Goal: Task Accomplishment & Management: Use online tool/utility

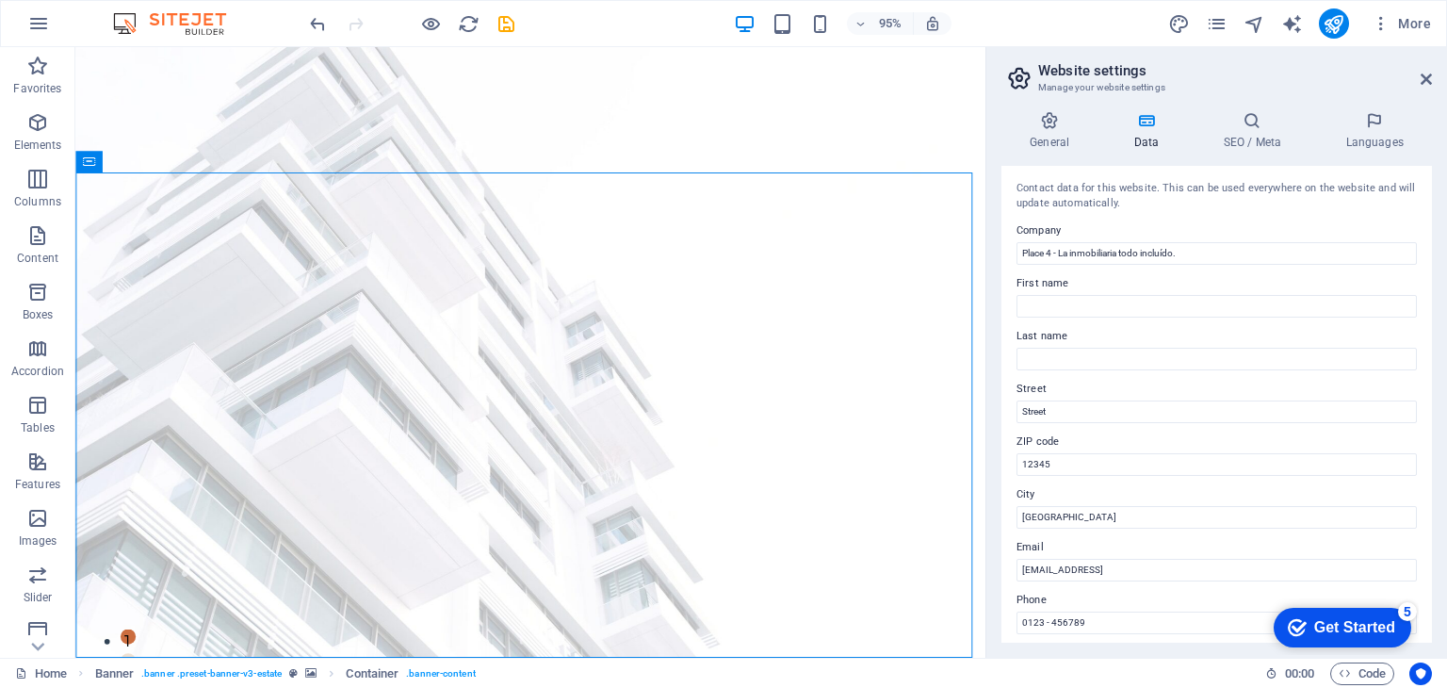
scroll to position [428, 0]
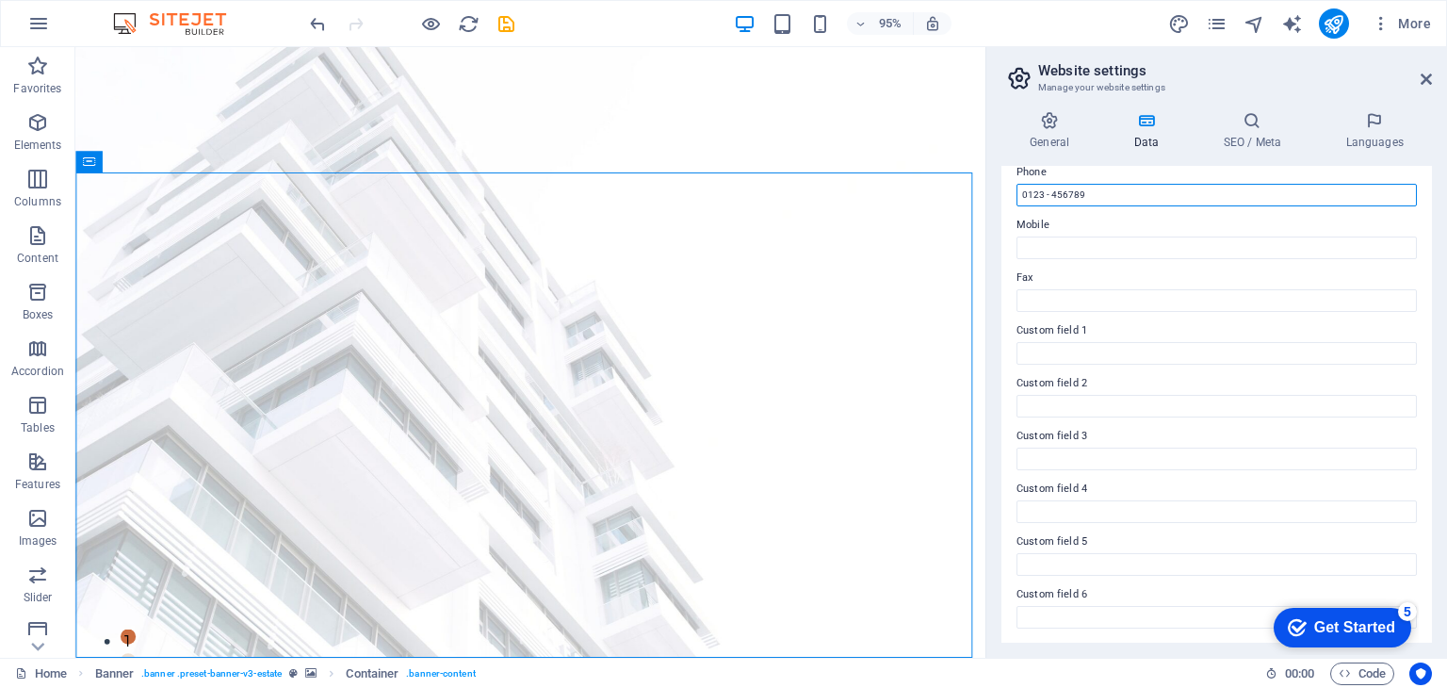
click at [464, 19] on icon "reload" at bounding box center [469, 24] width 22 height 22
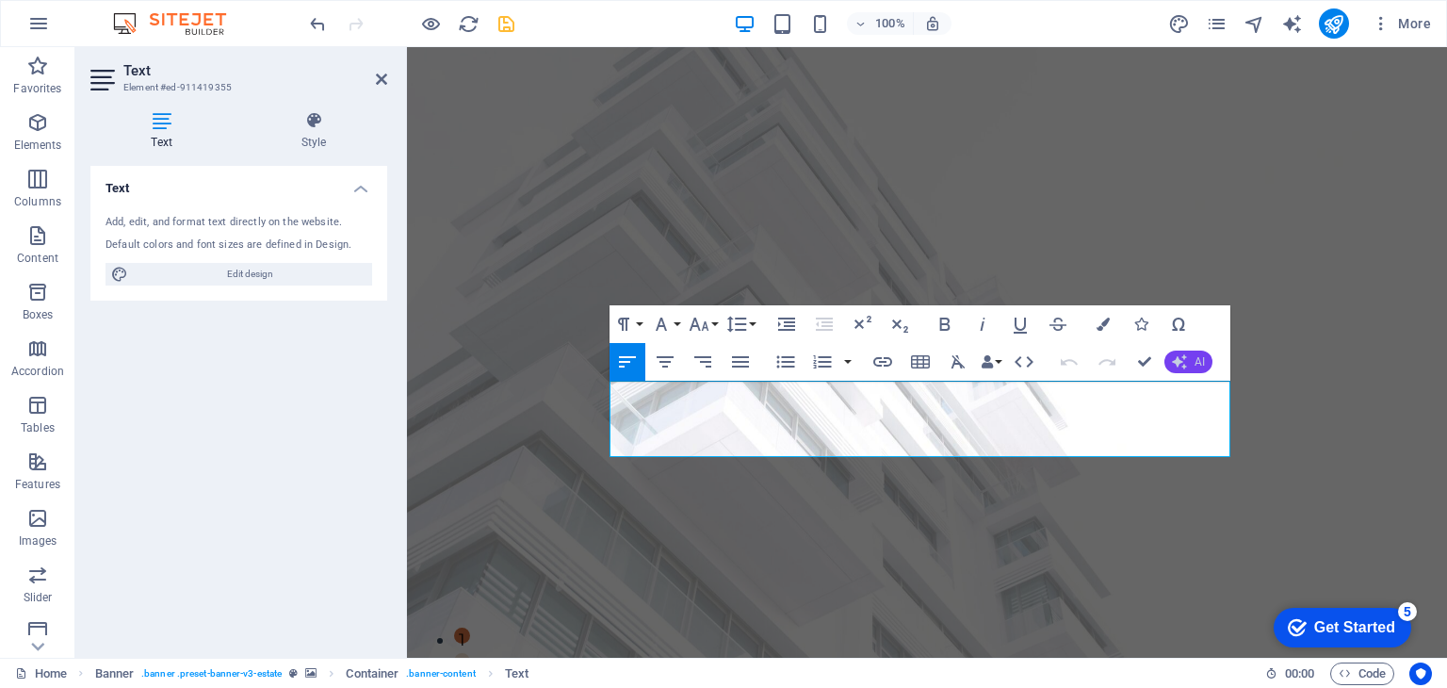
click at [1184, 367] on icon "button" at bounding box center [1179, 361] width 15 height 15
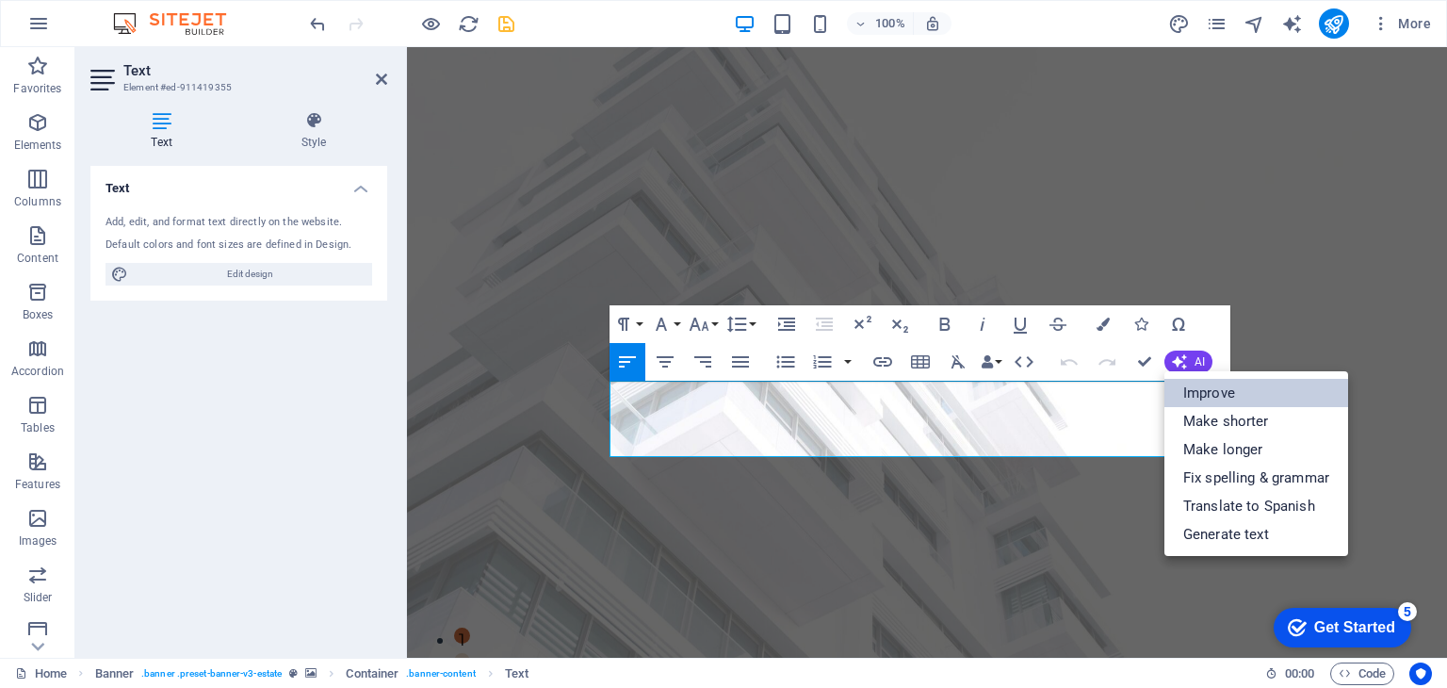
click at [1197, 392] on link "Improve" at bounding box center [1257, 393] width 184 height 28
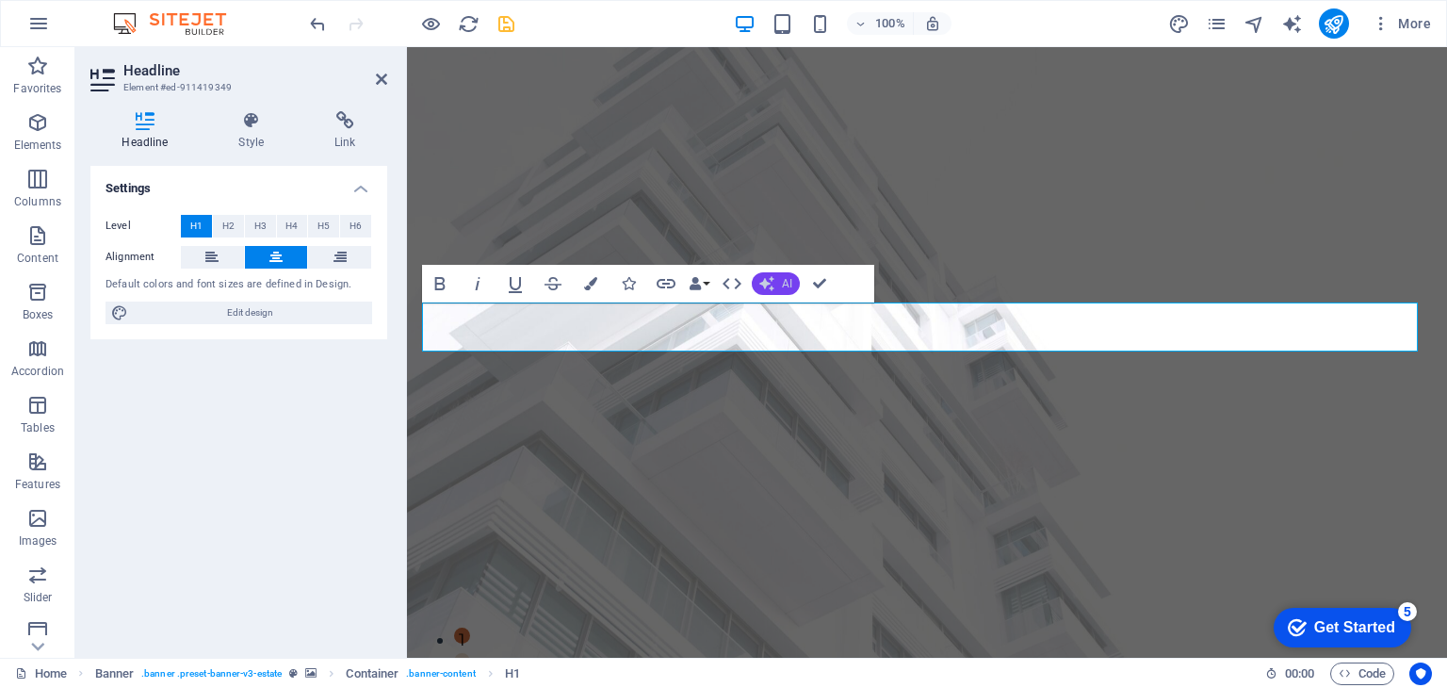
click at [760, 272] on button "AI" at bounding box center [776, 283] width 48 height 23
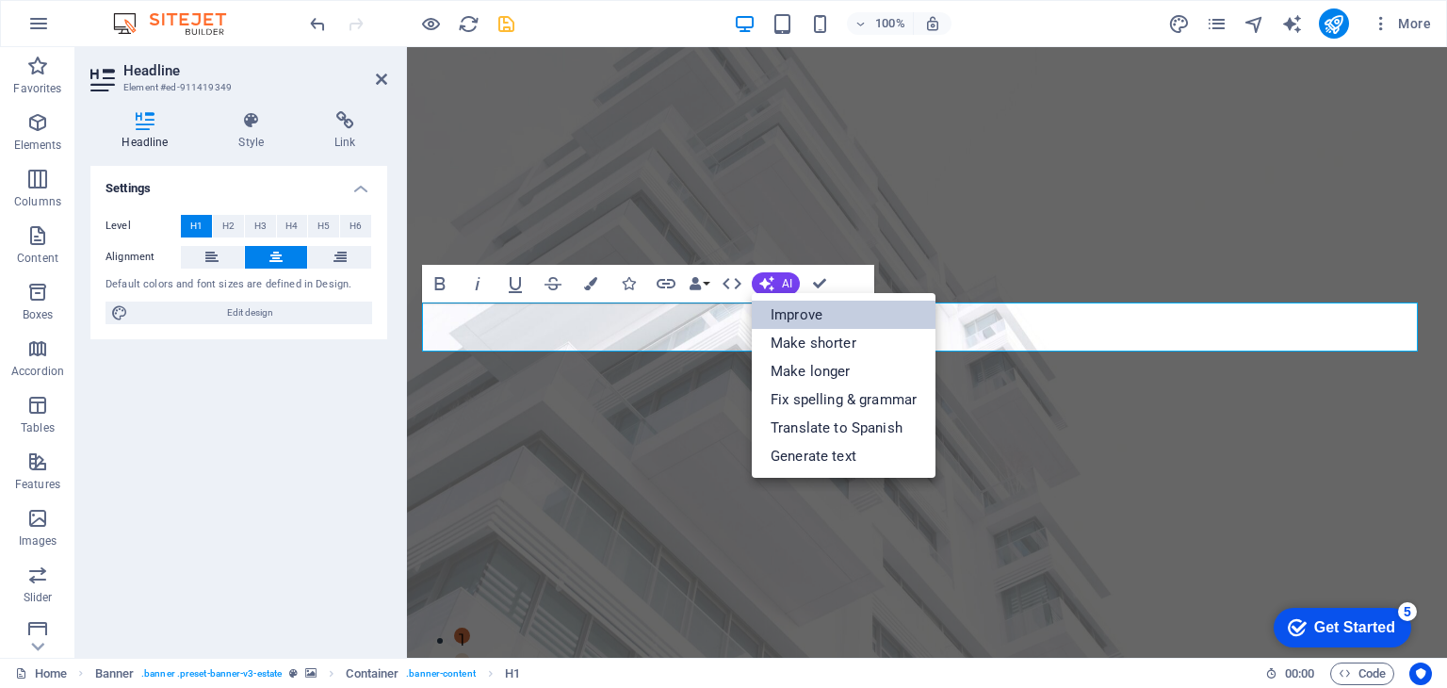
click at [777, 313] on link "Improve" at bounding box center [844, 315] width 184 height 28
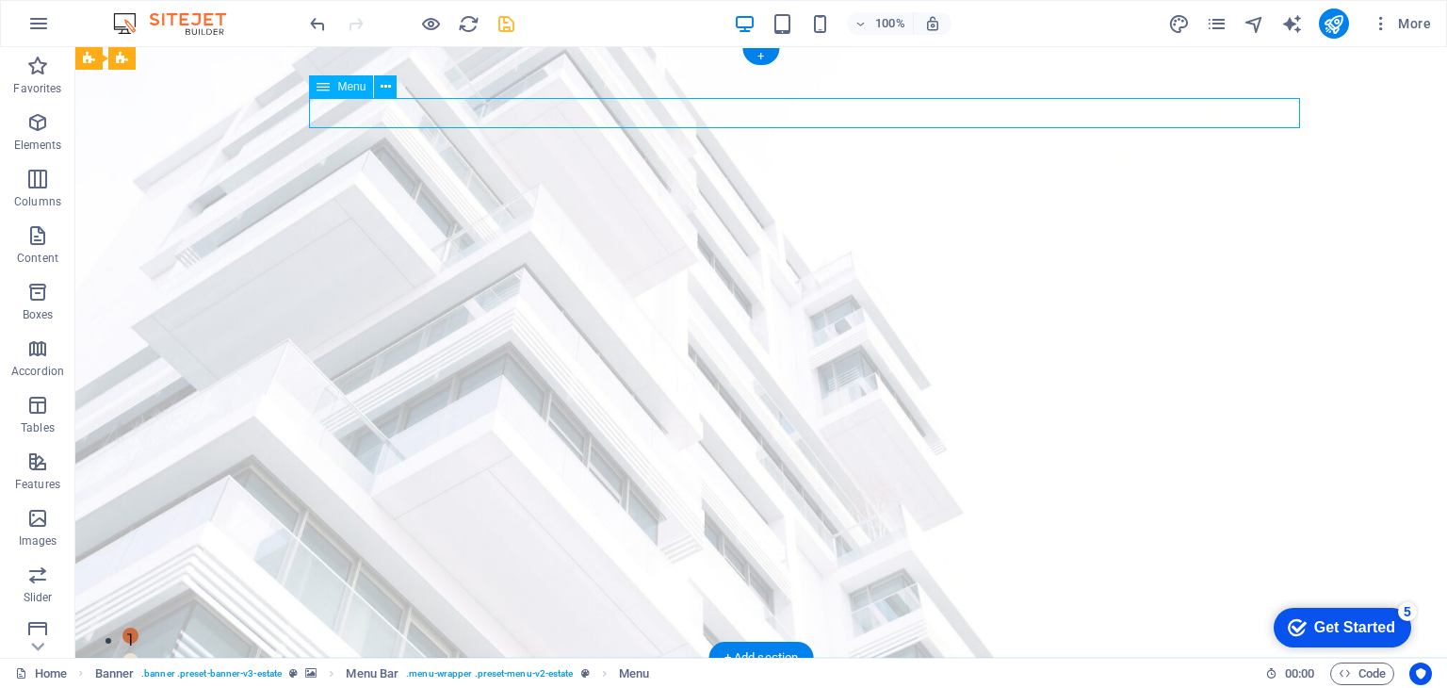
select select
select select "1"
select select
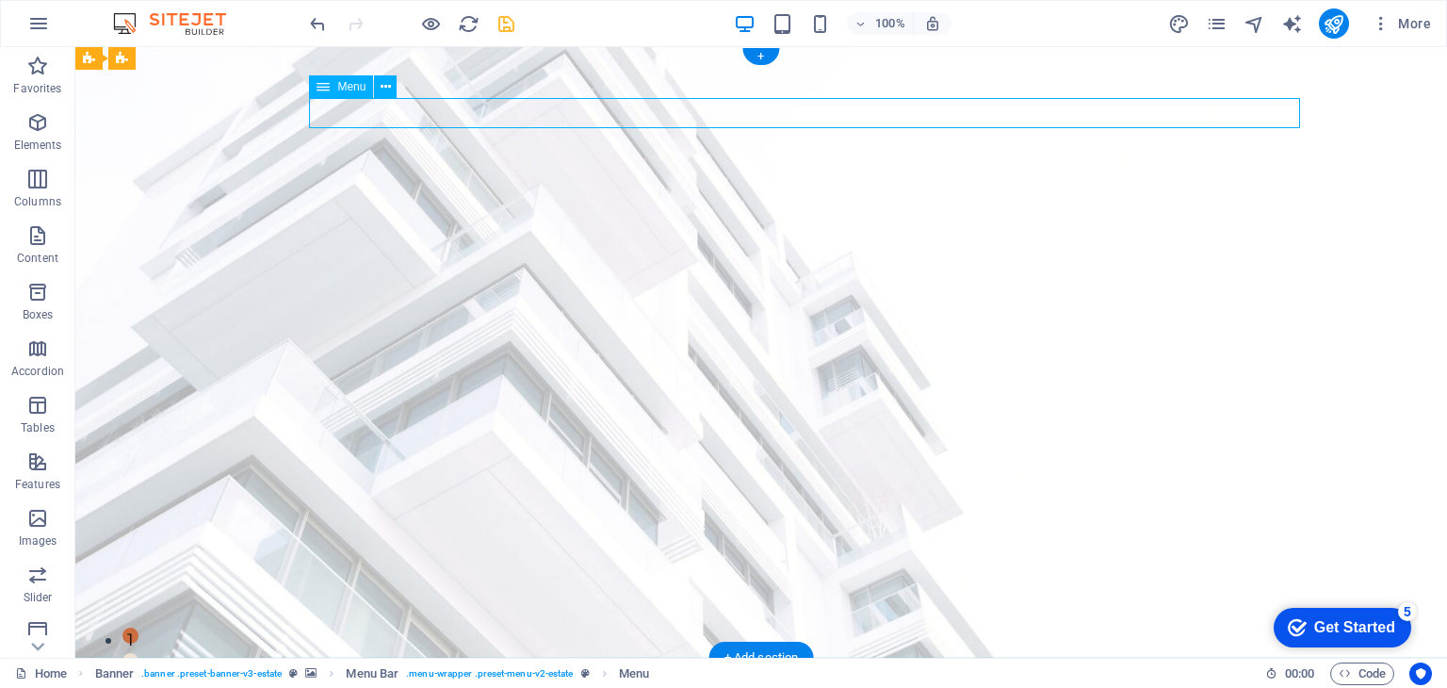
select select "2"
select select
select select "3"
select select
select select "4"
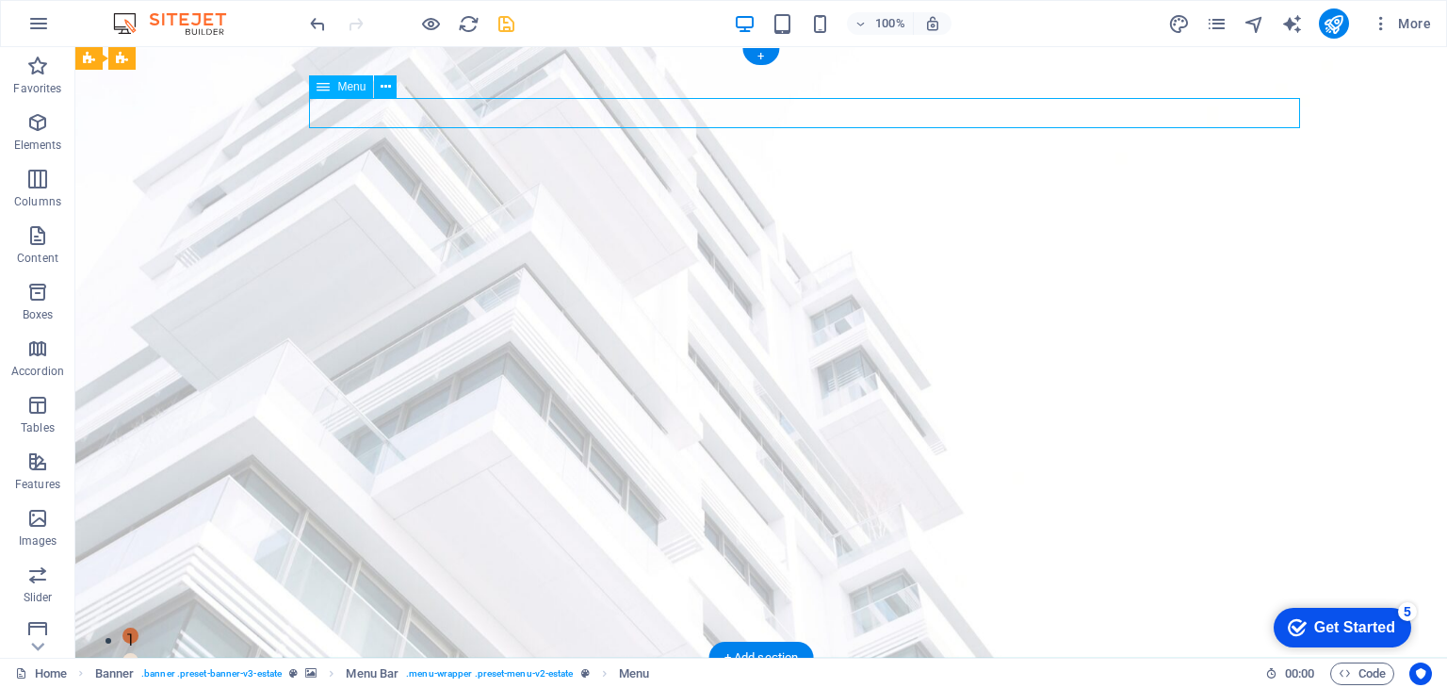
select select
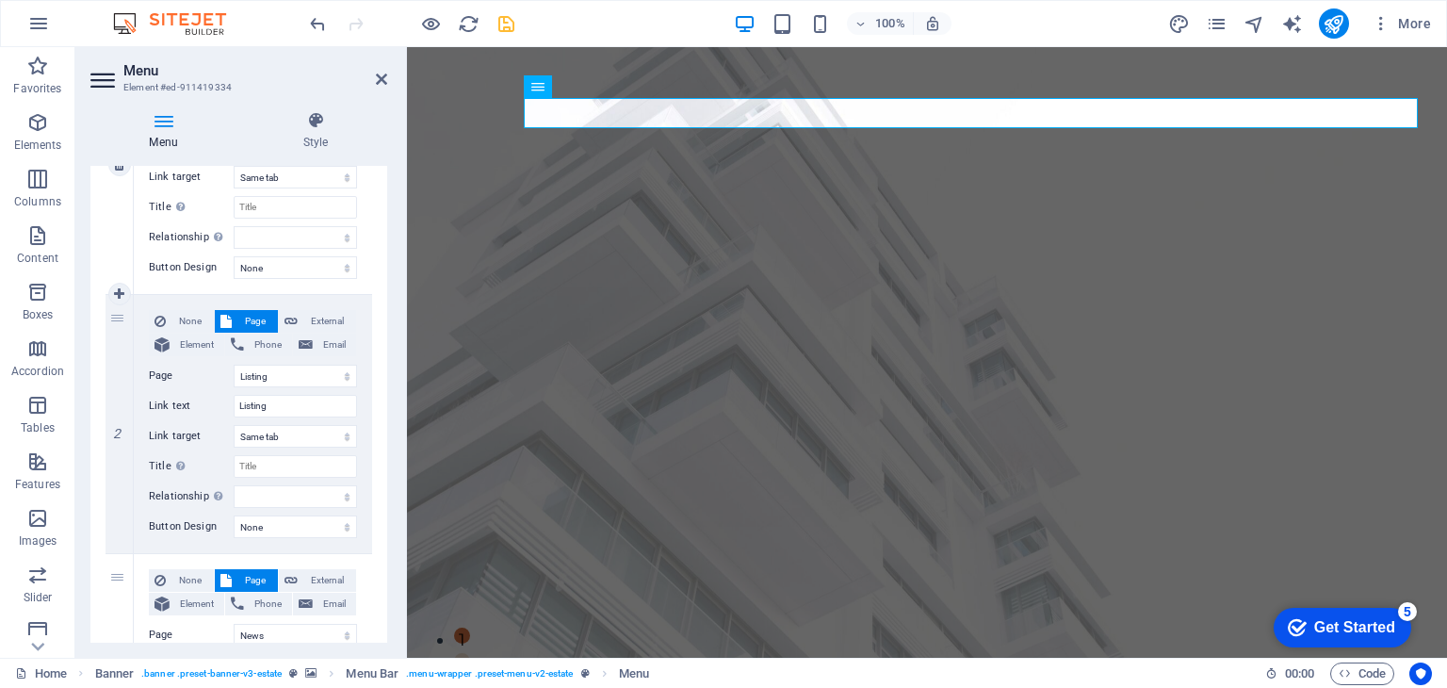
scroll to position [311, 0]
click at [276, 401] on input "Listing" at bounding box center [295, 404] width 123 height 23
drag, startPoint x: 276, startPoint y: 401, endPoint x: 266, endPoint y: 401, distance: 10.4
click at [266, 401] on input "Listing" at bounding box center [295, 404] width 123 height 23
type input "List"
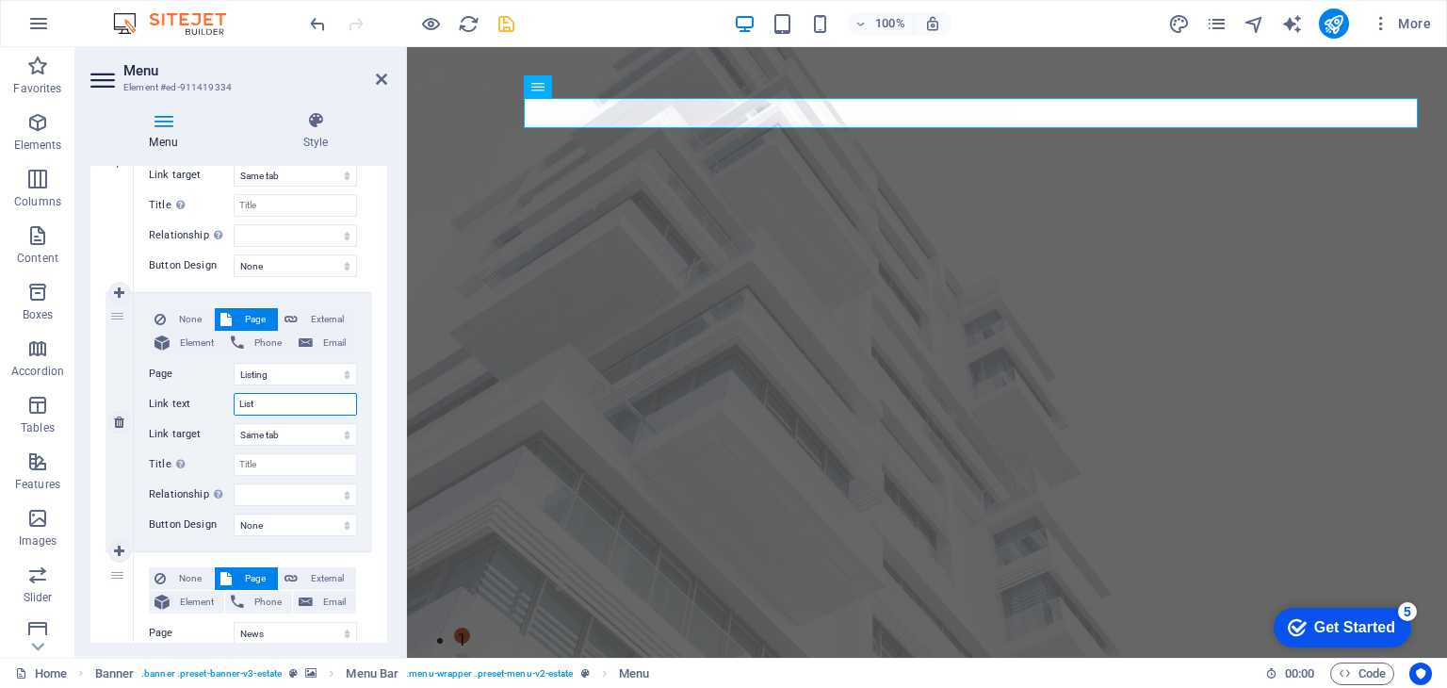
select select
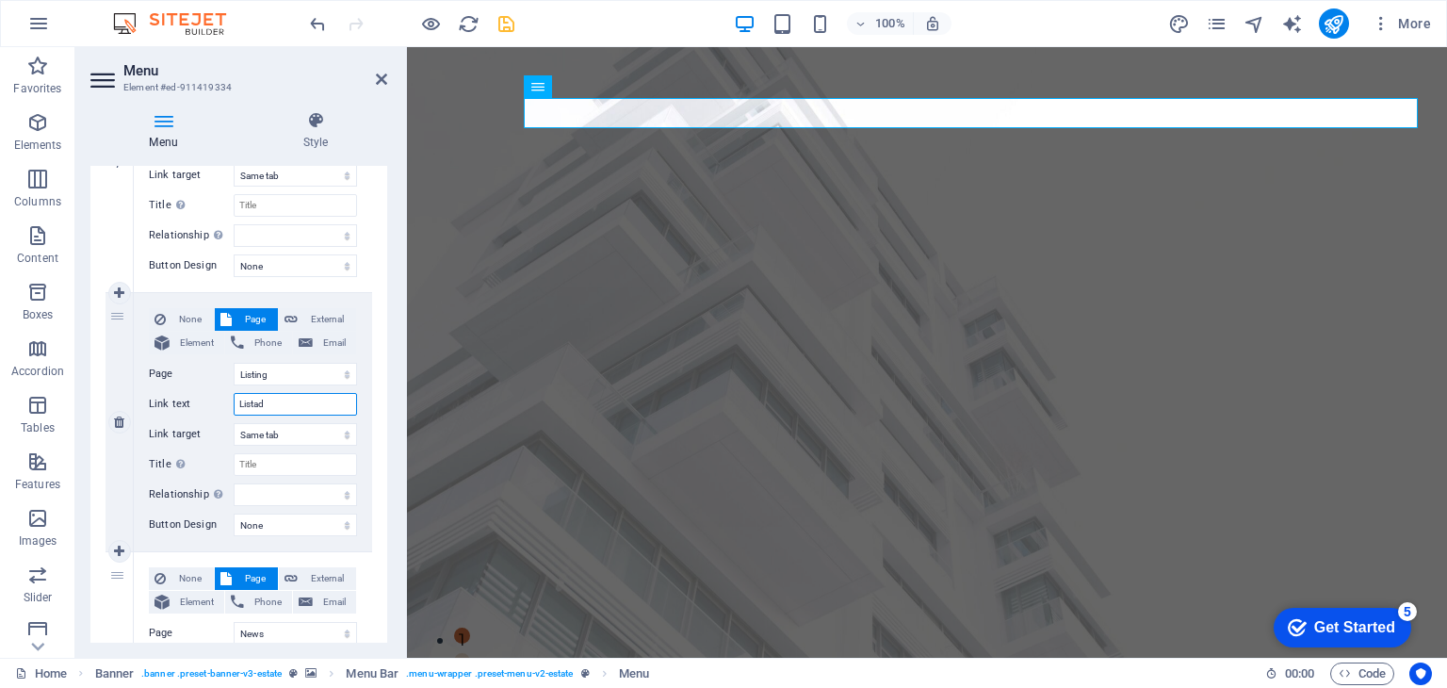
type input "Listado"
select select
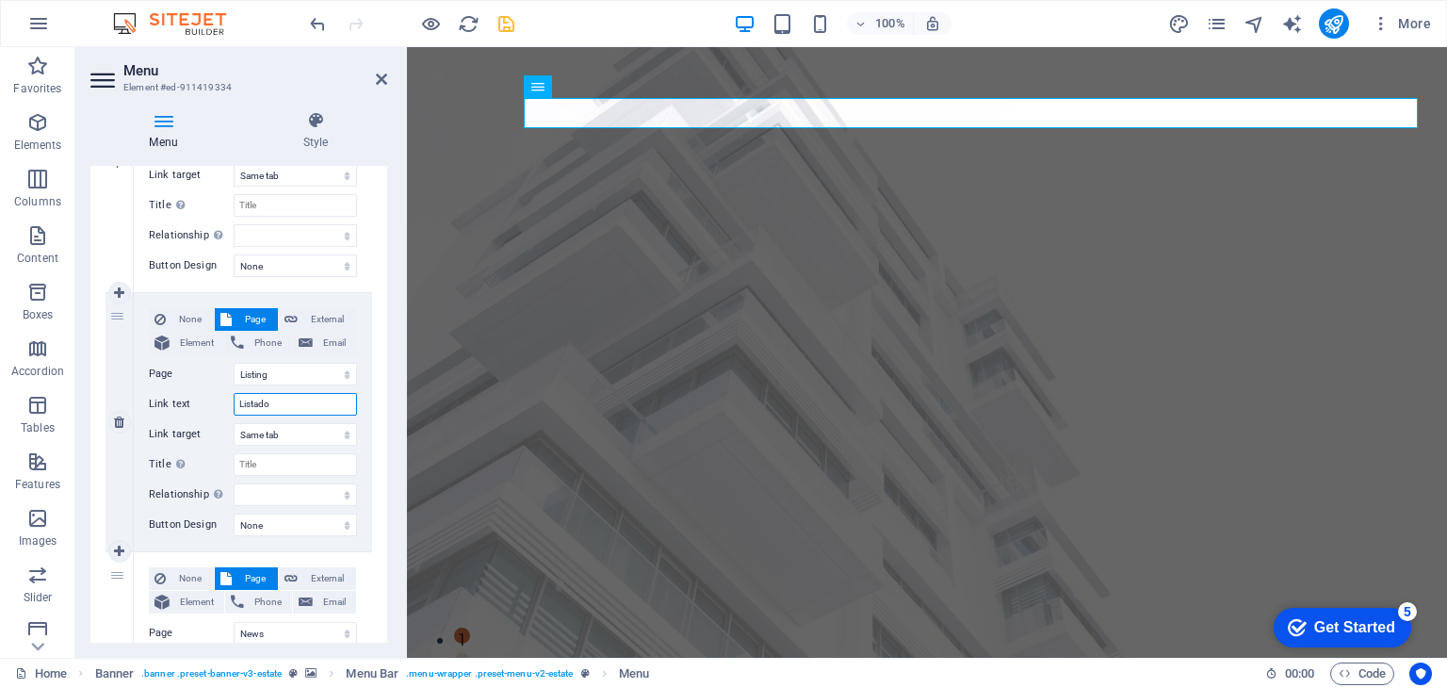
select select
type input "Listado"
select select
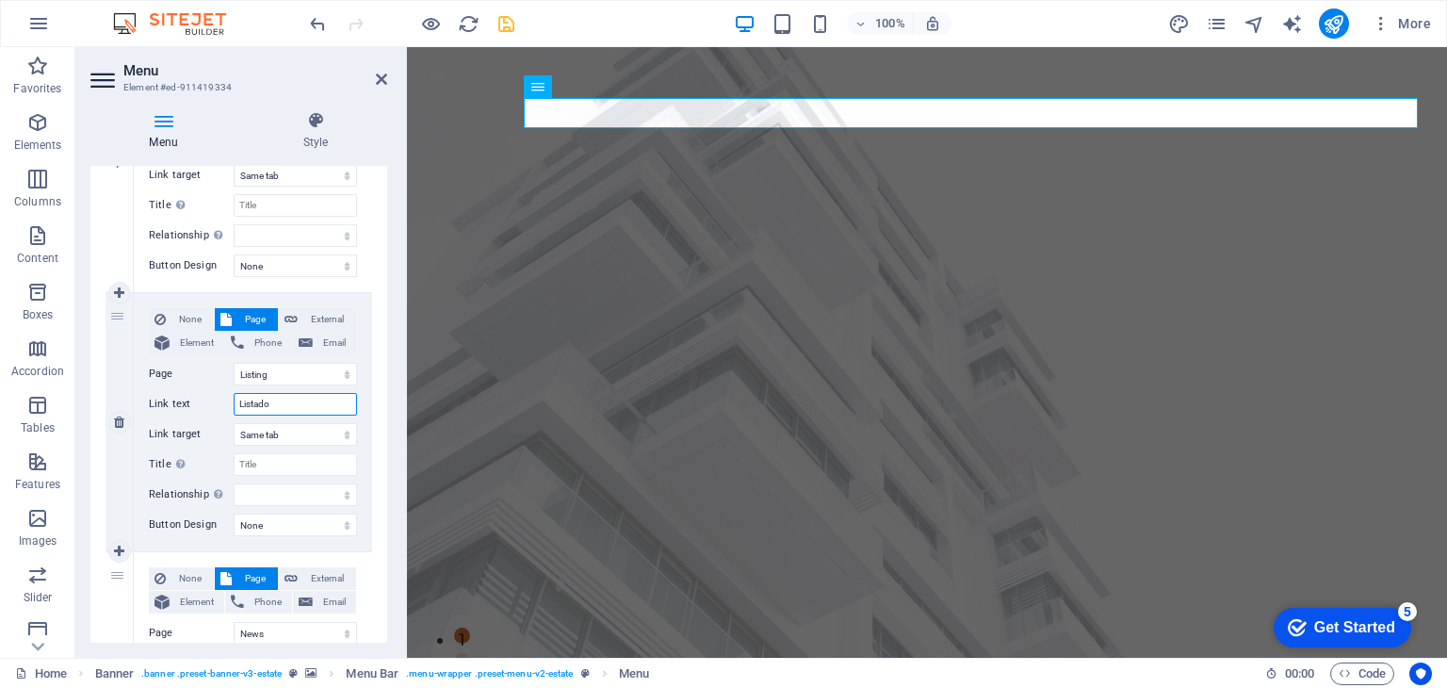
select select
type input "Listado Exclusivo"
select select
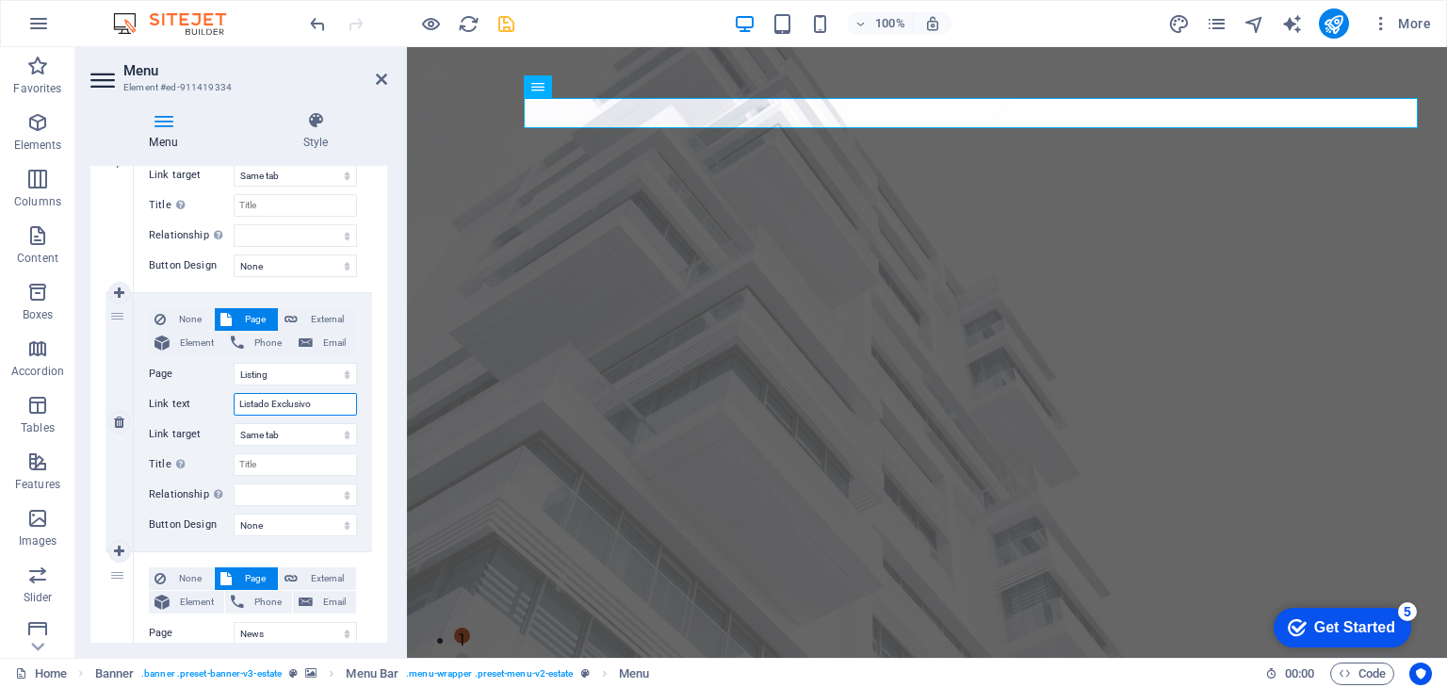
select select
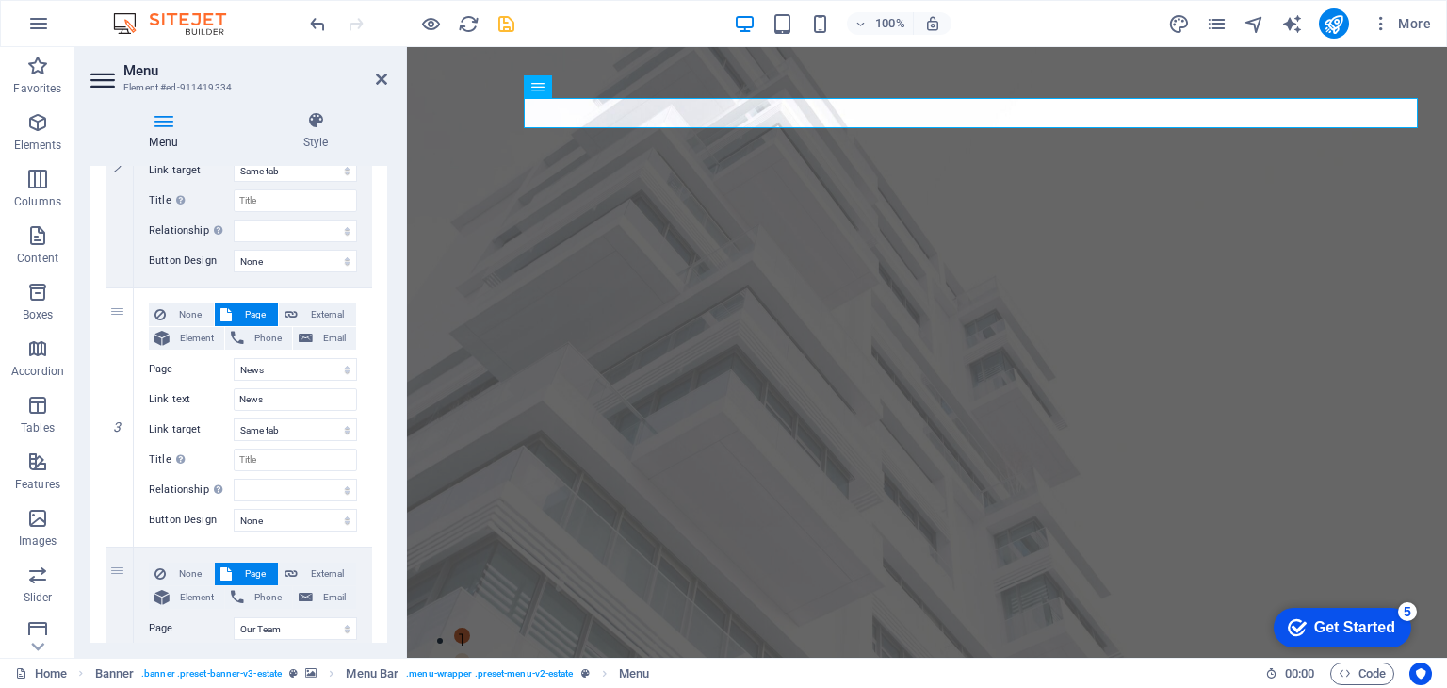
scroll to position [577, 0]
type input "Listado Exclusivo"
click at [277, 396] on input "News" at bounding box center [295, 397] width 123 height 23
type input "N"
select select
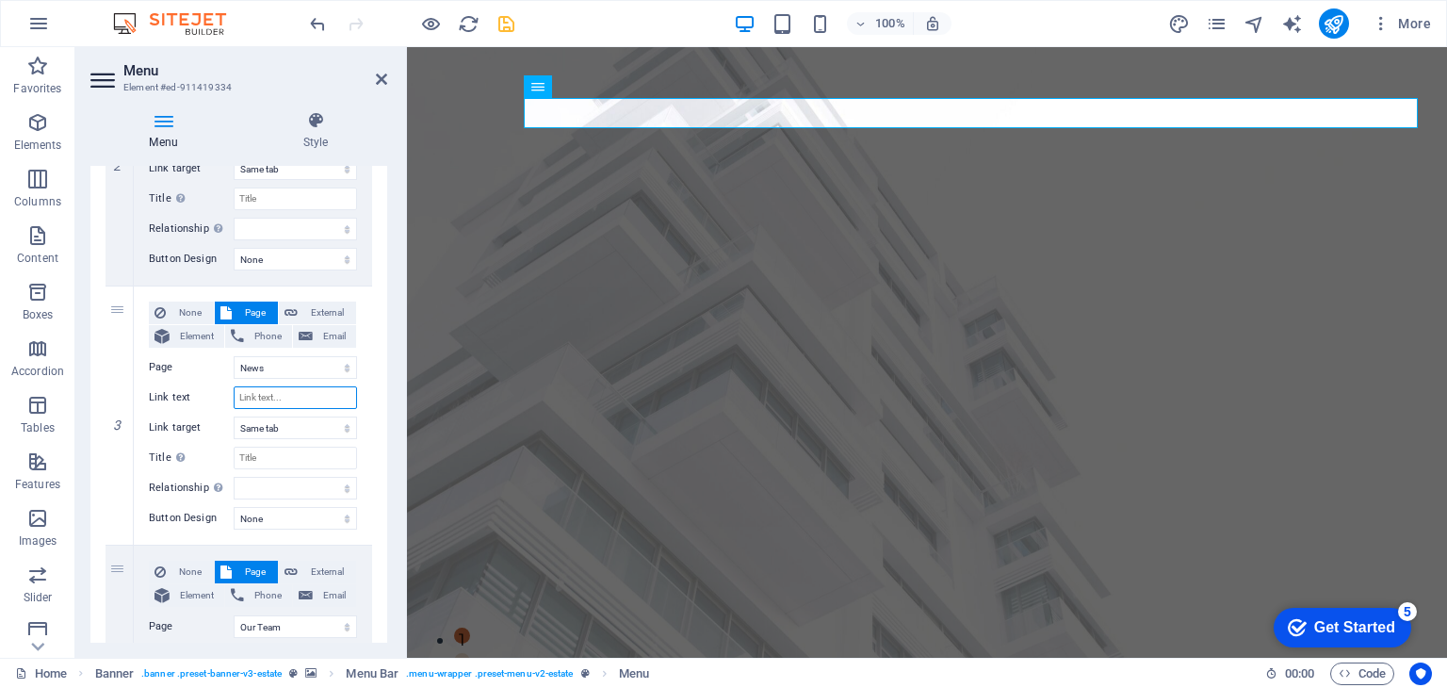
select select
type input "Servicios"
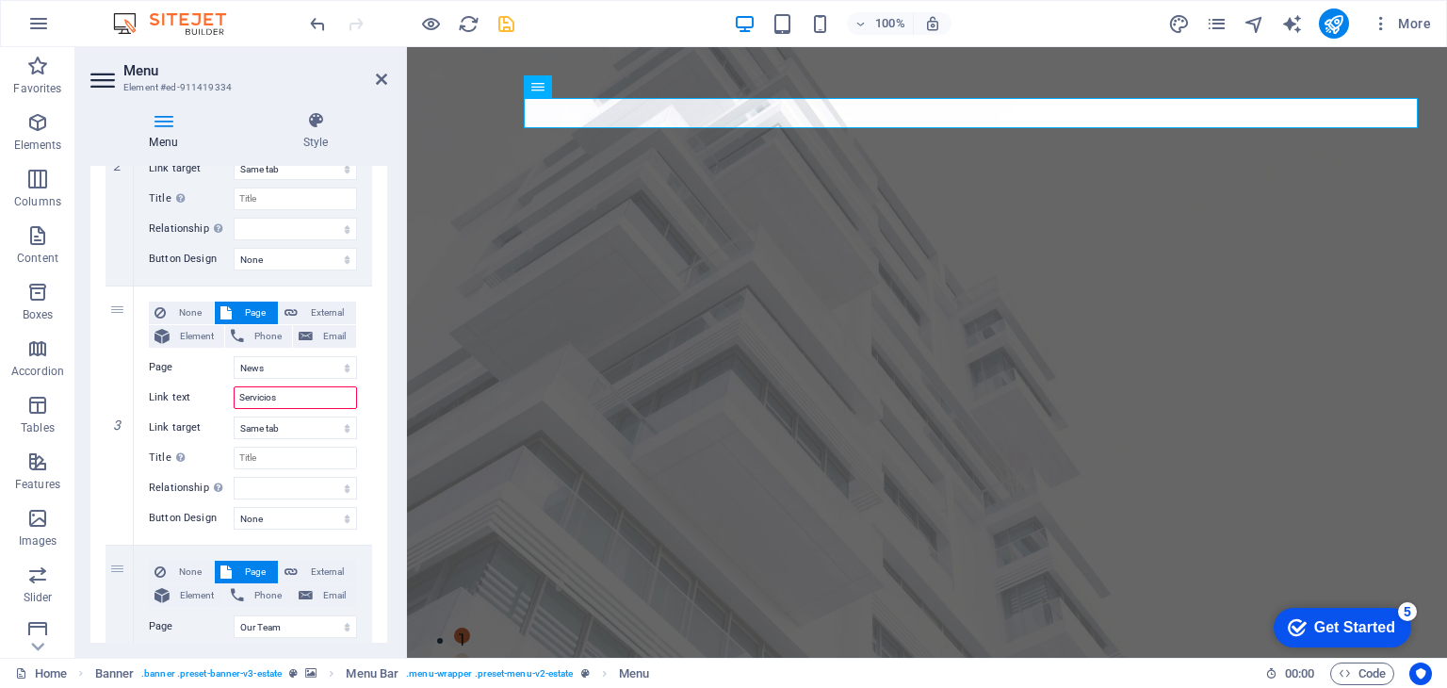
select select
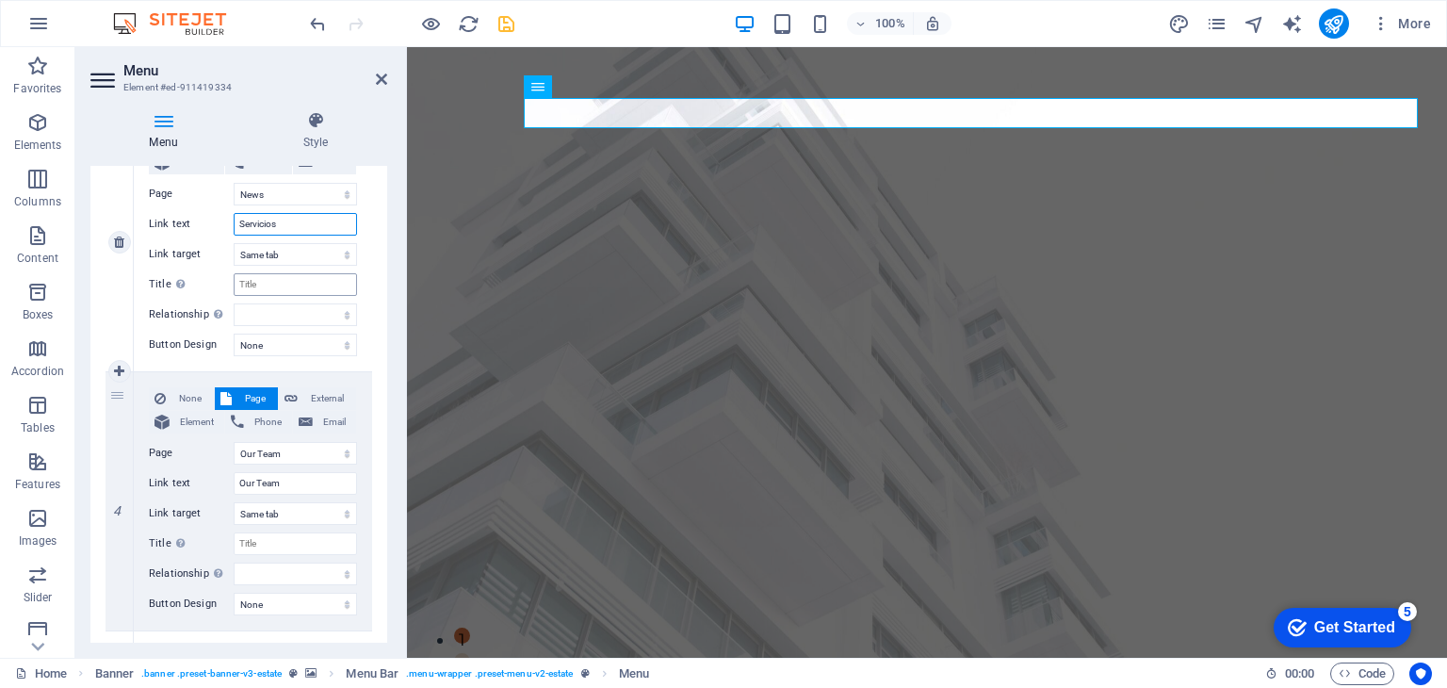
scroll to position [754, 0]
type input "Servicios"
click at [288, 476] on input "Our Team" at bounding box center [295, 479] width 123 height 23
drag, startPoint x: 288, startPoint y: 476, endPoint x: 217, endPoint y: 483, distance: 72.0
click at [217, 483] on div "Link text Our Team" at bounding box center [253, 479] width 208 height 23
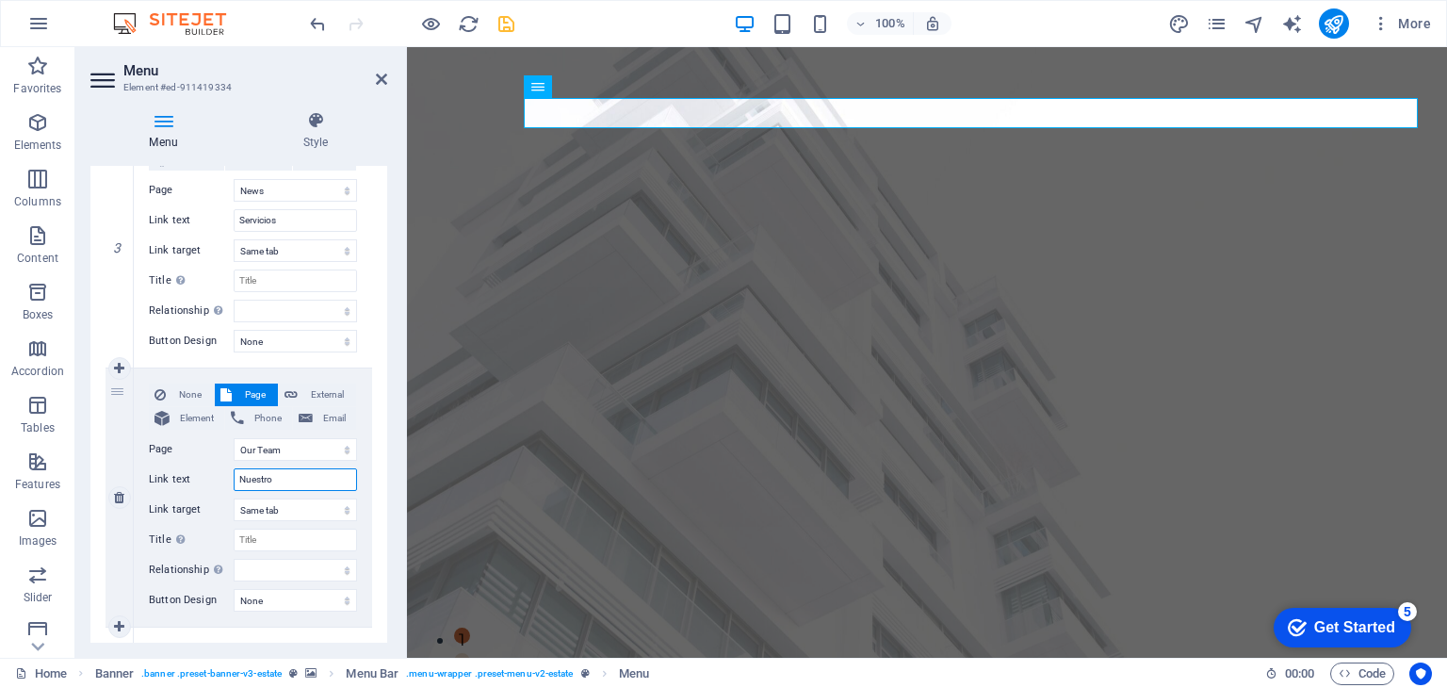
type input "Nuestro e"
select select
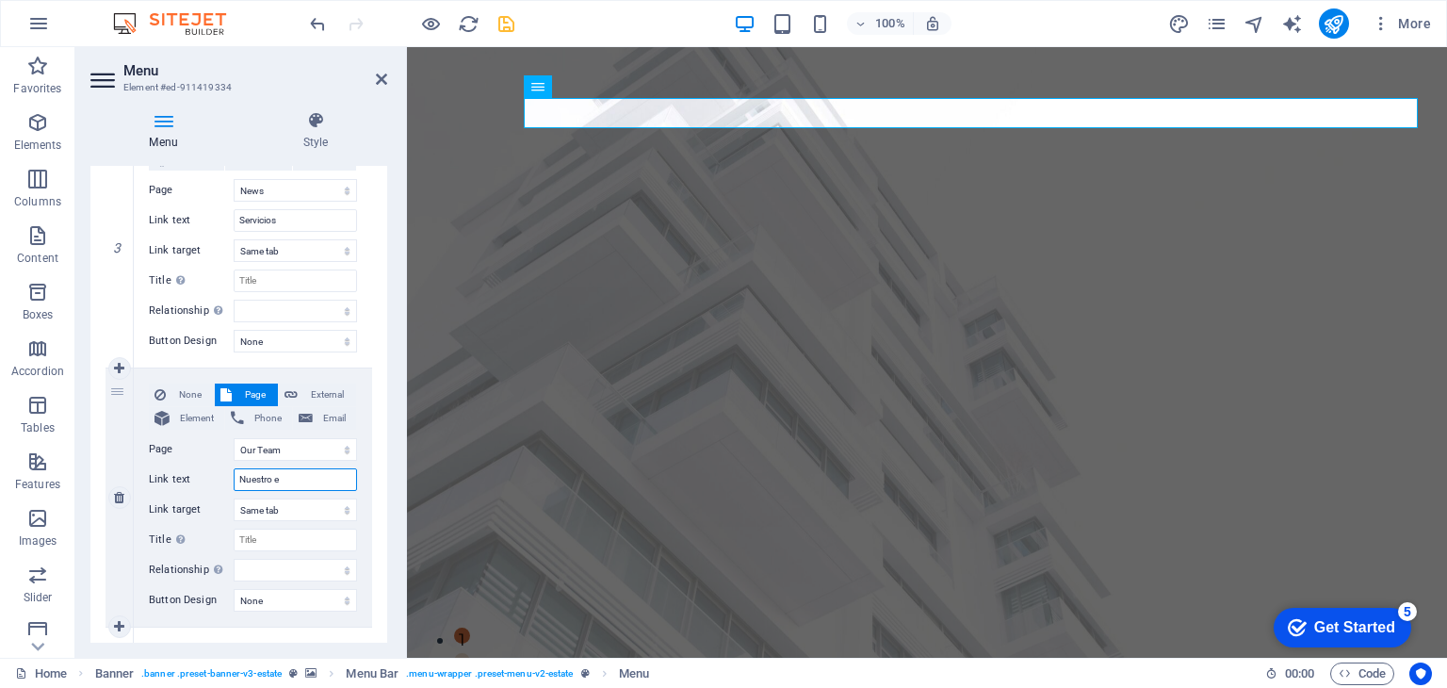
select select
type input "Nuestro equipo"
select select
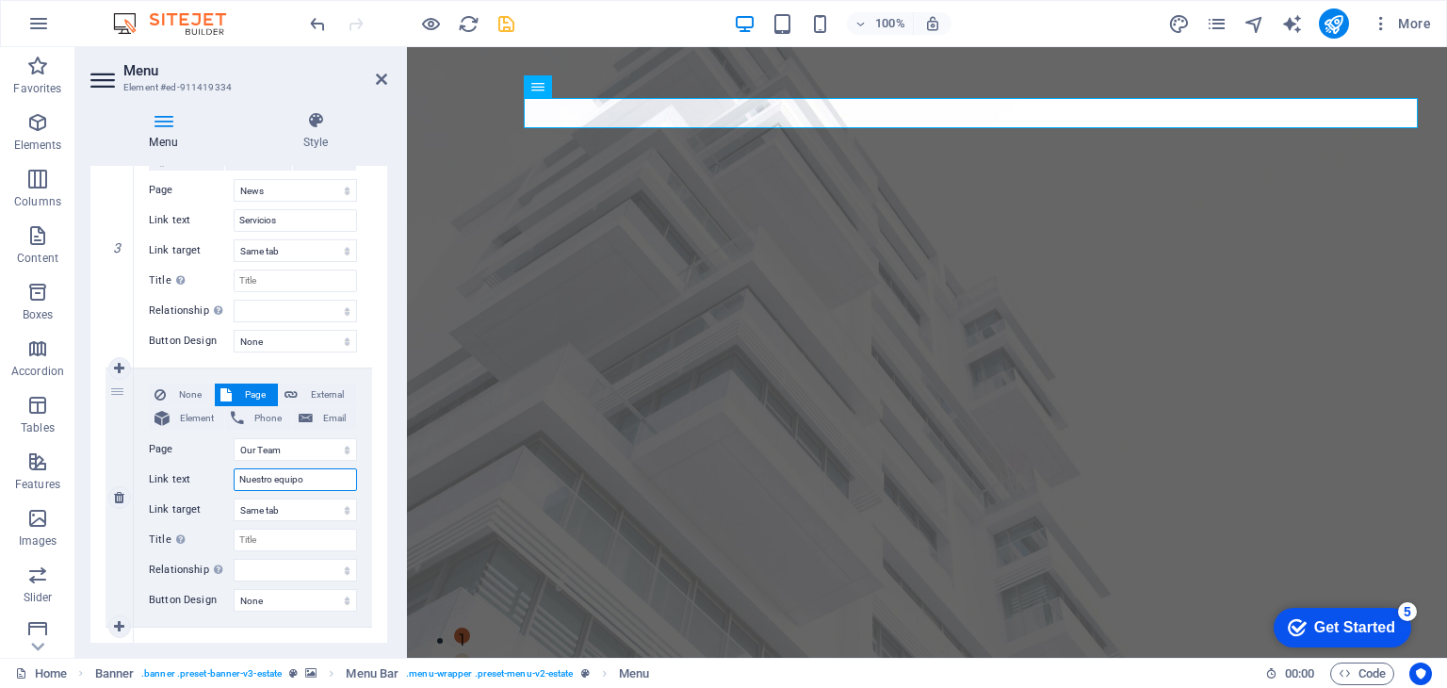
select select
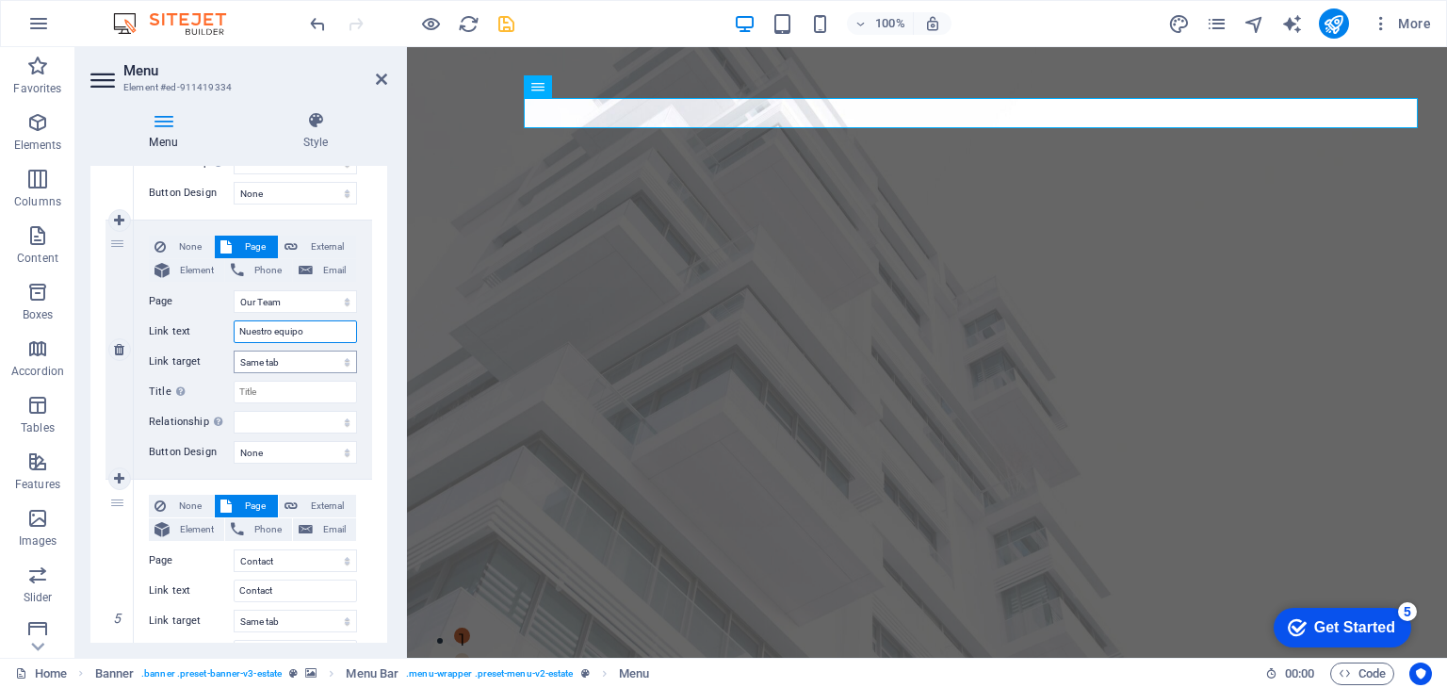
scroll to position [1033, 0]
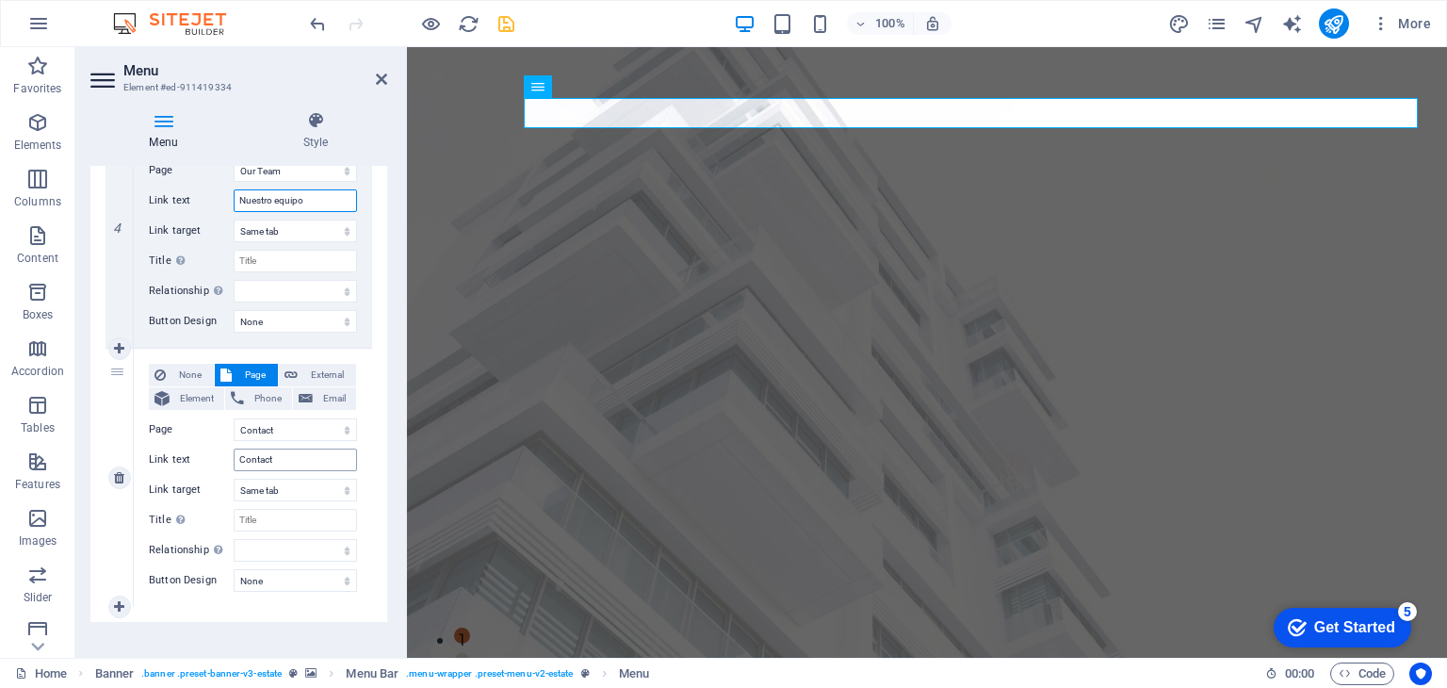
type input "Nuestro equipo"
click at [281, 449] on input "Contact" at bounding box center [295, 459] width 123 height 23
type input "Contacto"
select select
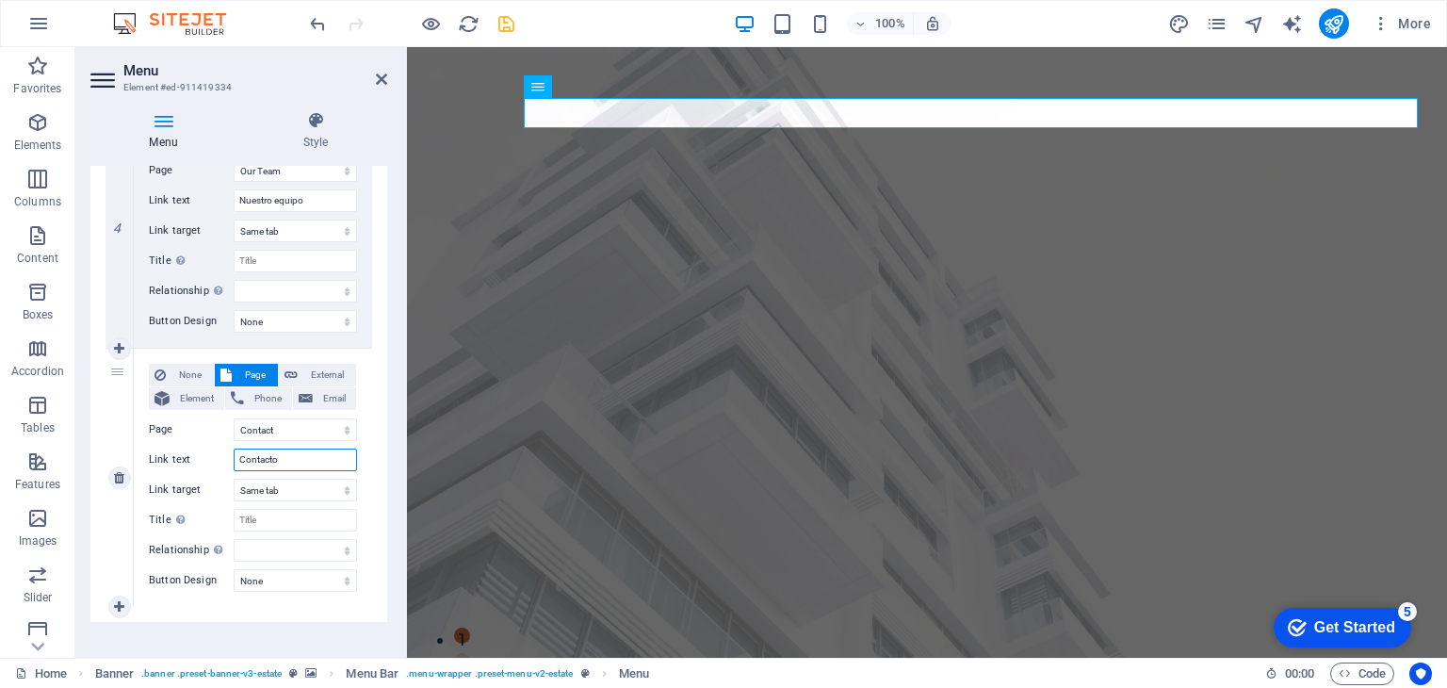
select select
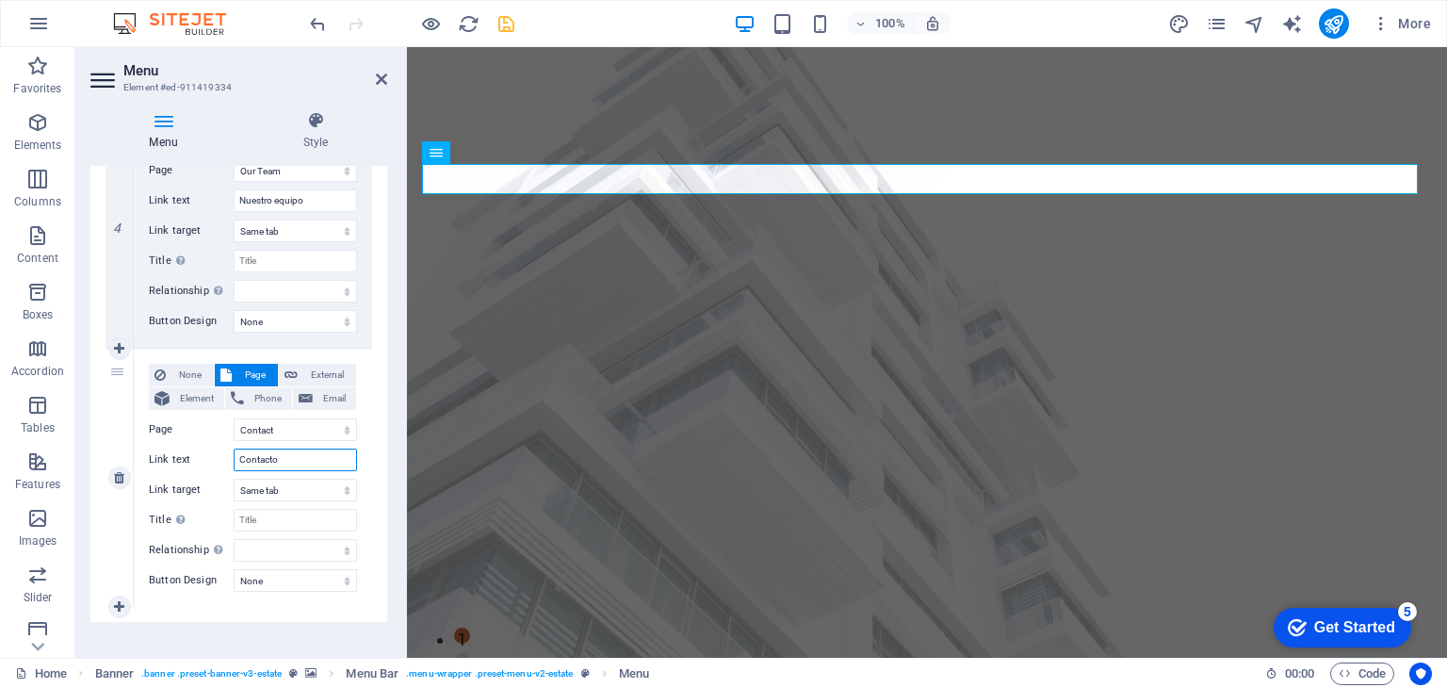
scroll to position [1049, 0]
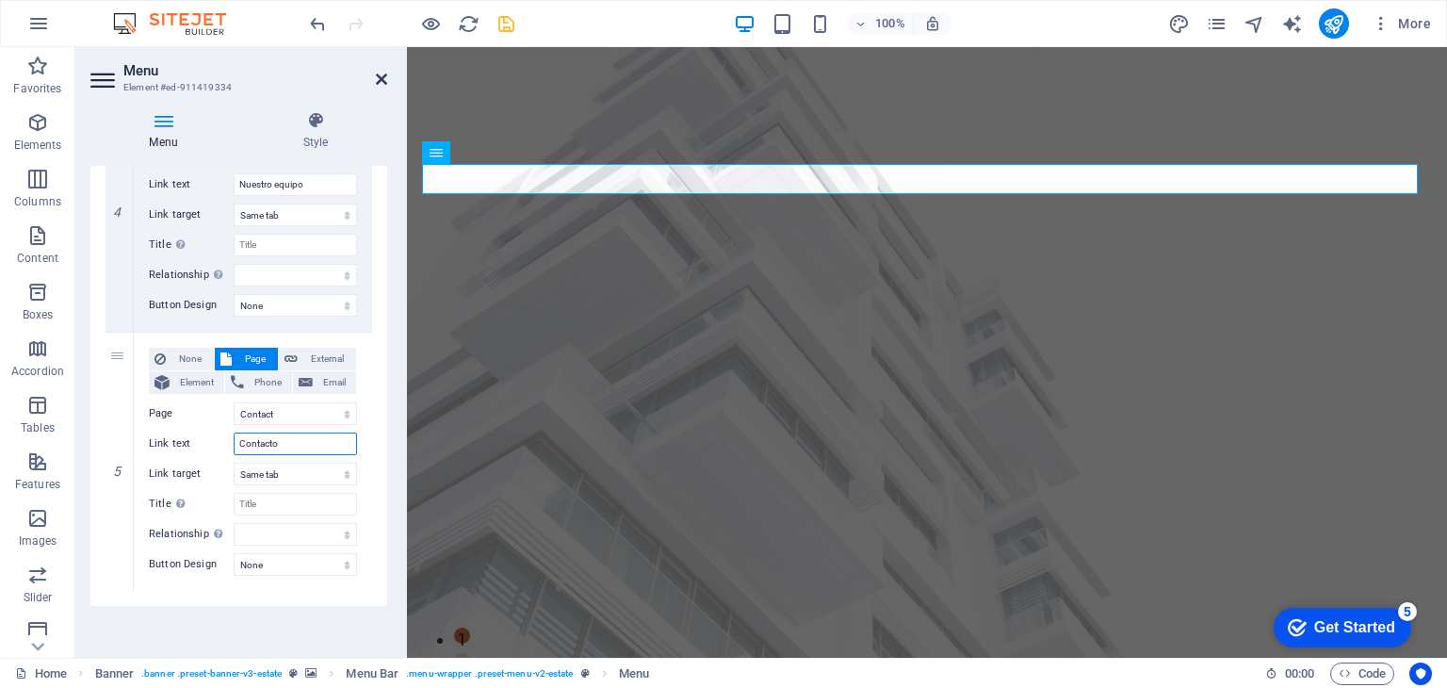
type input "Contacto"
click at [381, 83] on icon at bounding box center [381, 79] width 11 height 15
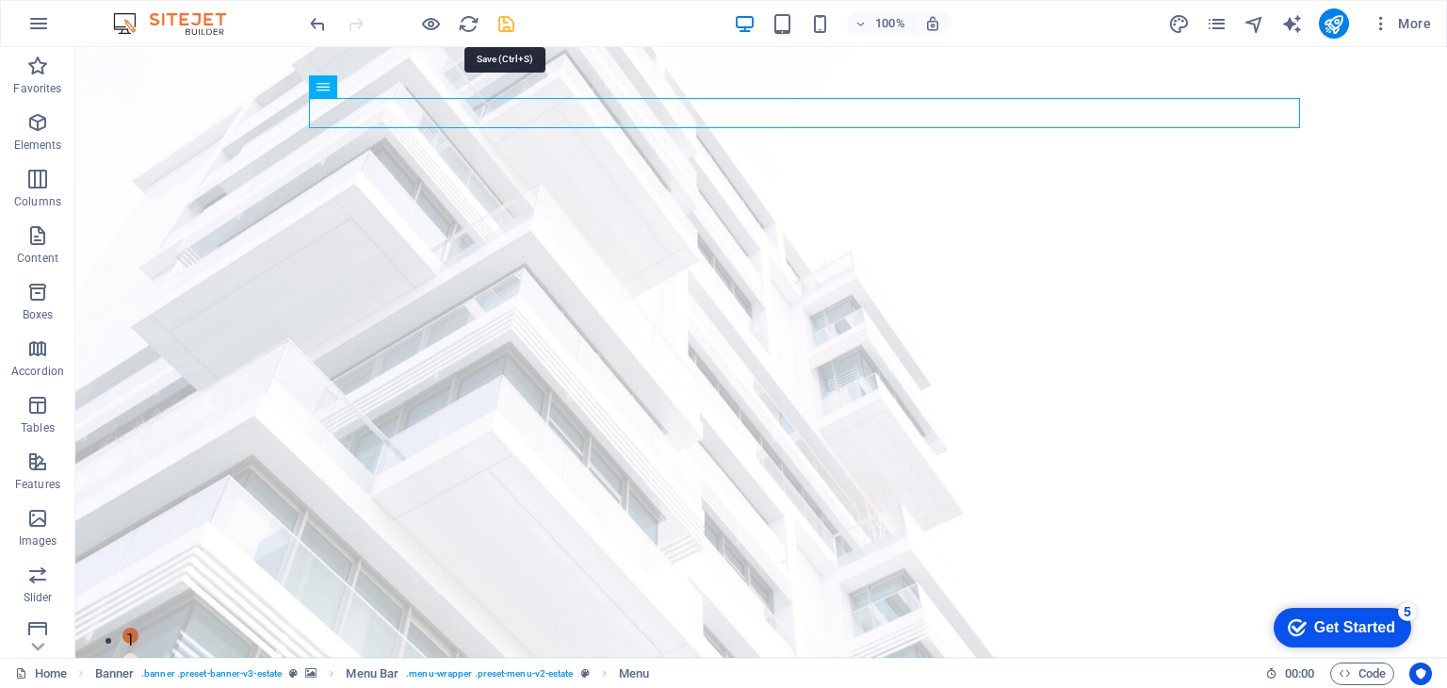
click at [506, 20] on icon "save" at bounding box center [507, 24] width 22 height 22
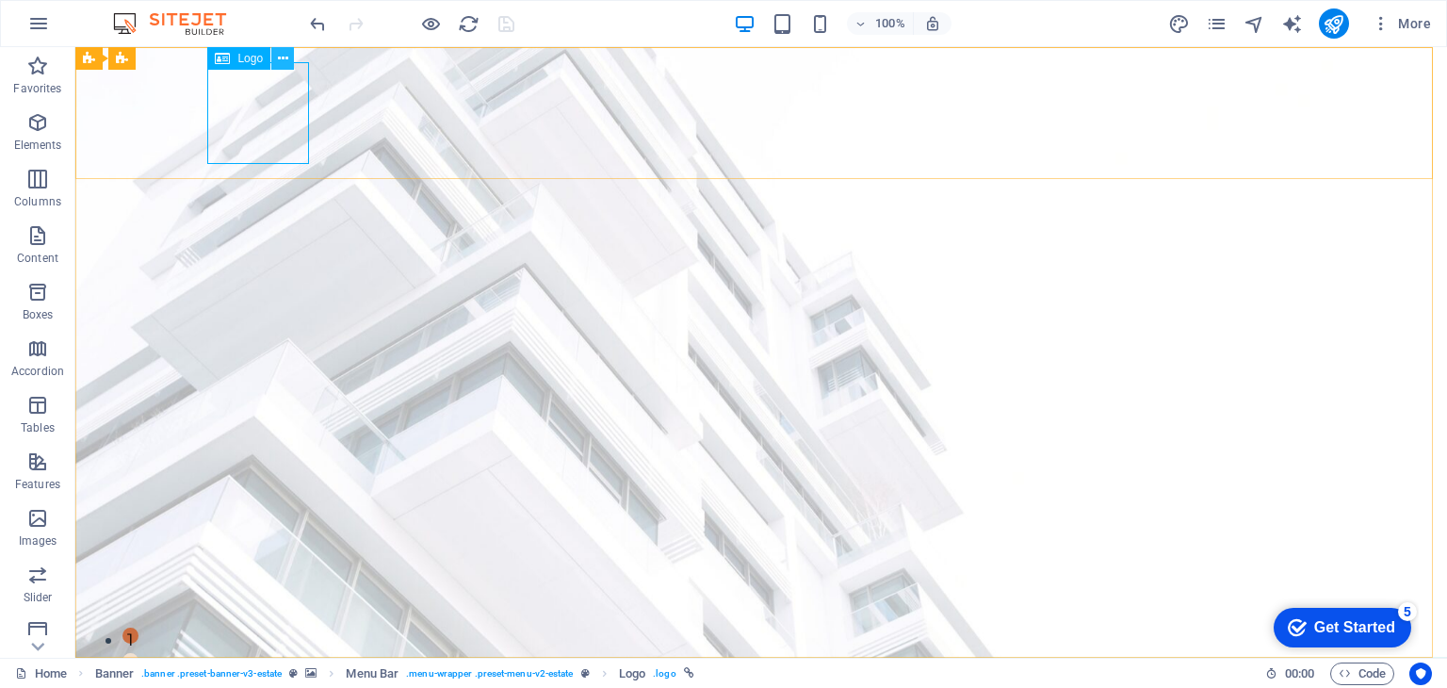
click at [285, 61] on icon at bounding box center [283, 59] width 10 height 20
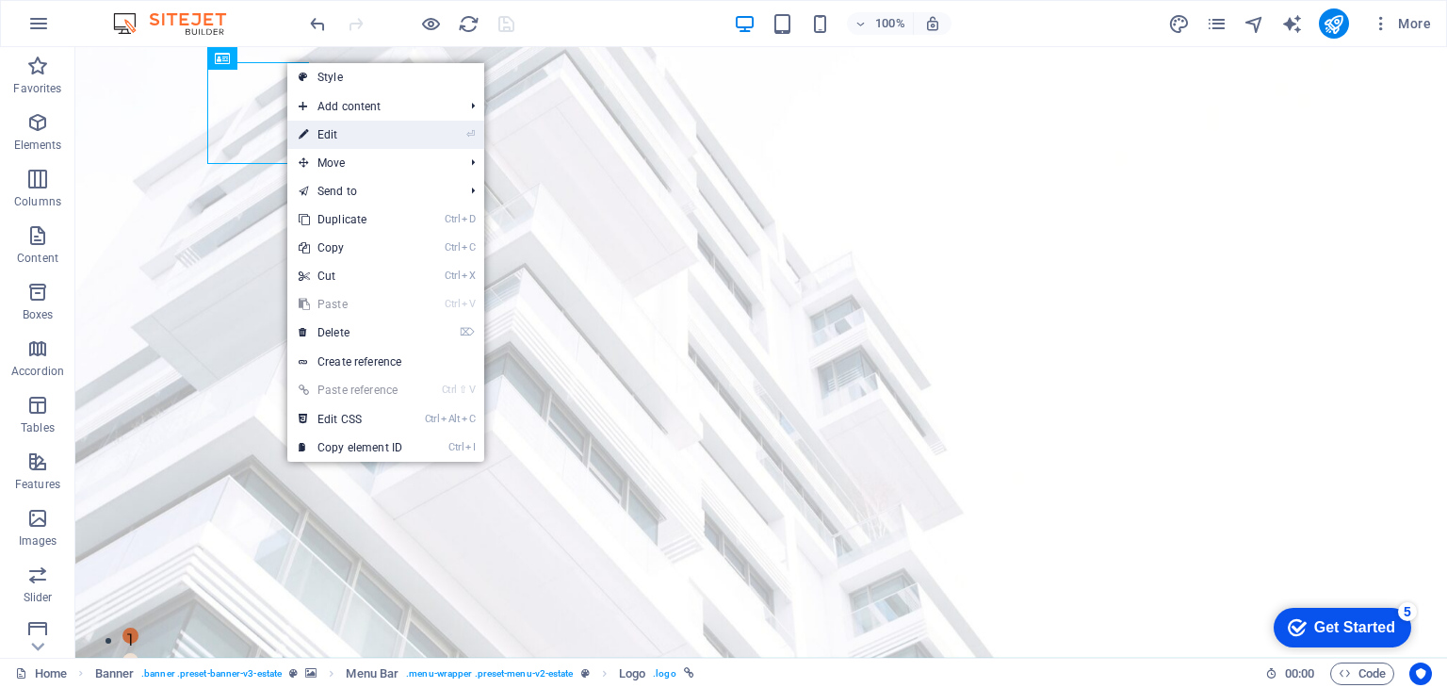
click at [407, 122] on link "⏎ Edit" at bounding box center [350, 135] width 126 height 28
select select "px"
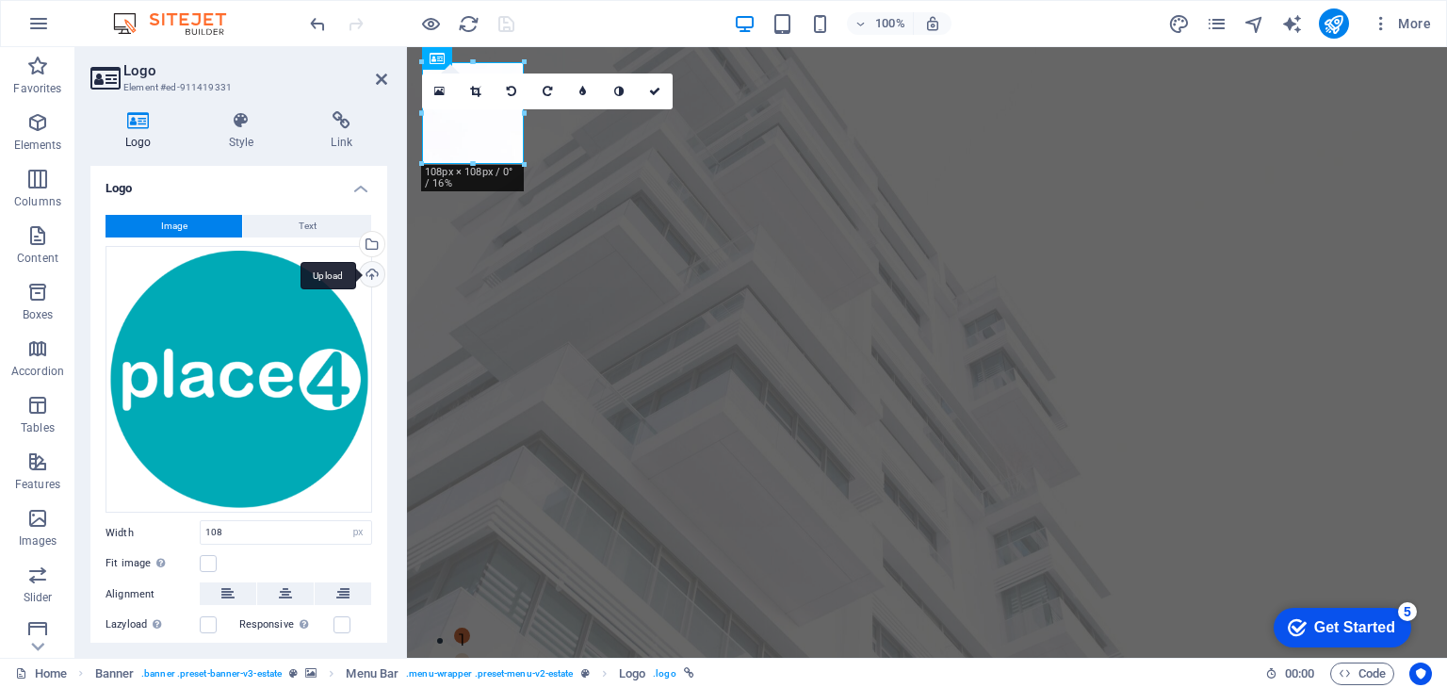
click at [371, 276] on div "Upload" at bounding box center [370, 276] width 28 height 28
click at [437, 88] on icon at bounding box center [439, 91] width 10 height 13
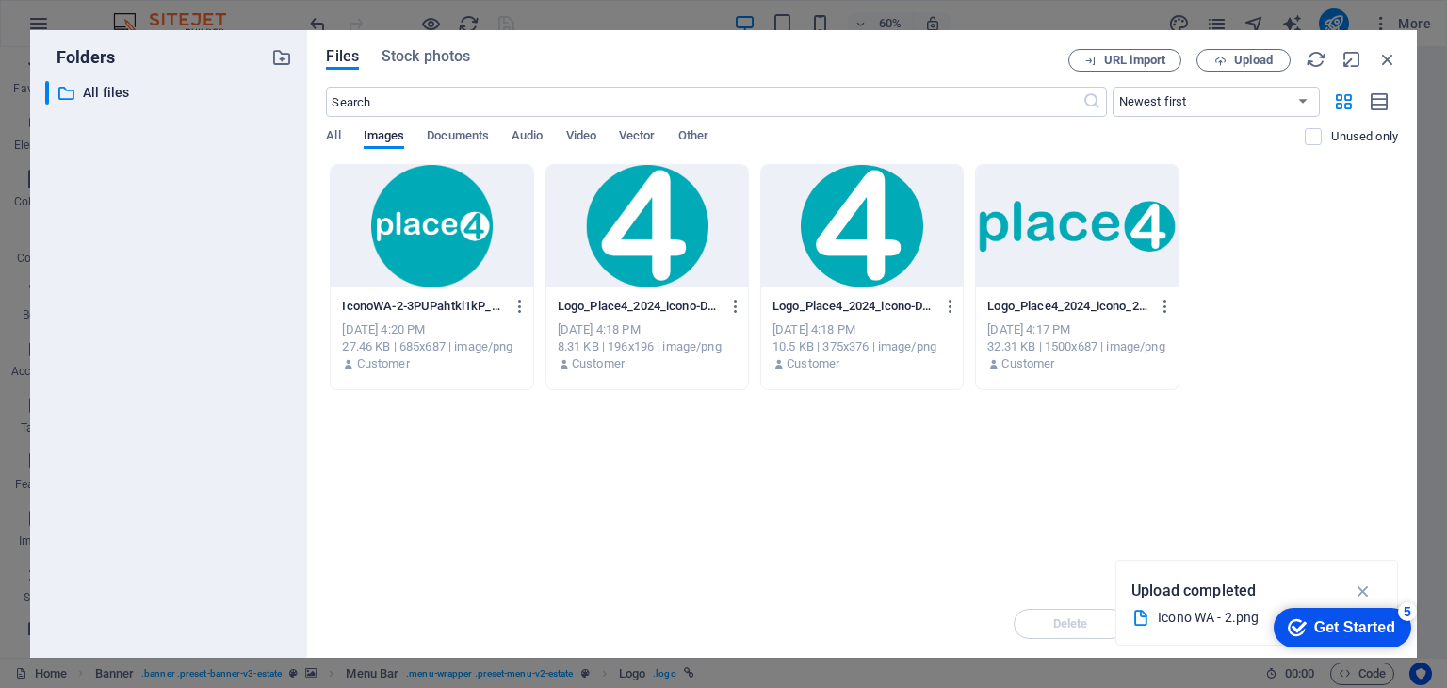
click at [1051, 260] on div at bounding box center [1077, 226] width 202 height 122
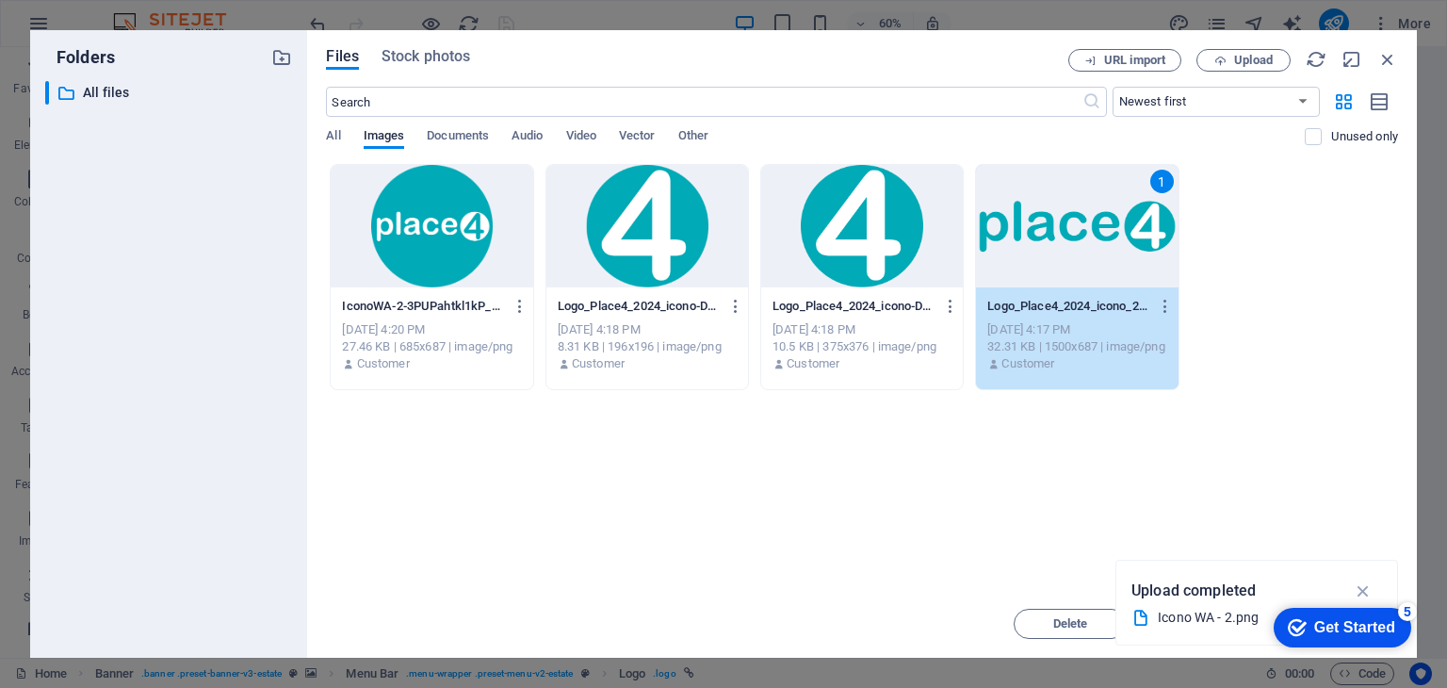
click at [1051, 260] on div "1" at bounding box center [1077, 226] width 202 height 122
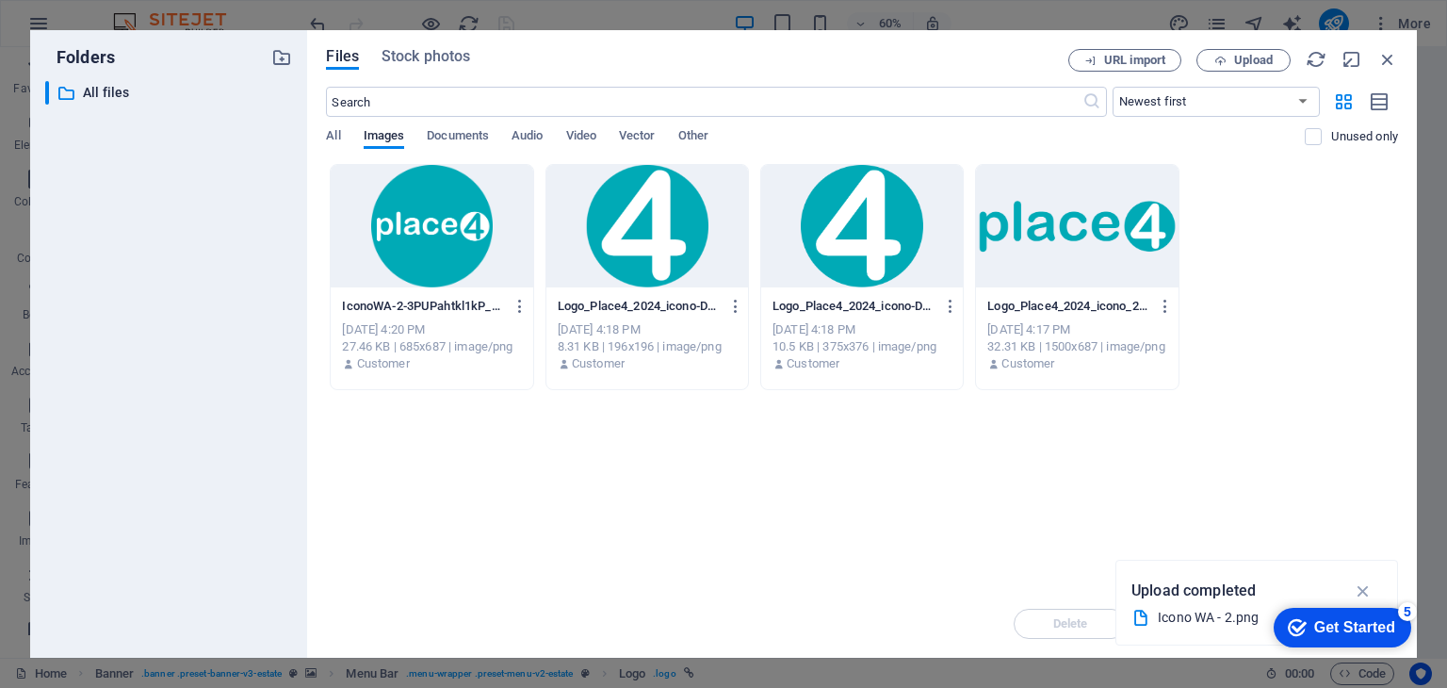
click at [1051, 260] on div at bounding box center [1077, 226] width 202 height 122
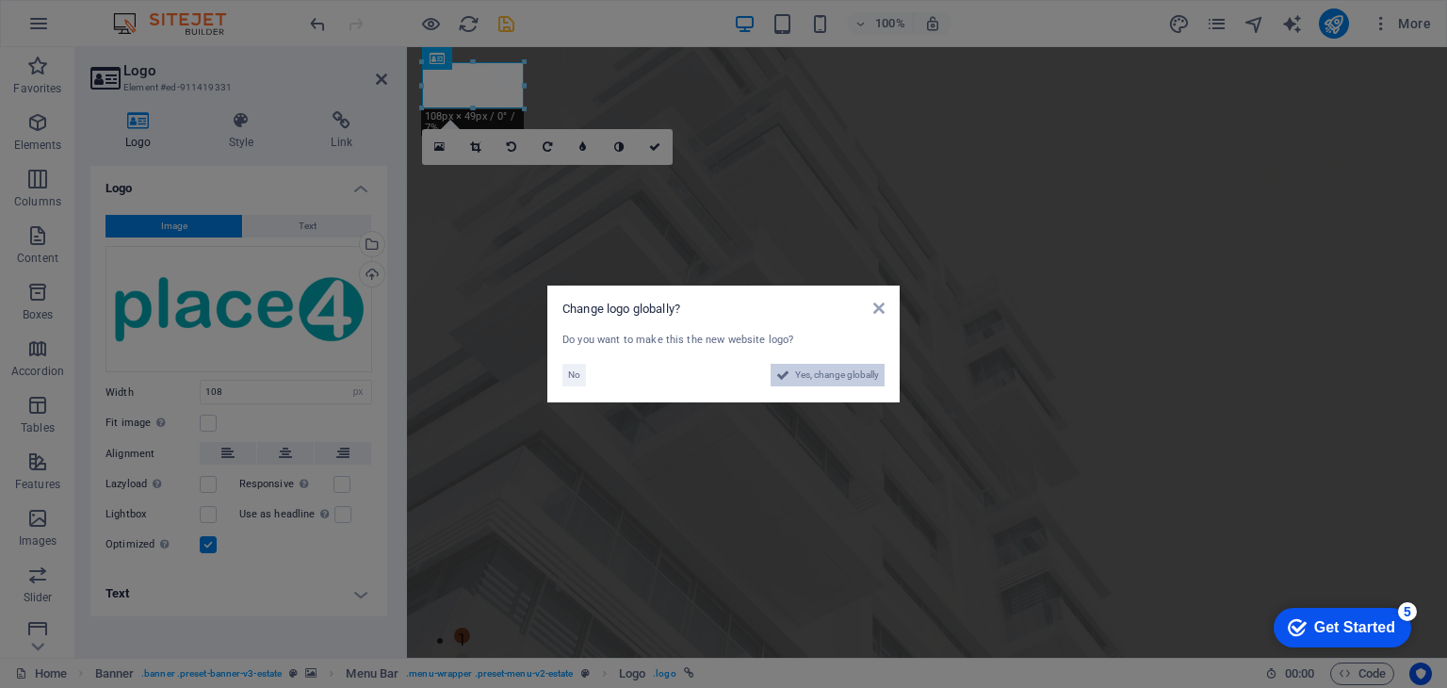
click at [800, 381] on span "Yes, change globally" at bounding box center [837, 375] width 84 height 23
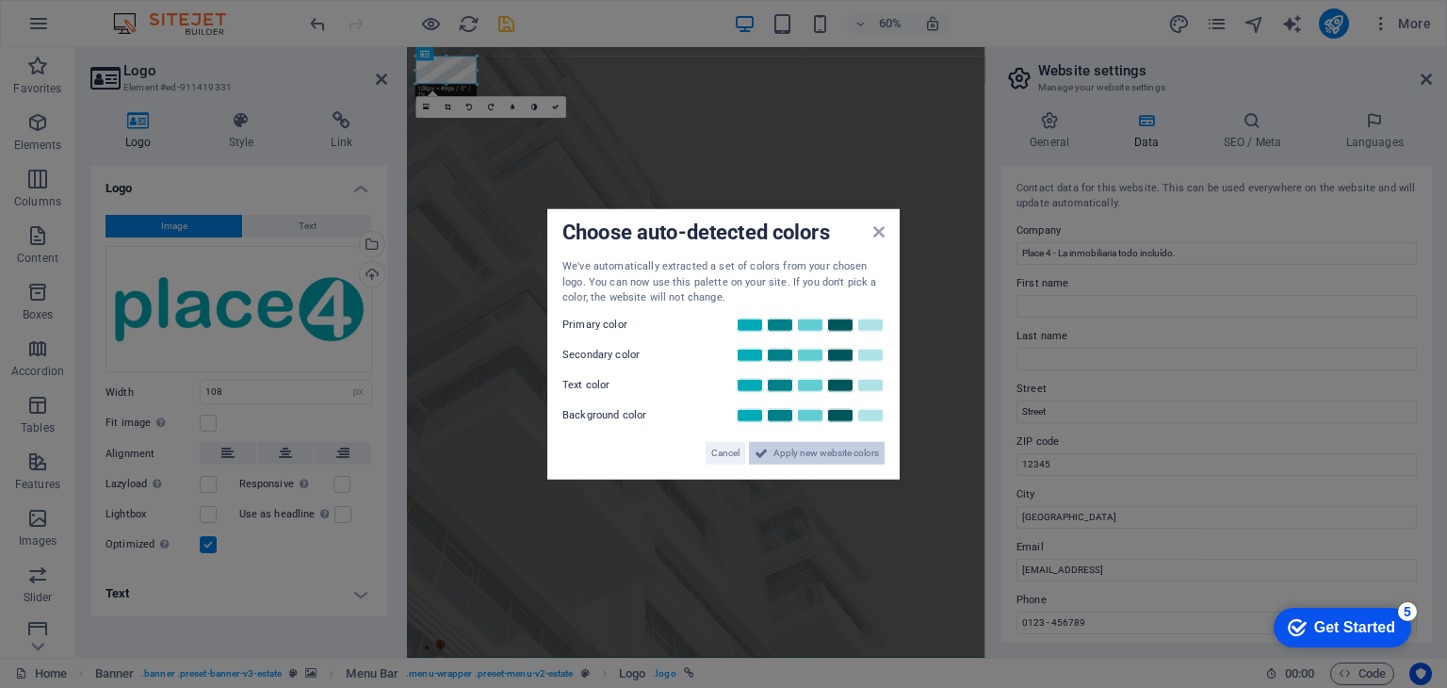
click at [764, 459] on icon at bounding box center [761, 452] width 13 height 23
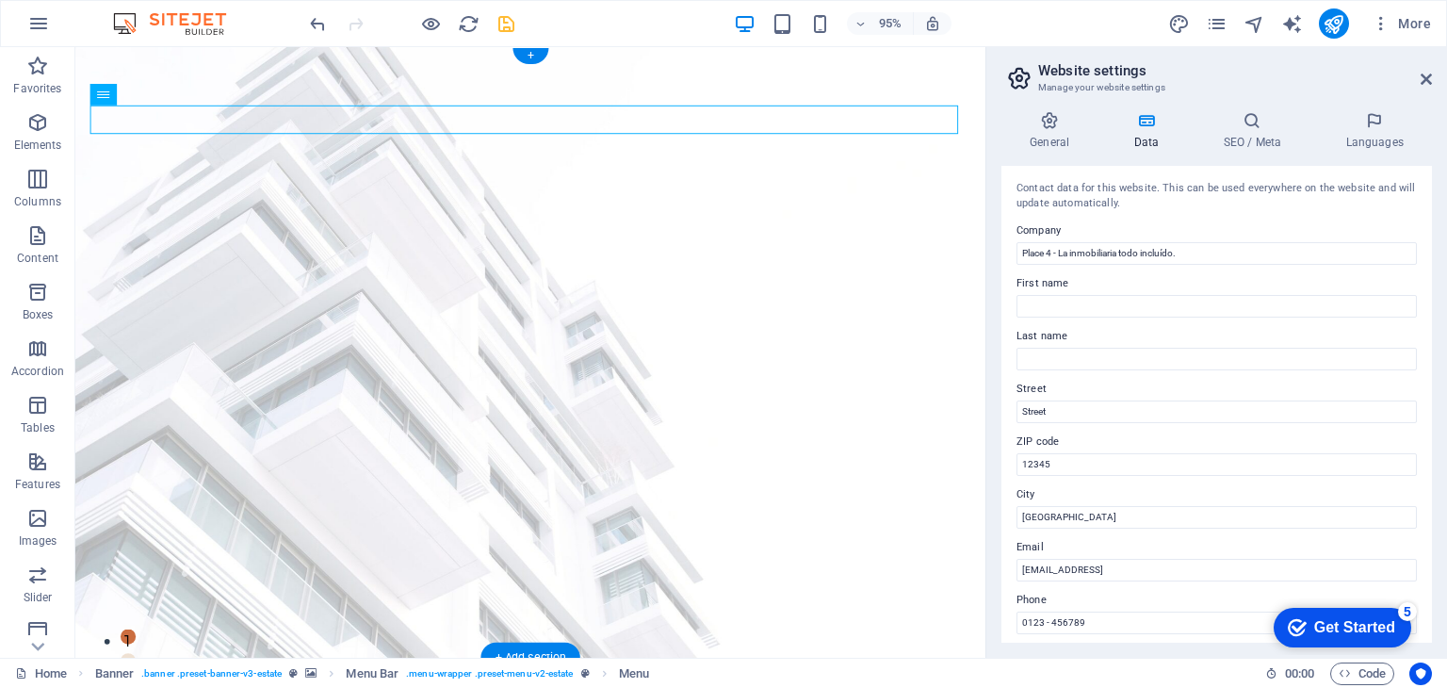
drag, startPoint x: 554, startPoint y: 135, endPoint x: 524, endPoint y: 108, distance: 40.1
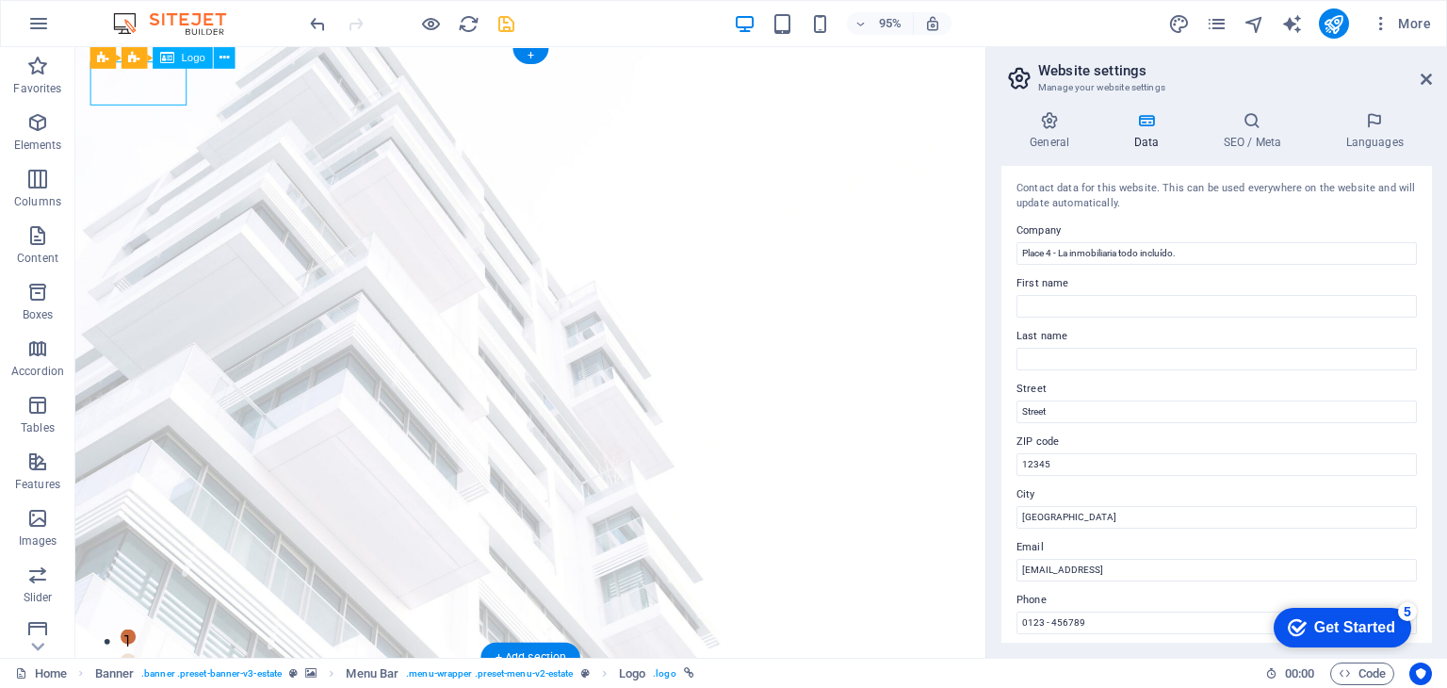
select select "px"
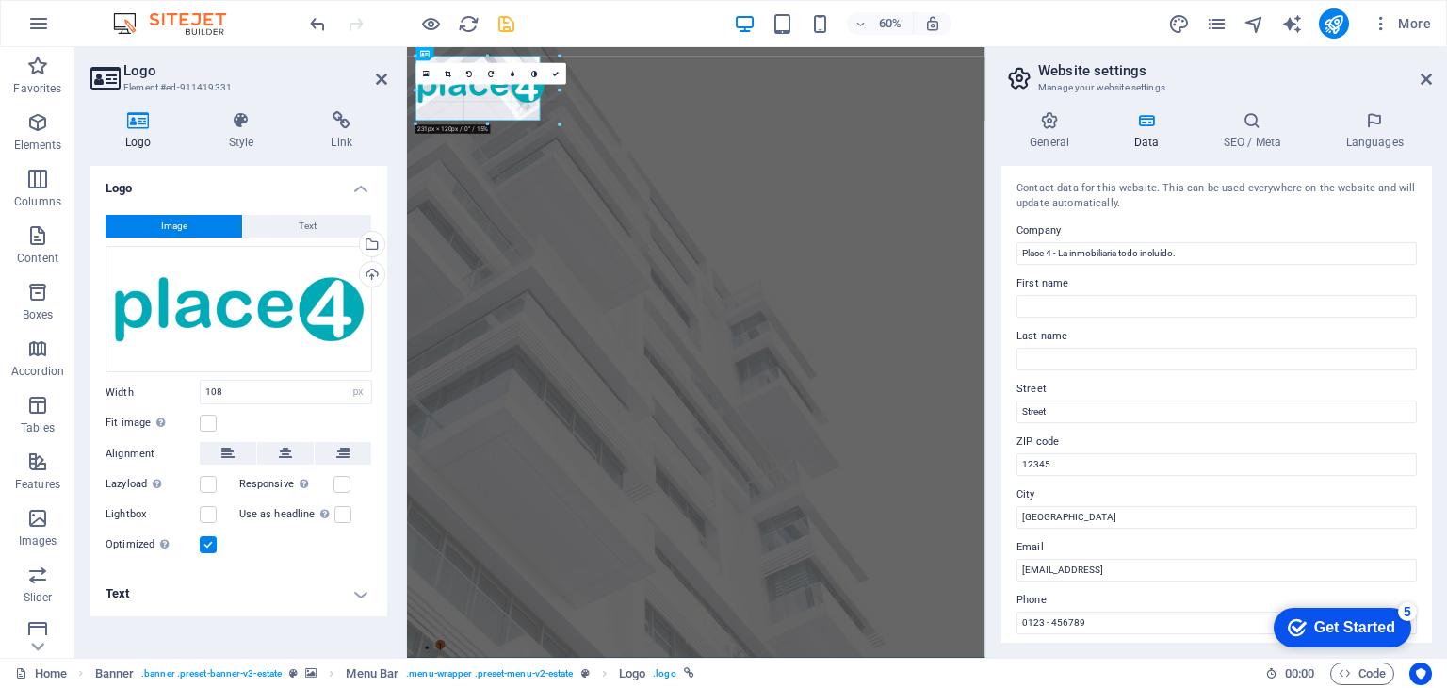
drag, startPoint x: 476, startPoint y: 85, endPoint x: 530, endPoint y: 163, distance: 94.9
drag, startPoint x: 554, startPoint y: 117, endPoint x: 587, endPoint y: 155, distance: 50.8
drag, startPoint x: 565, startPoint y: 125, endPoint x: 628, endPoint y: 178, distance: 82.3
click at [559, 73] on icon at bounding box center [560, 74] width 7 height 7
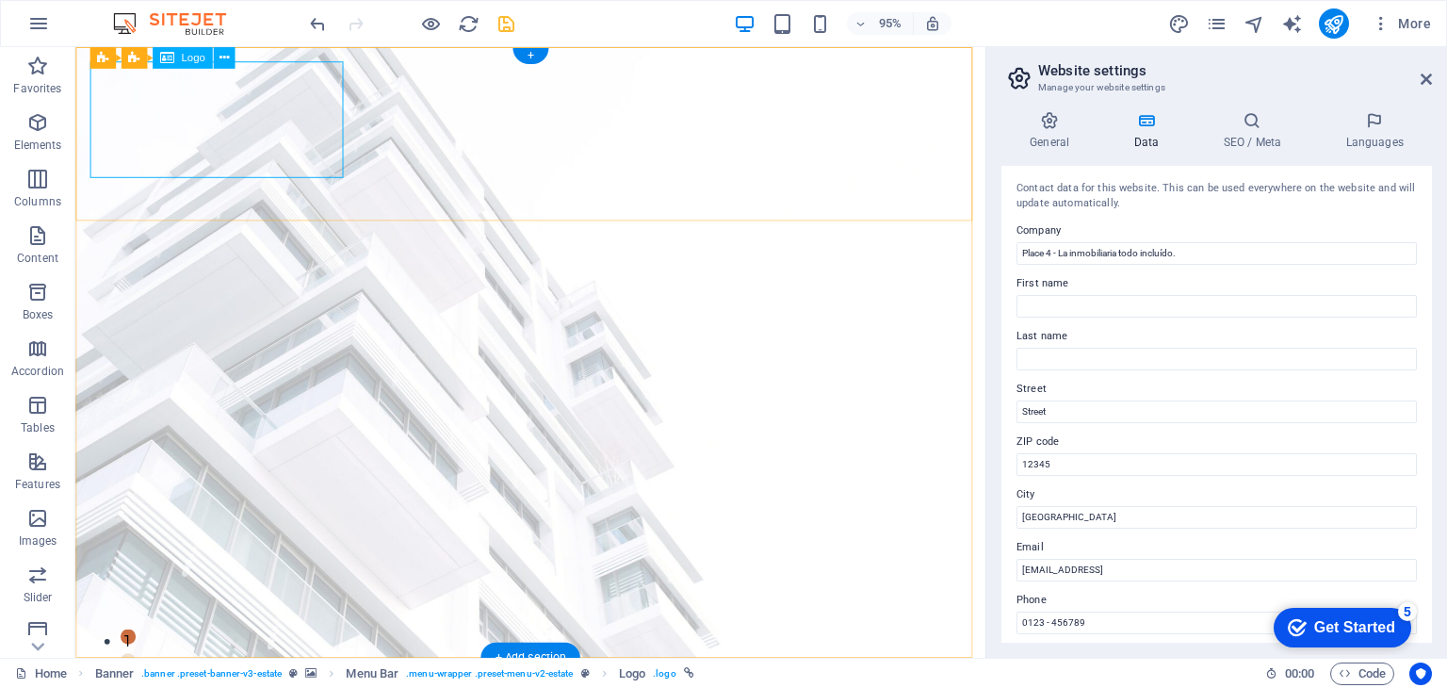
click at [226, 57] on icon at bounding box center [223, 57] width 9 height 19
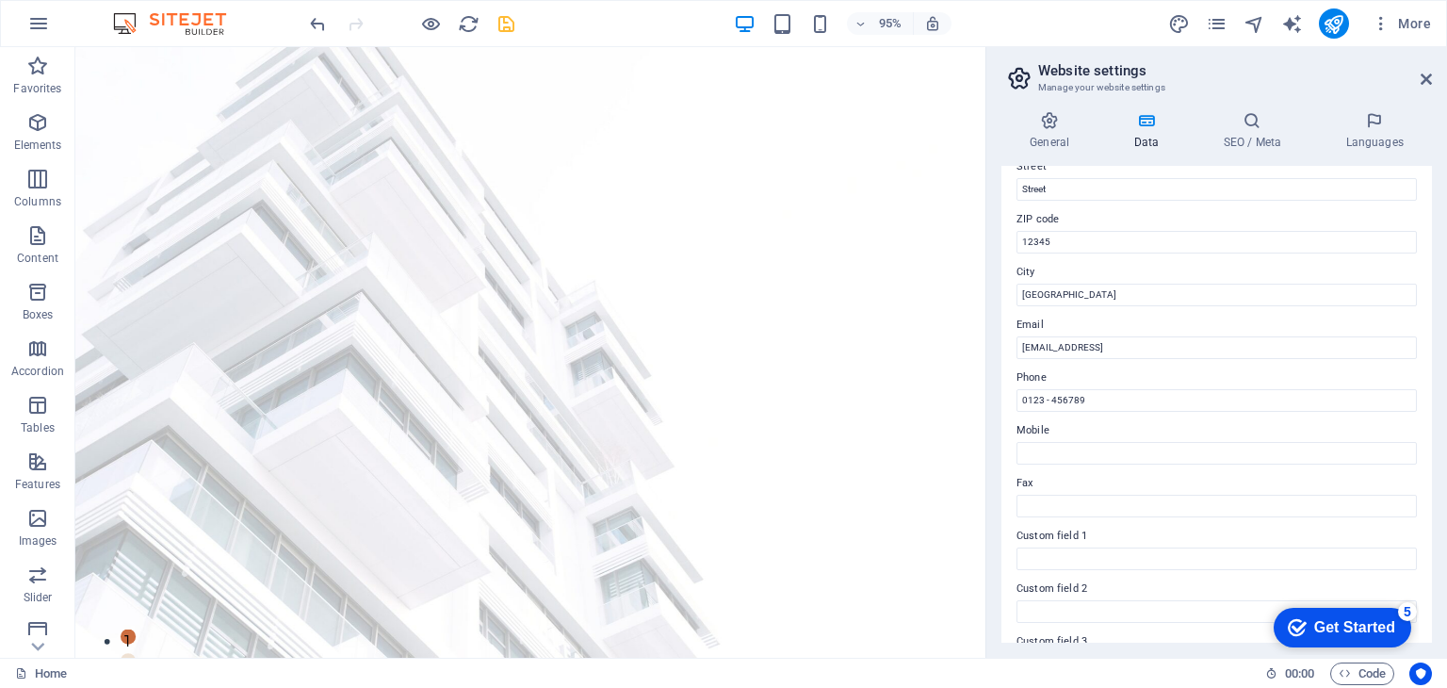
scroll to position [224, 0]
click at [1119, 403] on input "0123 - 456789" at bounding box center [1217, 398] width 400 height 23
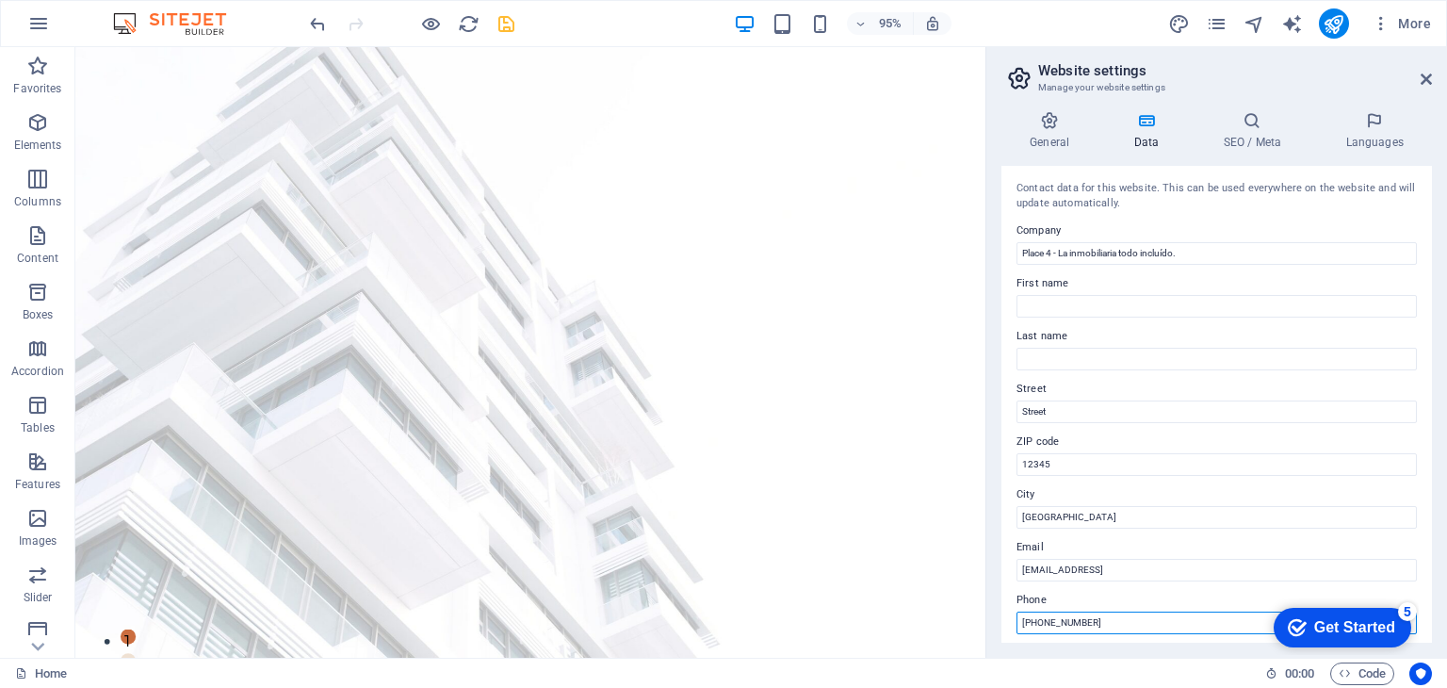
scroll to position [104, 0]
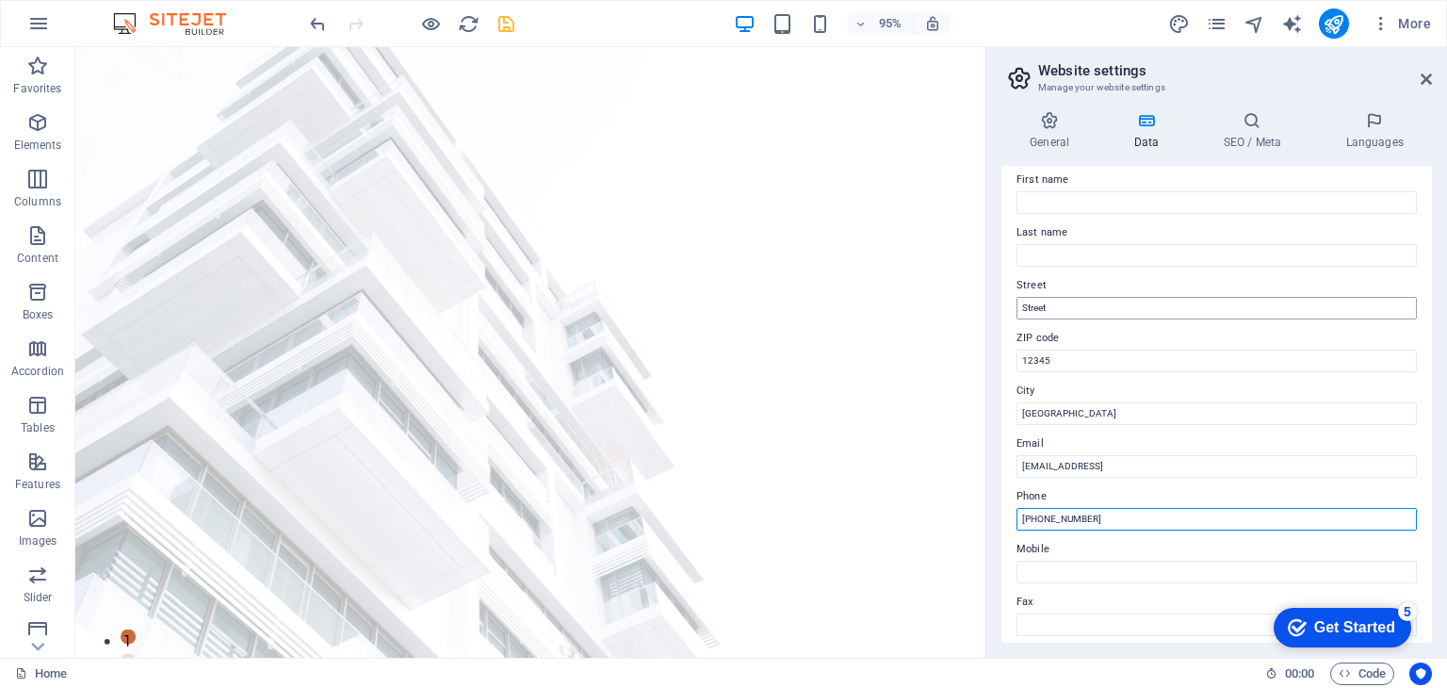
type input "[PHONE_NUMBER]"
click at [1139, 301] on input "Street" at bounding box center [1217, 308] width 400 height 23
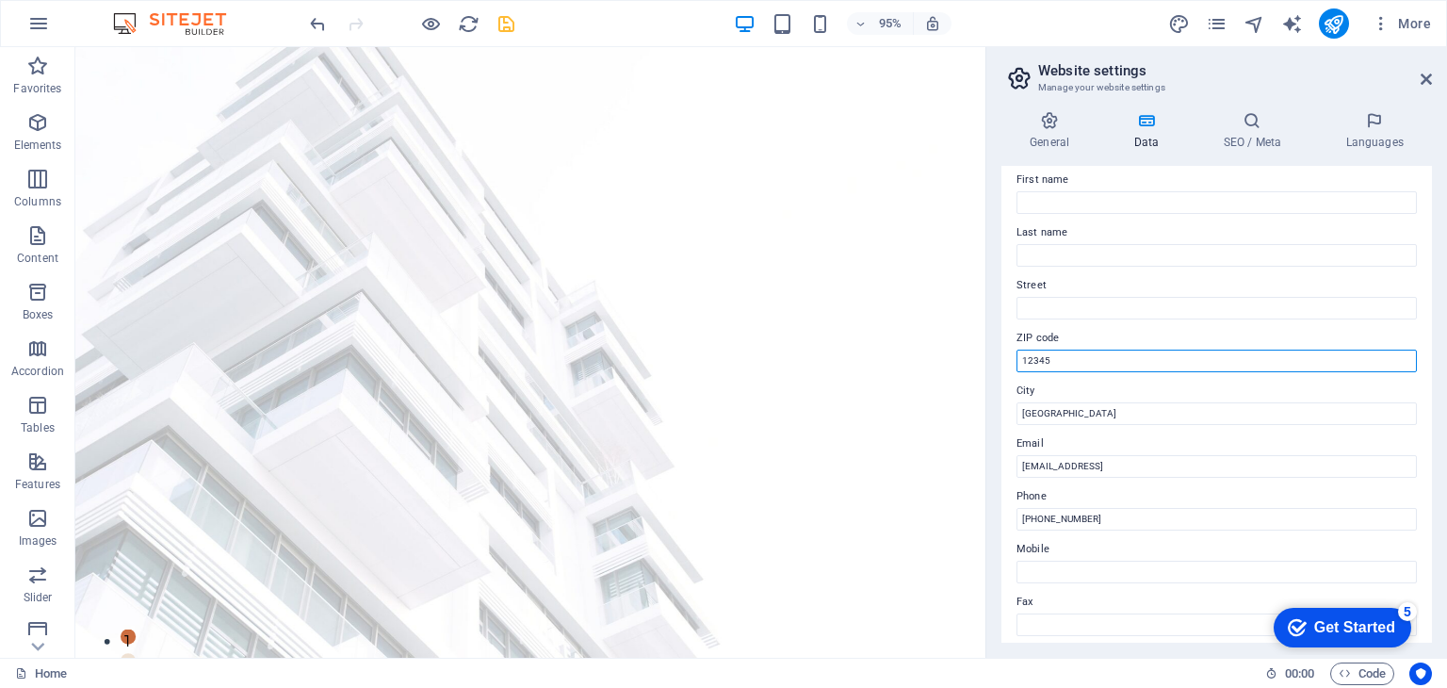
click at [1116, 352] on input "12345" at bounding box center [1217, 361] width 400 height 23
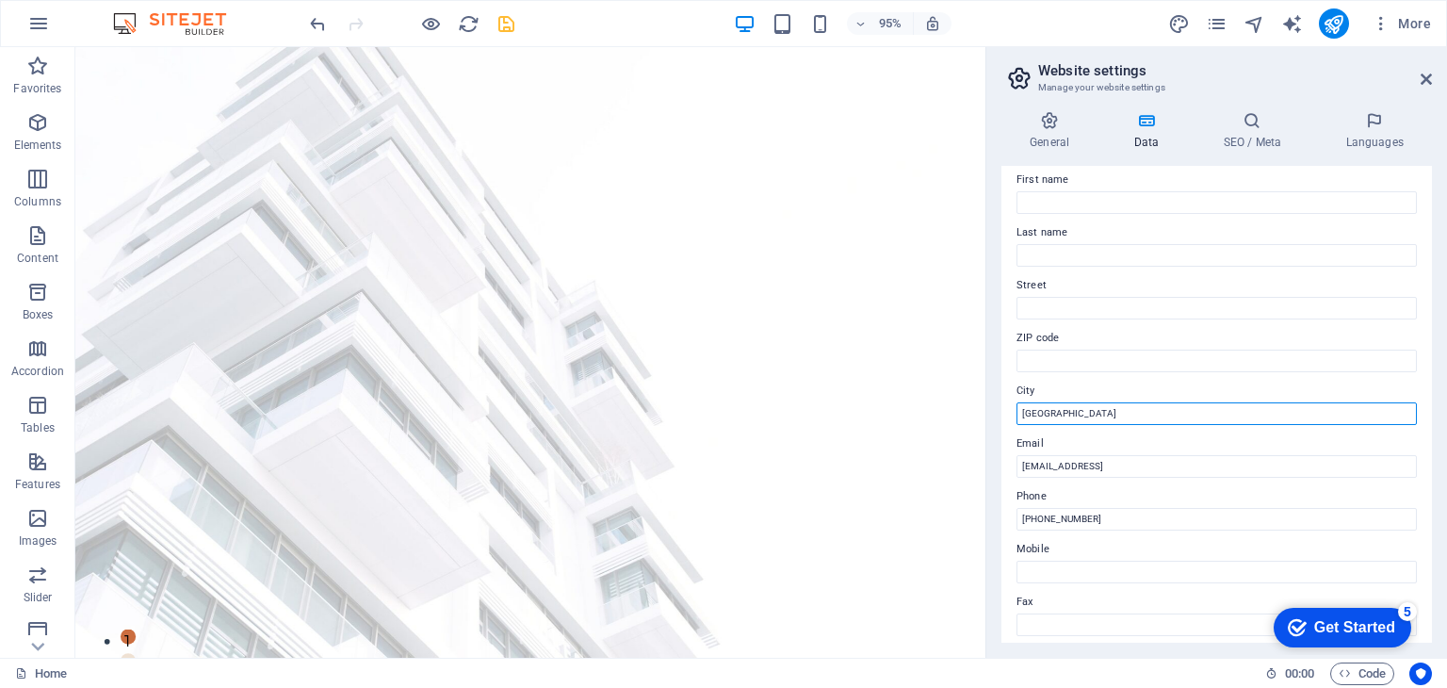
click at [1081, 412] on input "Berlin" at bounding box center [1217, 413] width 400 height 23
type input "Querétaro"
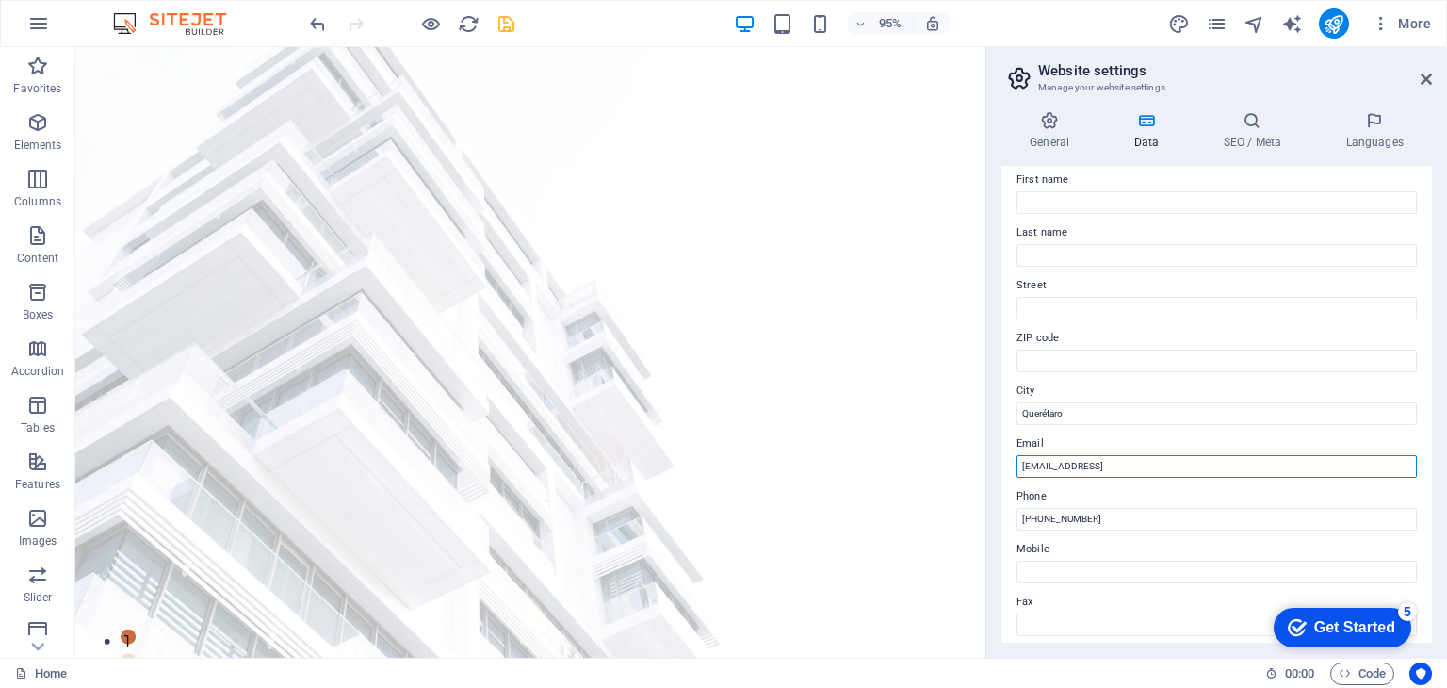
click at [1053, 463] on input "a17a407e65d1e4f596ee62faa3205e@cpanel.local" at bounding box center [1217, 466] width 400 height 23
drag, startPoint x: 1323, startPoint y: 514, endPoint x: 1030, endPoint y: 490, distance: 294.0
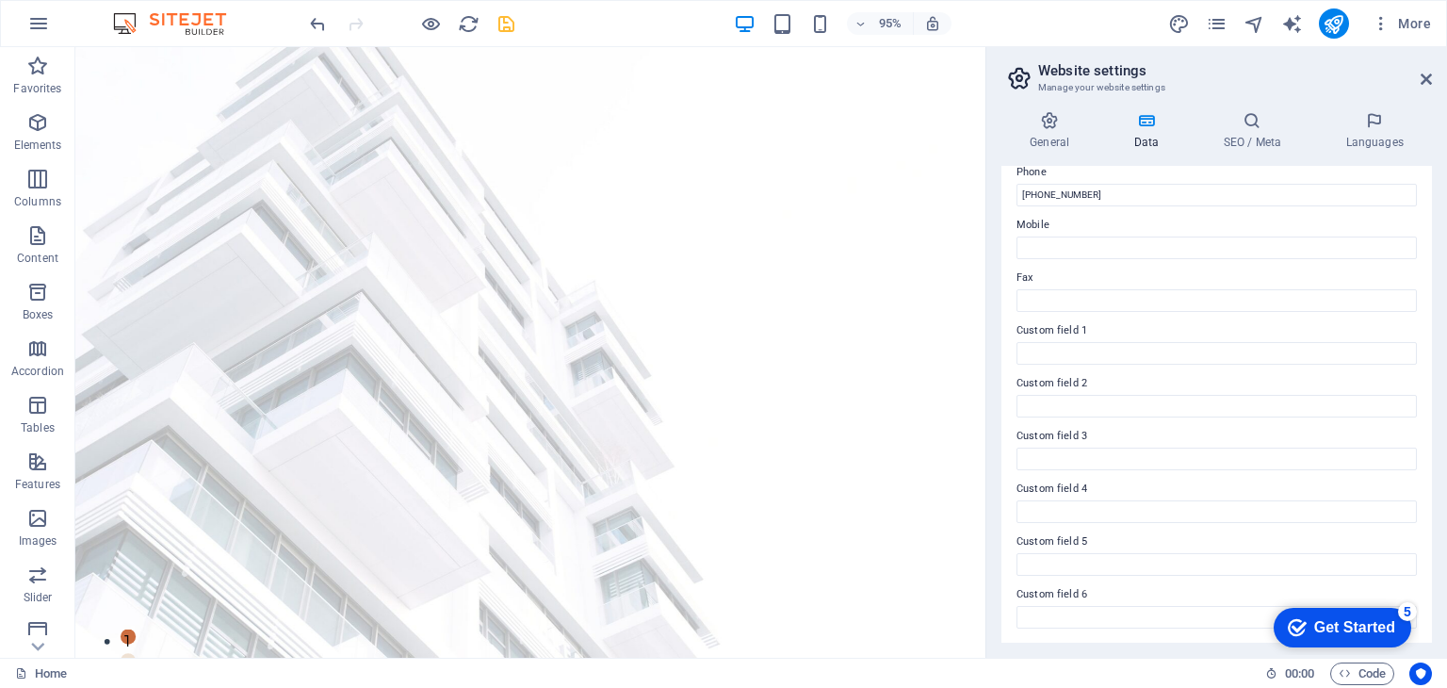
scroll to position [0, 0]
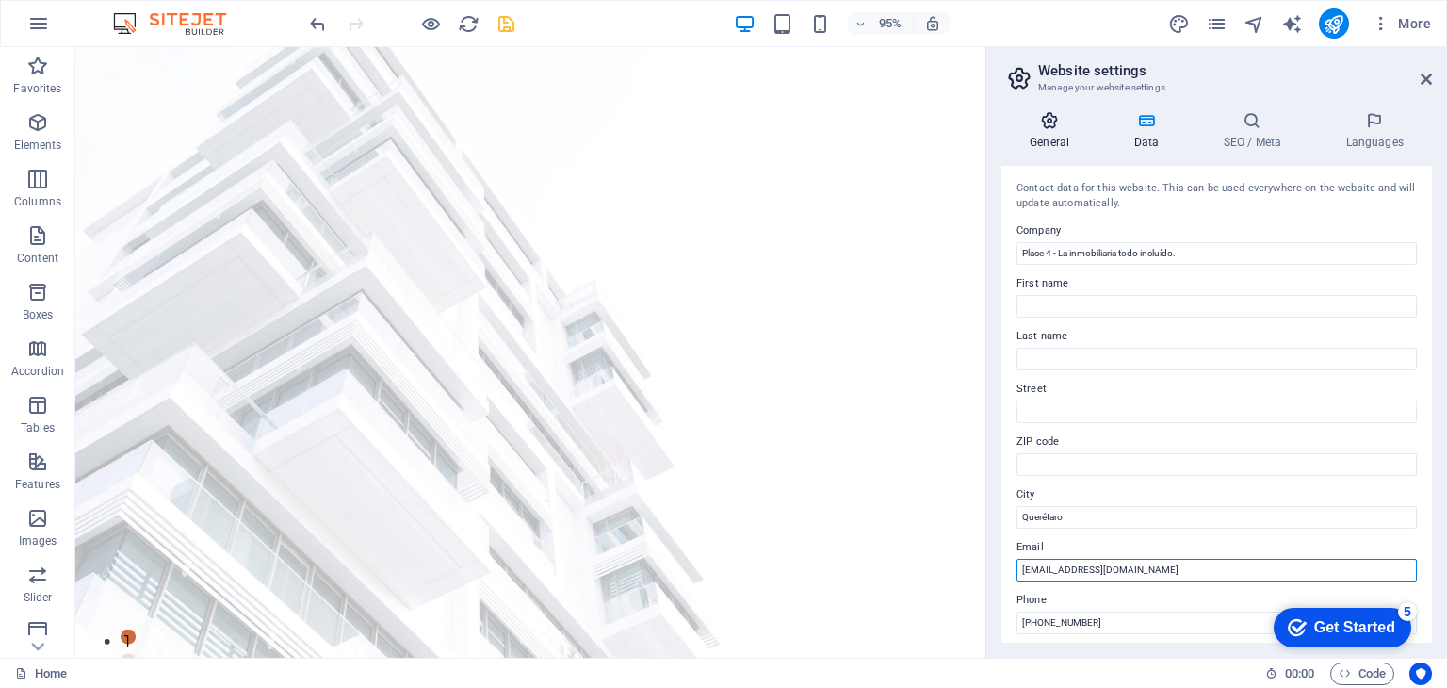
type input "[EMAIL_ADDRESS][DOMAIN_NAME]"
click at [1058, 122] on icon at bounding box center [1050, 120] width 96 height 19
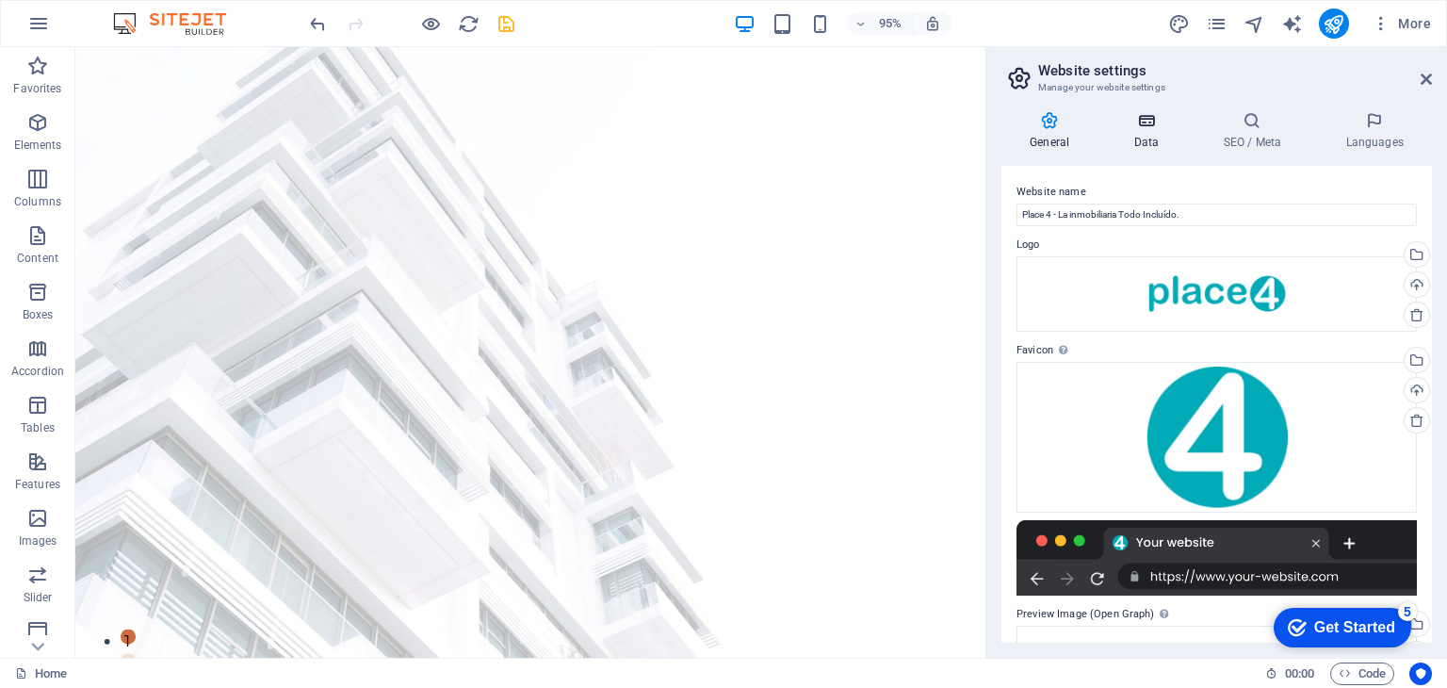
click at [1146, 130] on h4 "Data" at bounding box center [1150, 131] width 90 height 40
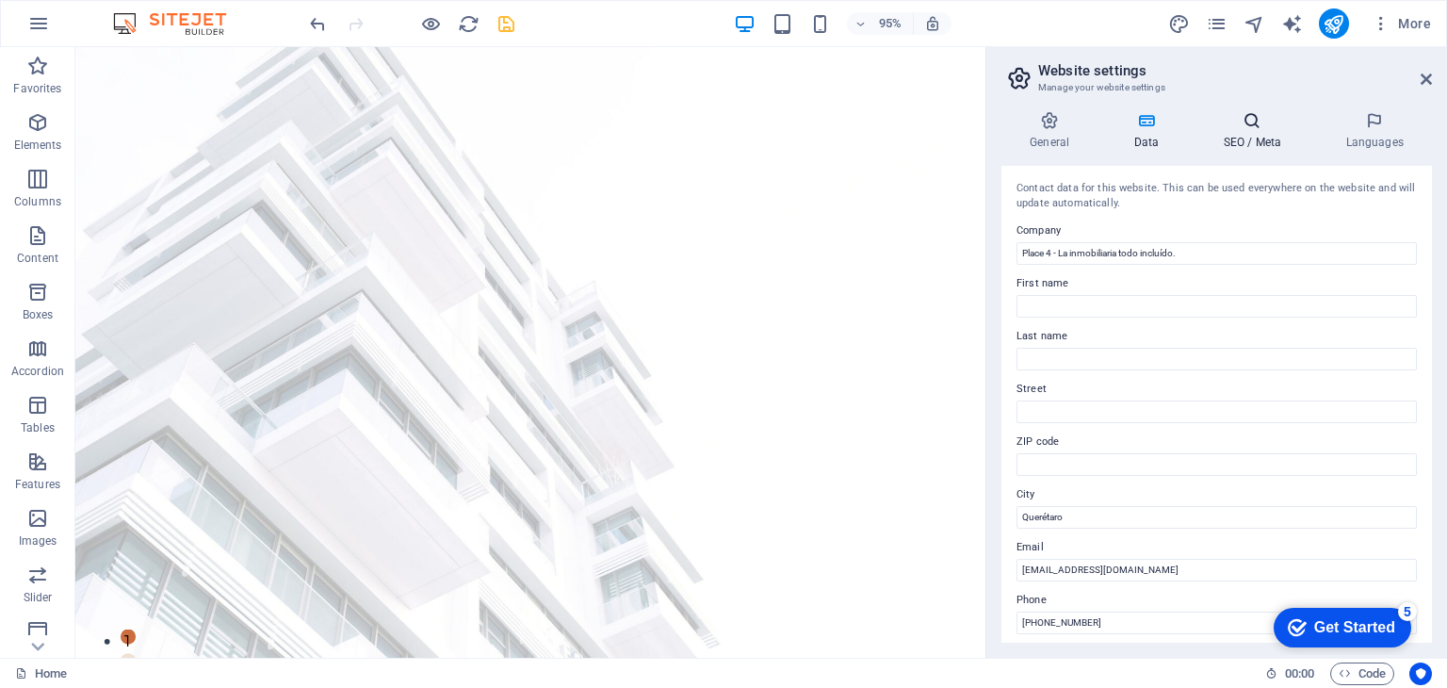
click at [1245, 137] on h4 "SEO / Meta" at bounding box center [1256, 131] width 122 height 40
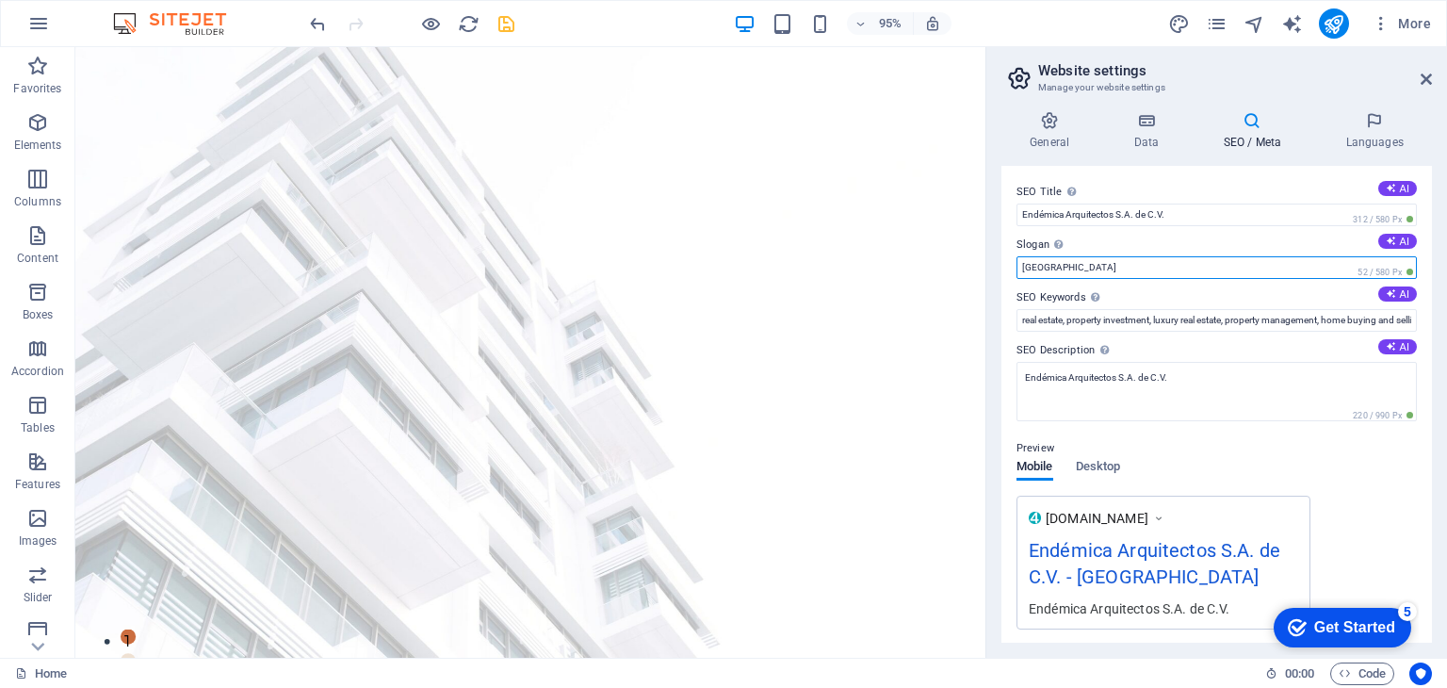
drag, startPoint x: 1125, startPoint y: 262, endPoint x: 995, endPoint y: 257, distance: 130.1
click at [995, 257] on div "General Data SEO / Meta Languages Website name Place 4 - La inmobiliaria Todo I…" at bounding box center [1216, 377] width 461 height 562
type input "La inmobiliaria todo incluído."
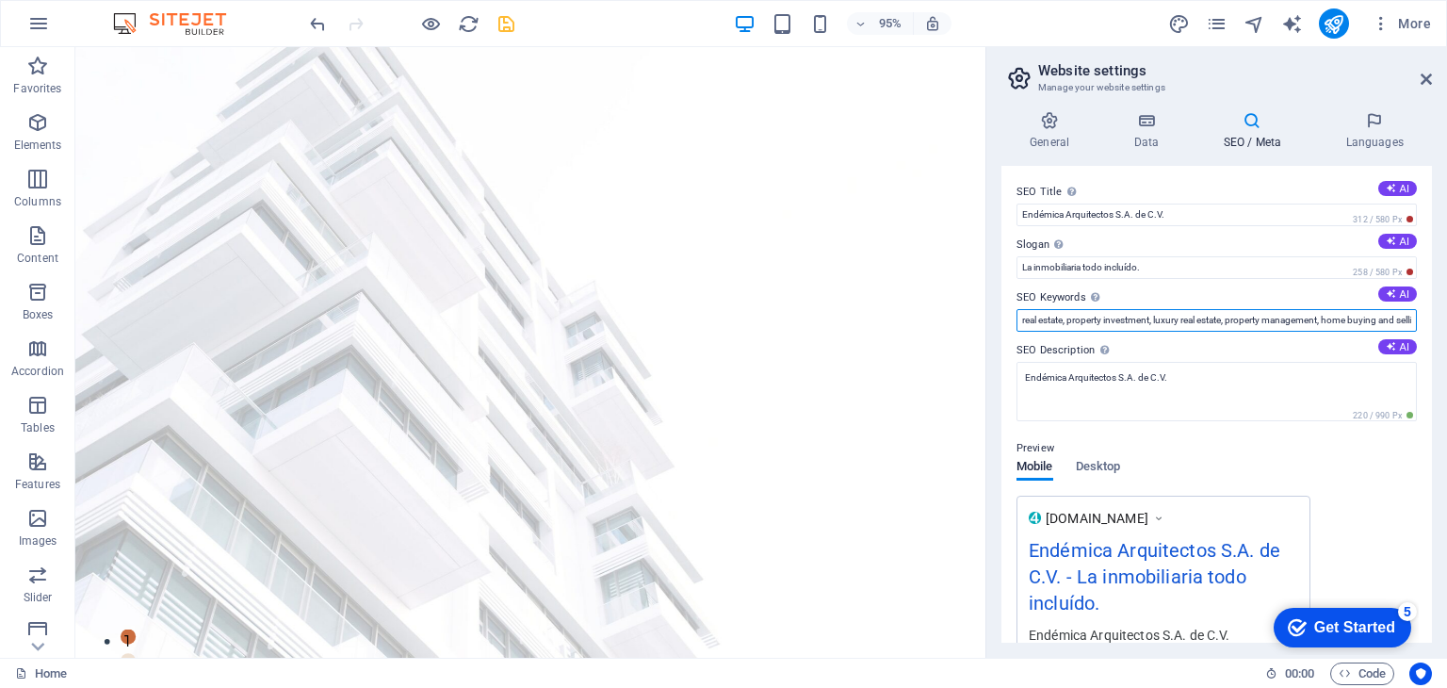
click at [1180, 329] on input "real estate, property investment, luxury real estate, property management, home…" at bounding box center [1217, 320] width 400 height 23
click at [1263, 321] on input "real estate, property investment, luxury real estate, property management, home…" at bounding box center [1217, 320] width 400 height 23
click at [1153, 322] on input "real estate, property investment, luxury real estate, property management, home…" at bounding box center [1217, 320] width 400 height 23
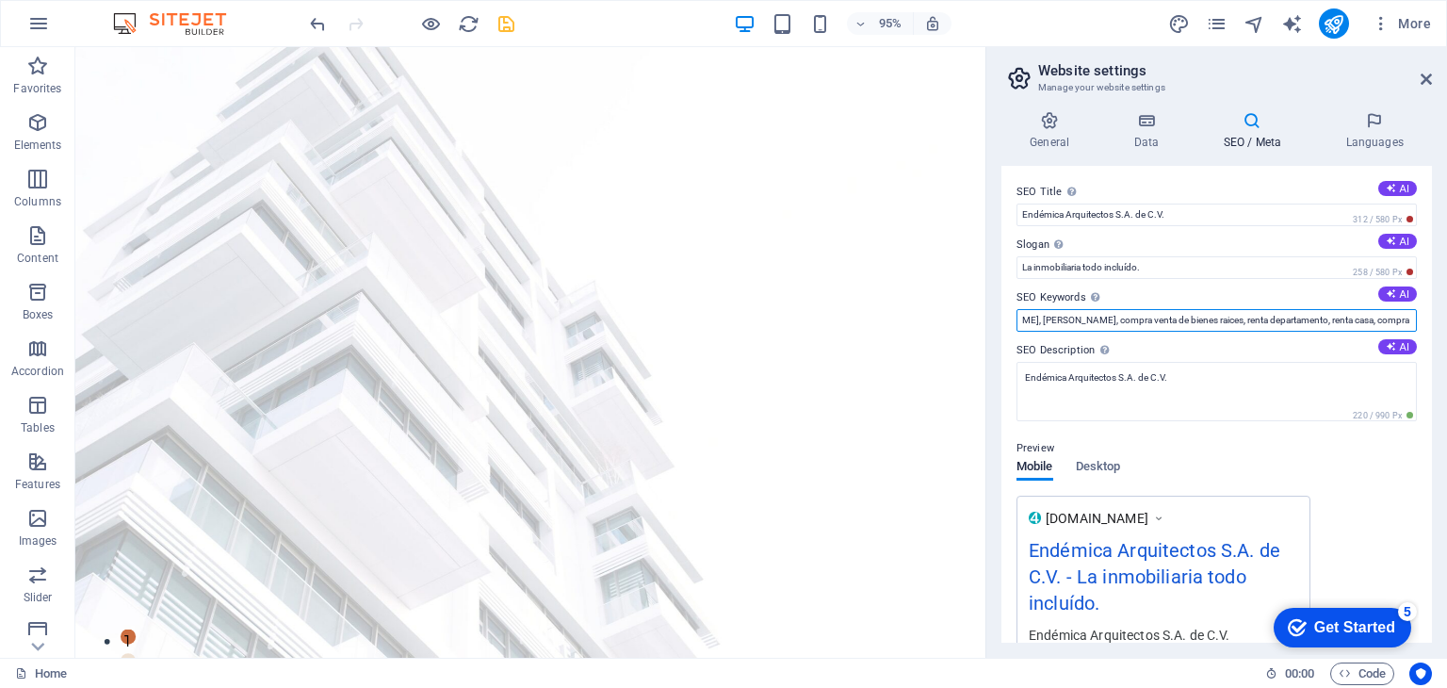
click at [1376, 317] on input "real estate, inversiones inmobiliarias, propiedades de lujo, venta de casas, co…" at bounding box center [1217, 320] width 400 height 23
drag, startPoint x: 1485, startPoint y: 367, endPoint x: 993, endPoint y: 325, distance: 493.6
click at [1144, 326] on input "real estate, inversiones inmobiliarias, propiedades de lujo, venta de casas, co…" at bounding box center [1217, 320] width 400 height 23
click at [1387, 293] on icon at bounding box center [1391, 293] width 10 height 10
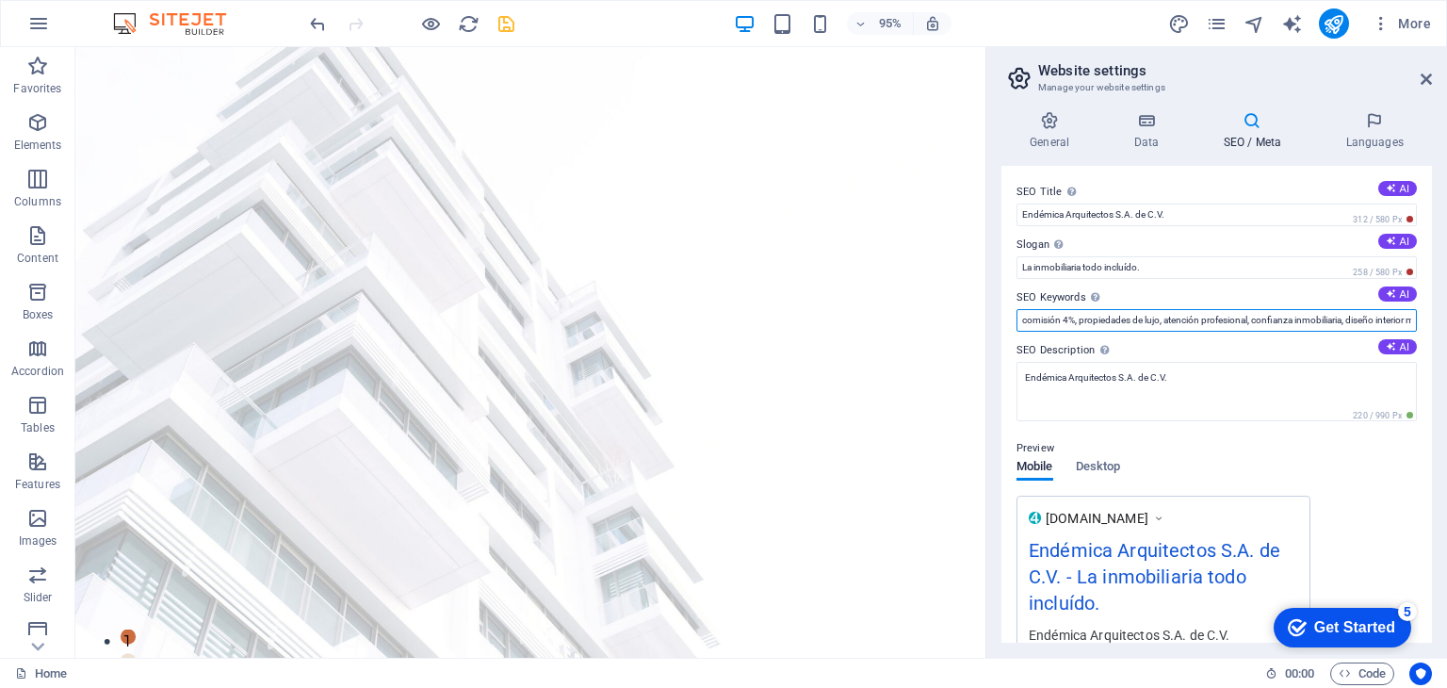
click at [1177, 329] on input "comisión 4%, propiedades de lujo, atención profesional, confianza inmobiliaria,…" at bounding box center [1217, 320] width 400 height 23
type input "c"
paste input "real estate, inversiones inmobiliarias, propiedades de lujo, venta de casas, co…"
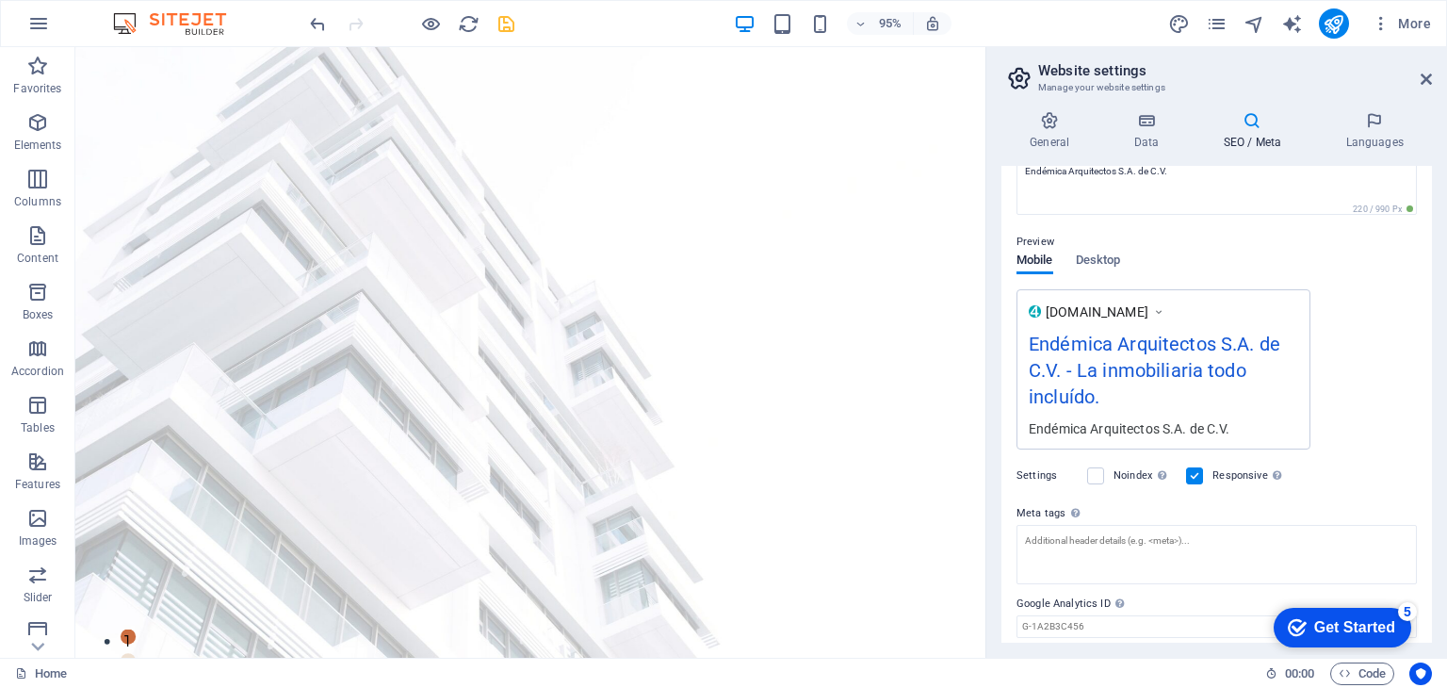
scroll to position [222, 0]
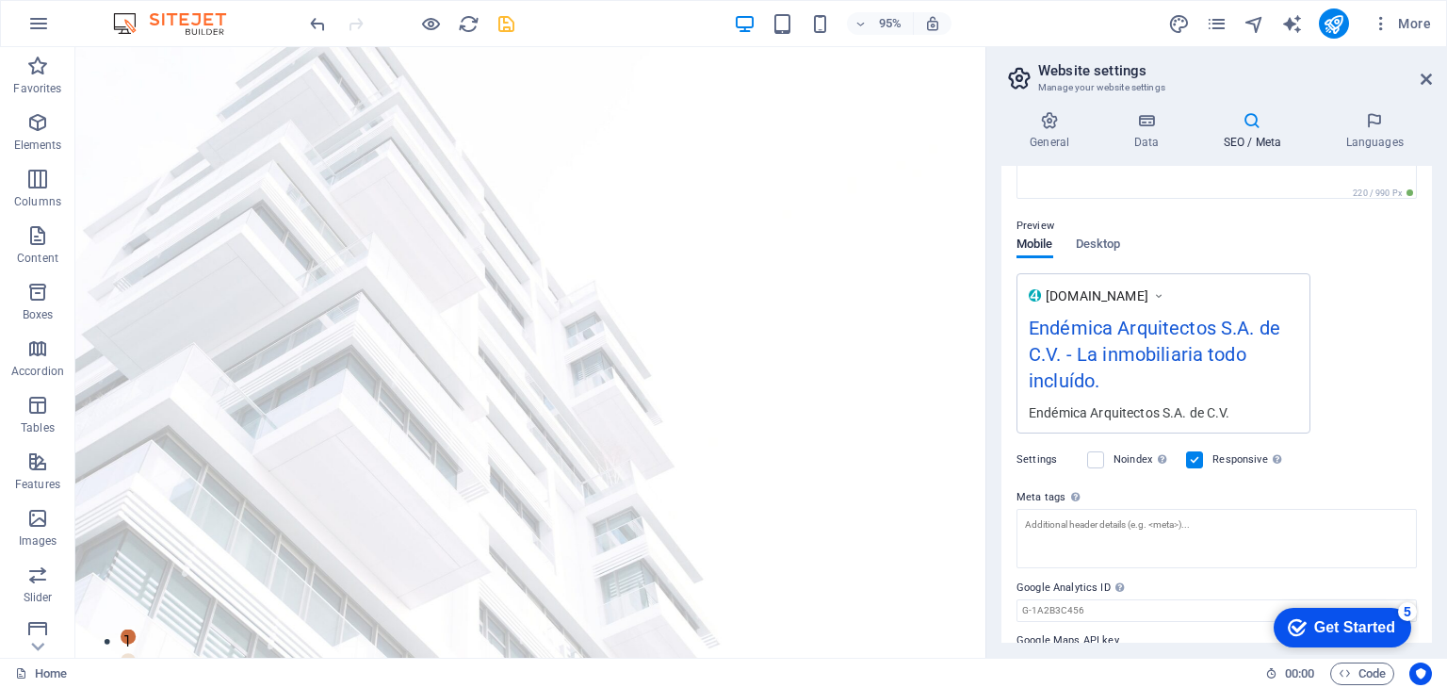
type input "real estate, inversiones inmobiliarias, propiedades de lujo, venta de casas, co…"
click at [1338, 342] on div "www.example.com Endémica Arquitectos S.A. de C.V. - La inmobiliaria todo incluí…" at bounding box center [1217, 353] width 400 height 160
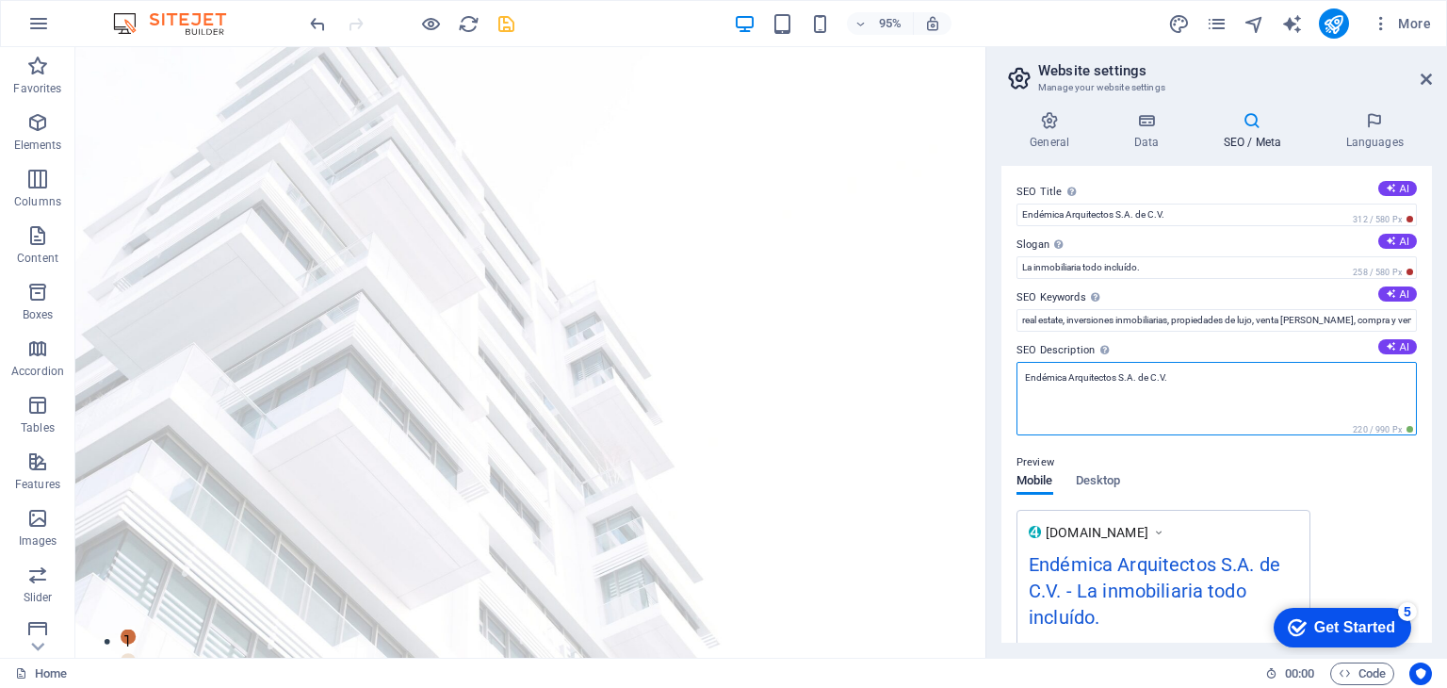
drag, startPoint x: 1295, startPoint y: 423, endPoint x: 993, endPoint y: 415, distance: 301.6
type textarea "Place 4"
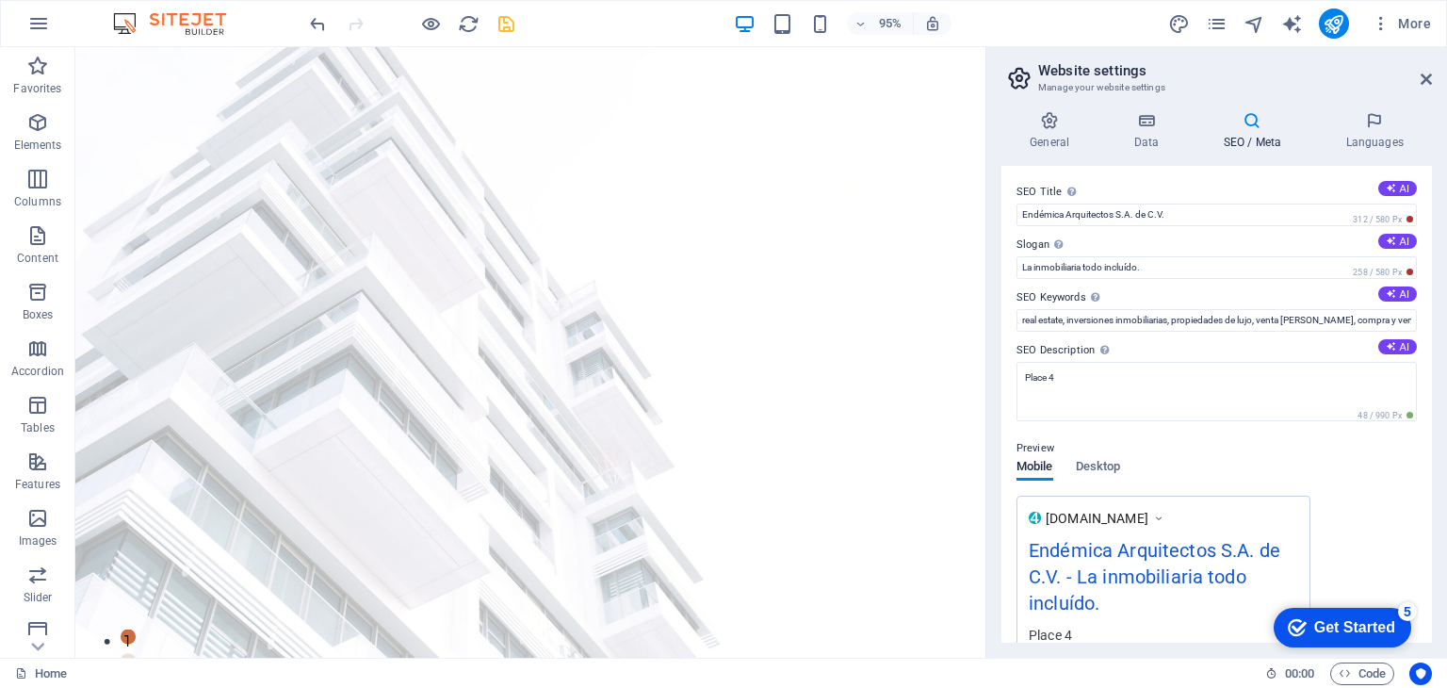
click at [1331, 492] on div "Preview Mobile Desktop www.example.com Endémica Arquitectos S.A. de C.V. - La i…" at bounding box center [1217, 539] width 400 height 234
drag, startPoint x: 1187, startPoint y: 216, endPoint x: 987, endPoint y: 209, distance: 199.9
click at [987, 209] on aside "Website settings Manage your website settings General Data SEO / Meta Languages…" at bounding box center [1217, 352] width 462 height 611
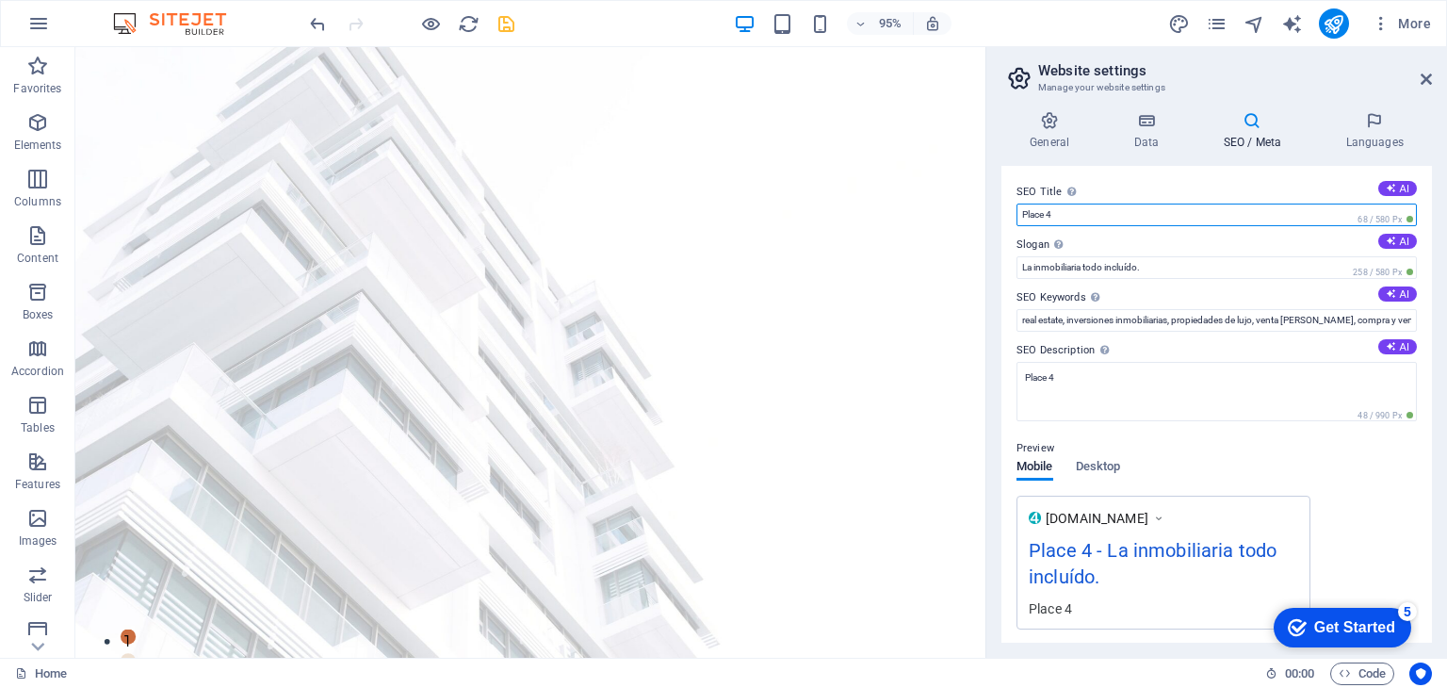
type input "Place 4"
click at [1412, 512] on div "www.example.com Place 4 - La inmobiliaria todo incluído. Place 4" at bounding box center [1217, 563] width 400 height 134
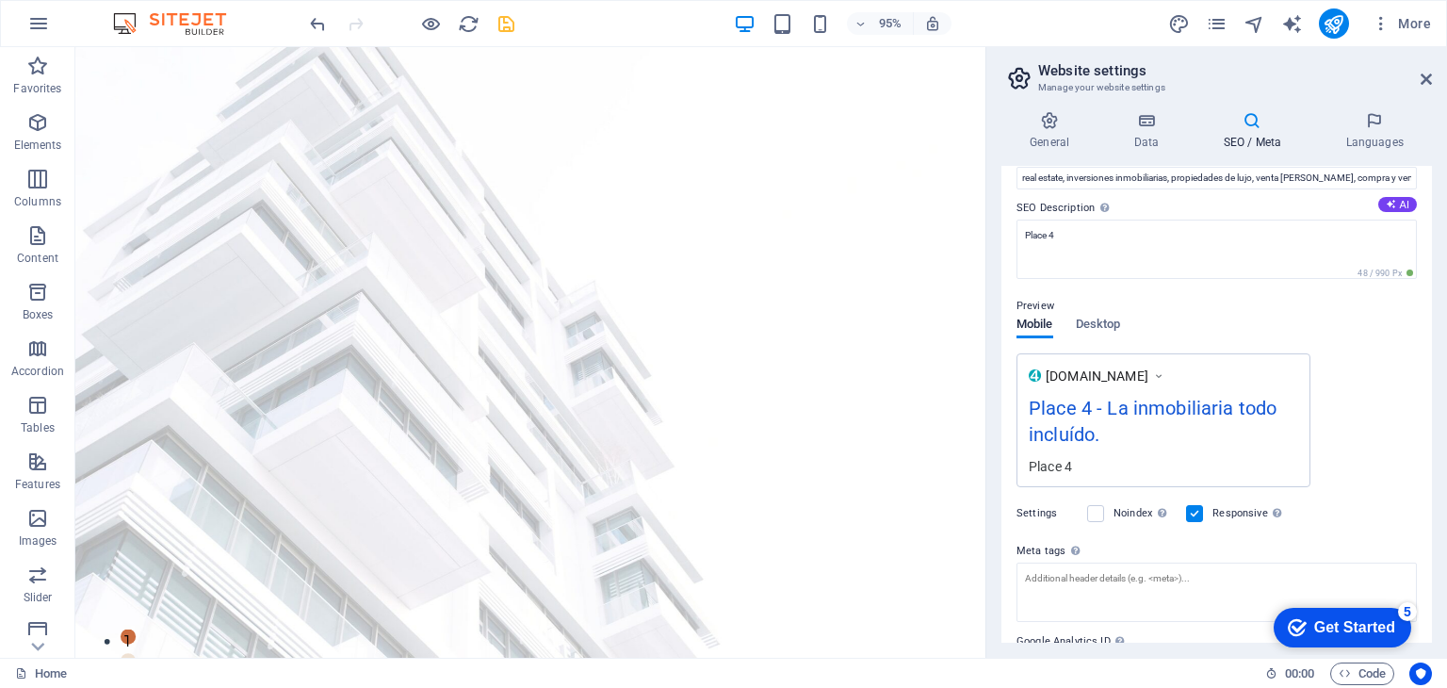
scroll to position [241, 0]
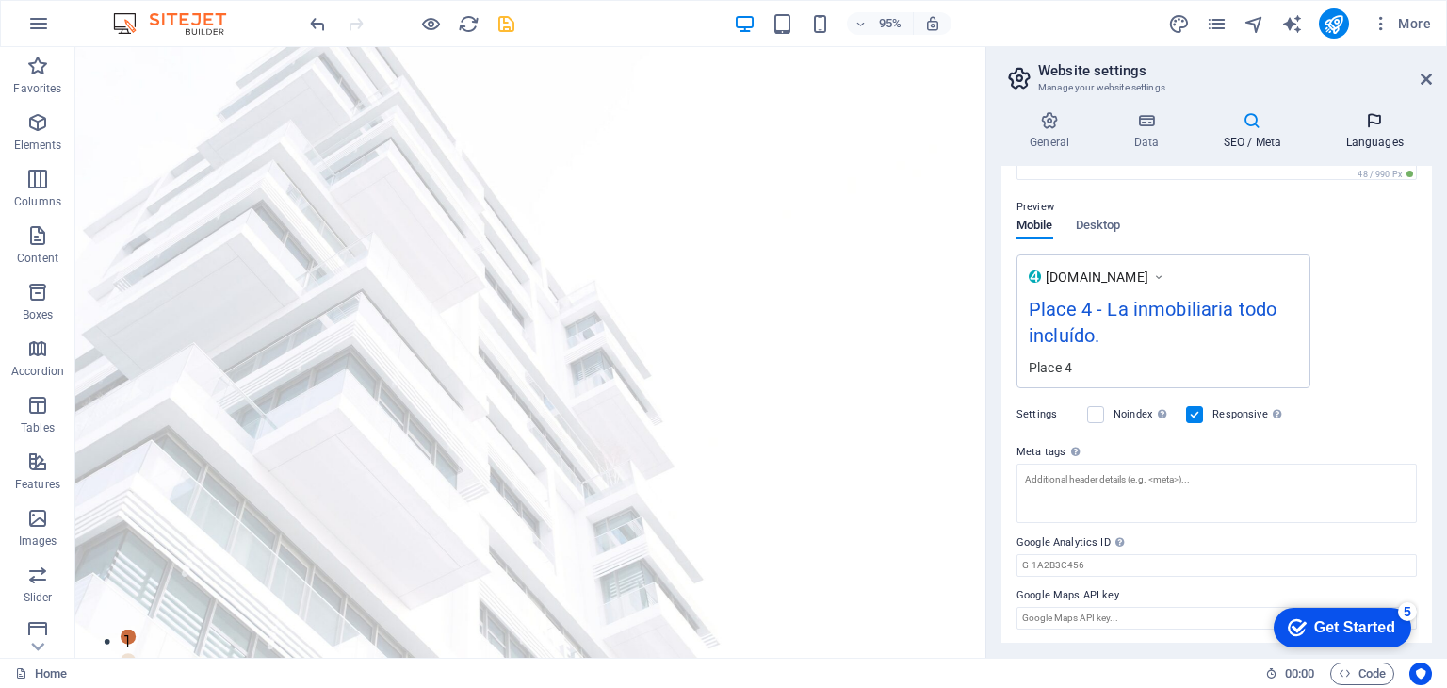
click at [1353, 126] on icon at bounding box center [1374, 120] width 115 height 19
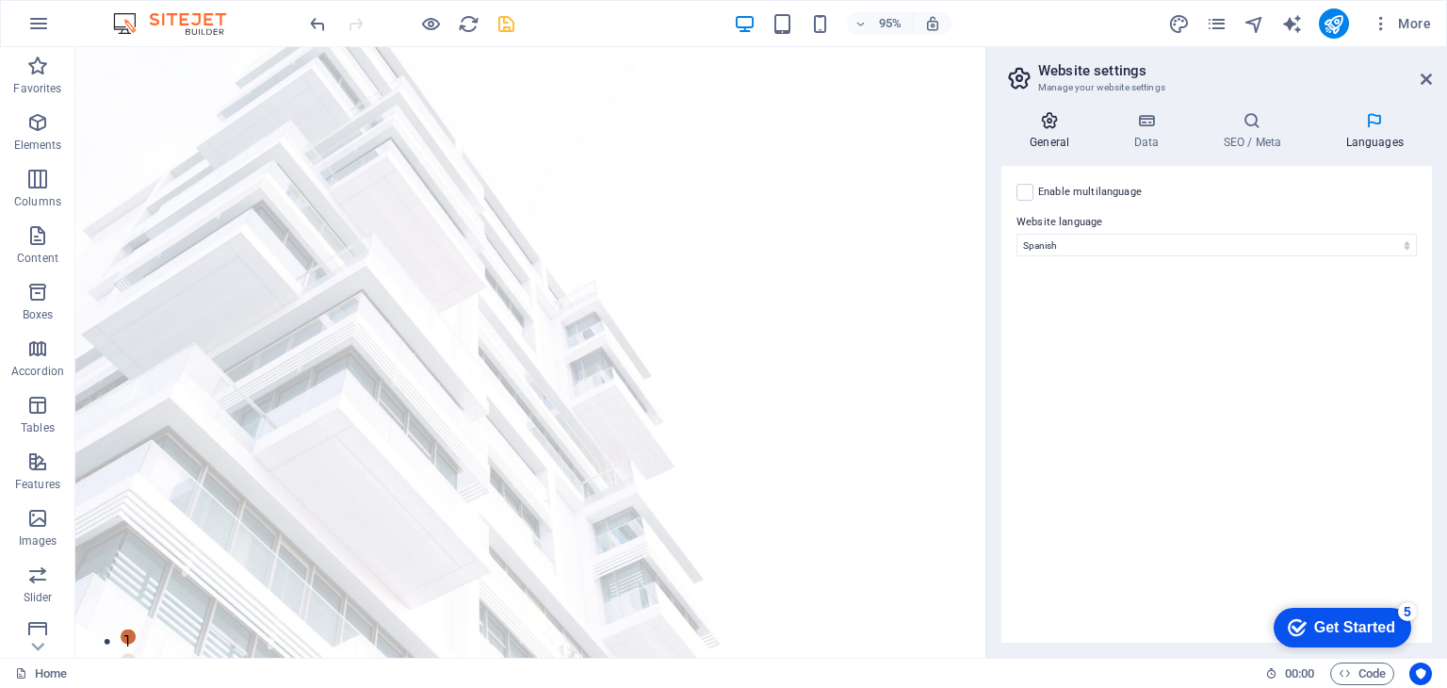
click at [1043, 136] on h4 "General" at bounding box center [1054, 131] width 104 height 40
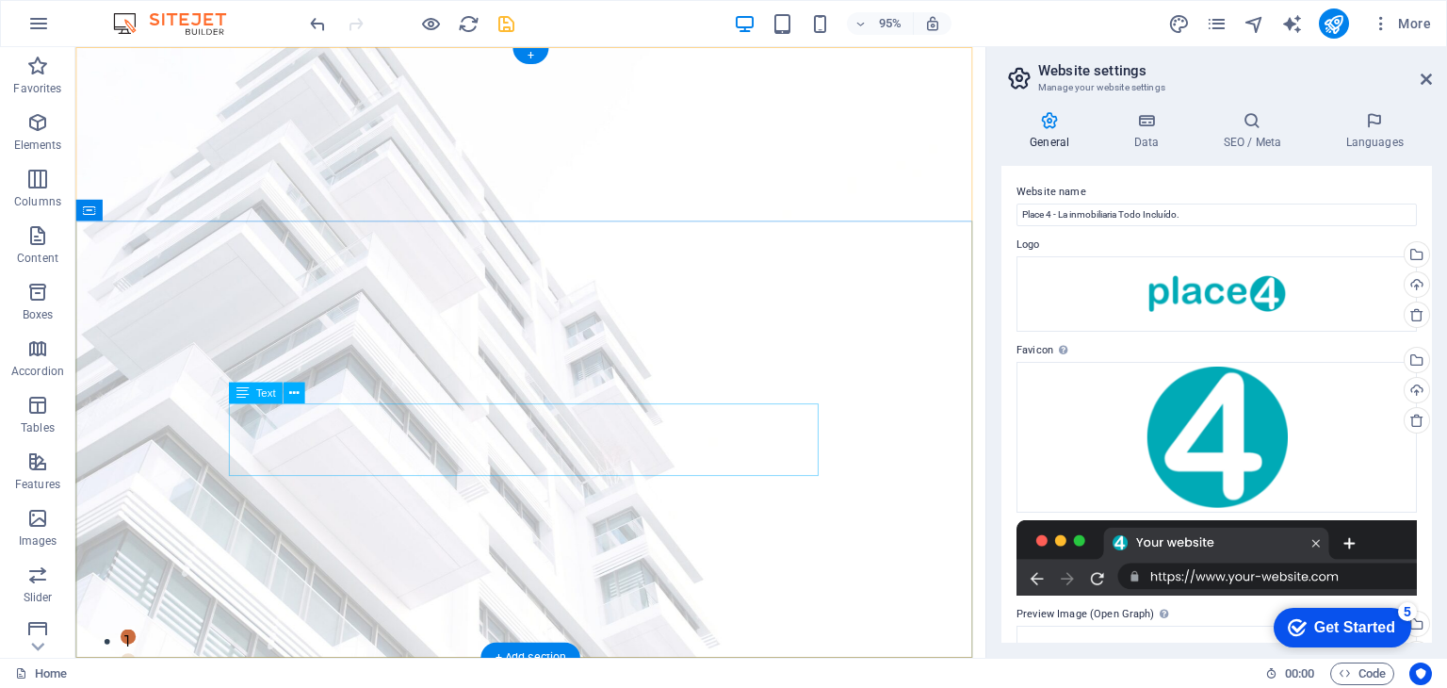
scroll to position [173, 0]
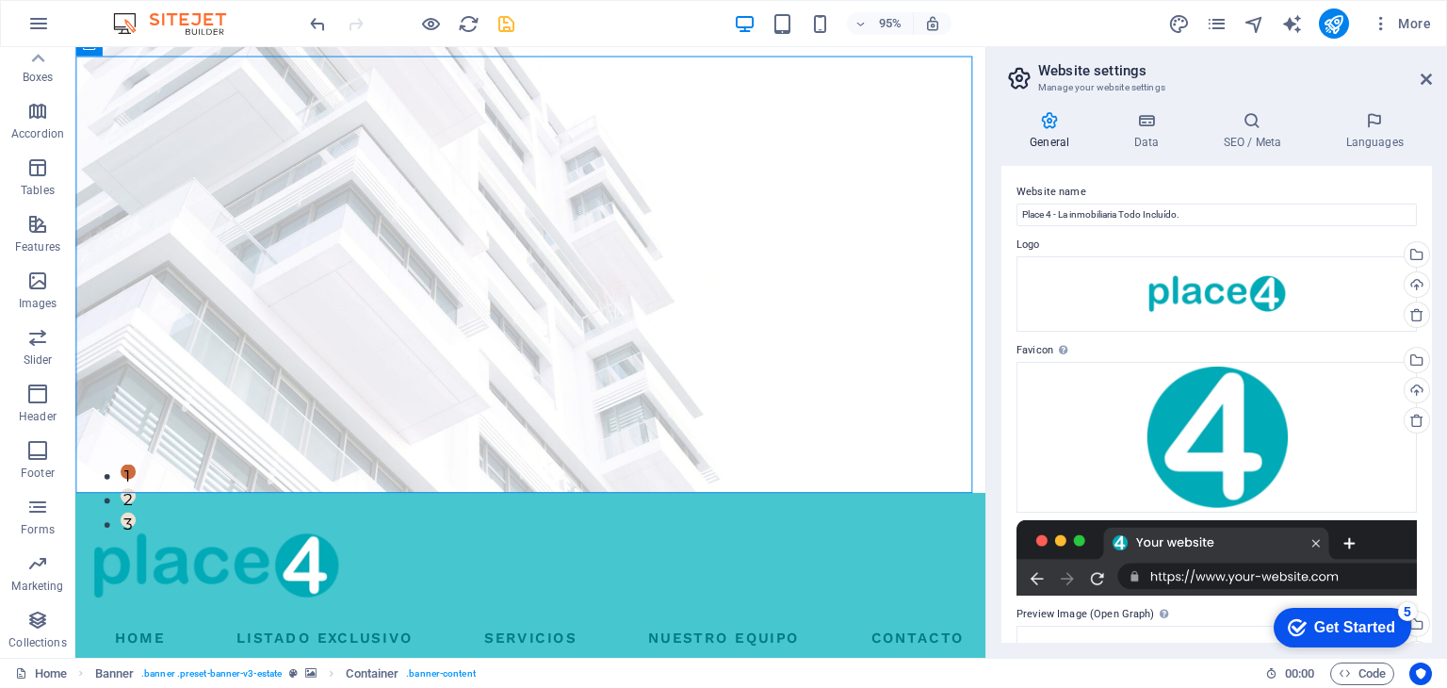
scroll to position [0, 0]
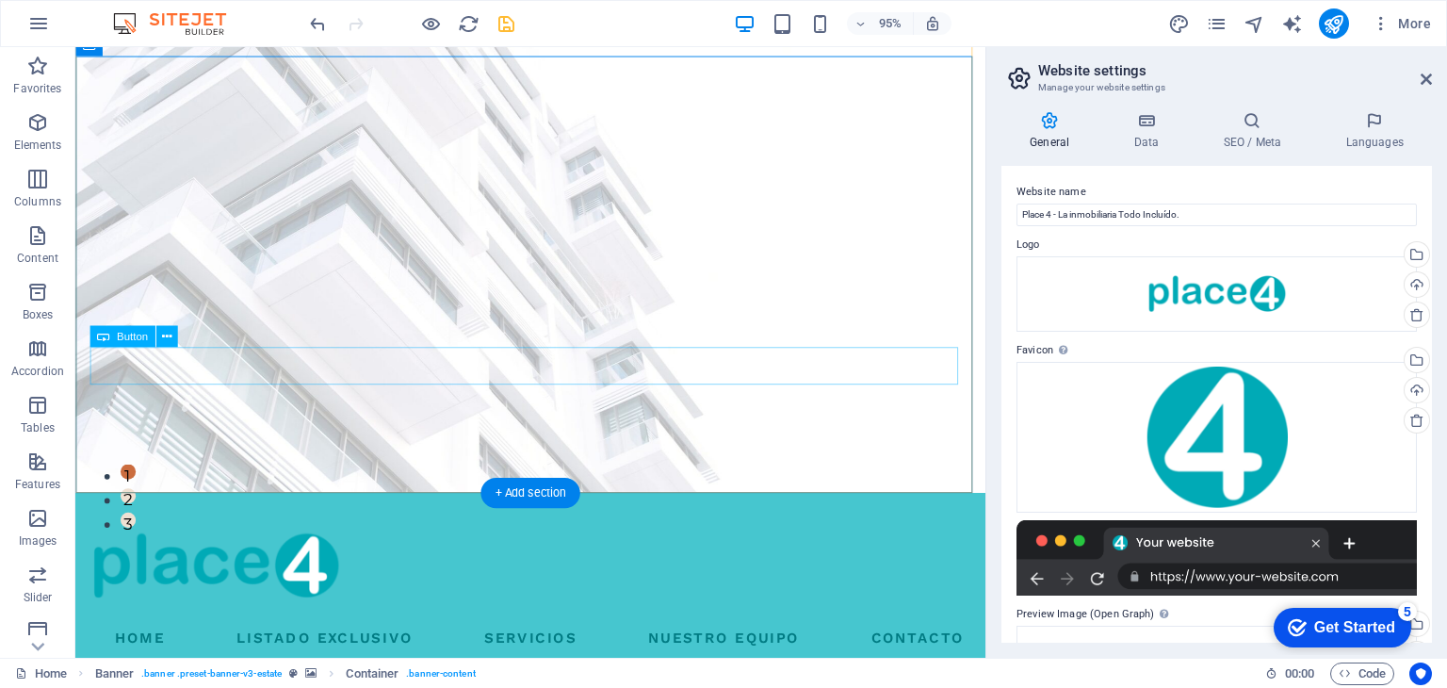
click at [173, 334] on button at bounding box center [166, 336] width 22 height 22
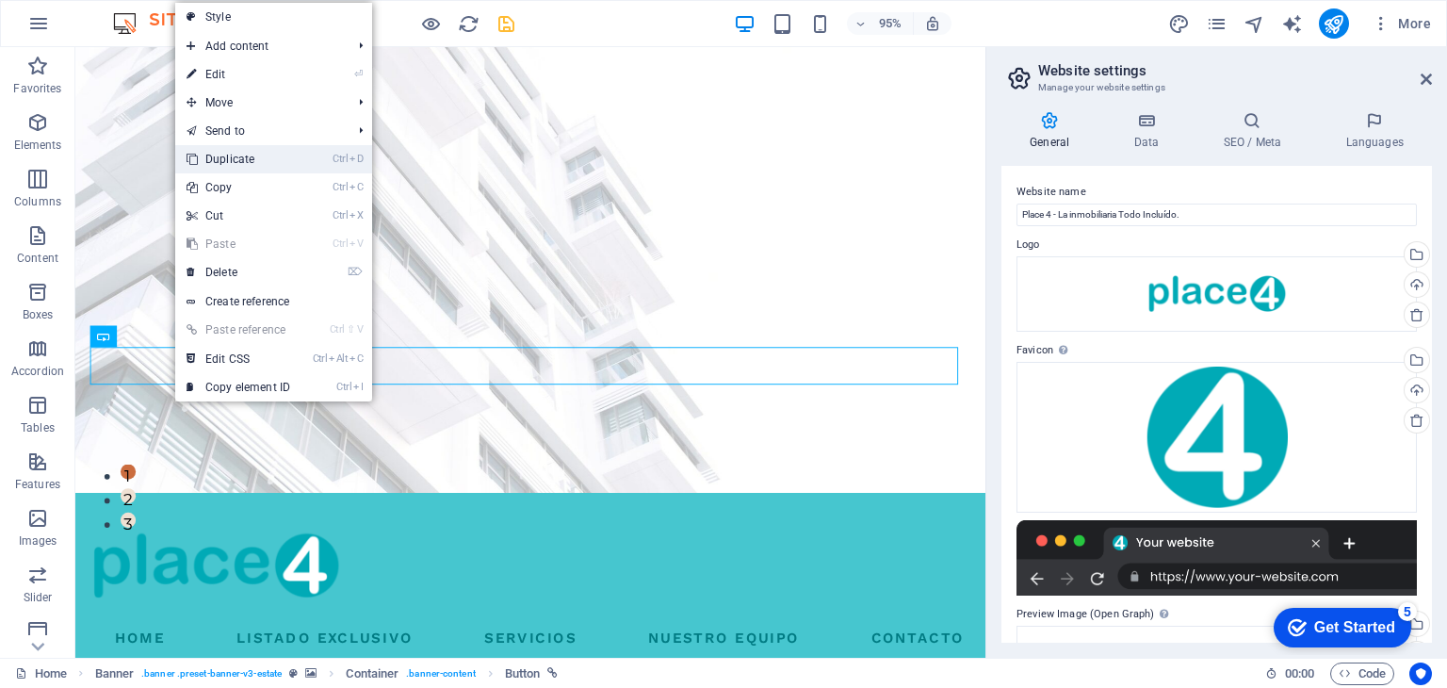
click at [277, 154] on link "Ctrl D Duplicate" at bounding box center [238, 159] width 126 height 28
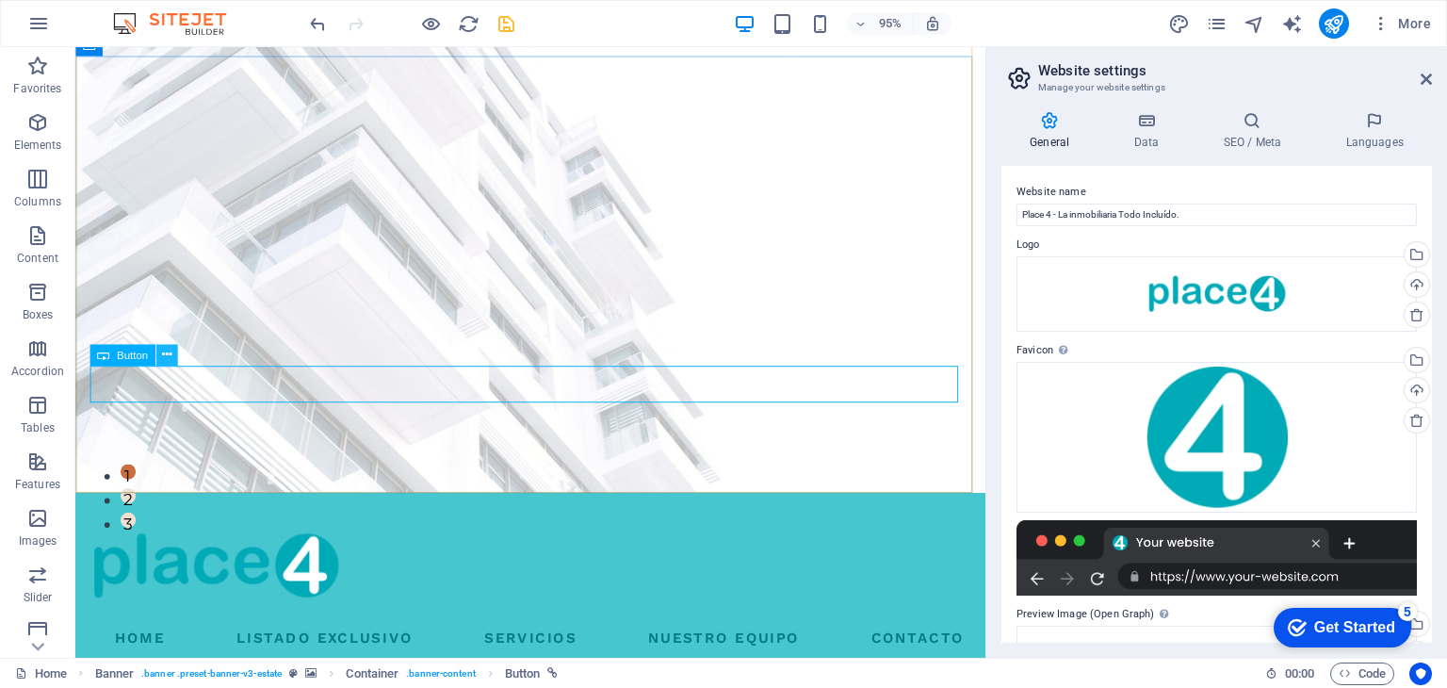
click at [163, 358] on icon at bounding box center [165, 355] width 9 height 19
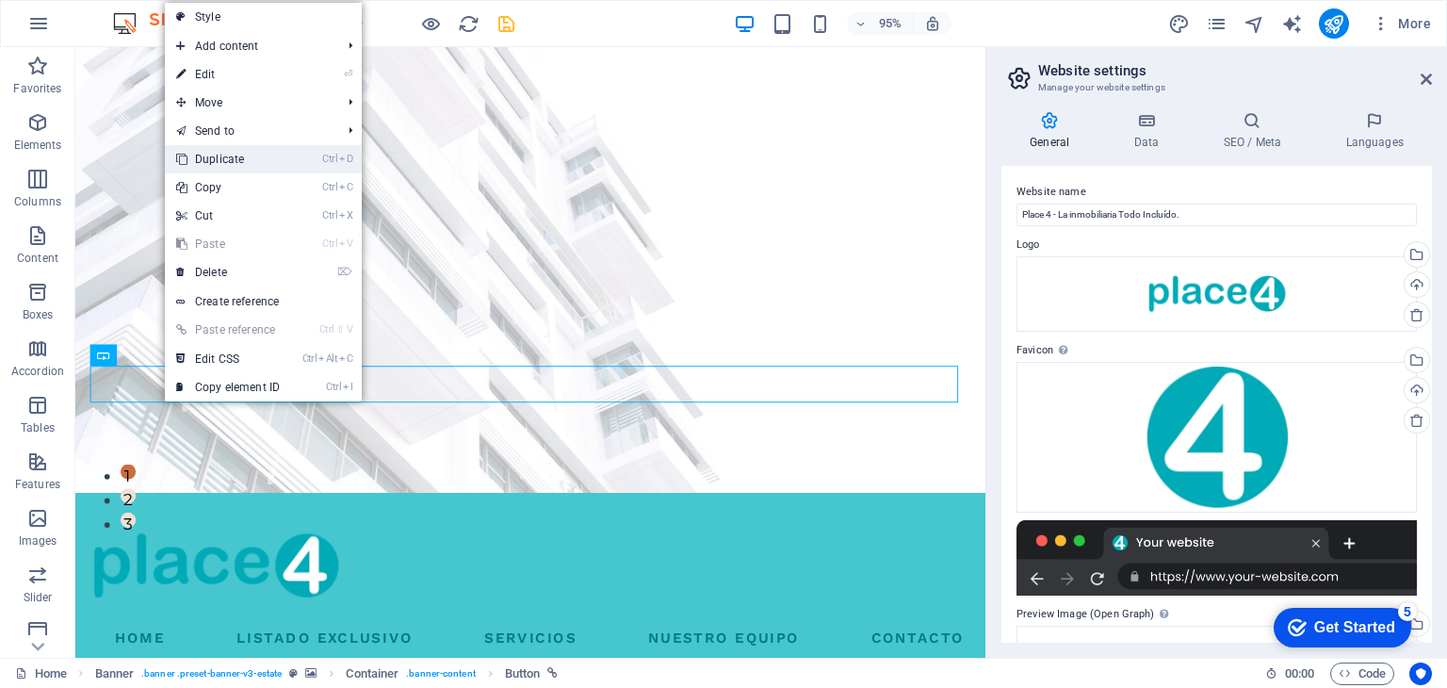
click at [256, 162] on link "Ctrl D Duplicate" at bounding box center [228, 159] width 126 height 28
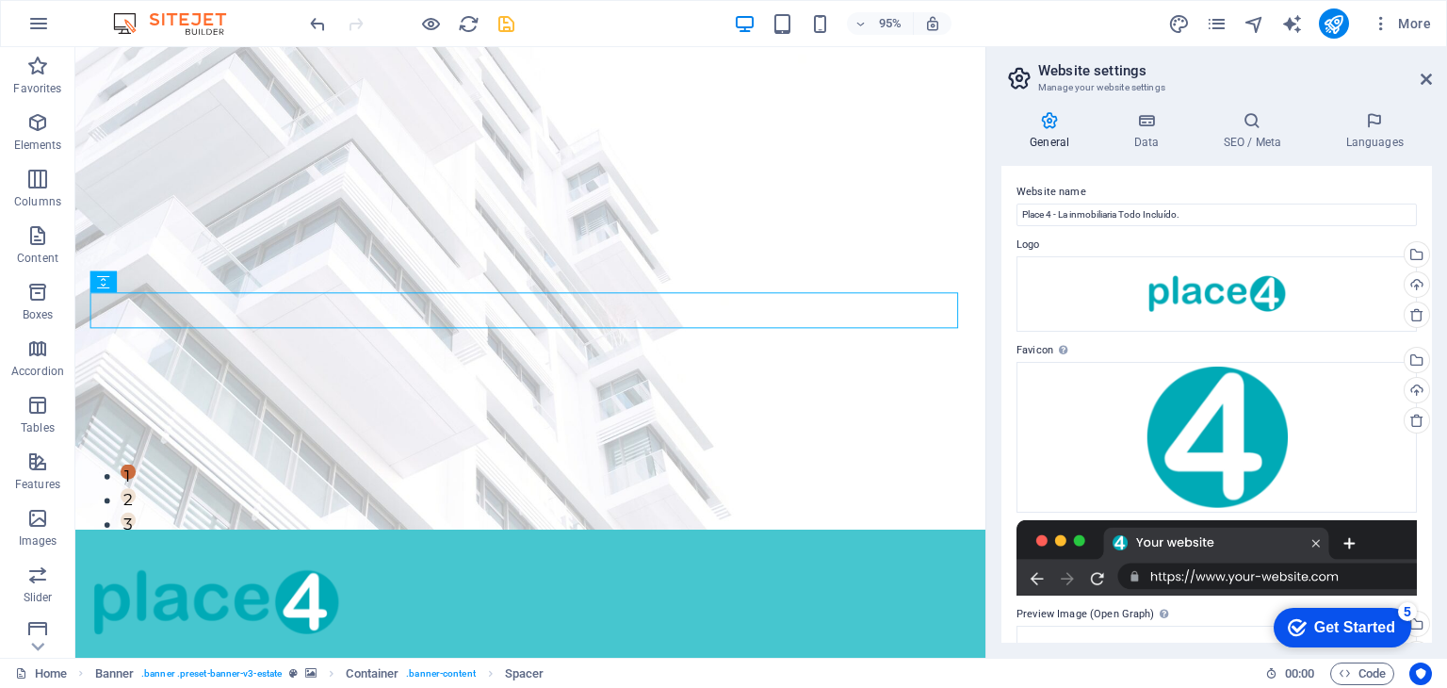
click at [53, 118] on span "Elements" at bounding box center [37, 133] width 75 height 45
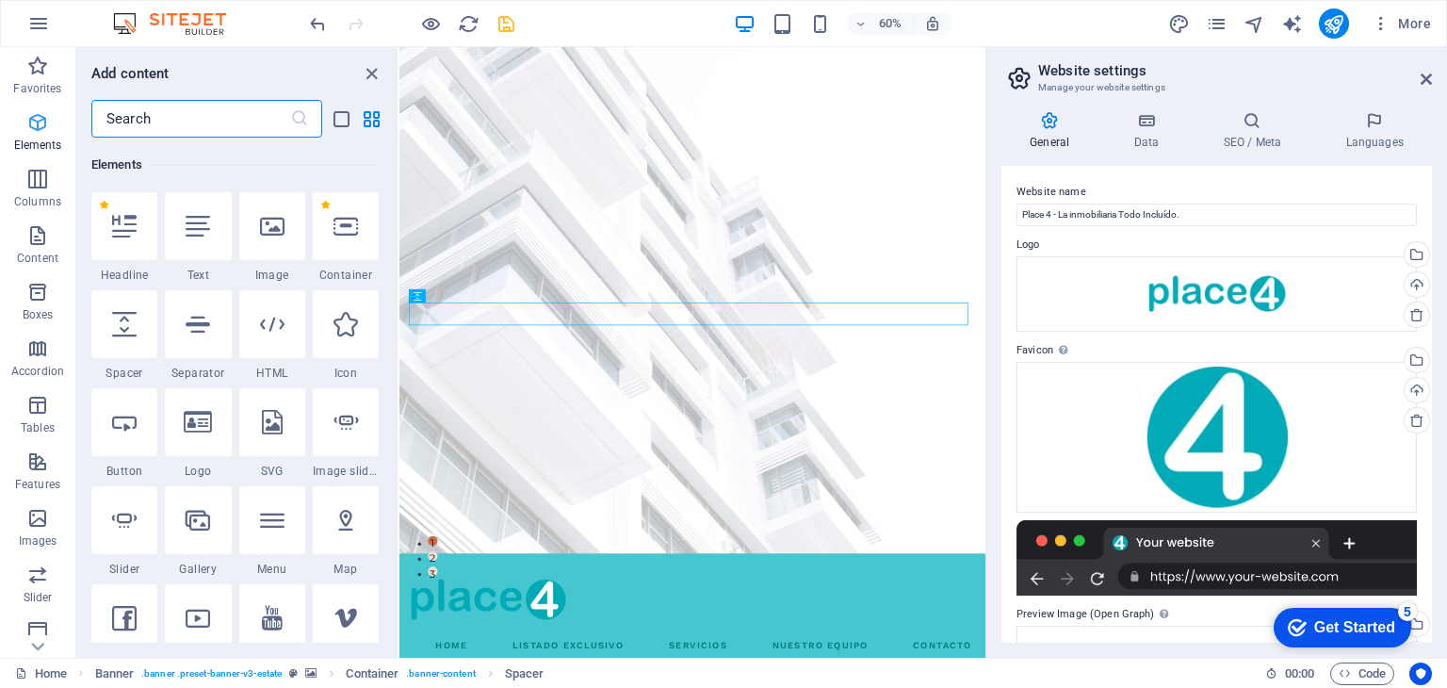
scroll to position [200, 0]
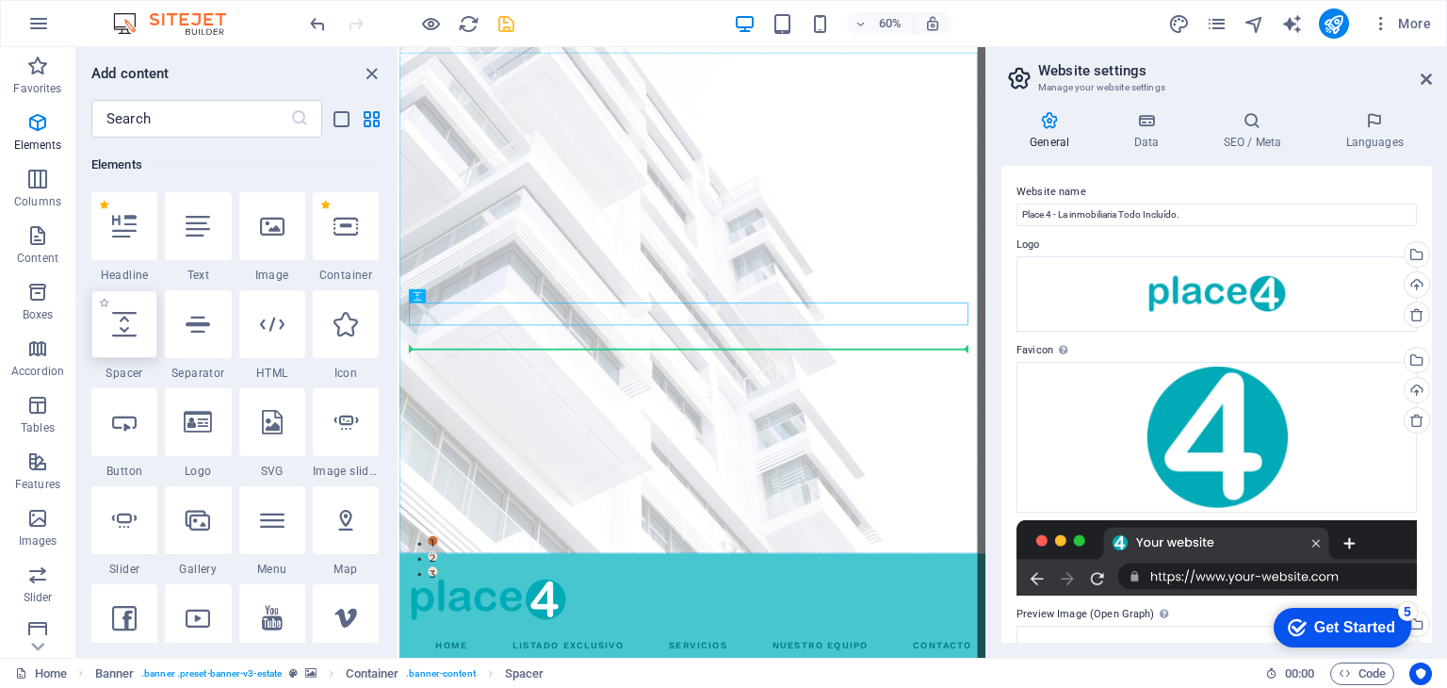
select select "px"
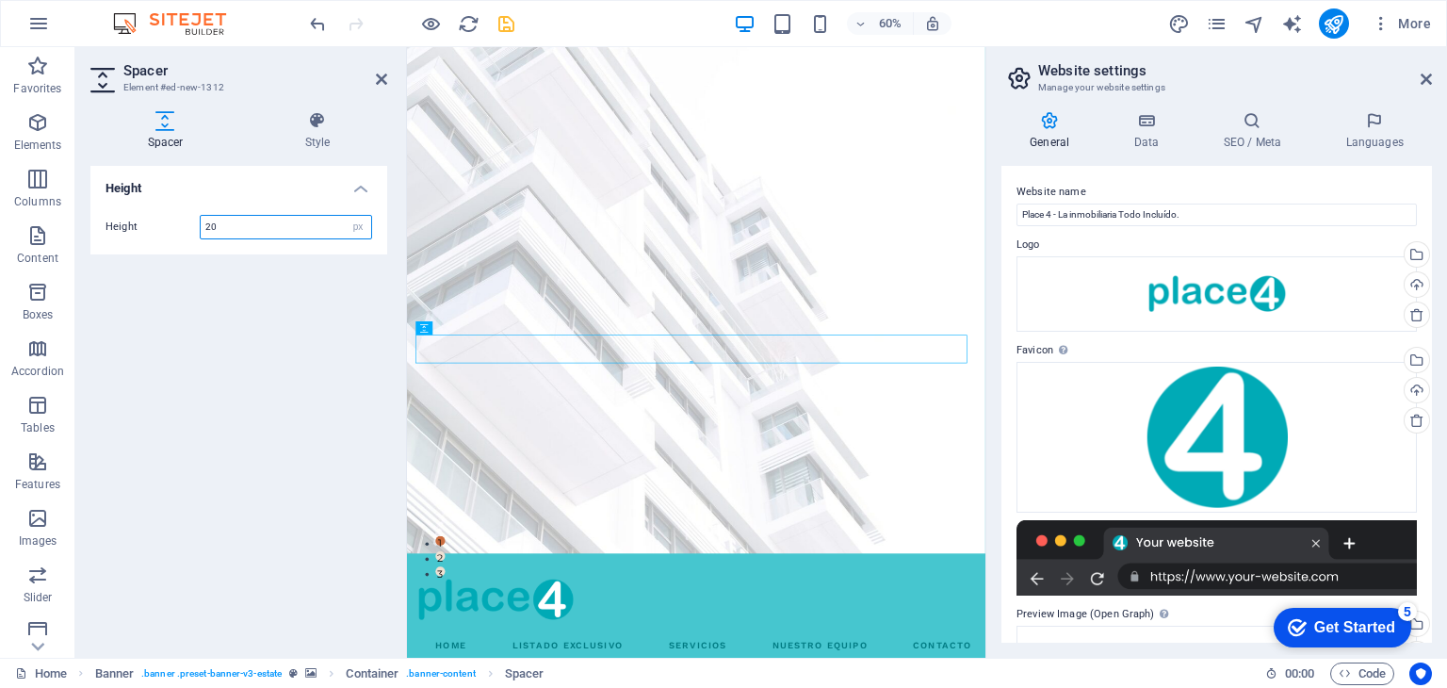
type input "20"
click at [110, 83] on icon at bounding box center [104, 80] width 28 height 30
click at [377, 77] on icon at bounding box center [381, 79] width 11 height 15
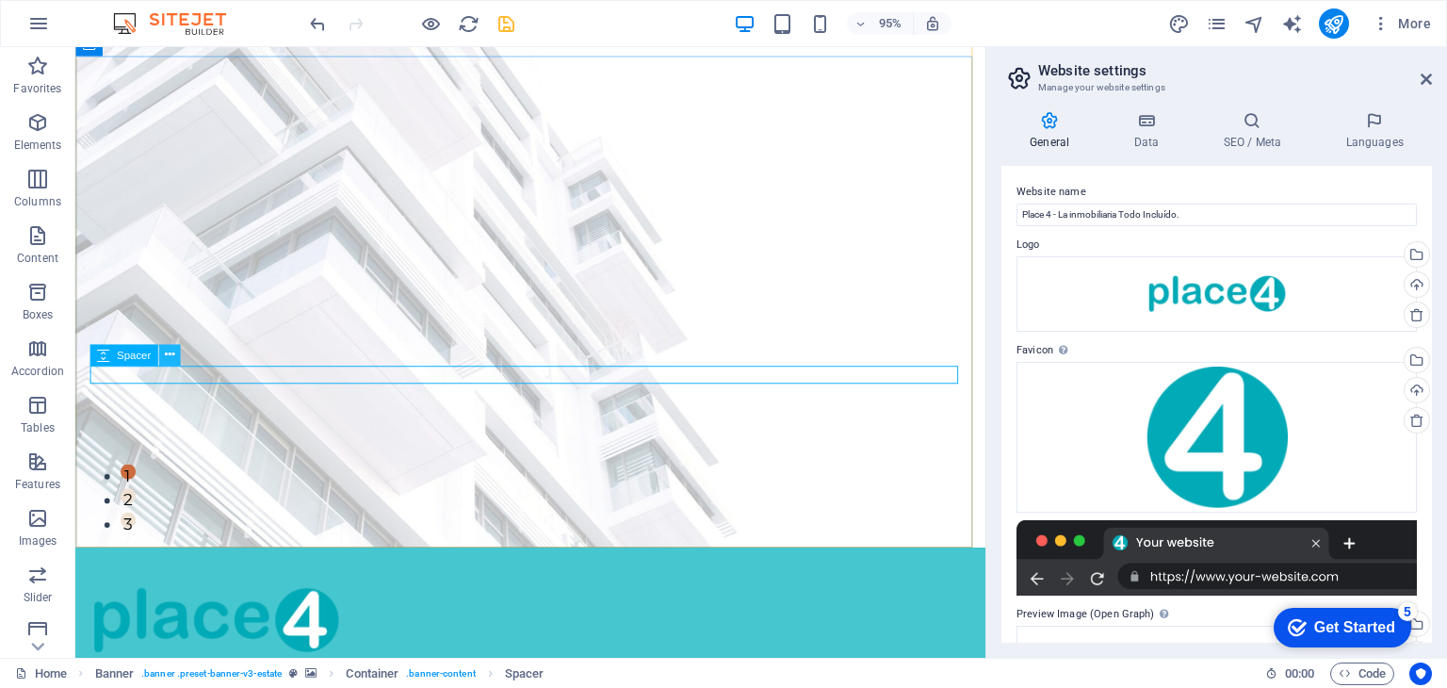
click at [165, 355] on icon at bounding box center [169, 354] width 9 height 19
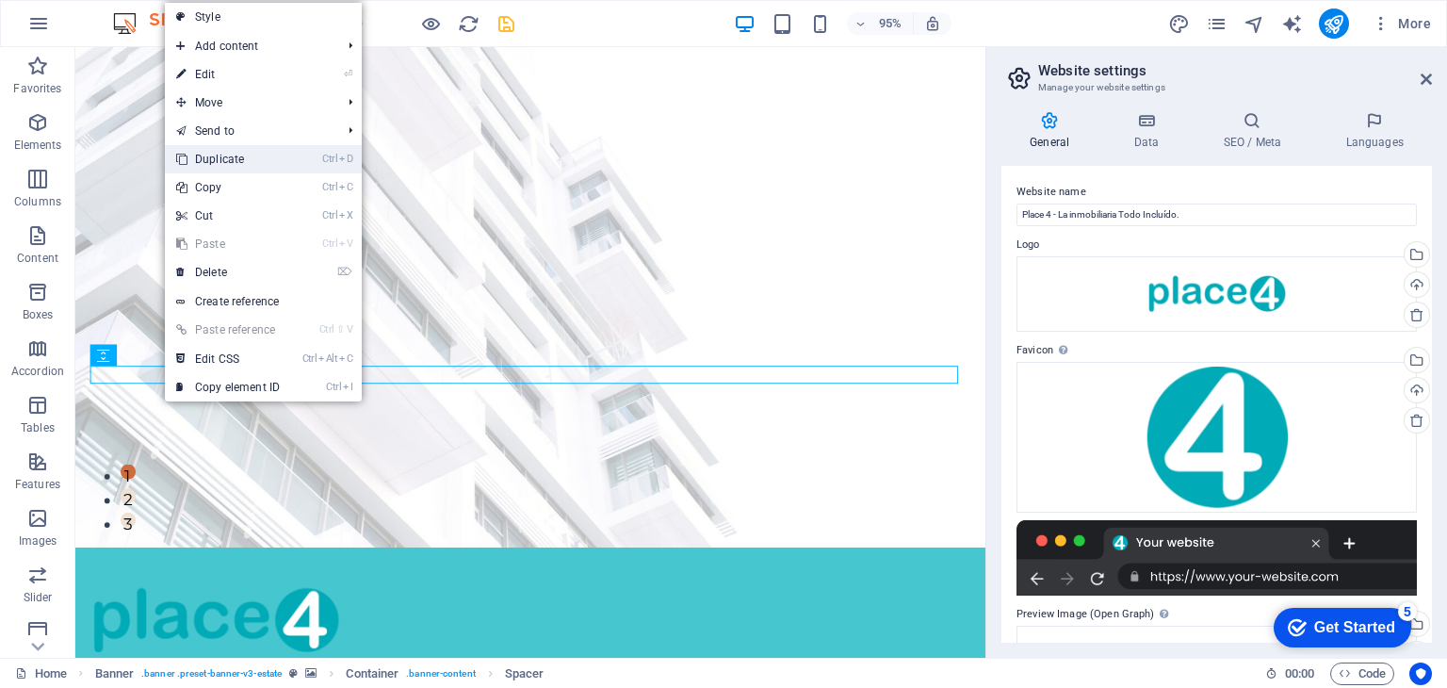
click at [253, 164] on link "Ctrl D Duplicate" at bounding box center [228, 159] width 126 height 28
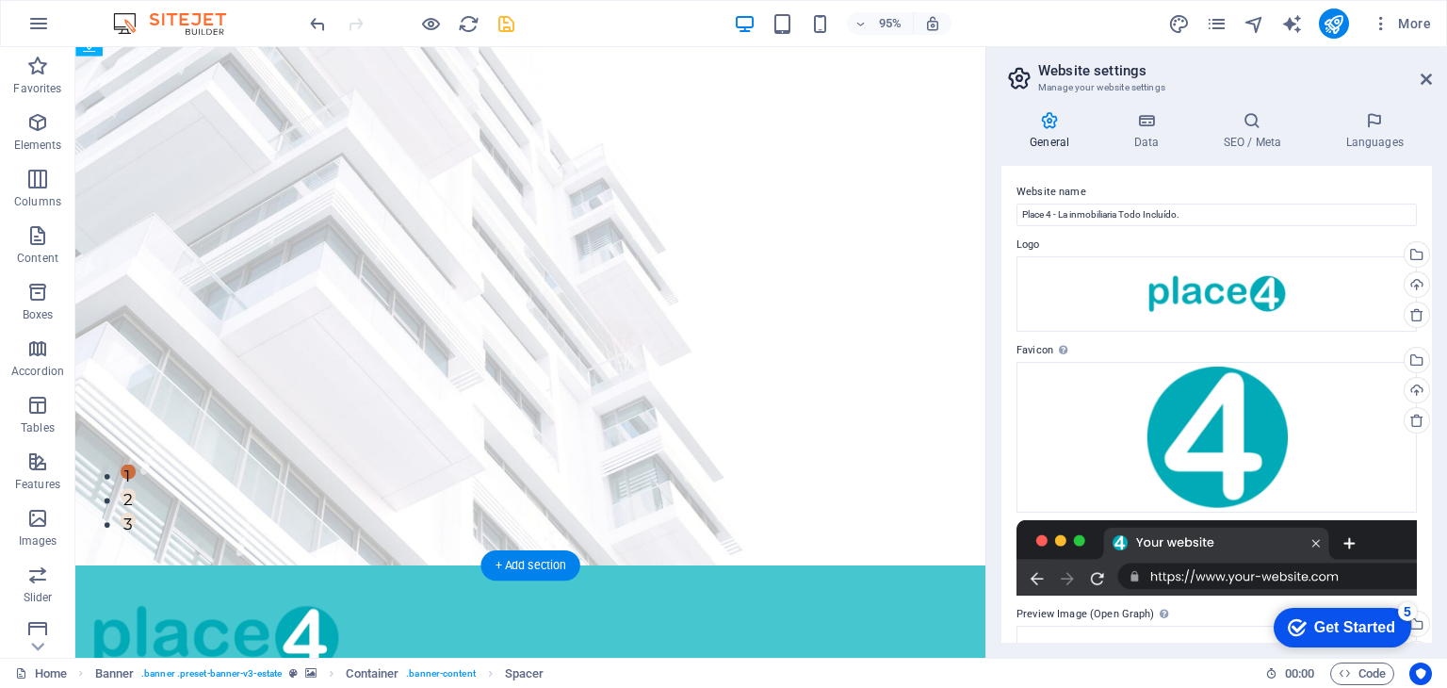
drag, startPoint x: 200, startPoint y: 420, endPoint x: 128, endPoint y: 447, distance: 76.3
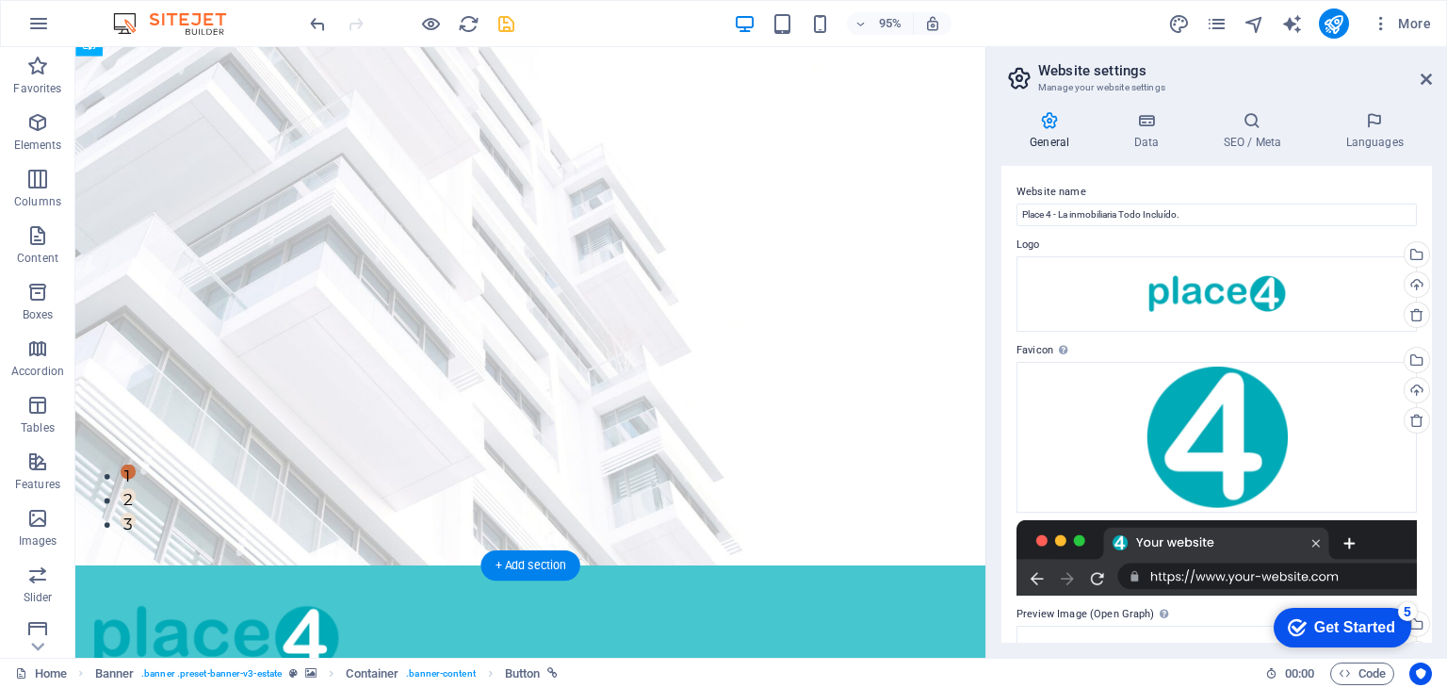
drag, startPoint x: 200, startPoint y: 476, endPoint x: 148, endPoint y: 379, distance: 110.0
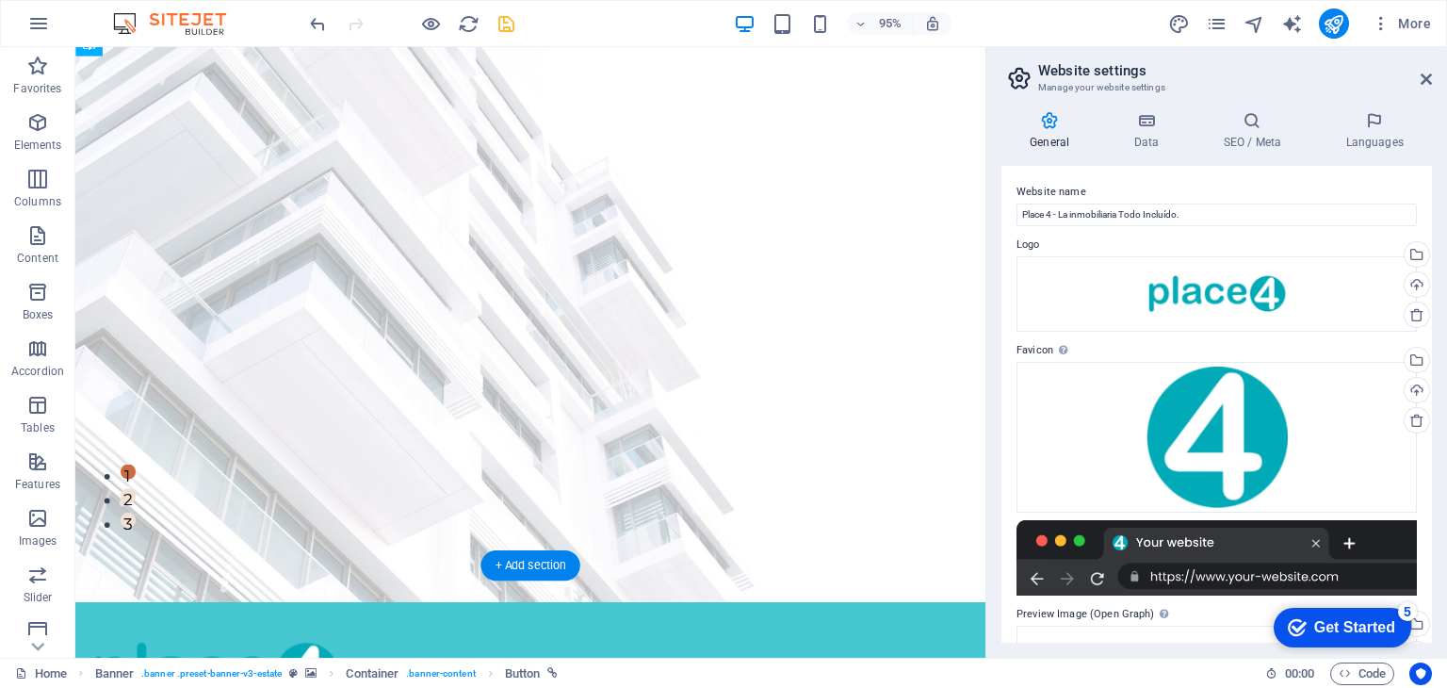
drag, startPoint x: 187, startPoint y: 459, endPoint x: 113, endPoint y: 492, distance: 81.4
drag, startPoint x: 203, startPoint y: 409, endPoint x: 132, endPoint y: 402, distance: 71.0
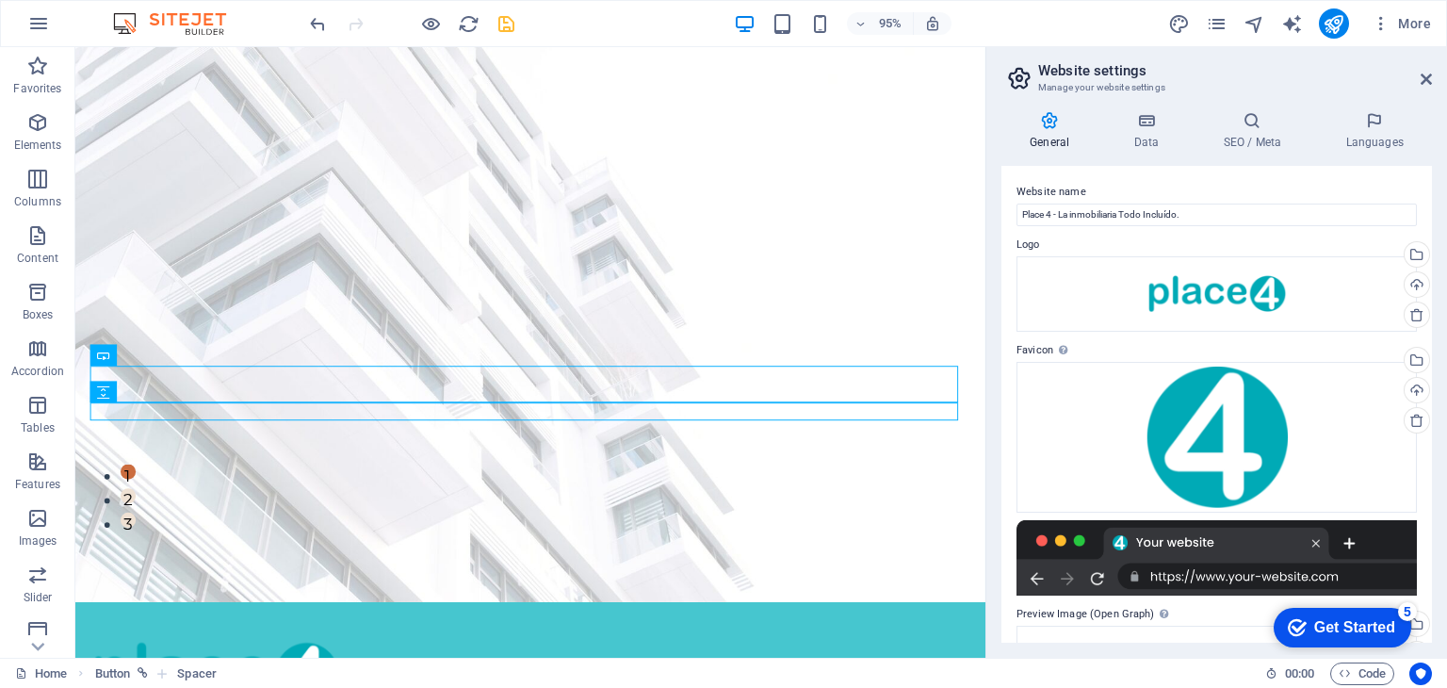
drag, startPoint x: 205, startPoint y: 402, endPoint x: 113, endPoint y: 383, distance: 94.4
drag, startPoint x: 178, startPoint y: 438, endPoint x: 211, endPoint y: 396, distance: 53.7
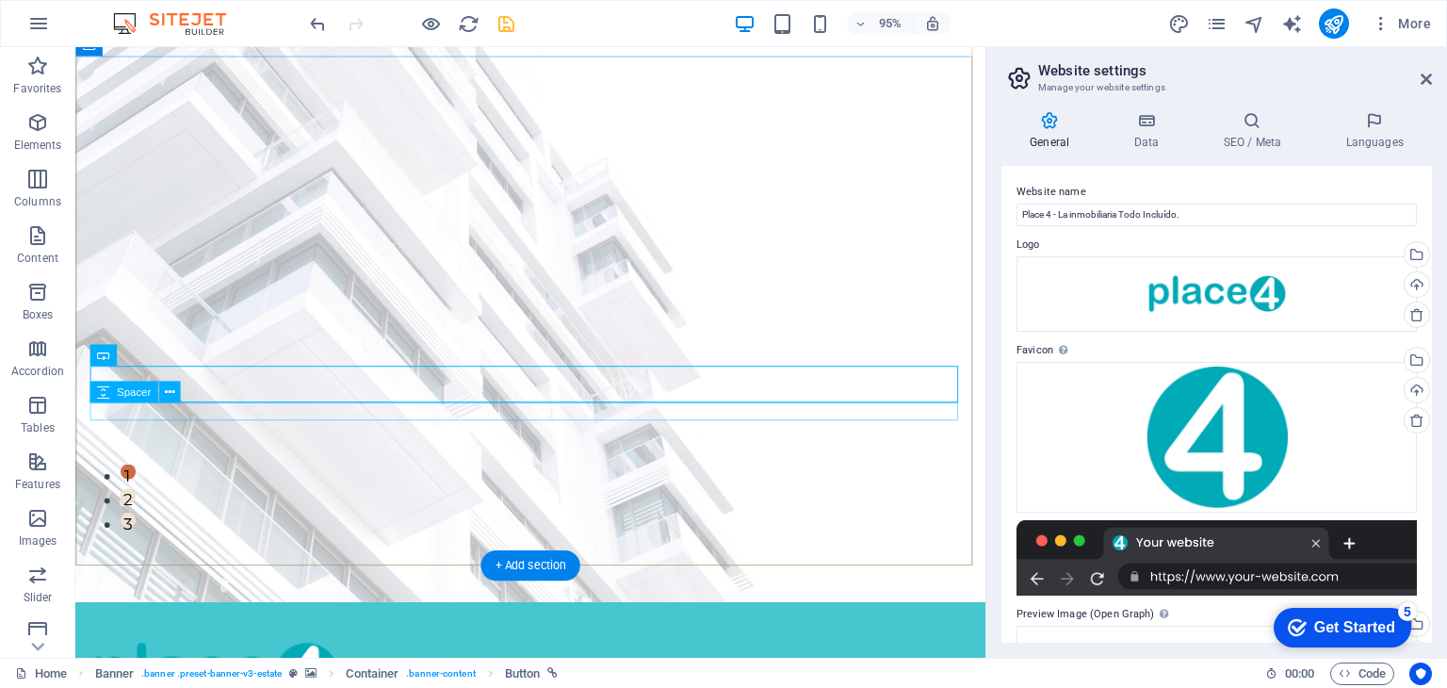
drag, startPoint x: 193, startPoint y: 408, endPoint x: 130, endPoint y: 432, distance: 67.4
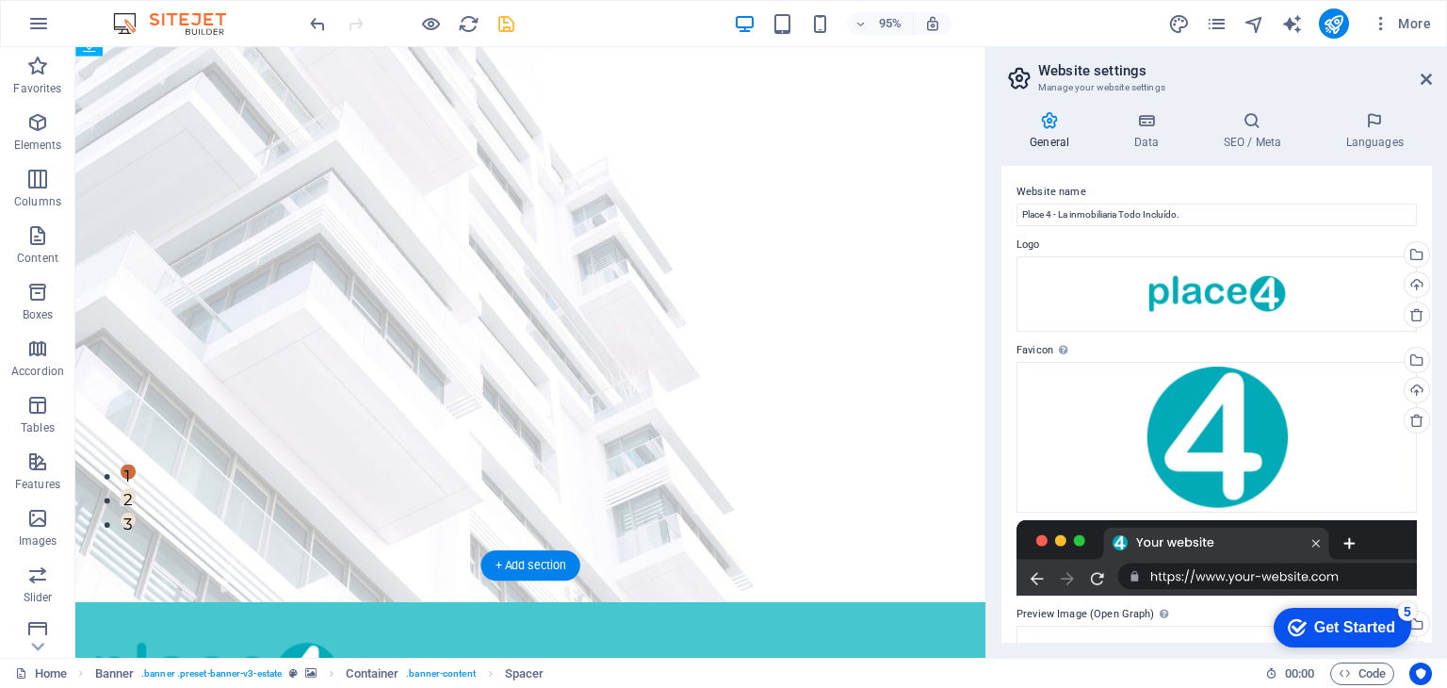
drag, startPoint x: 200, startPoint y: 444, endPoint x: 180, endPoint y: 392, distance: 55.5
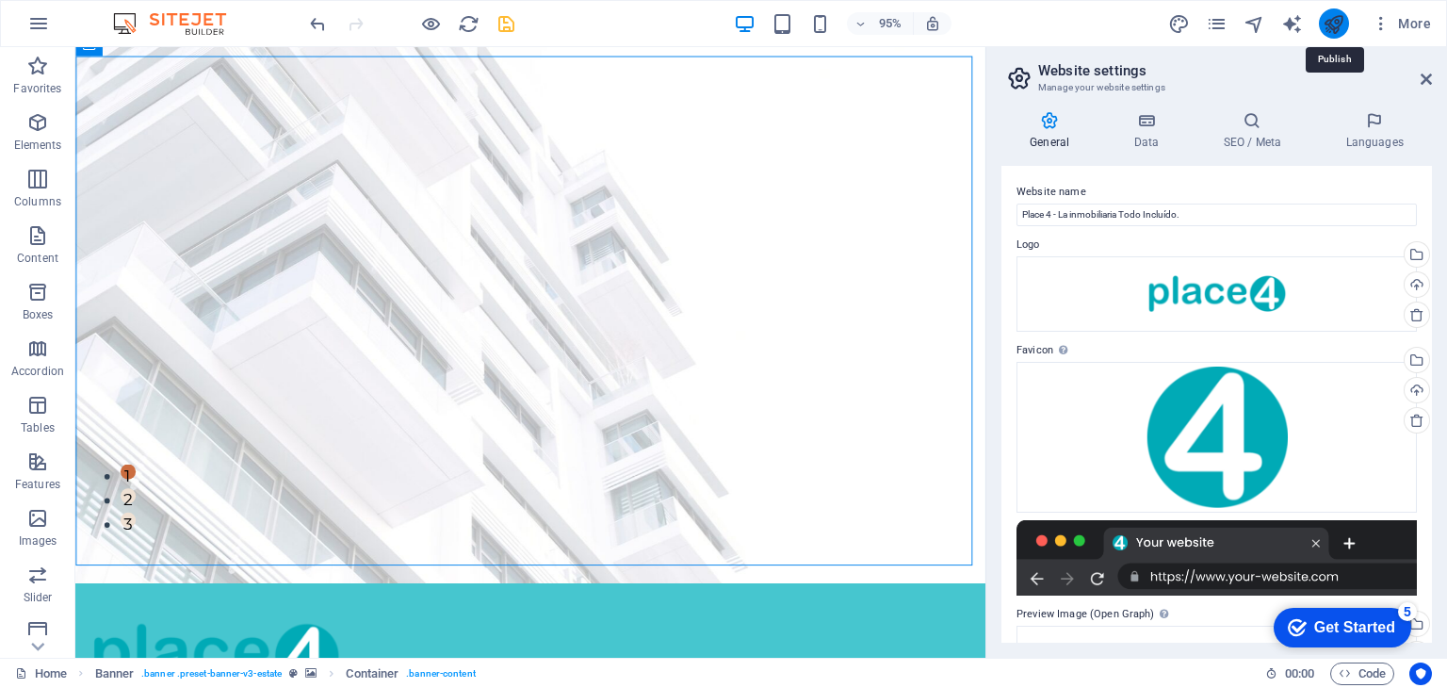
click at [0, 0] on icon "publish" at bounding box center [0, 0] width 0 height 0
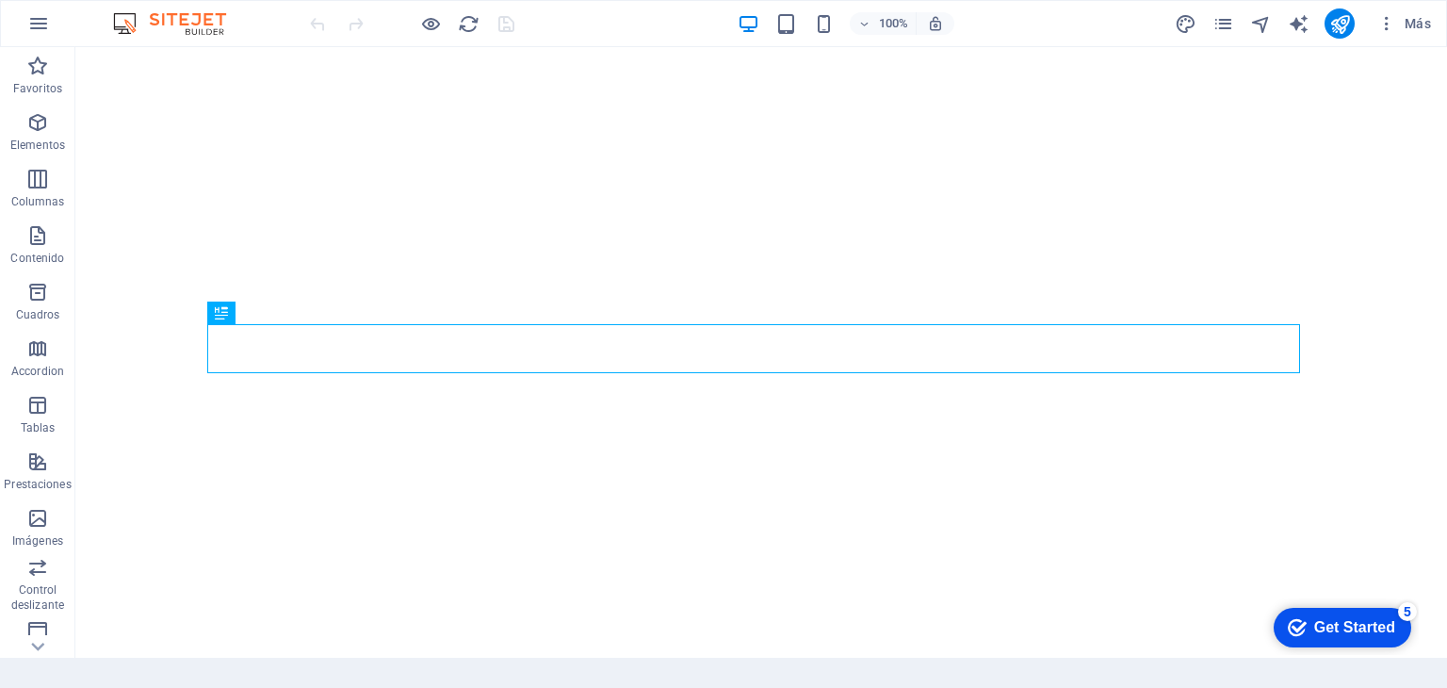
click at [1338, 625] on div "Get Started" at bounding box center [1354, 627] width 81 height 17
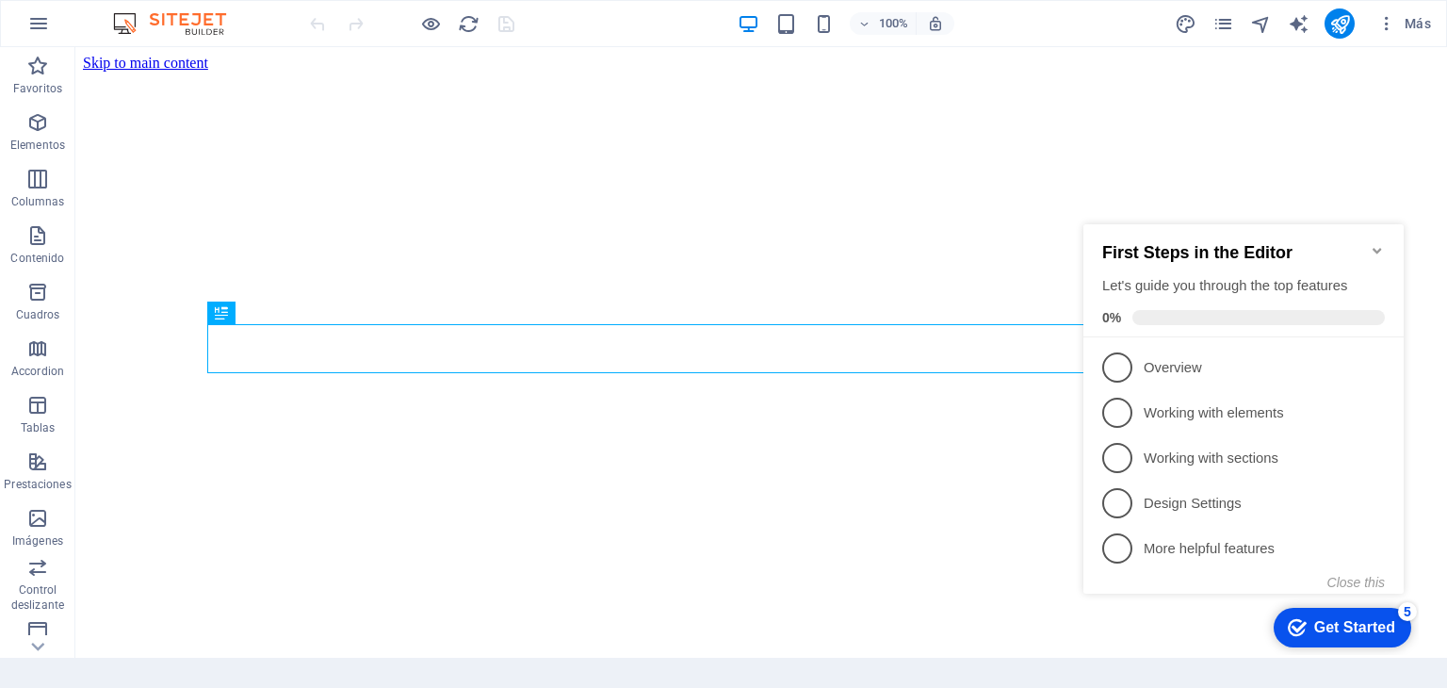
click at [1162, 301] on div "First Steps in the Editor Let's guide you through the top features 0%" at bounding box center [1243, 284] width 283 height 82
click at [1127, 355] on span "1" at bounding box center [1117, 367] width 30 height 30
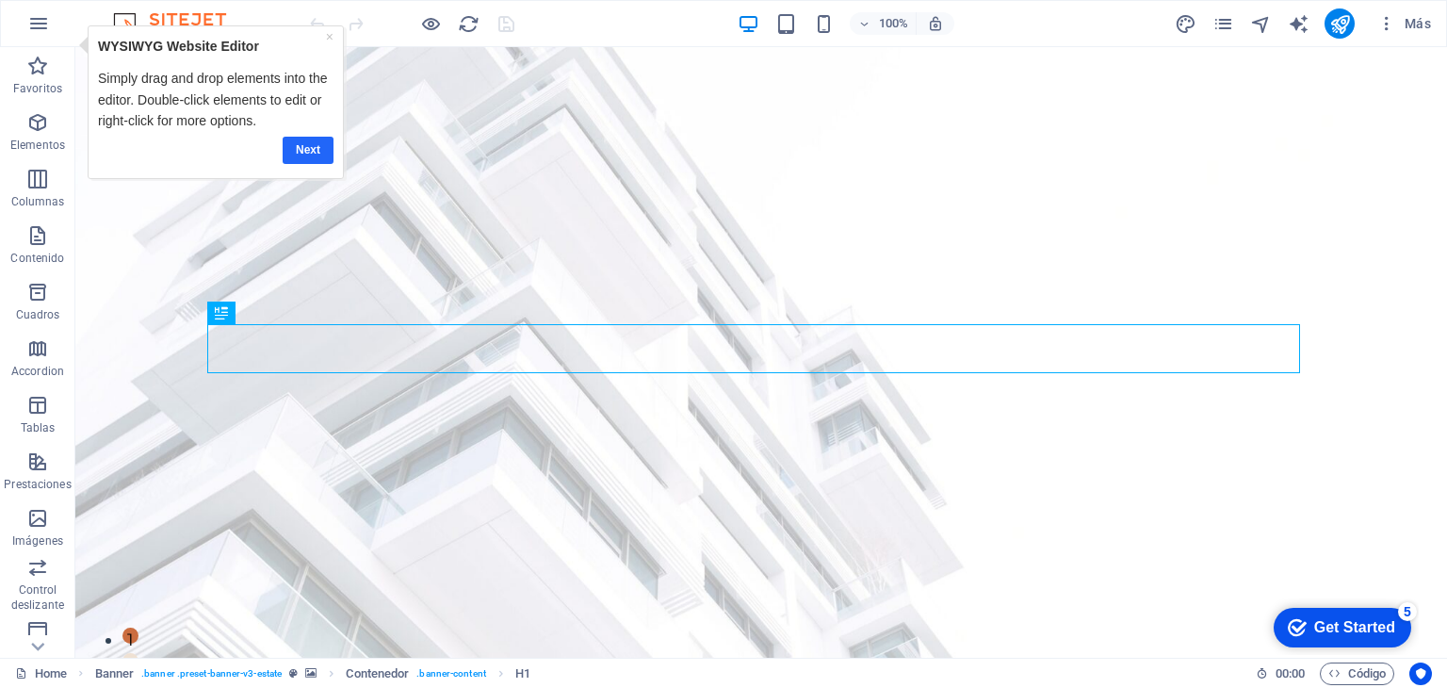
click at [302, 148] on link "Next" at bounding box center [308, 149] width 51 height 27
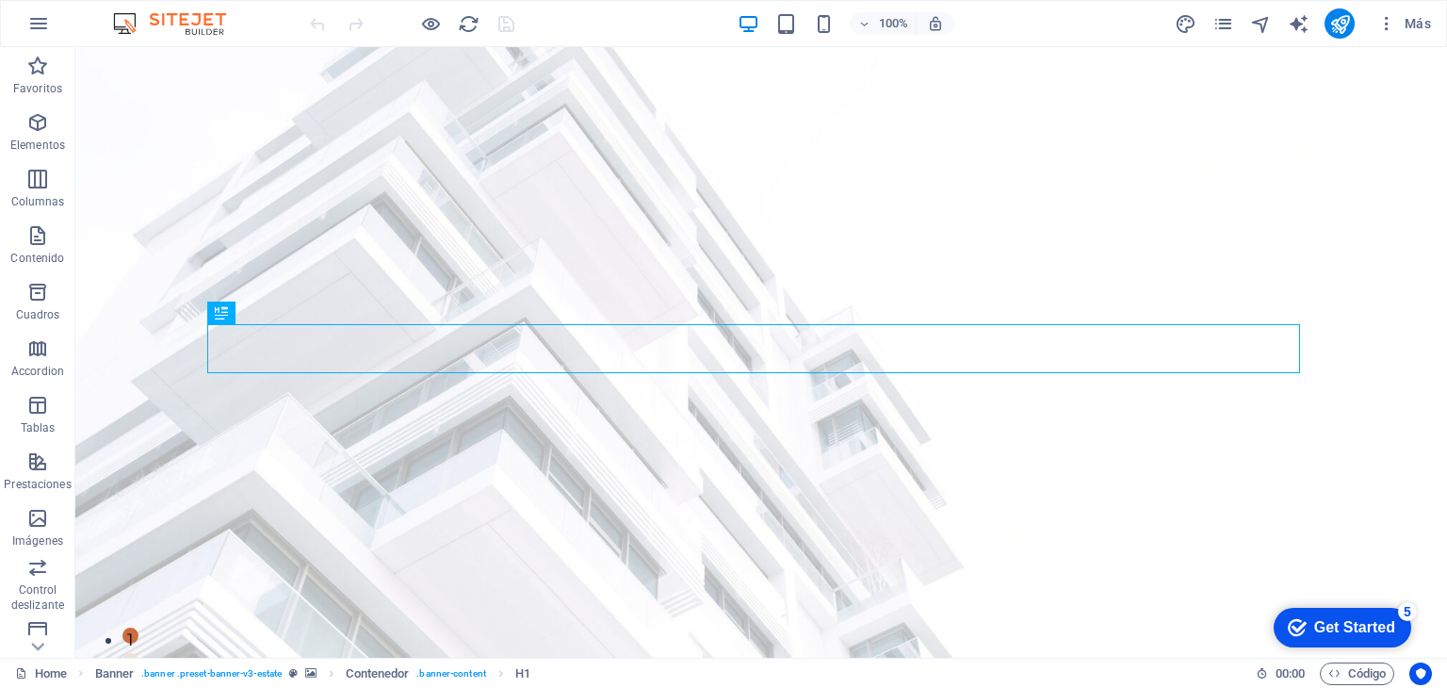
click at [1358, 619] on div "Get Started" at bounding box center [1354, 627] width 81 height 17
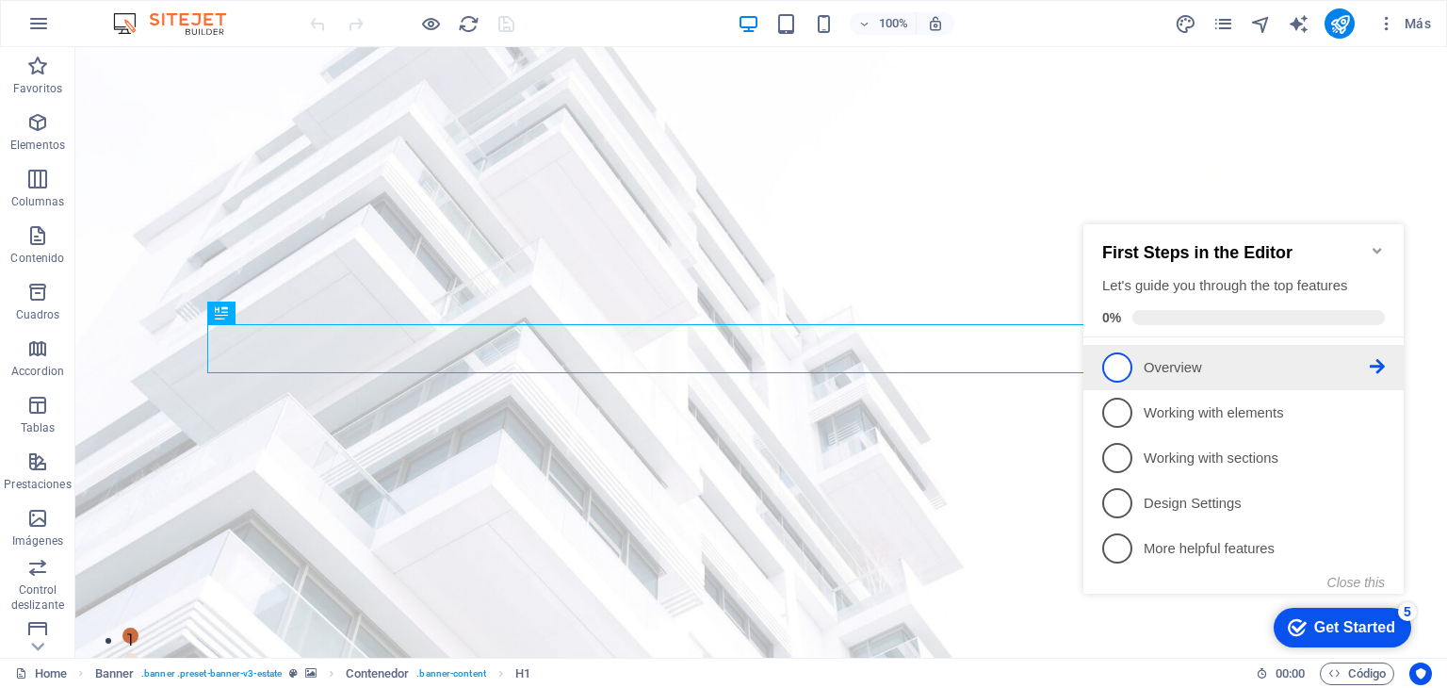
click at [1377, 365] on icon at bounding box center [1377, 366] width 15 height 15
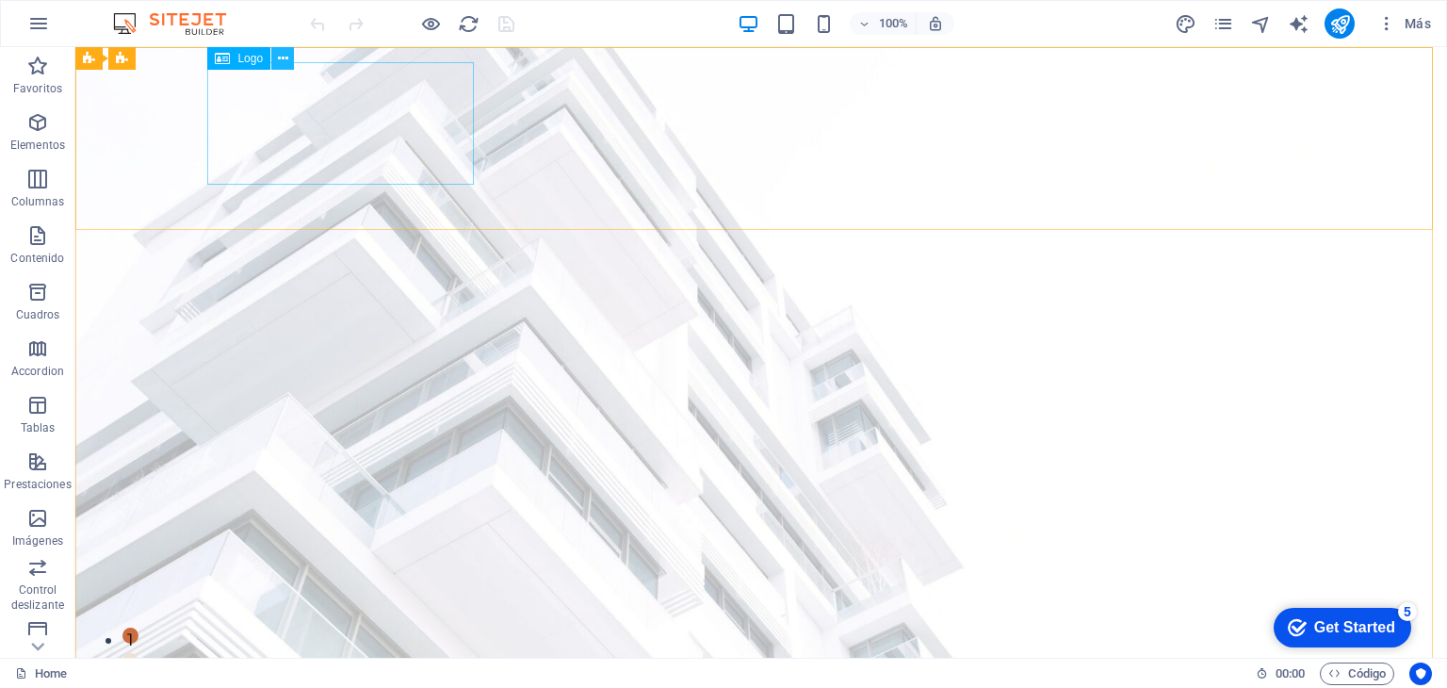
click at [0, 0] on button at bounding box center [0, 0] width 0 height 0
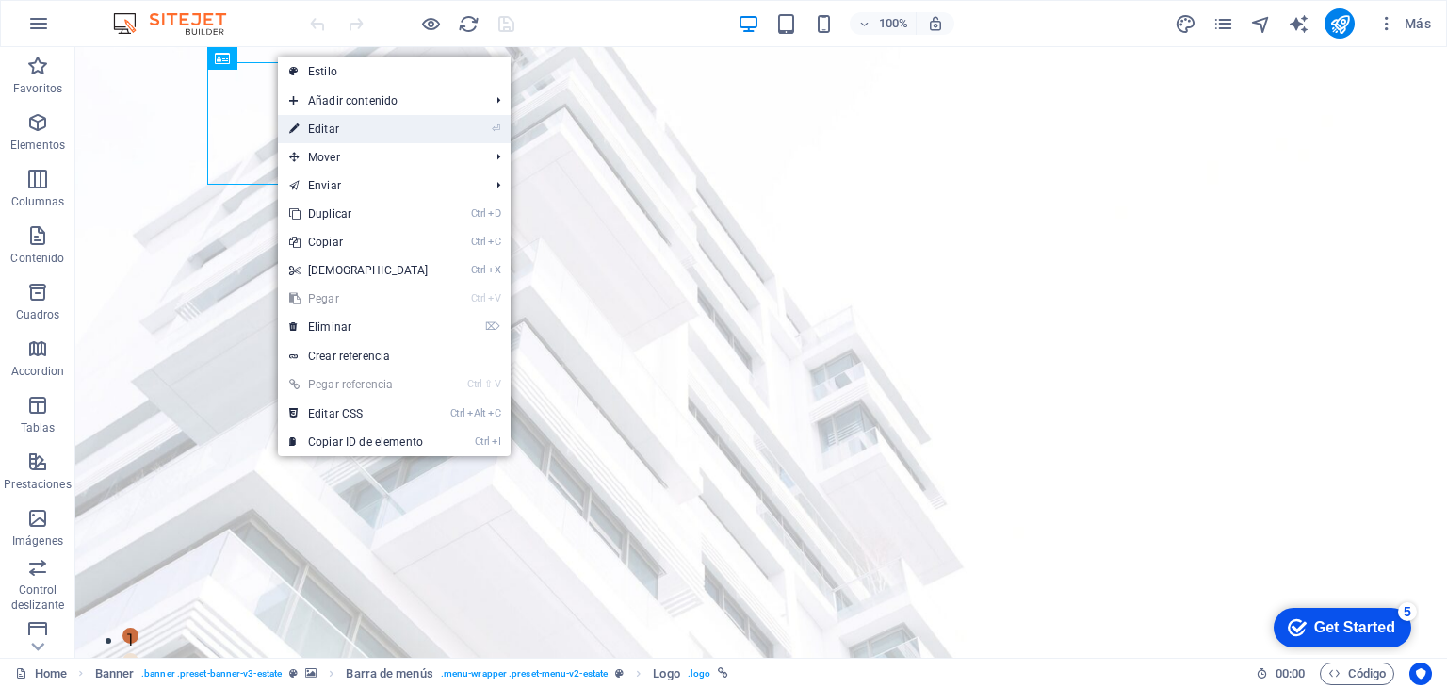
click at [367, 129] on link "⏎ Editar" at bounding box center [359, 129] width 162 height 28
select select "px"
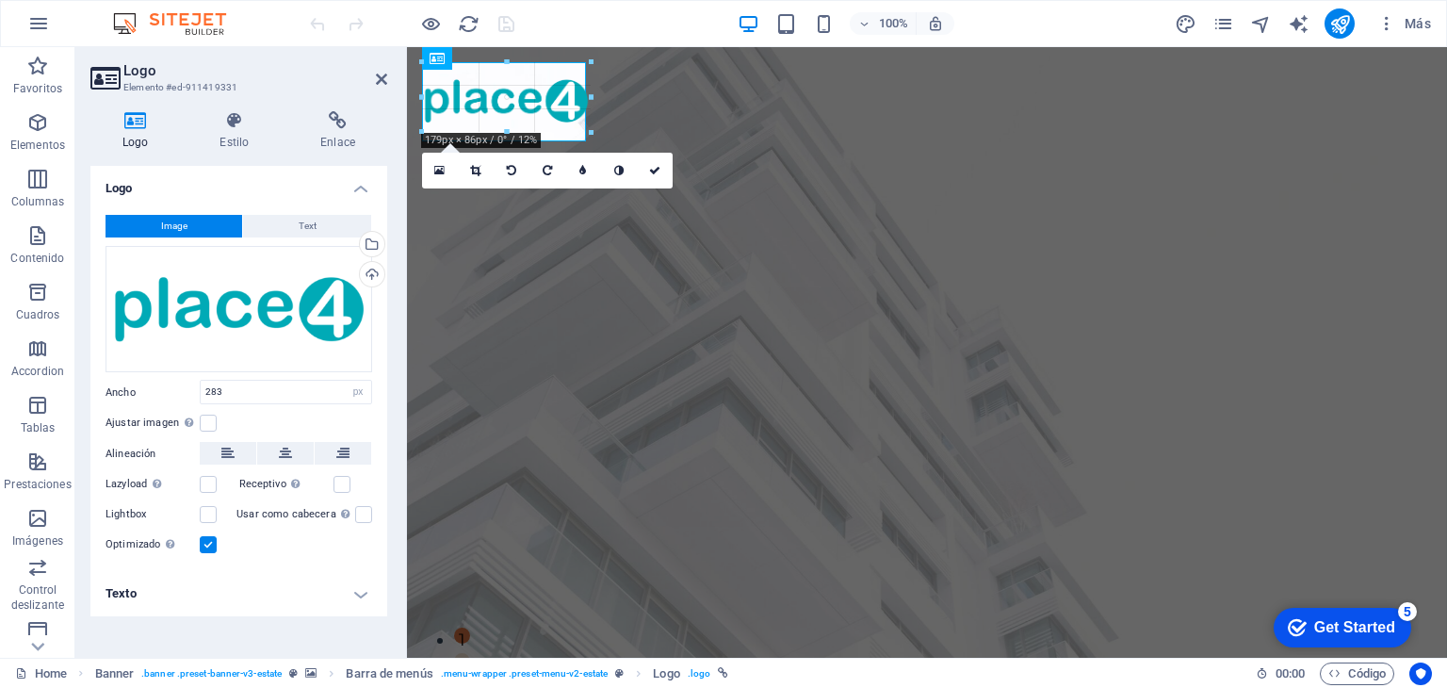
drag, startPoint x: 690, startPoint y: 186, endPoint x: 160, endPoint y: 73, distance: 541.4
type input "163"
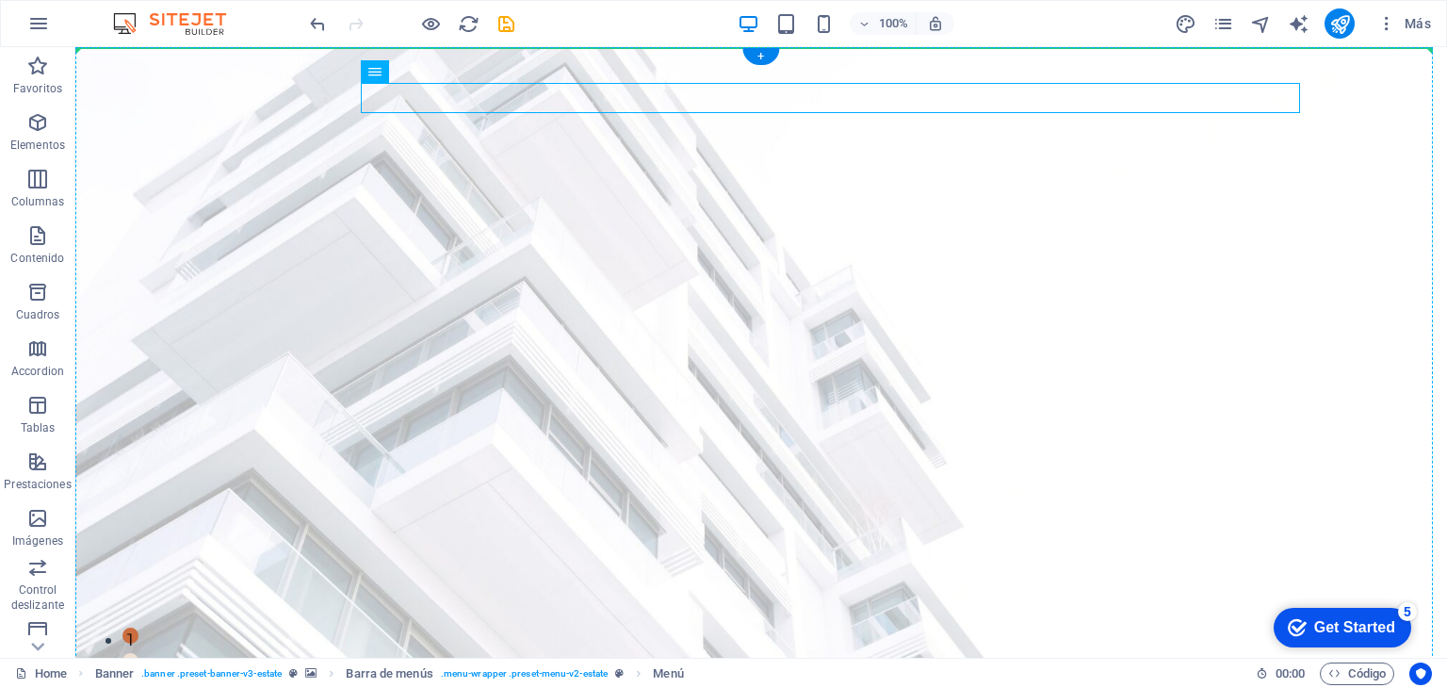
drag, startPoint x: 652, startPoint y: 187, endPoint x: 577, endPoint y: 134, distance: 92.5
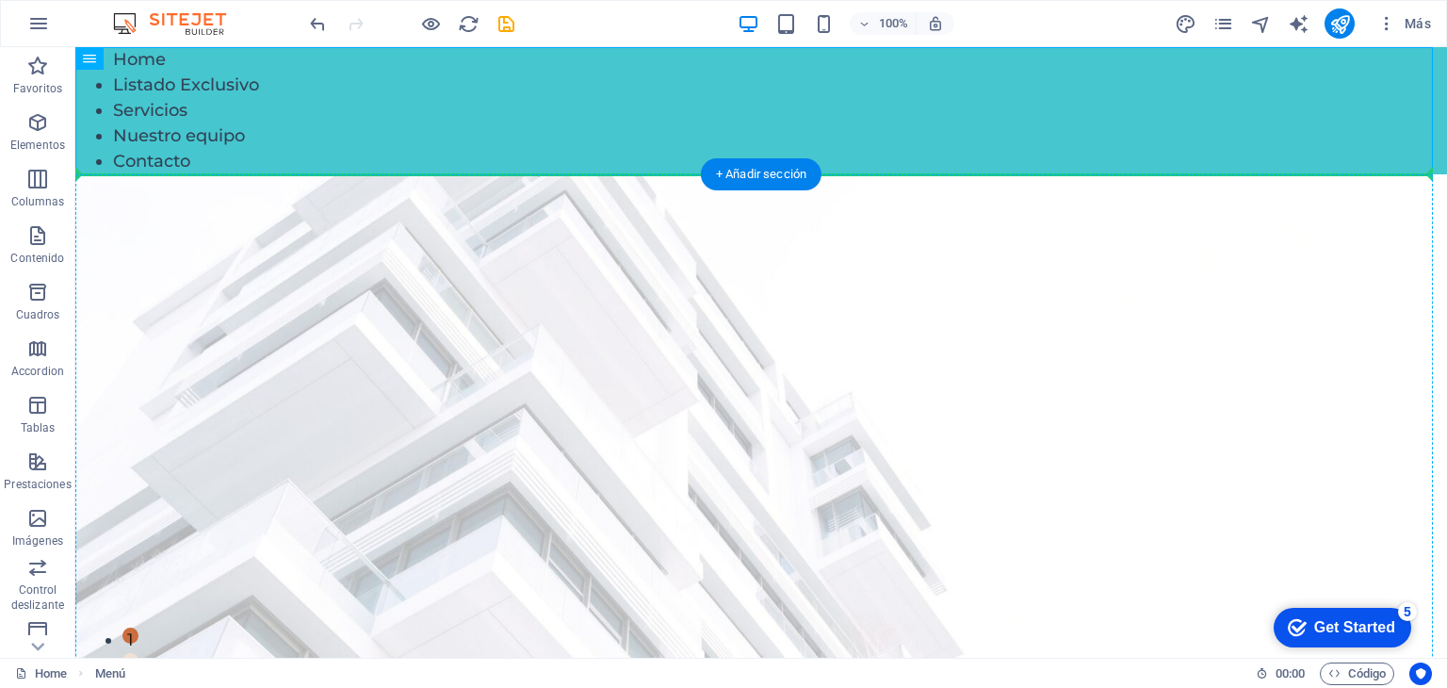
drag, startPoint x: 187, startPoint y: 101, endPoint x: 485, endPoint y: 267, distance: 341.6
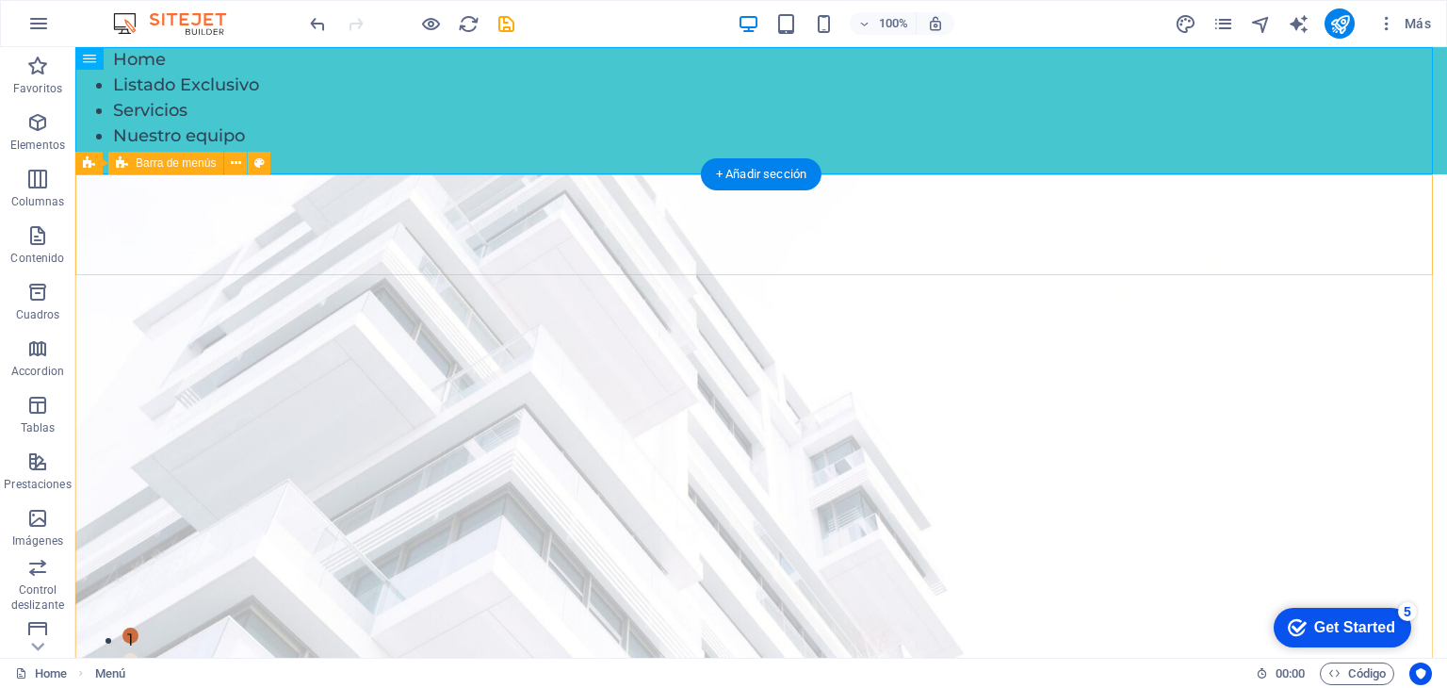
drag, startPoint x: 201, startPoint y: 108, endPoint x: 294, endPoint y: 187, distance: 121.7
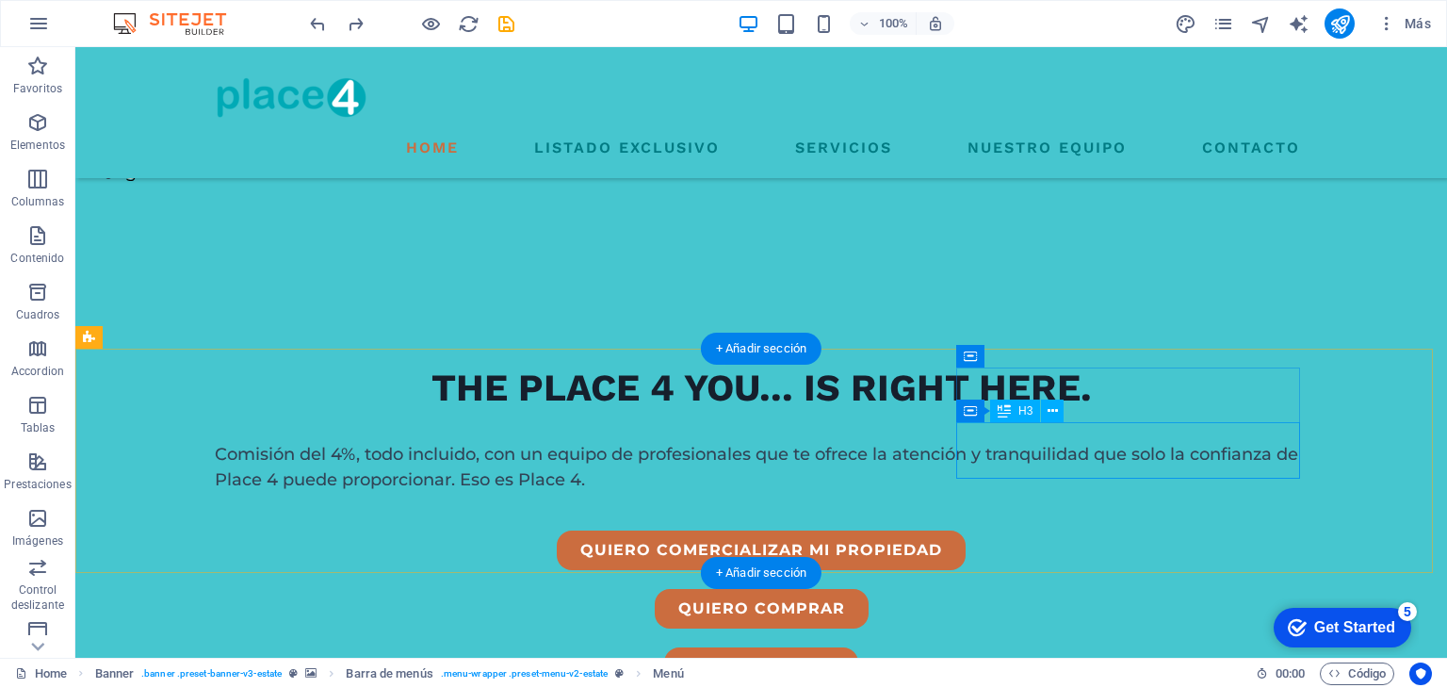
scroll to position [561, 0]
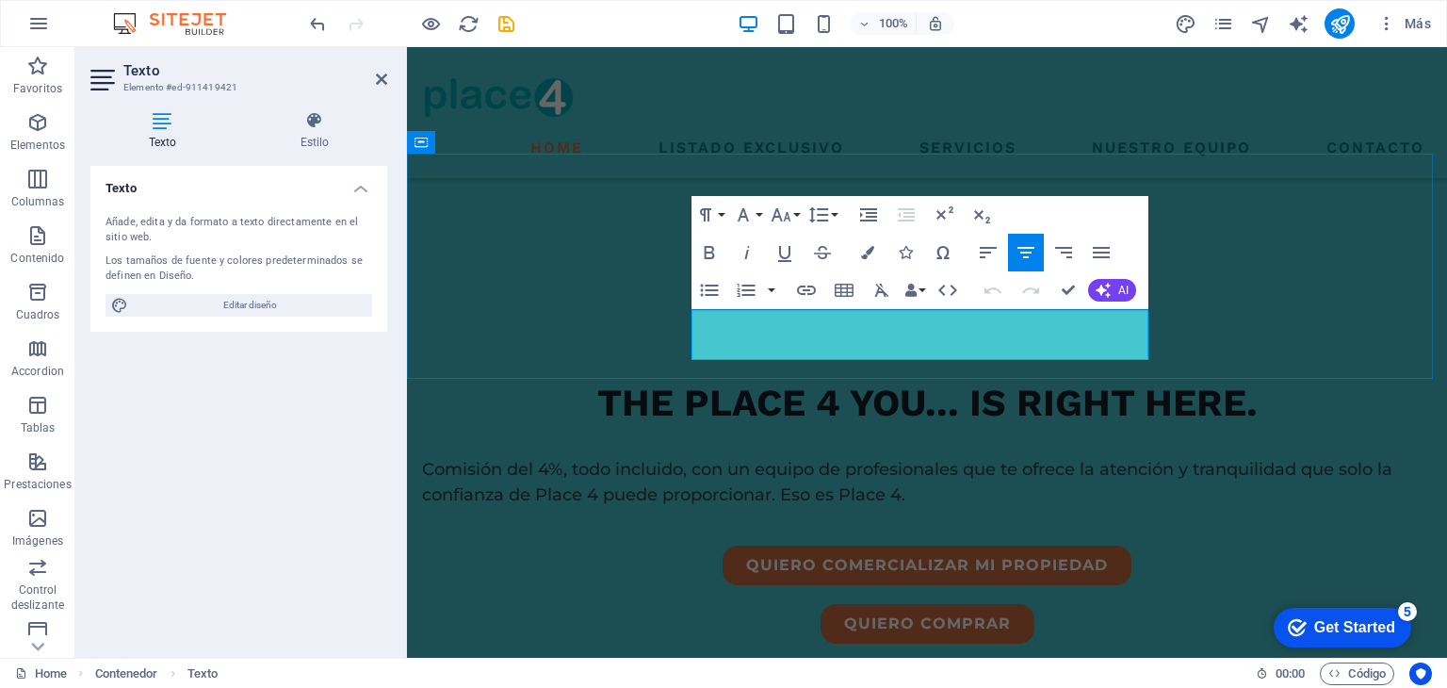
drag, startPoint x: 1123, startPoint y: 354, endPoint x: 679, endPoint y: 318, distance: 445.3
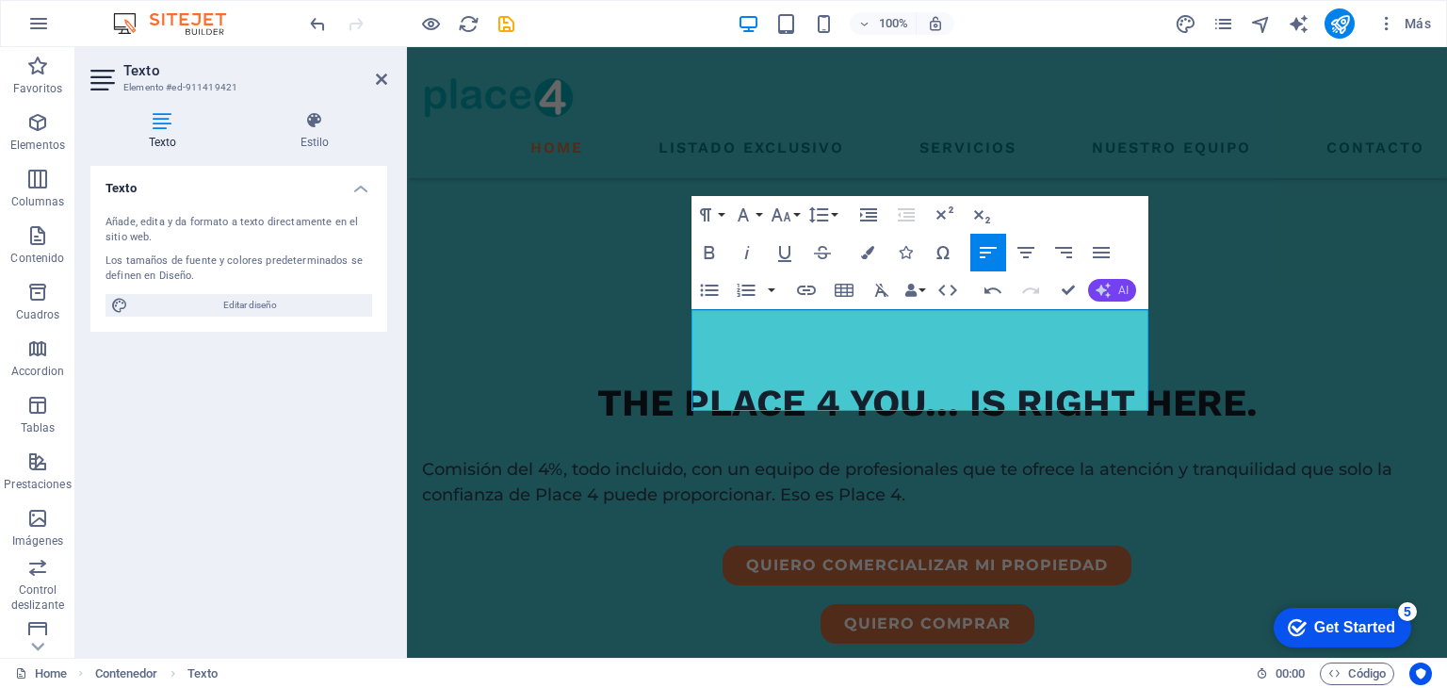
click at [1103, 285] on icon "button" at bounding box center [1103, 290] width 15 height 15
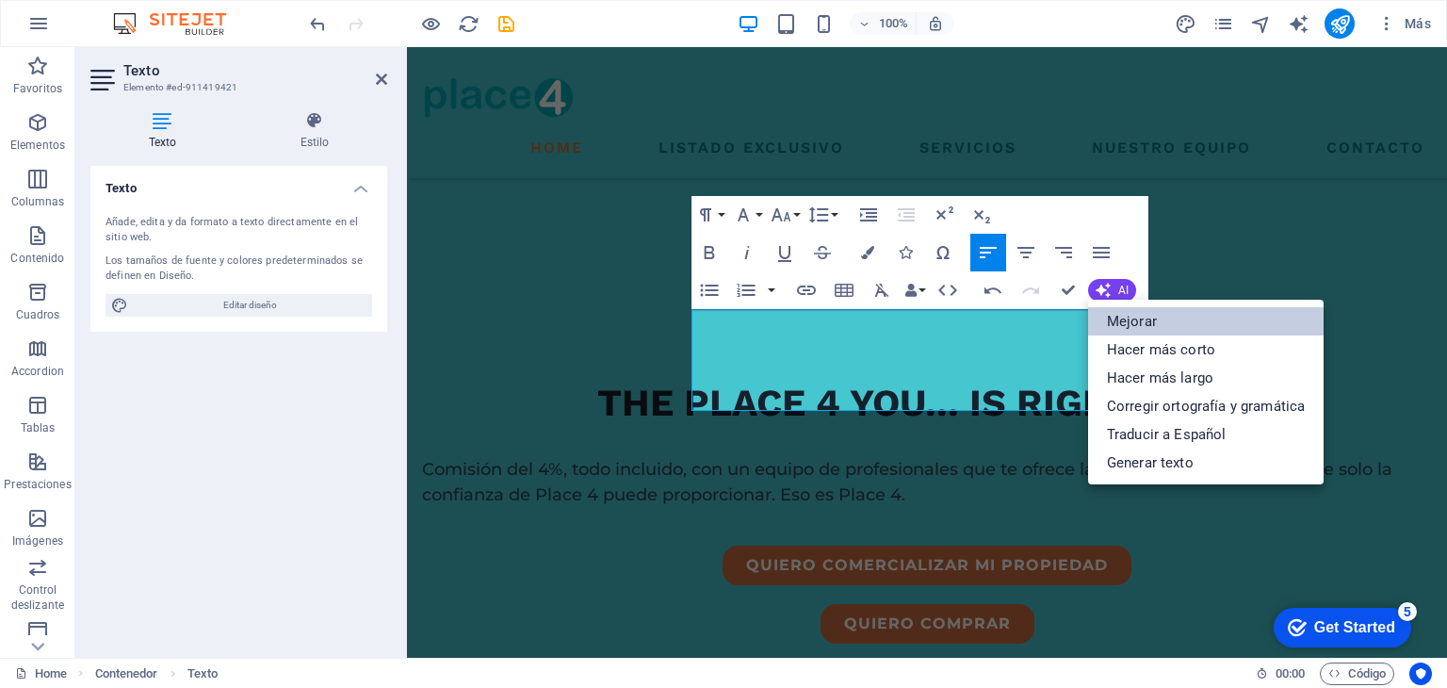
click at [1131, 321] on link "Mejorar" at bounding box center [1206, 321] width 236 height 28
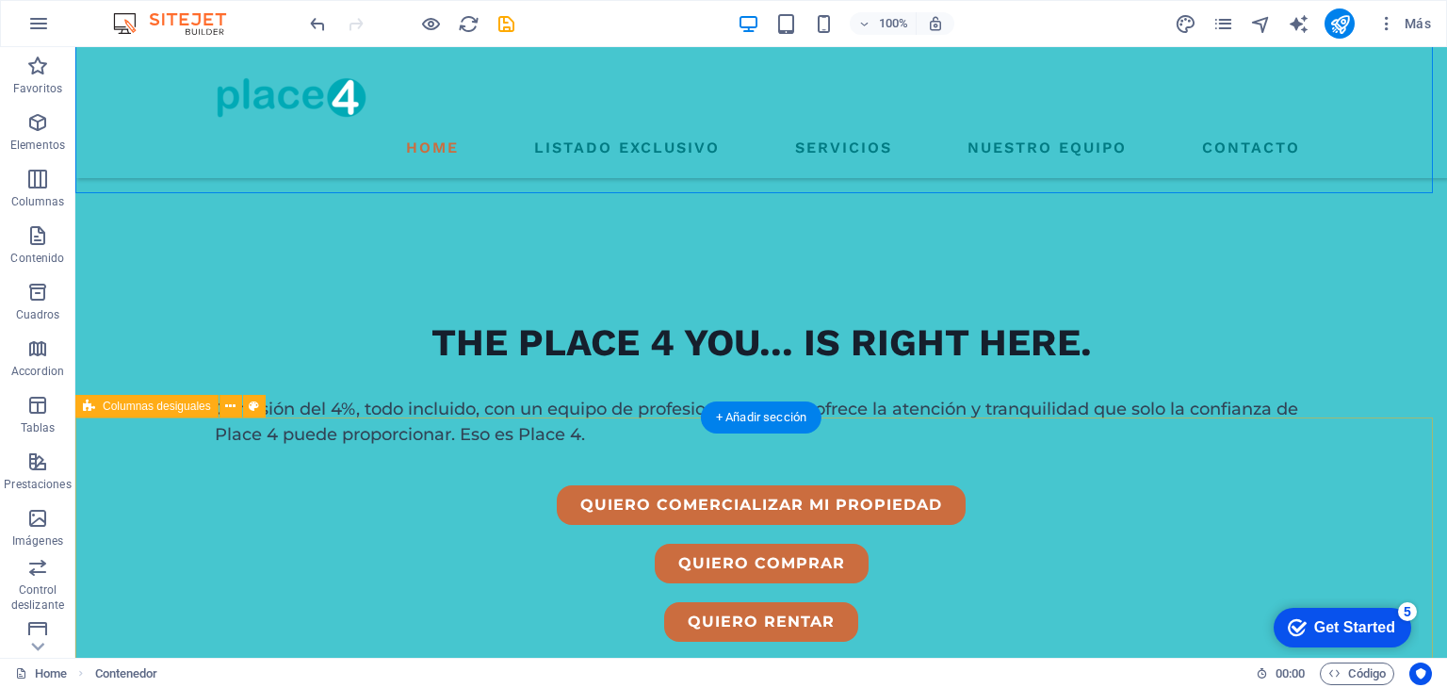
scroll to position [773, 0]
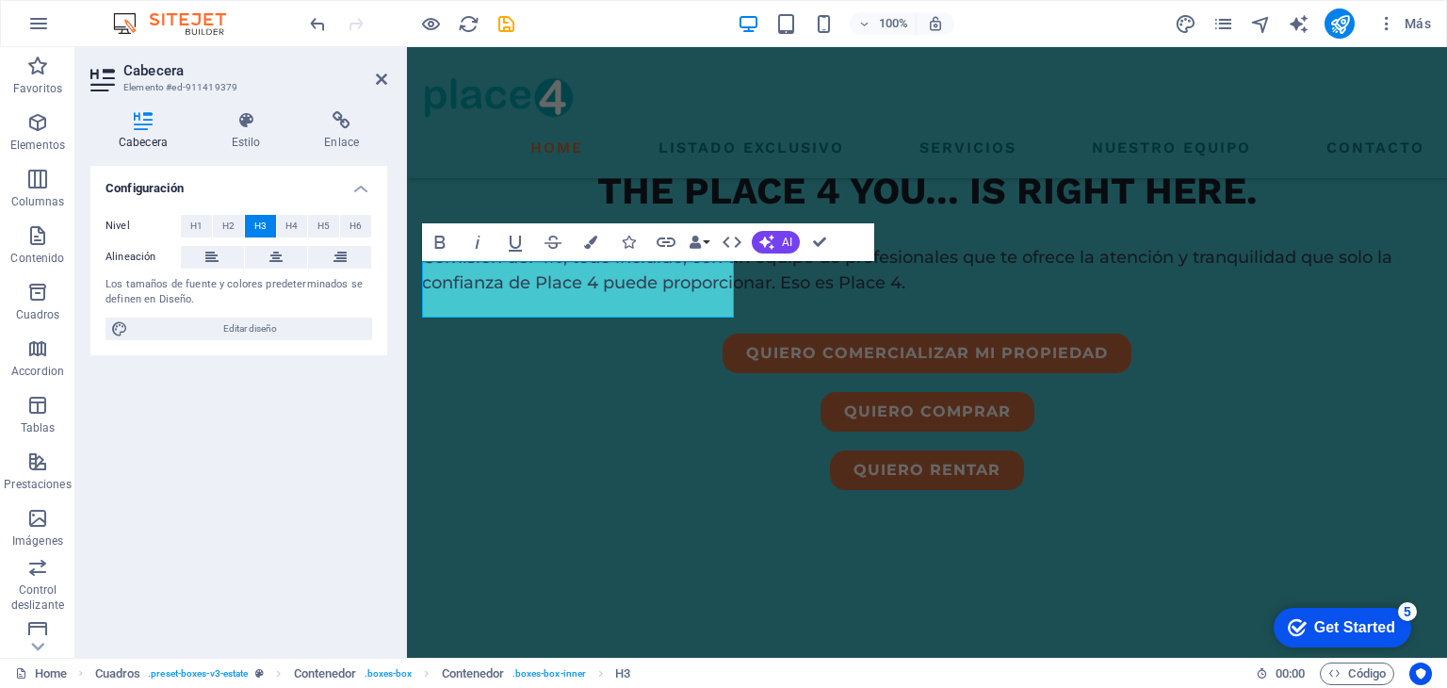
scroll to position [803, 0]
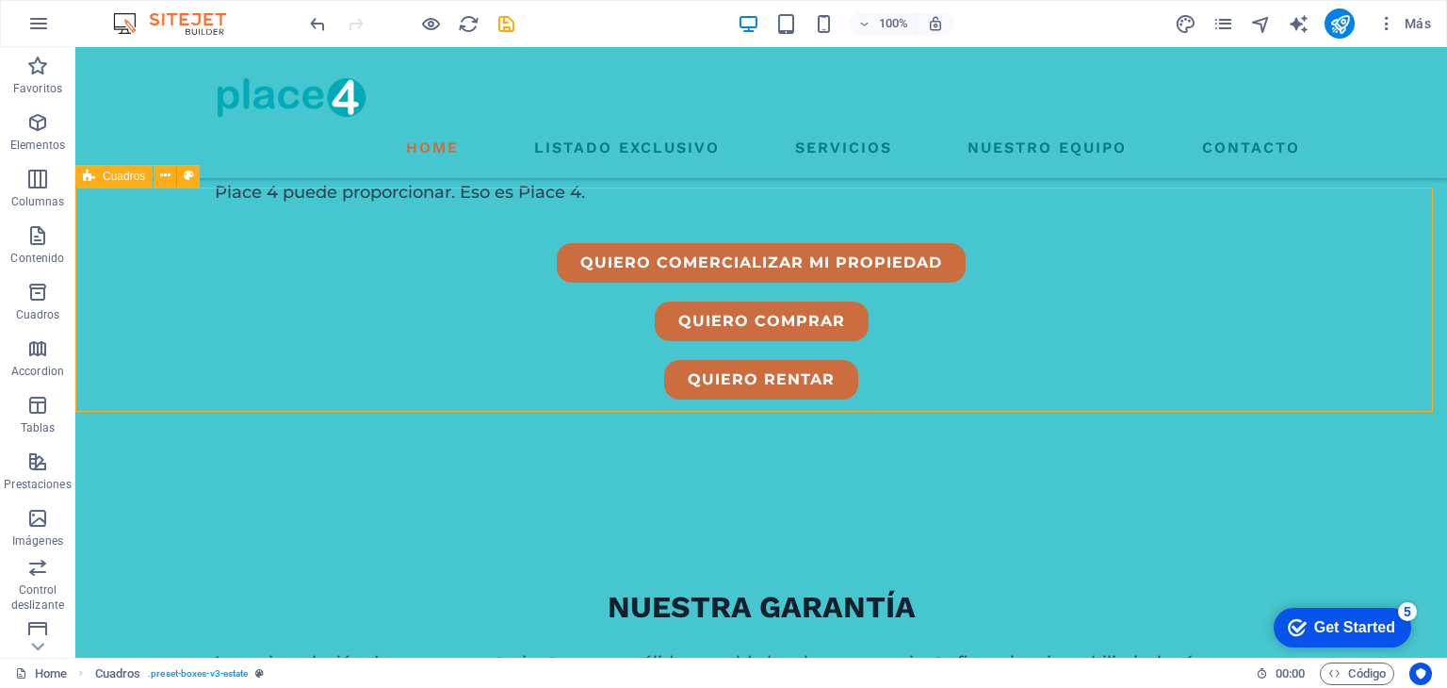
scroll to position [773, 0]
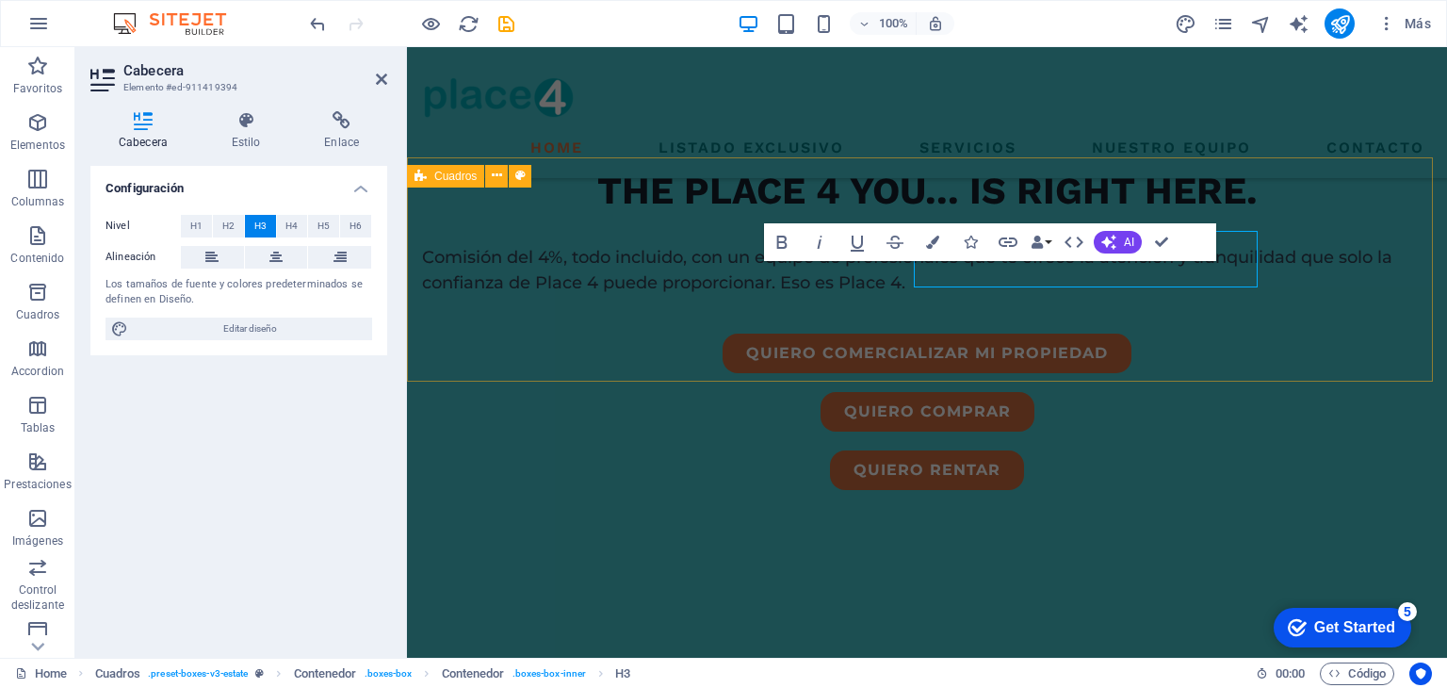
scroll to position [803, 0]
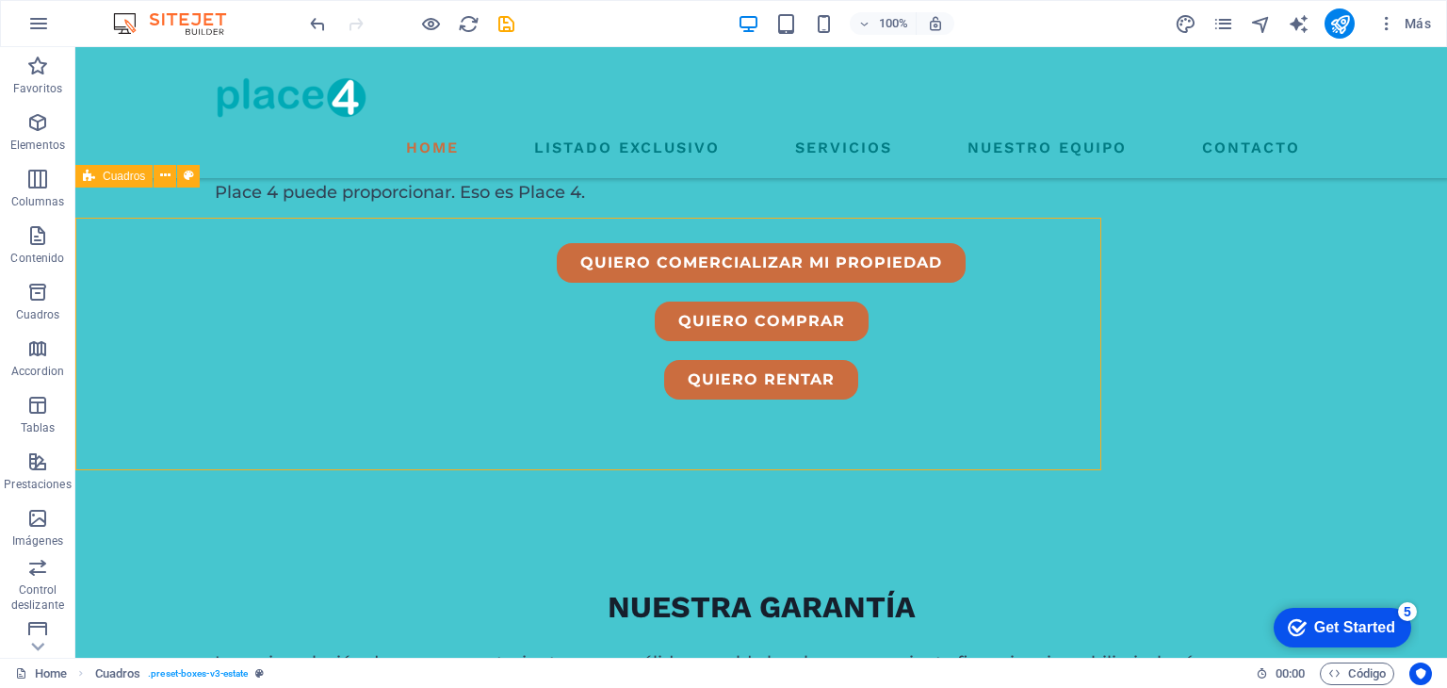
scroll to position [773, 0]
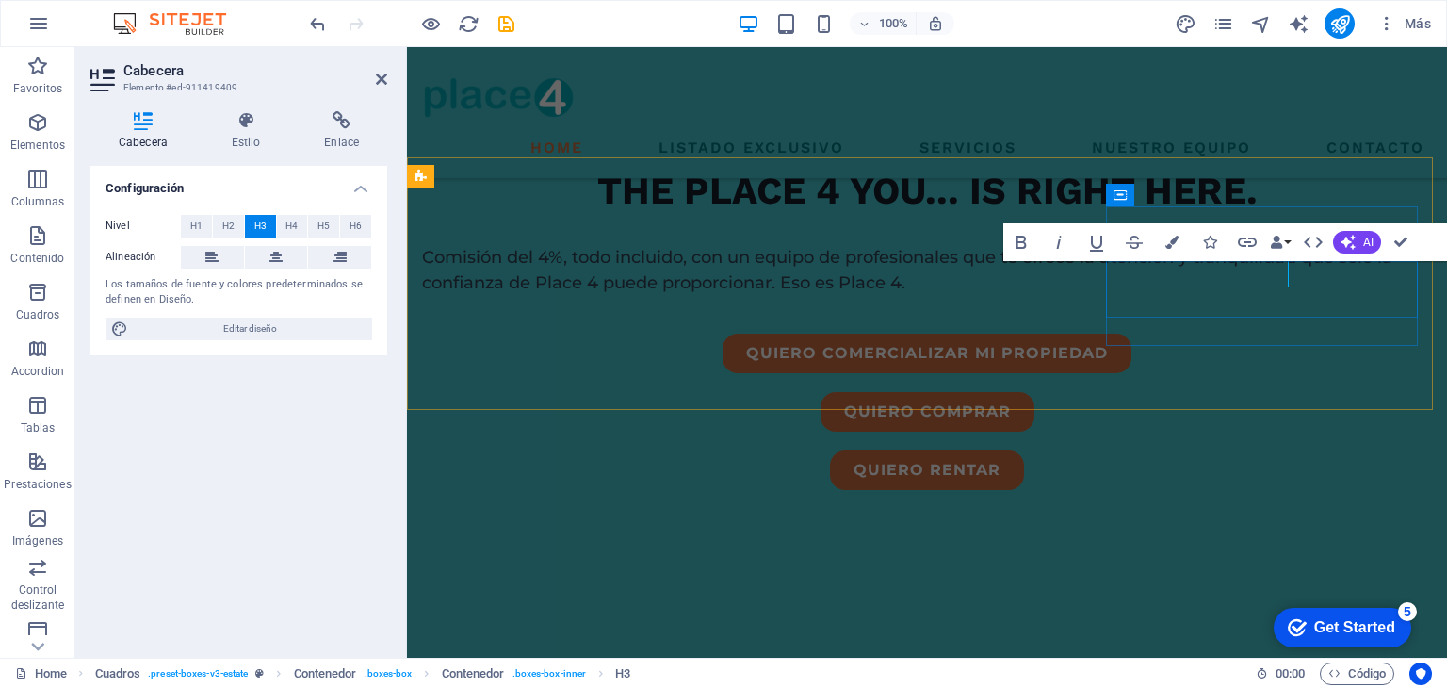
scroll to position [803, 0]
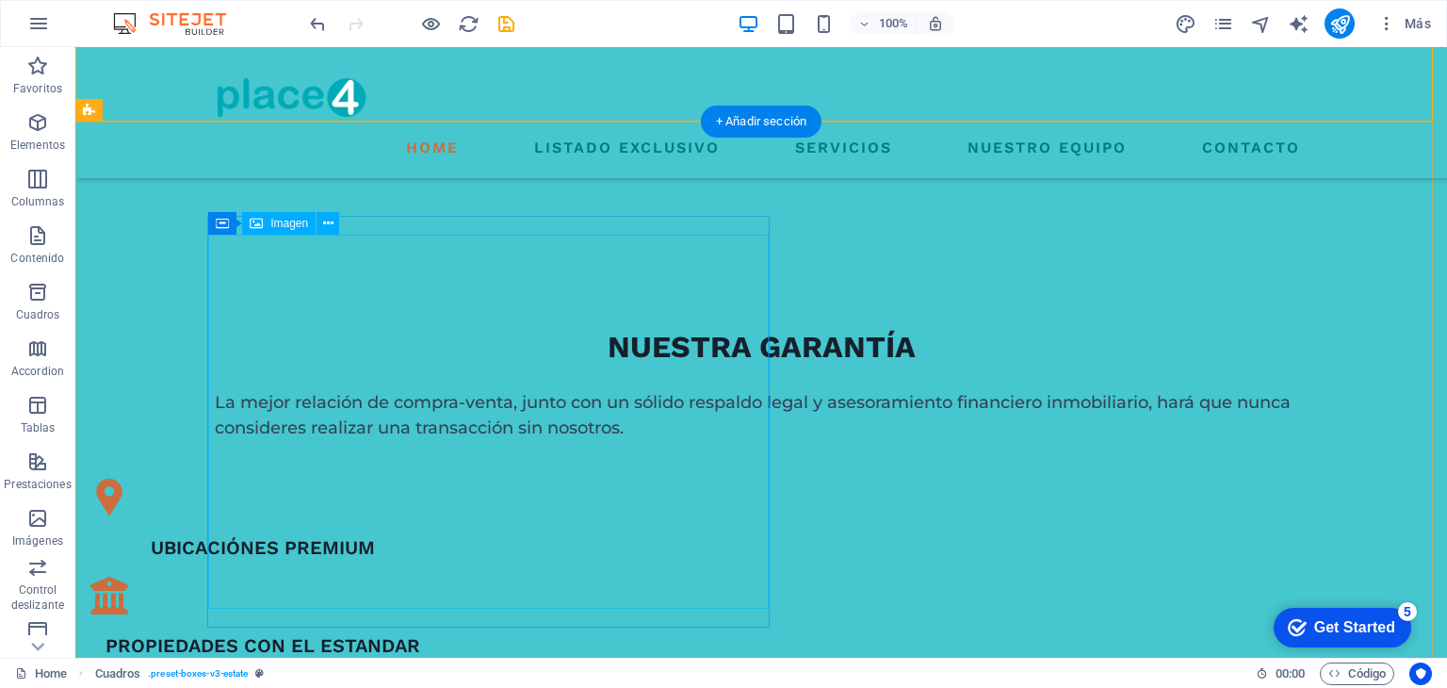
scroll to position [1063, 0]
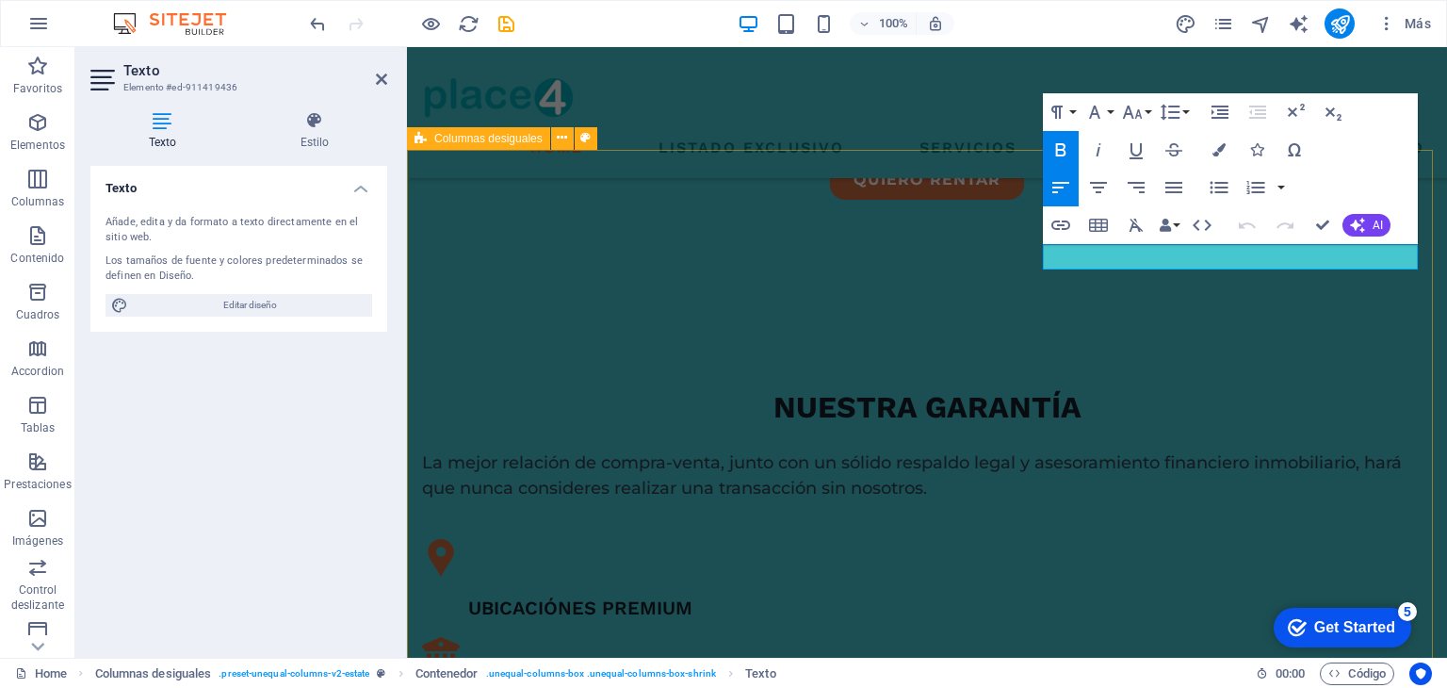
scroll to position [1093, 0]
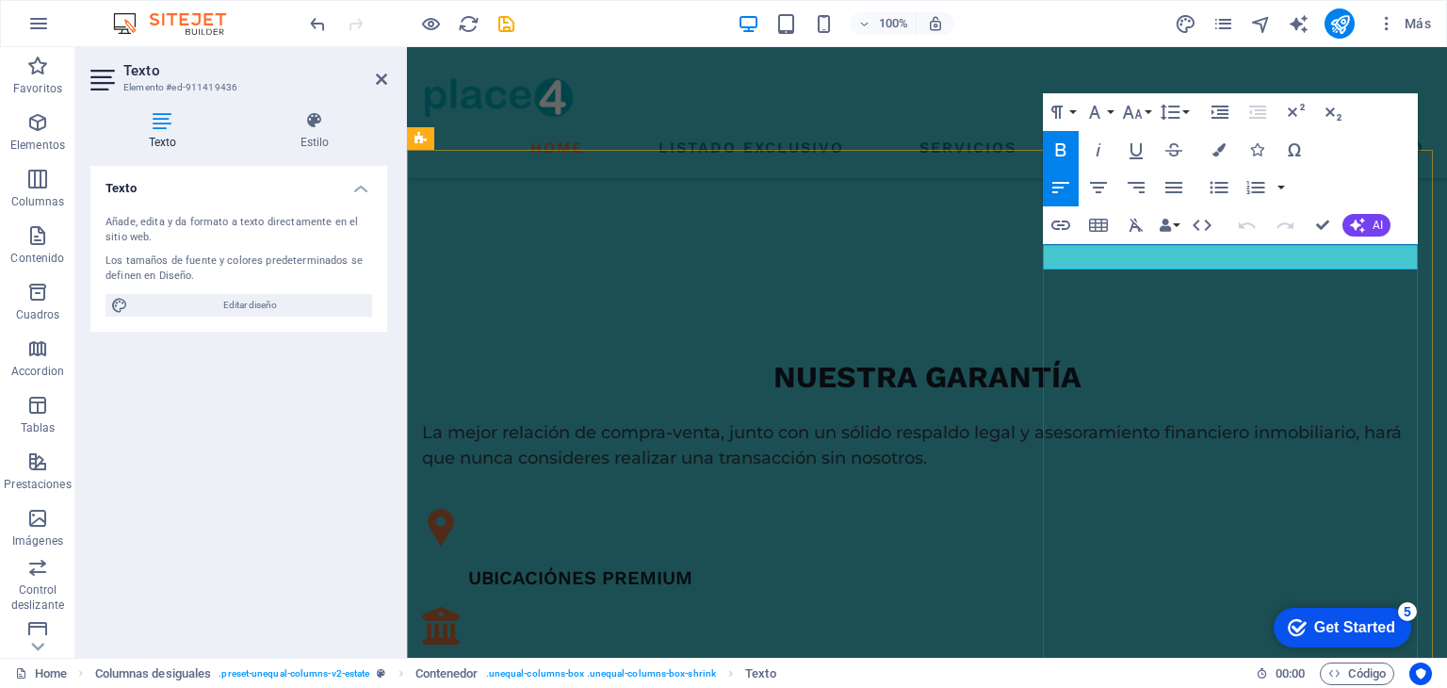
drag, startPoint x: 1129, startPoint y: 256, endPoint x: 974, endPoint y: 257, distance: 154.5
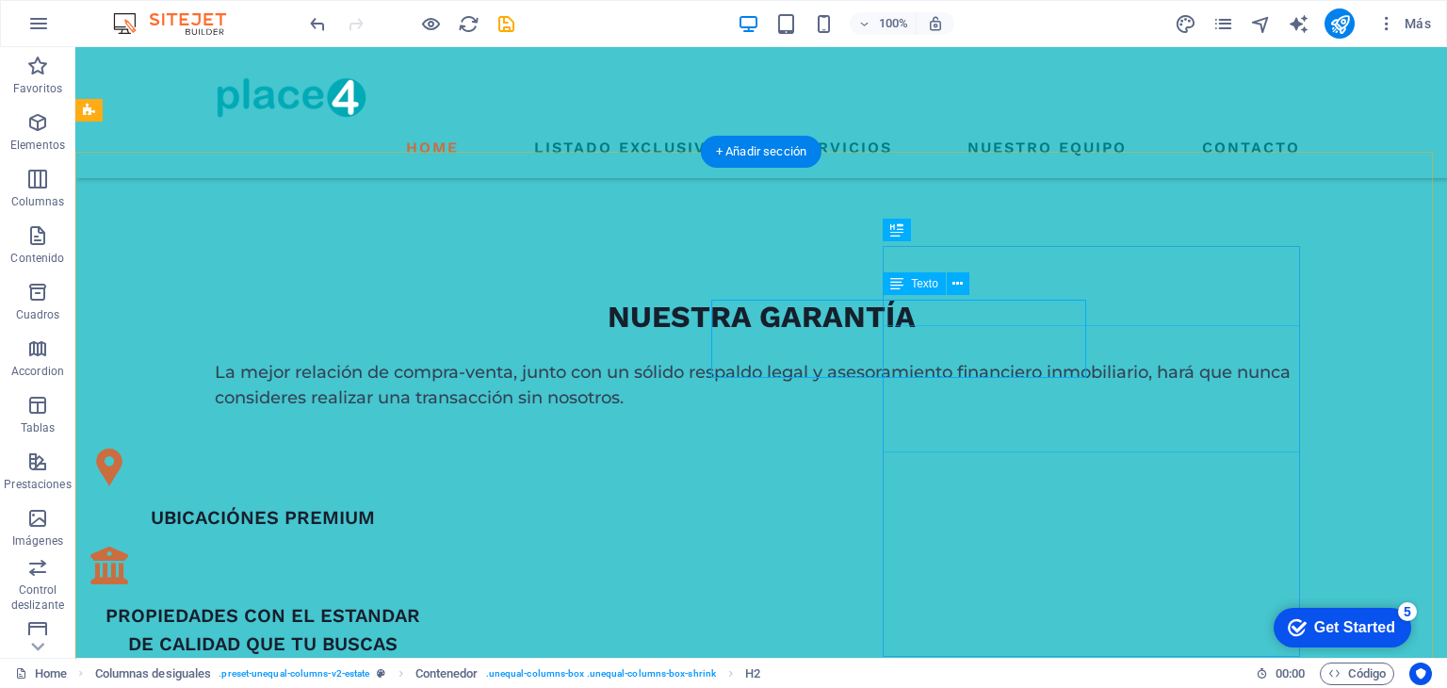
scroll to position [1063, 0]
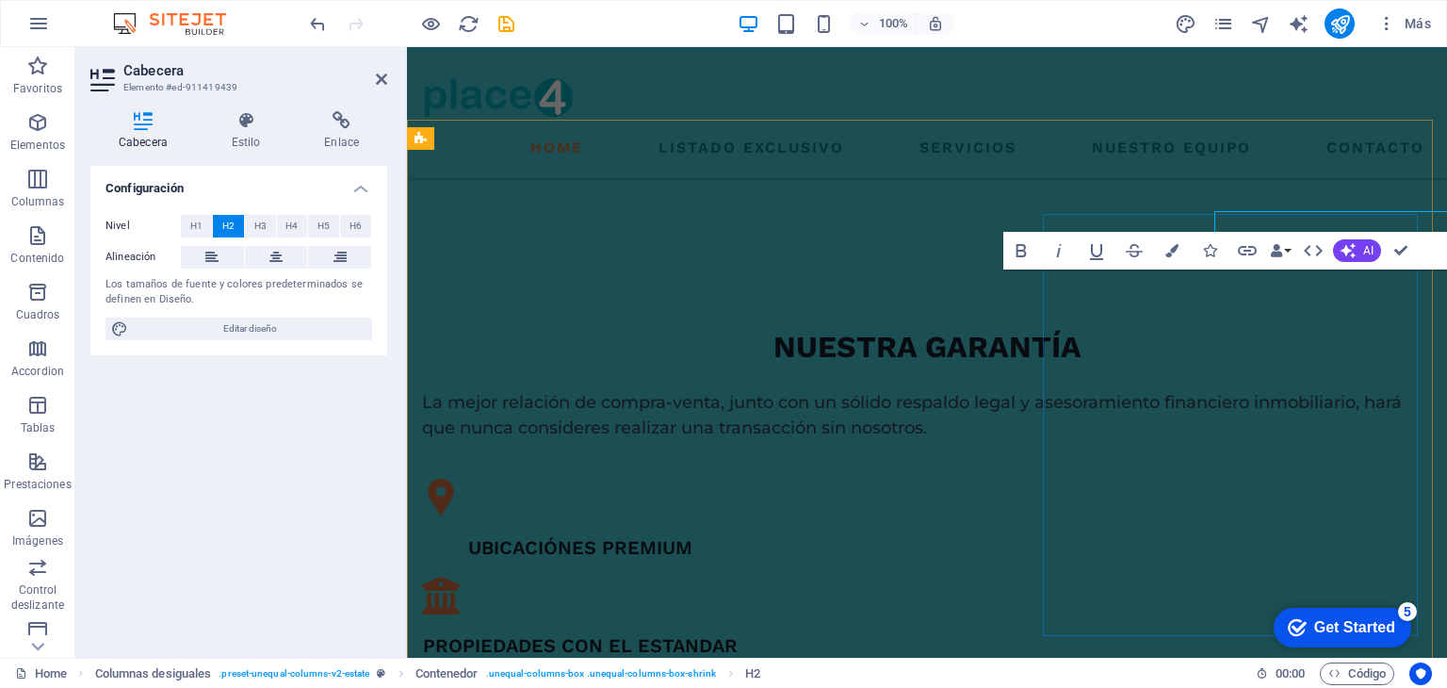
scroll to position [1093, 0]
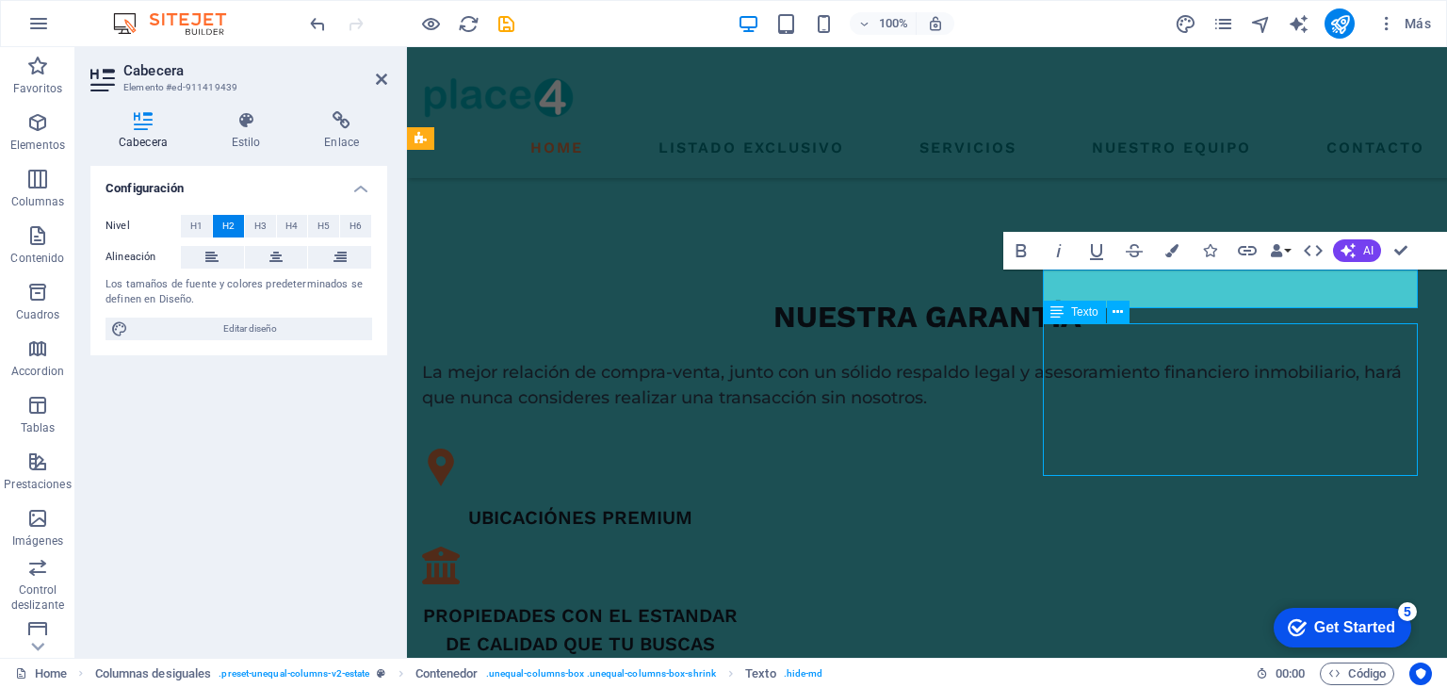
scroll to position [1063, 0]
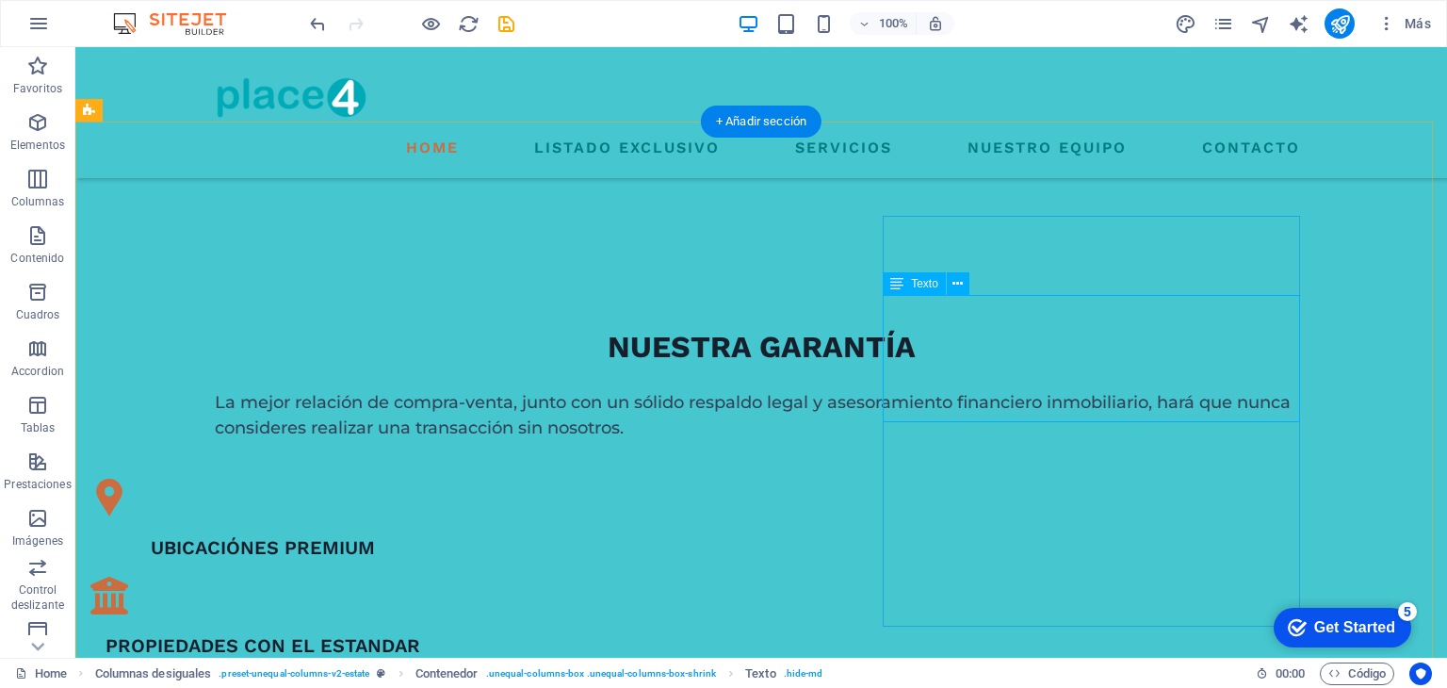
drag, startPoint x: 1106, startPoint y: 408, endPoint x: 609, endPoint y: 350, distance: 500.9
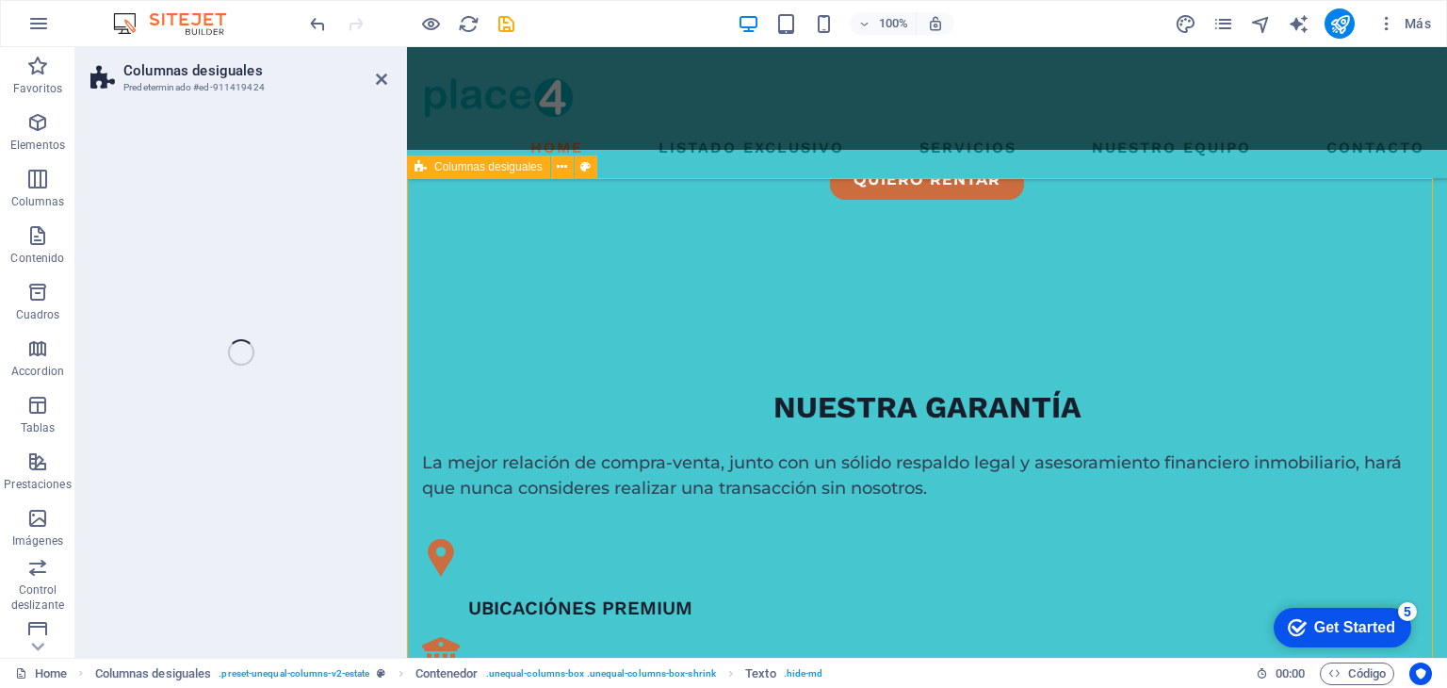
scroll to position [1065, 0]
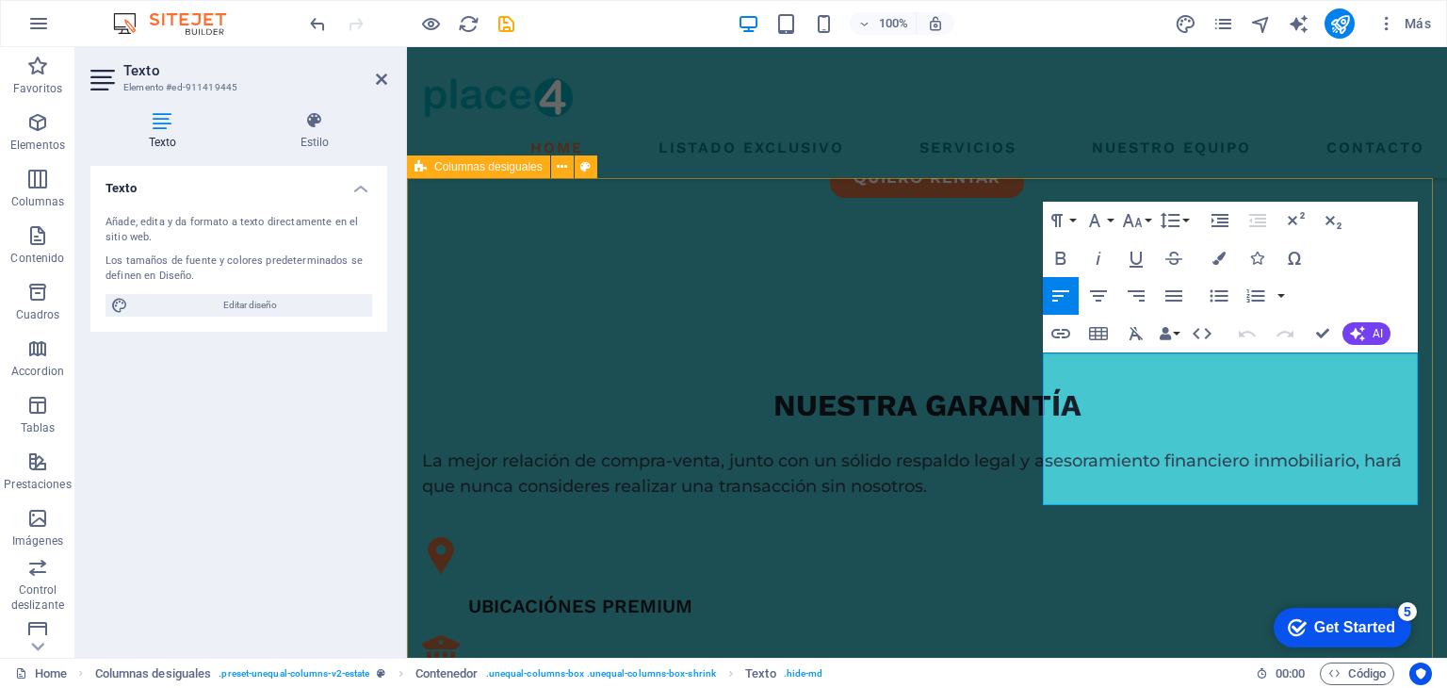
drag, startPoint x: 1139, startPoint y: 492, endPoint x: 1018, endPoint y: 372, distance: 170.6
drag, startPoint x: 1153, startPoint y: 488, endPoint x: 1045, endPoint y: 368, distance: 161.4
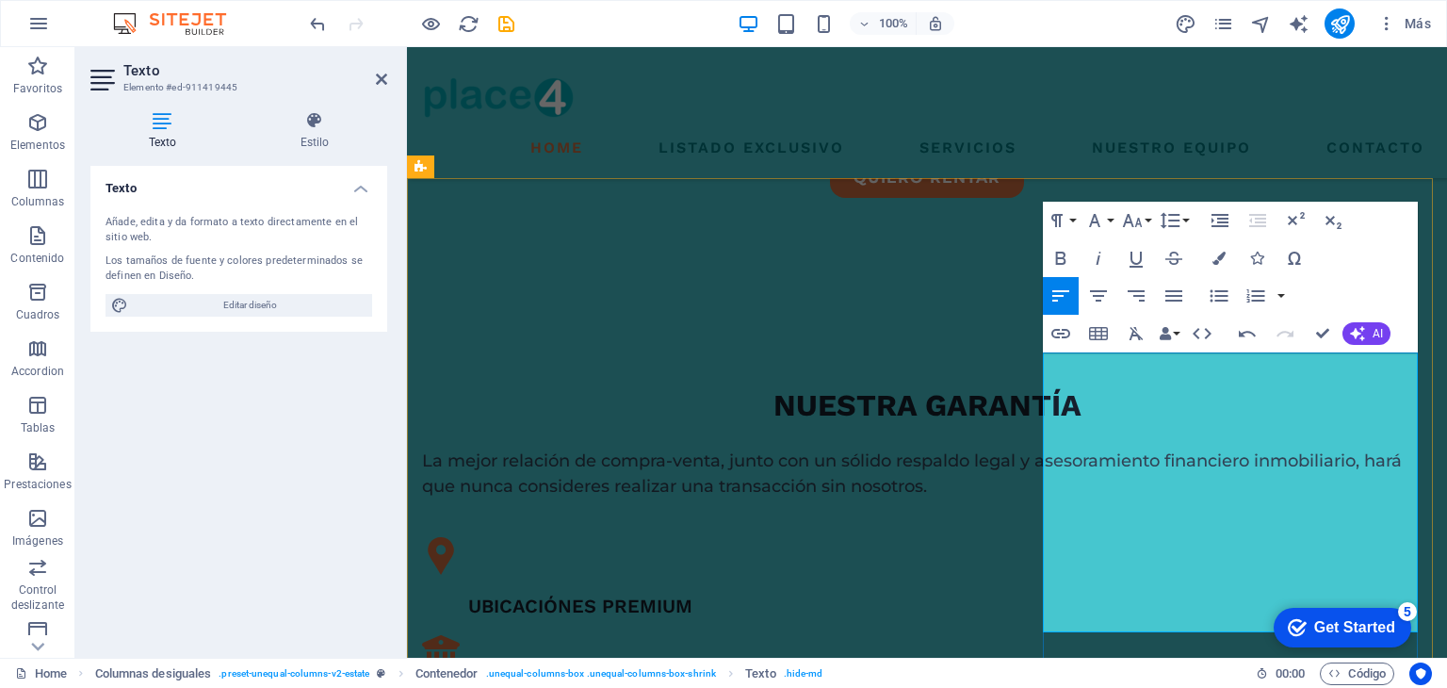
click at [1060, 264] on icon "button" at bounding box center [1061, 258] width 10 height 13
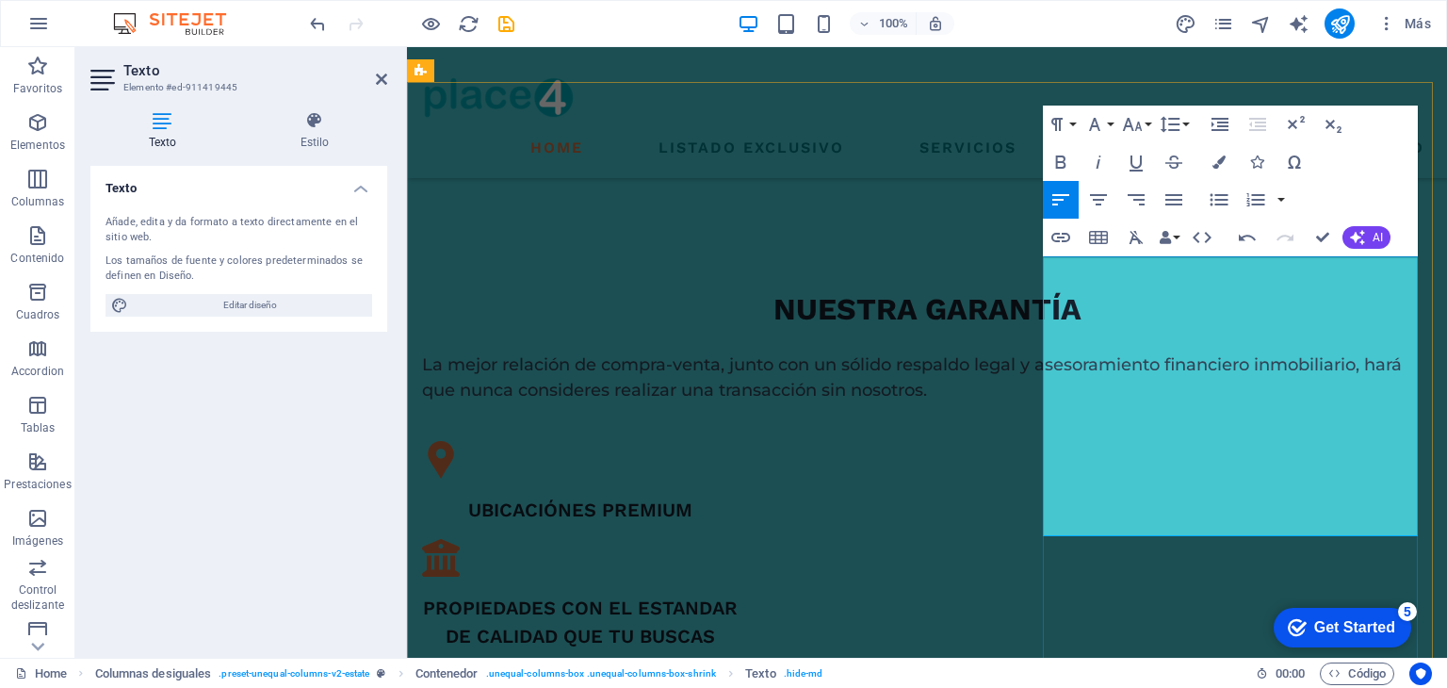
scroll to position [1162, 0]
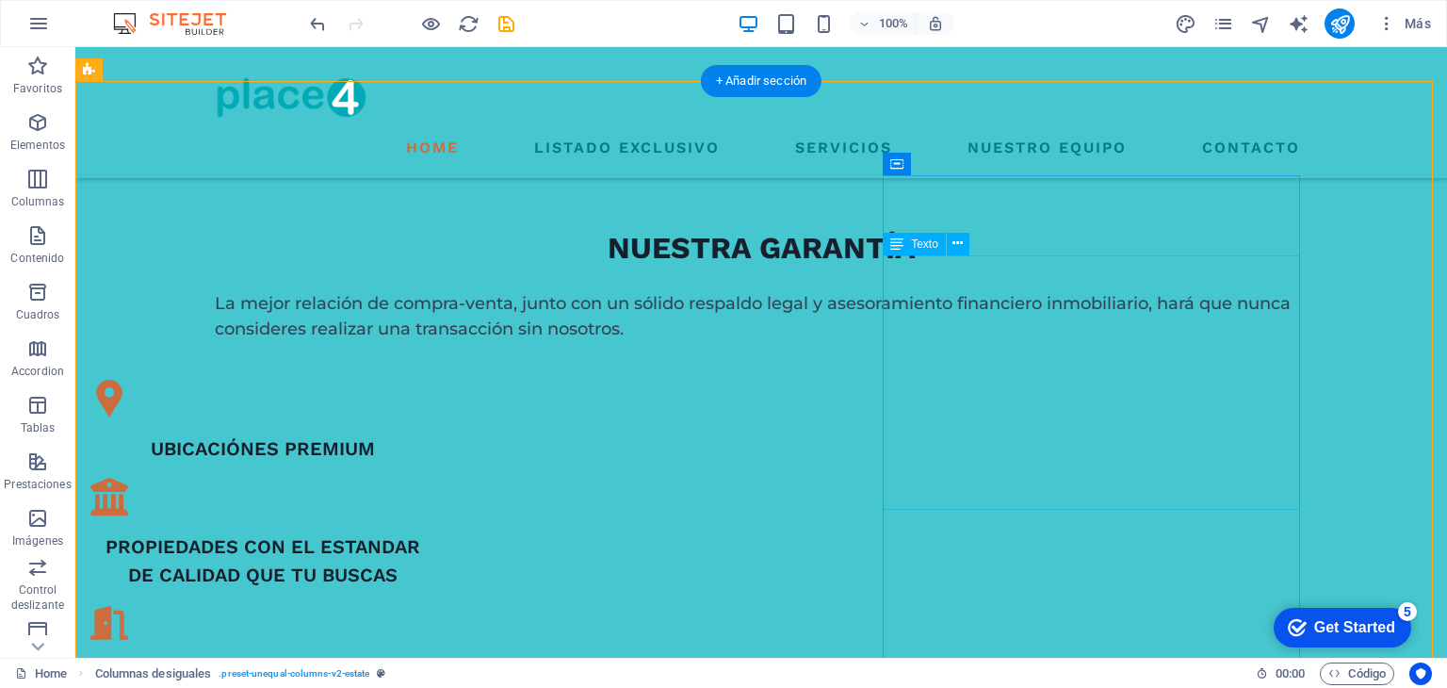
scroll to position [1103, 0]
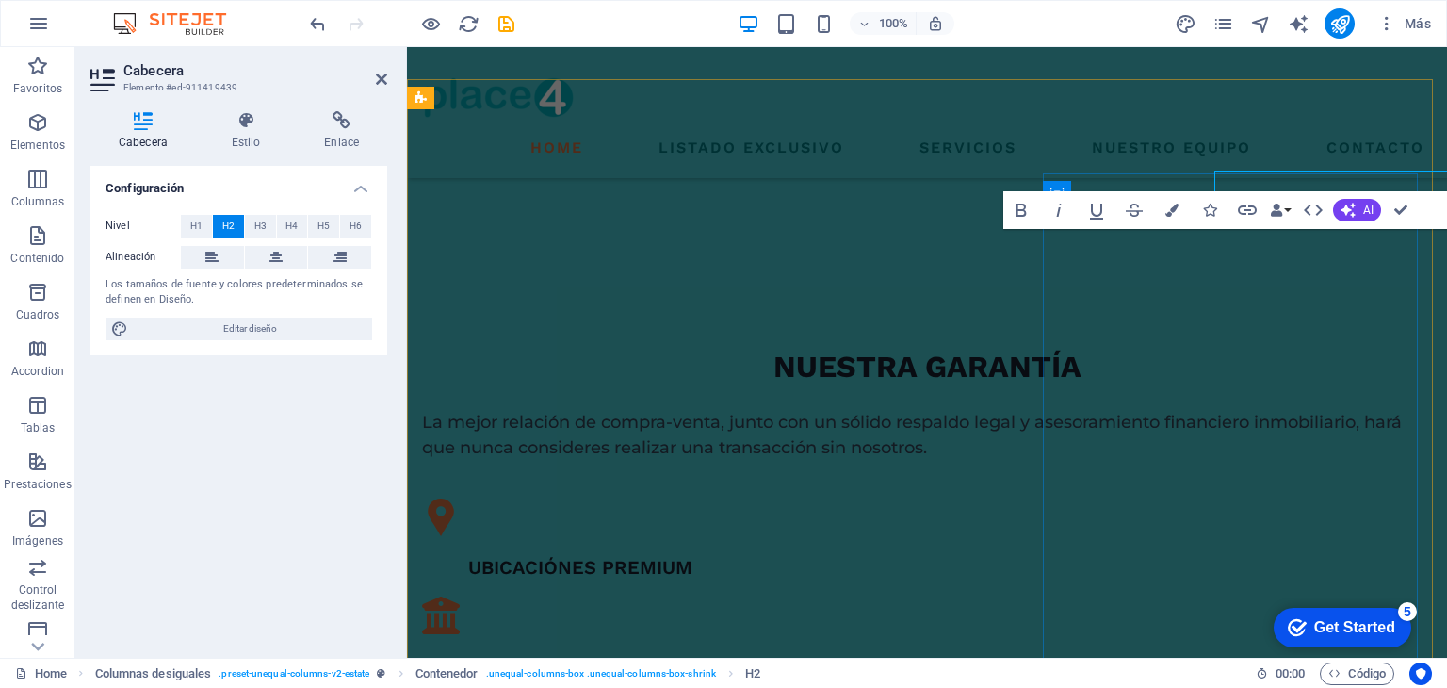
scroll to position [1133, 0]
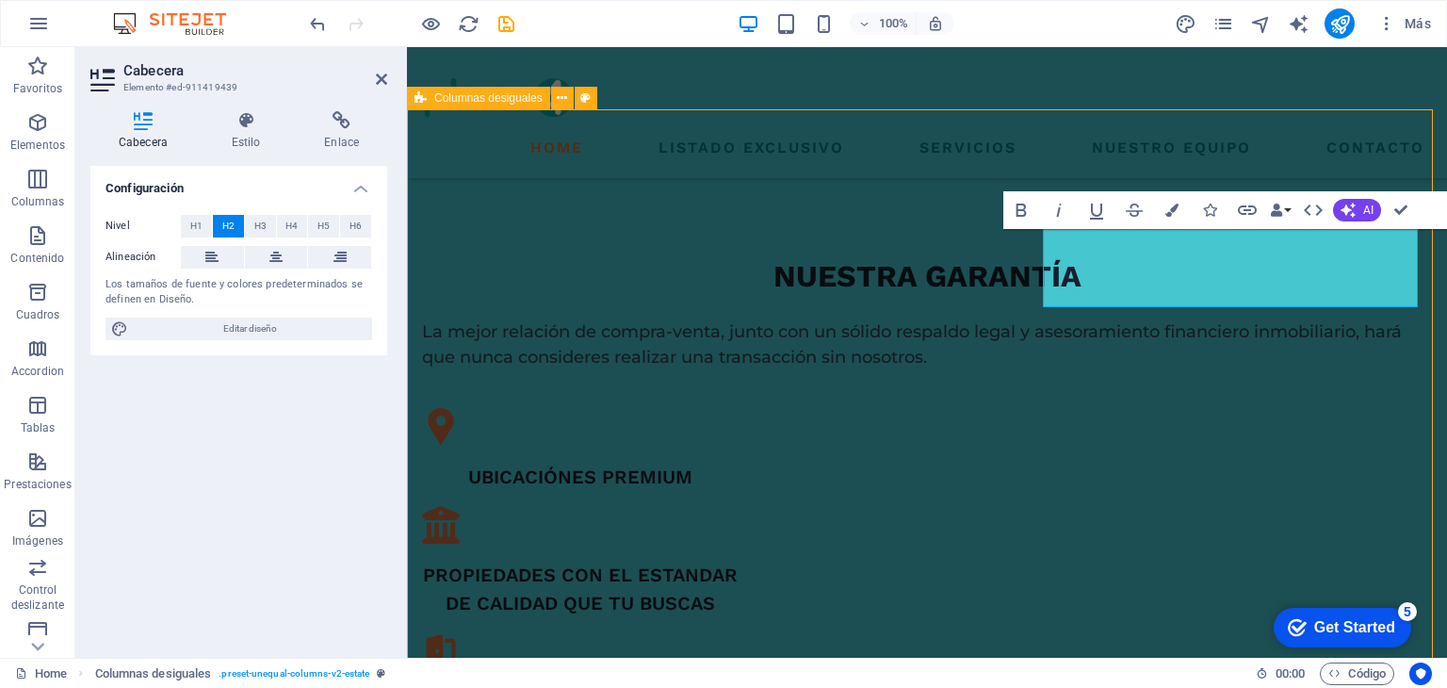
scroll to position [1074, 0]
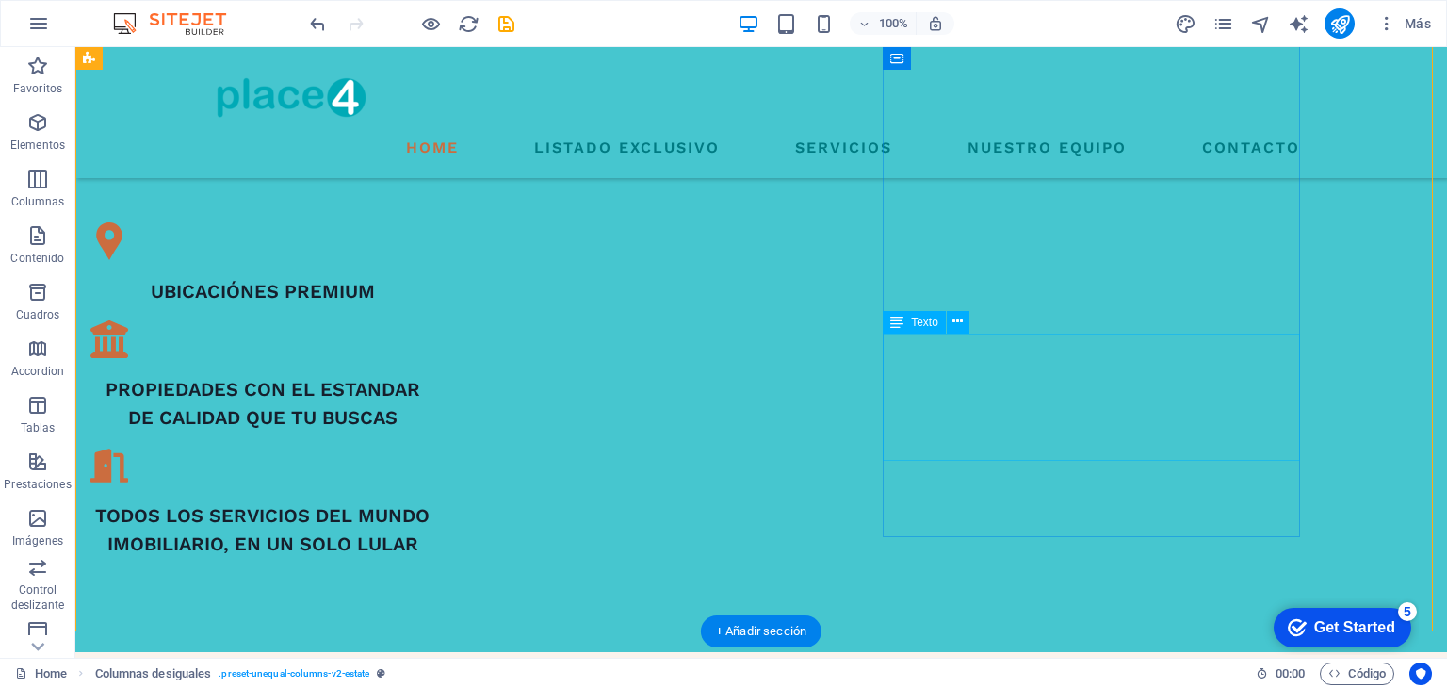
scroll to position [1319, 0]
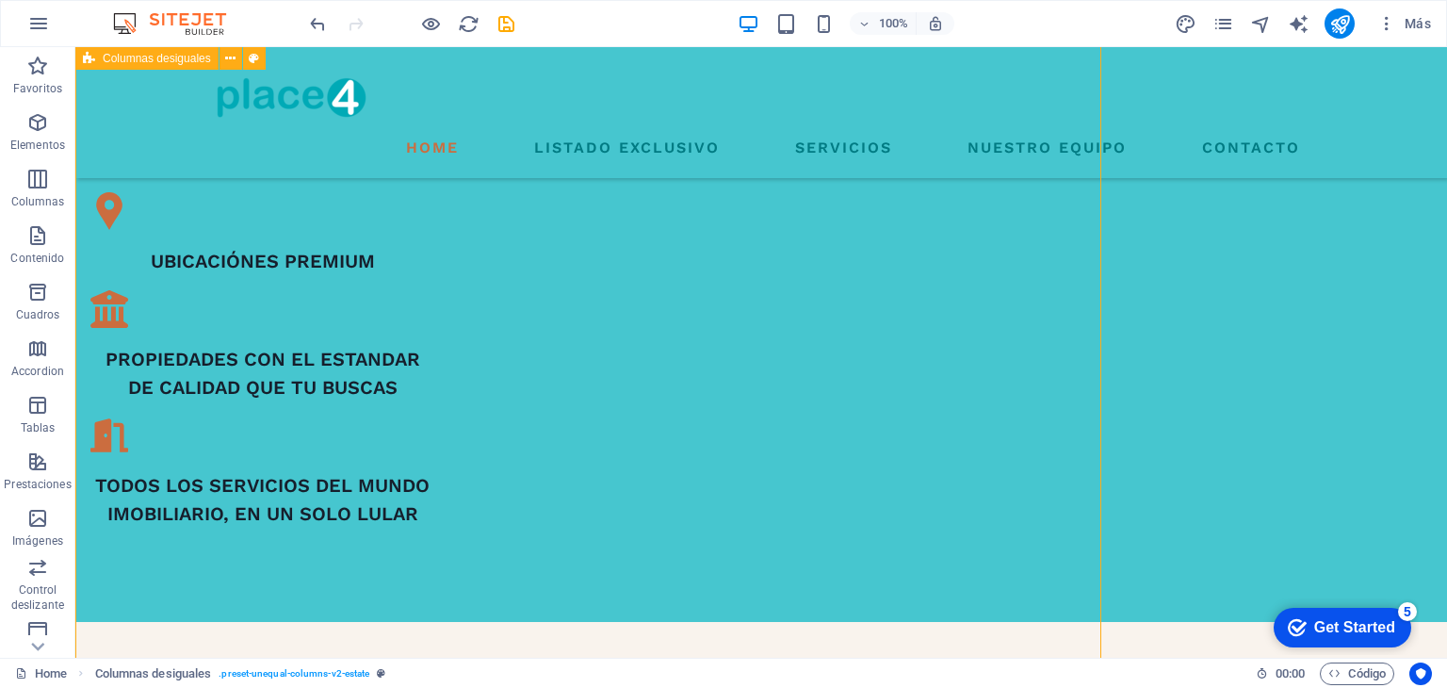
scroll to position [1327, 0]
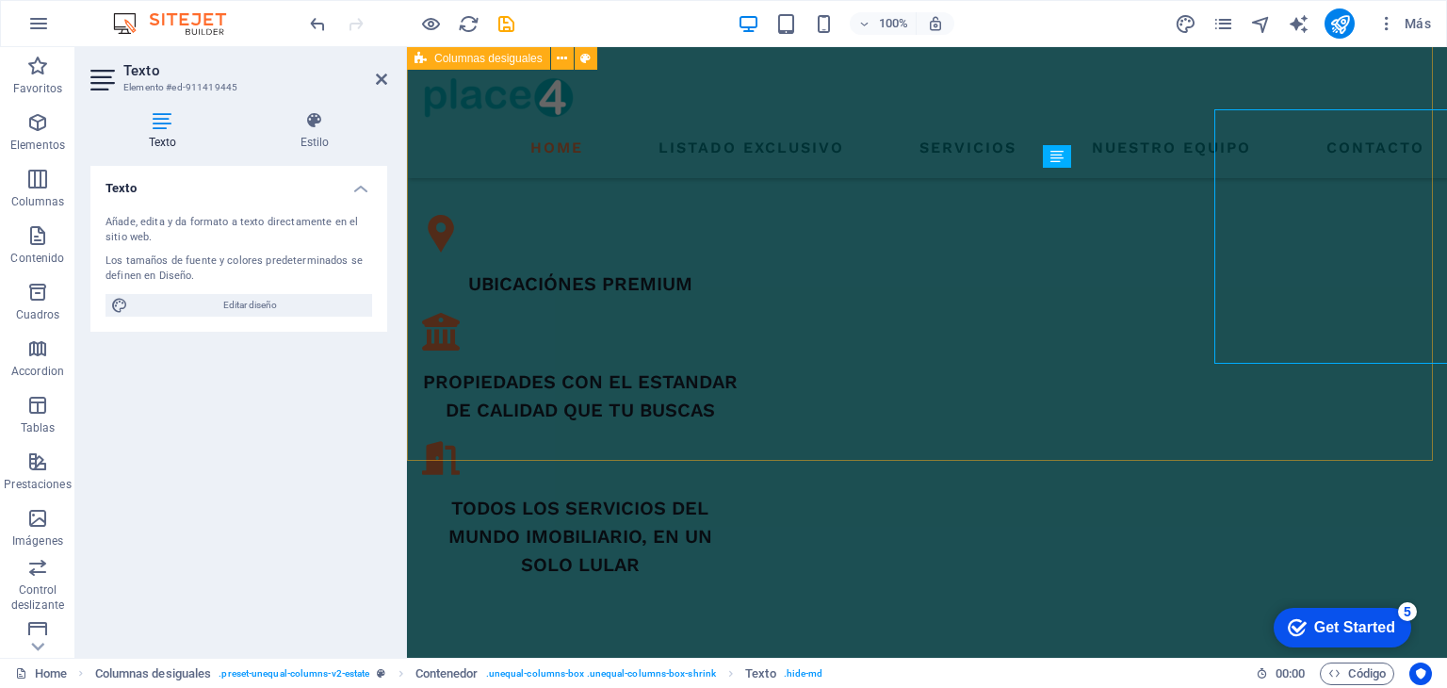
scroll to position [1409, 0]
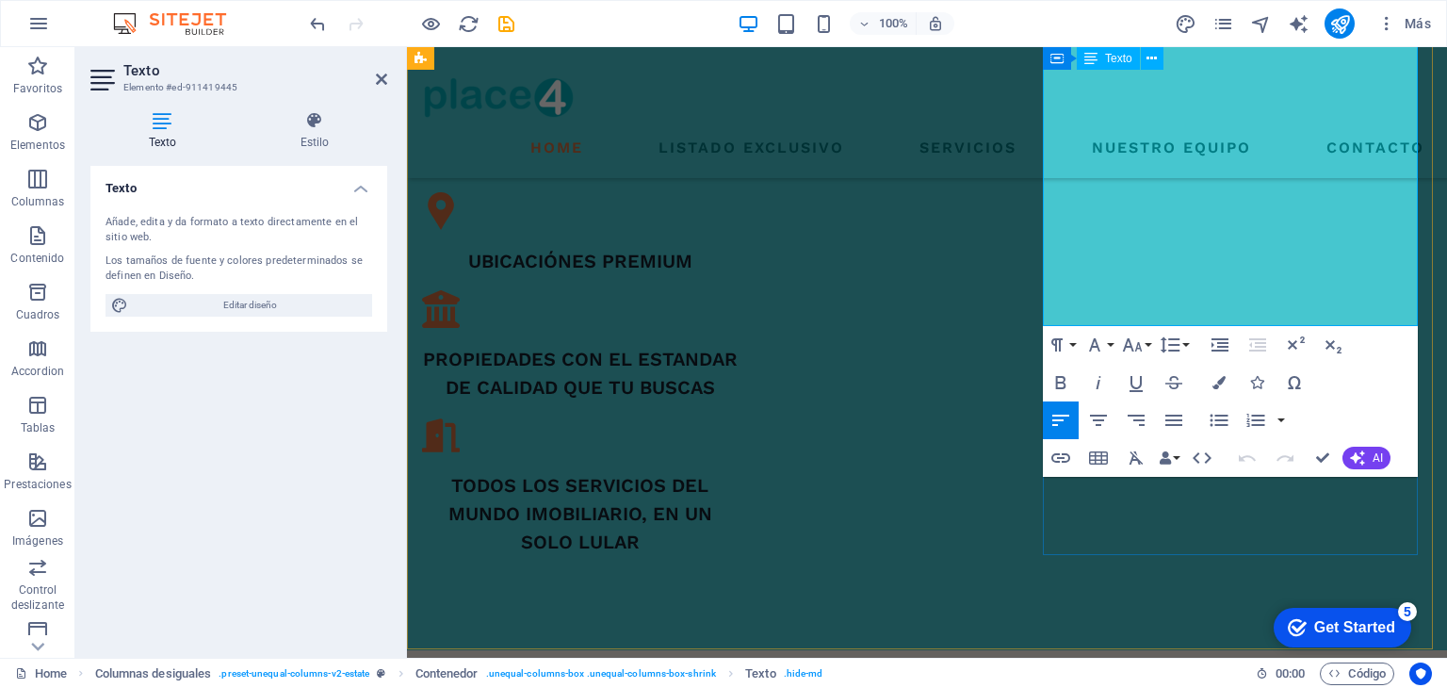
drag, startPoint x: 1153, startPoint y: 313, endPoint x: 1090, endPoint y: 224, distance: 108.8
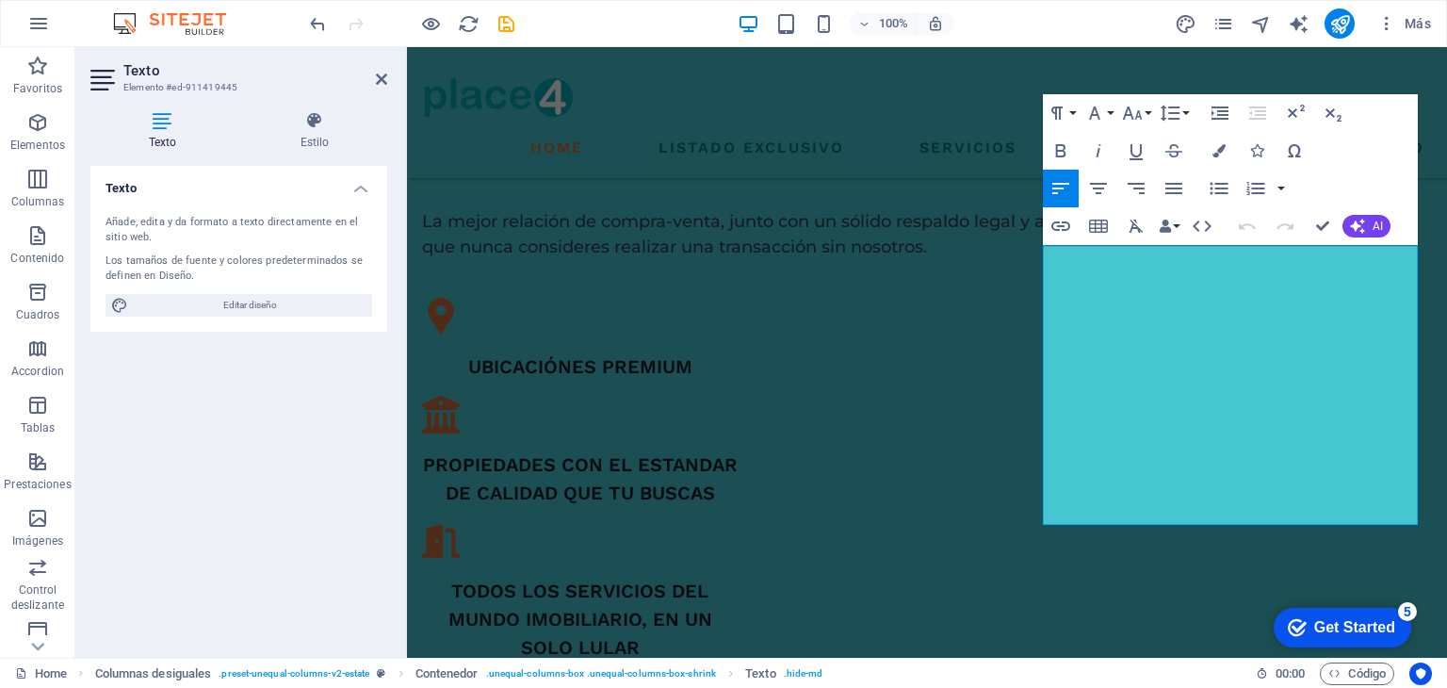
scroll to position [1210, 0]
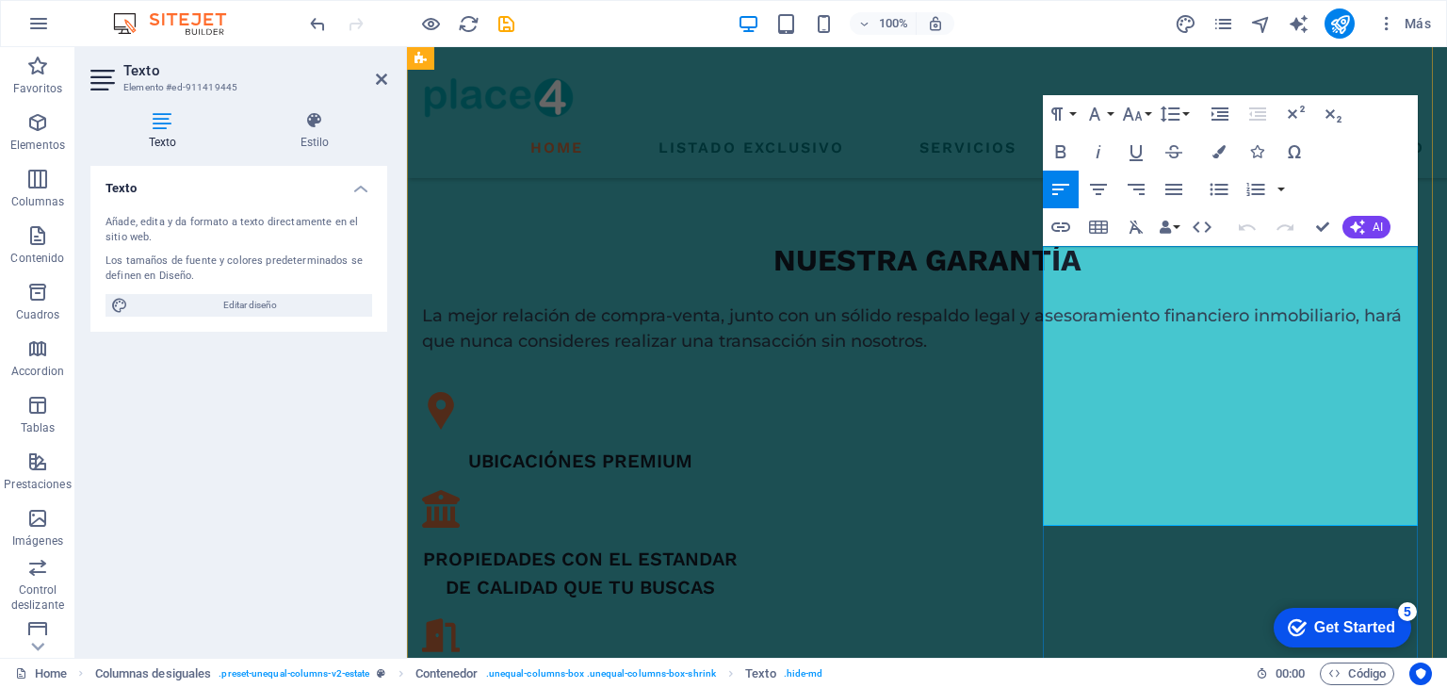
drag, startPoint x: 1158, startPoint y: 513, endPoint x: 1030, endPoint y: 341, distance: 214.8
copy p "En Place 4 , nos tomamos el tiempo para escucharte, entender tus prioridades y …"
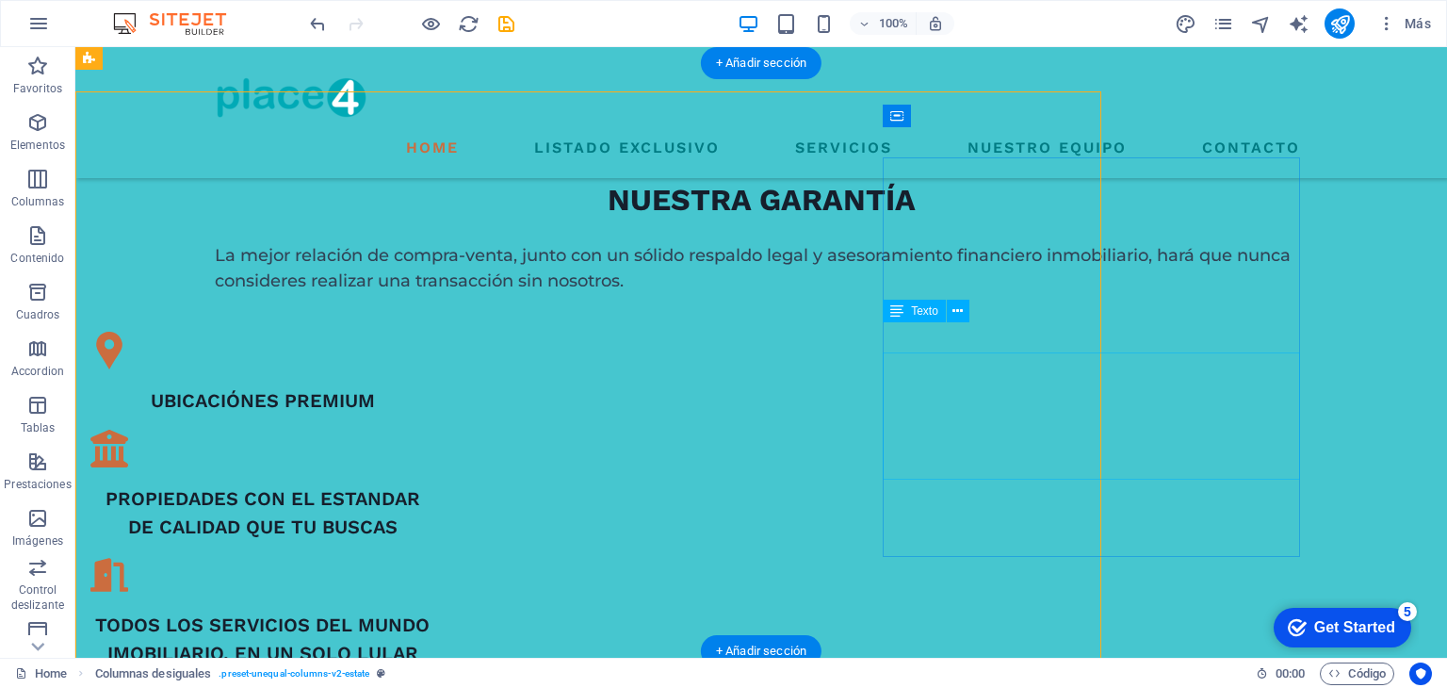
scroll to position [1151, 0]
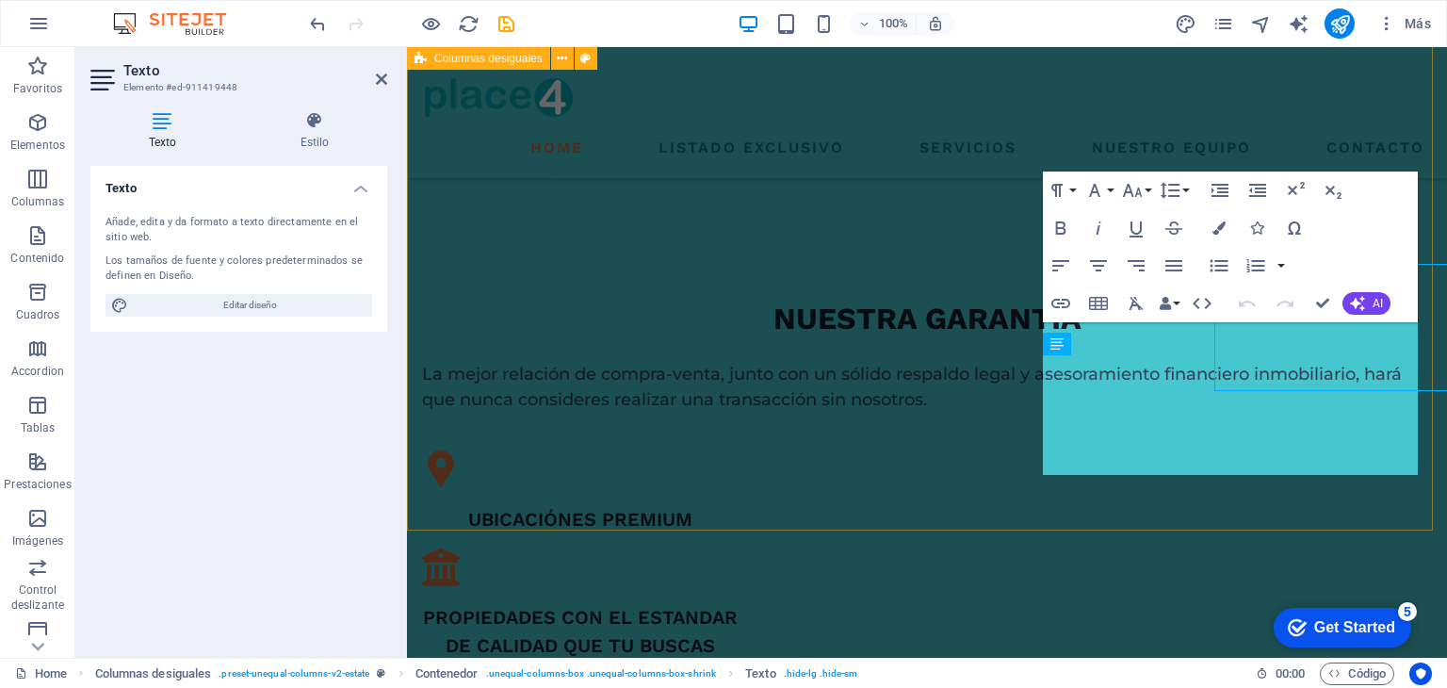
scroll to position [1210, 0]
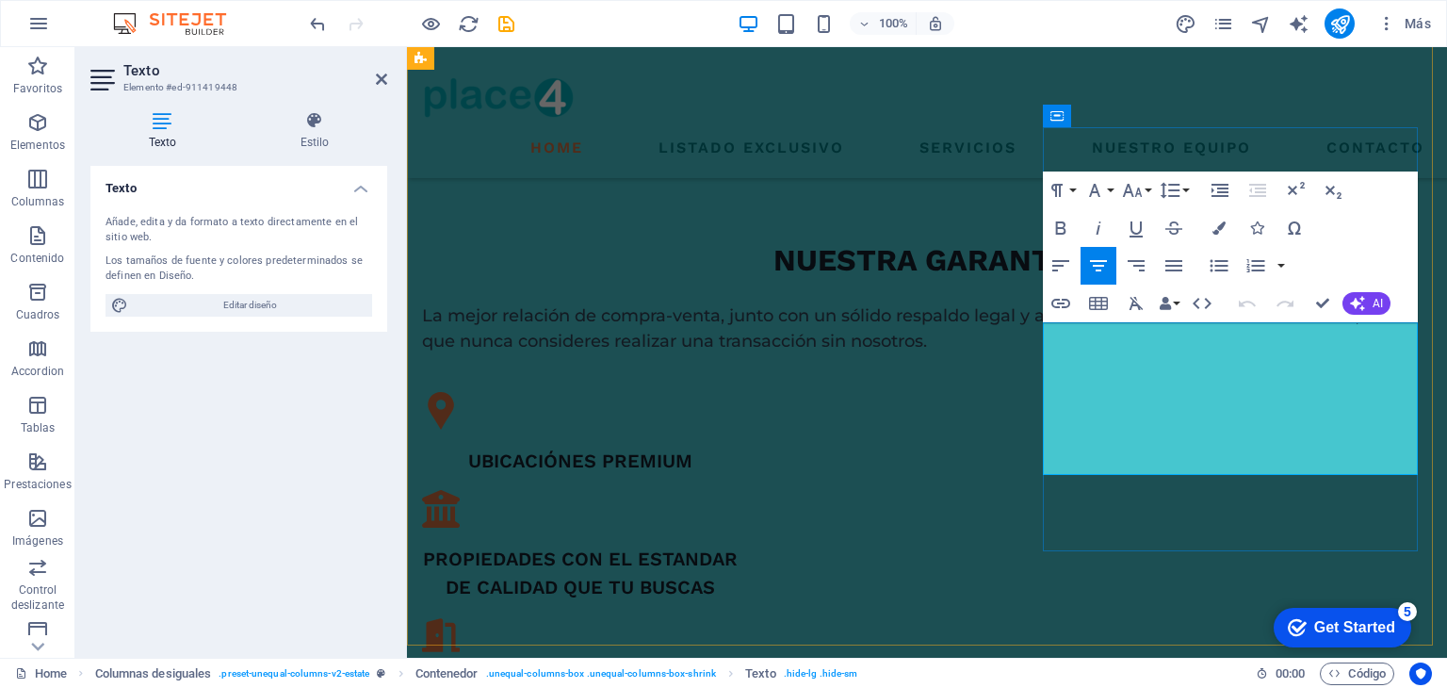
drag, startPoint x: 1285, startPoint y: 462, endPoint x: 1022, endPoint y: 321, distance: 298.0
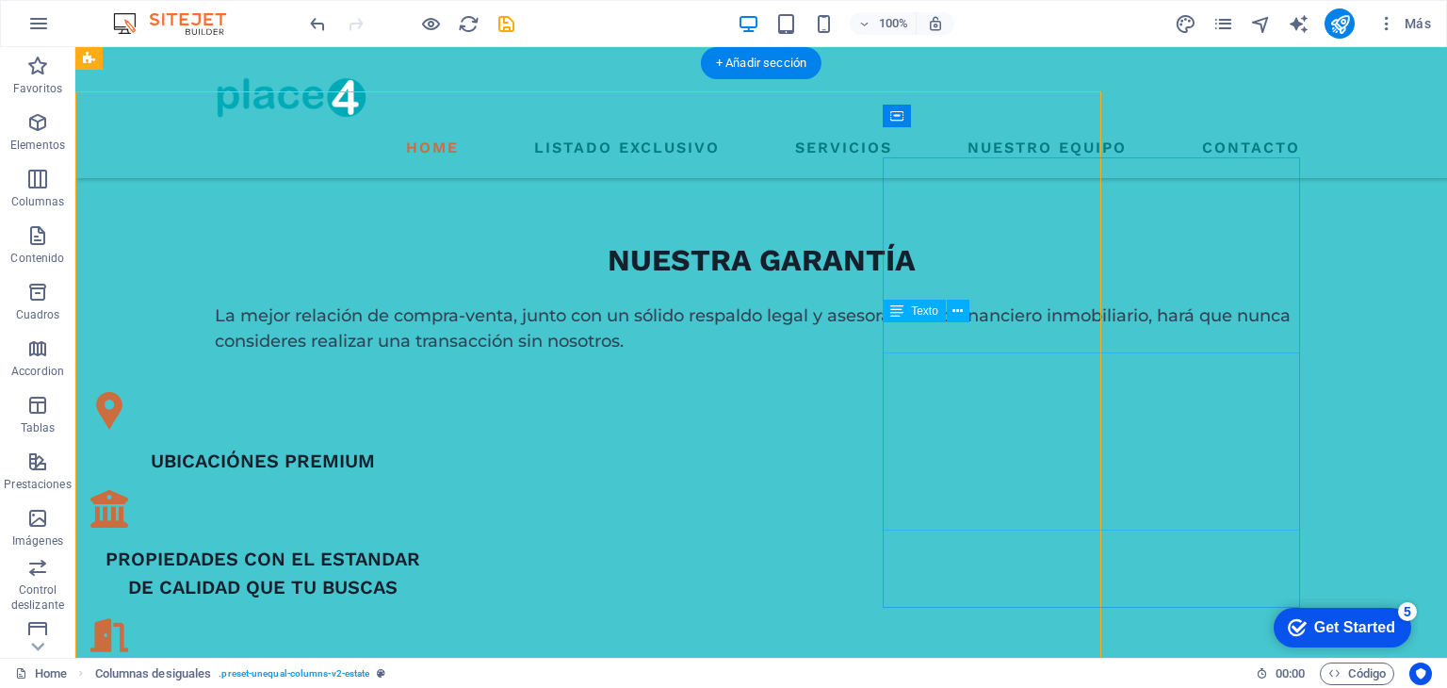
scroll to position [1151, 0]
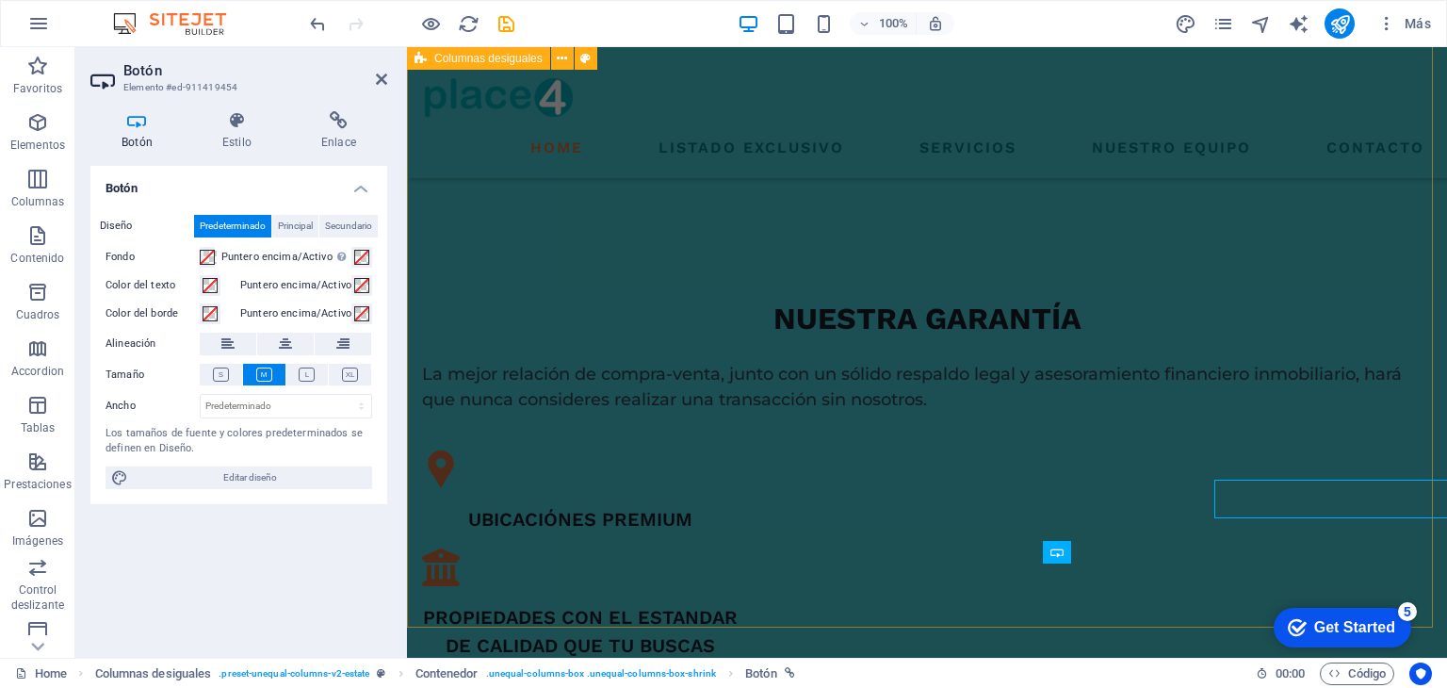
scroll to position [1210, 0]
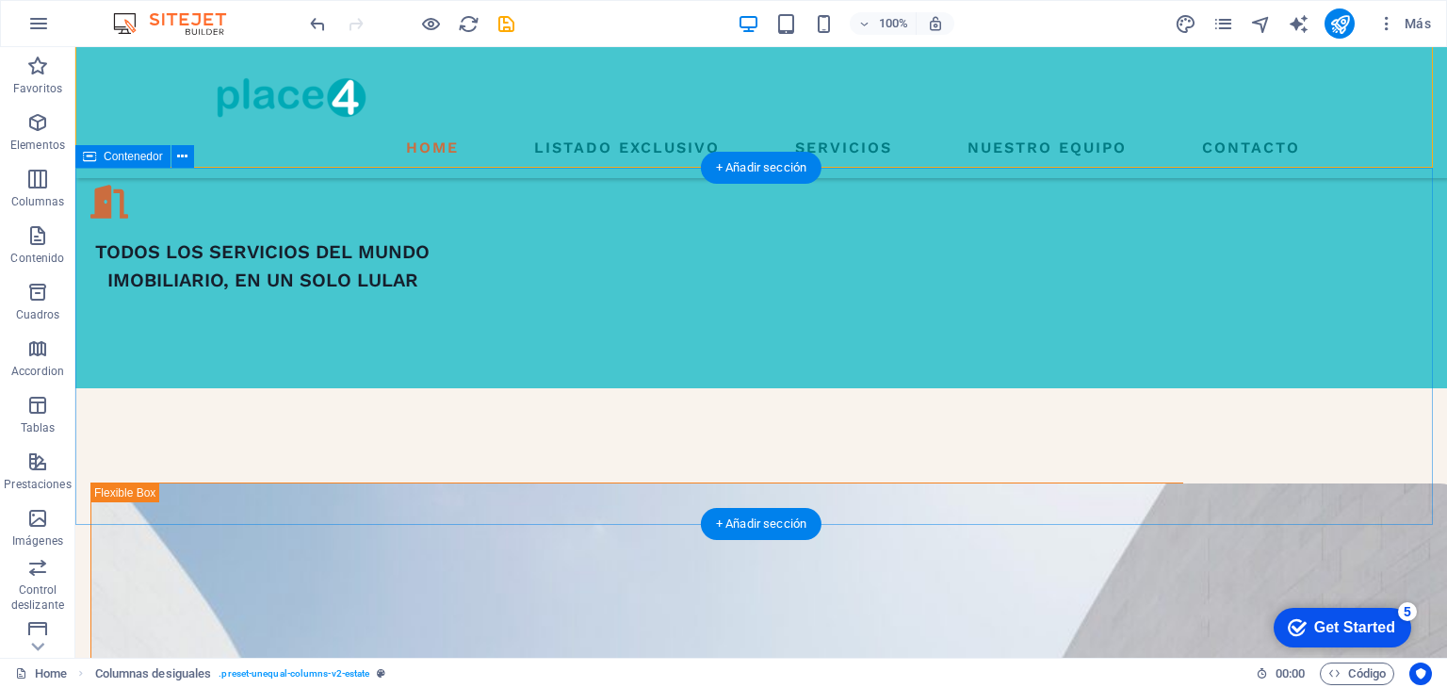
scroll to position [1700, 0]
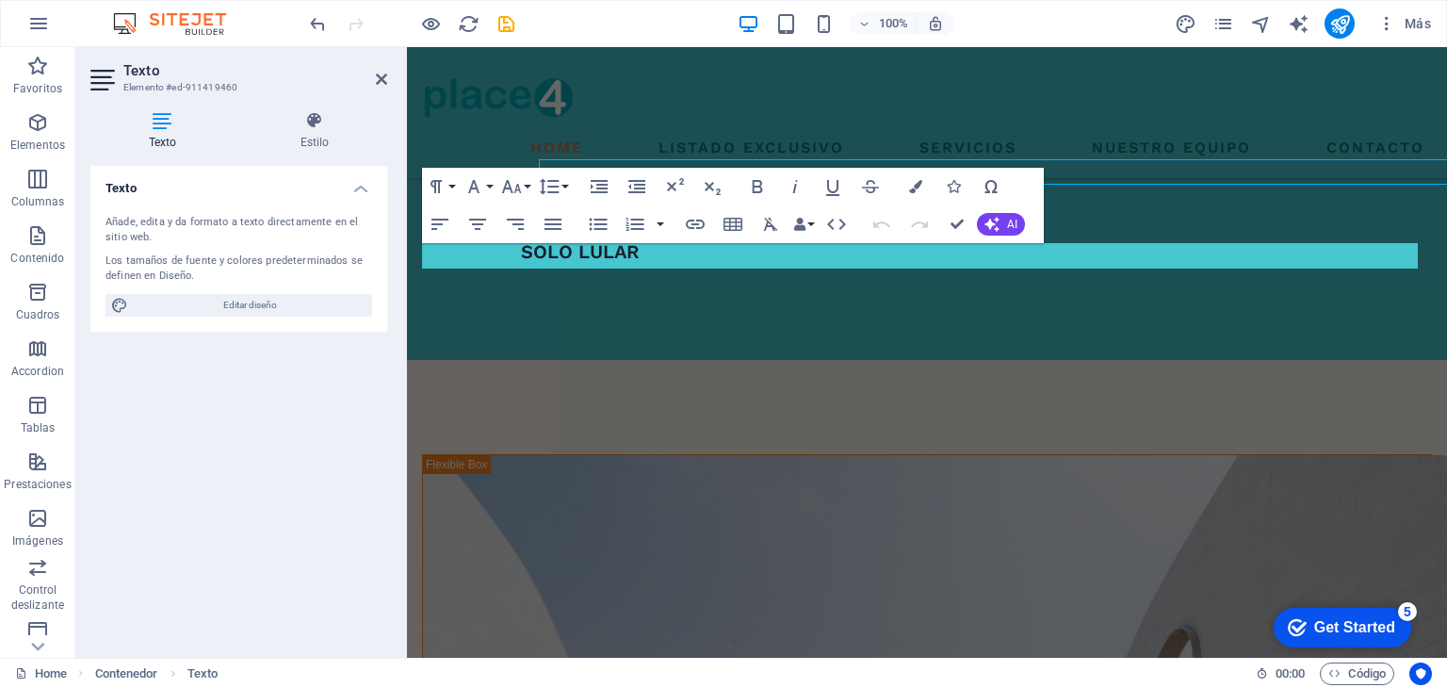
scroll to position [1758, 0]
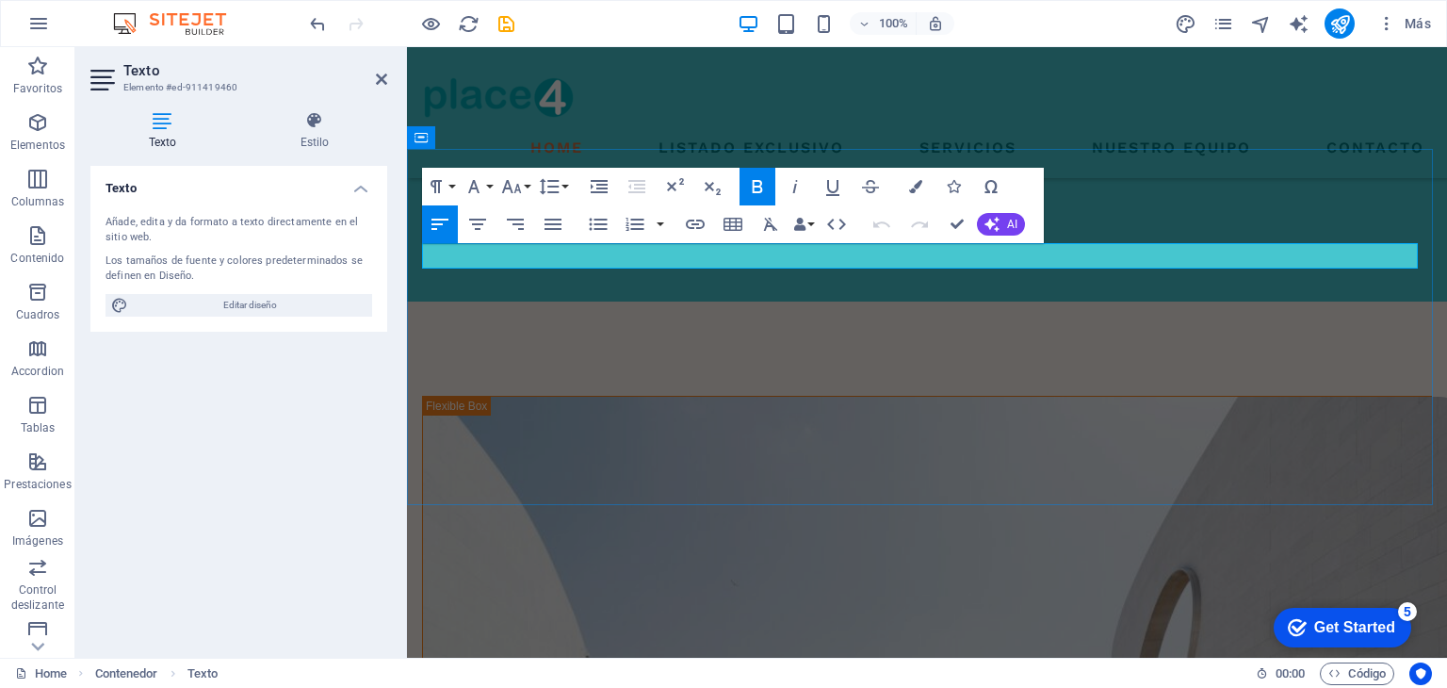
drag, startPoint x: 599, startPoint y: 254, endPoint x: 398, endPoint y: 269, distance: 202.1
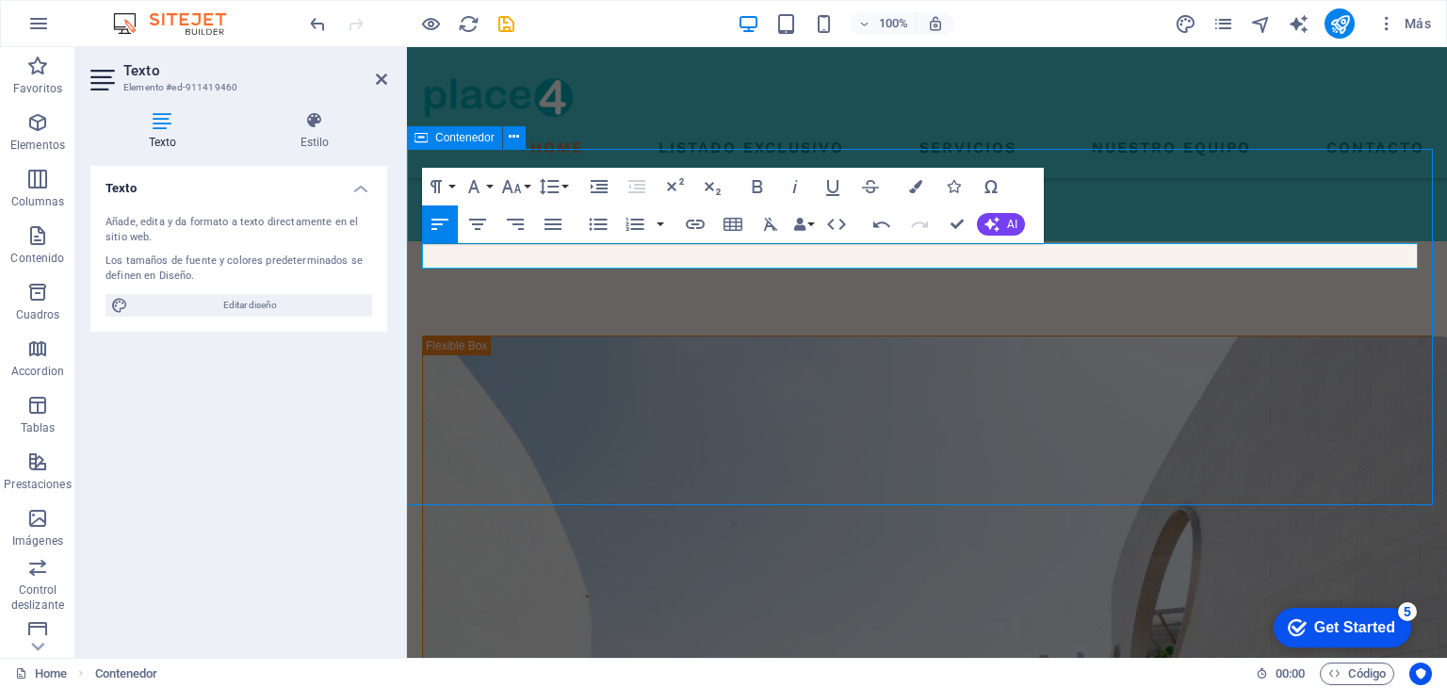
scroll to position [1674, 0]
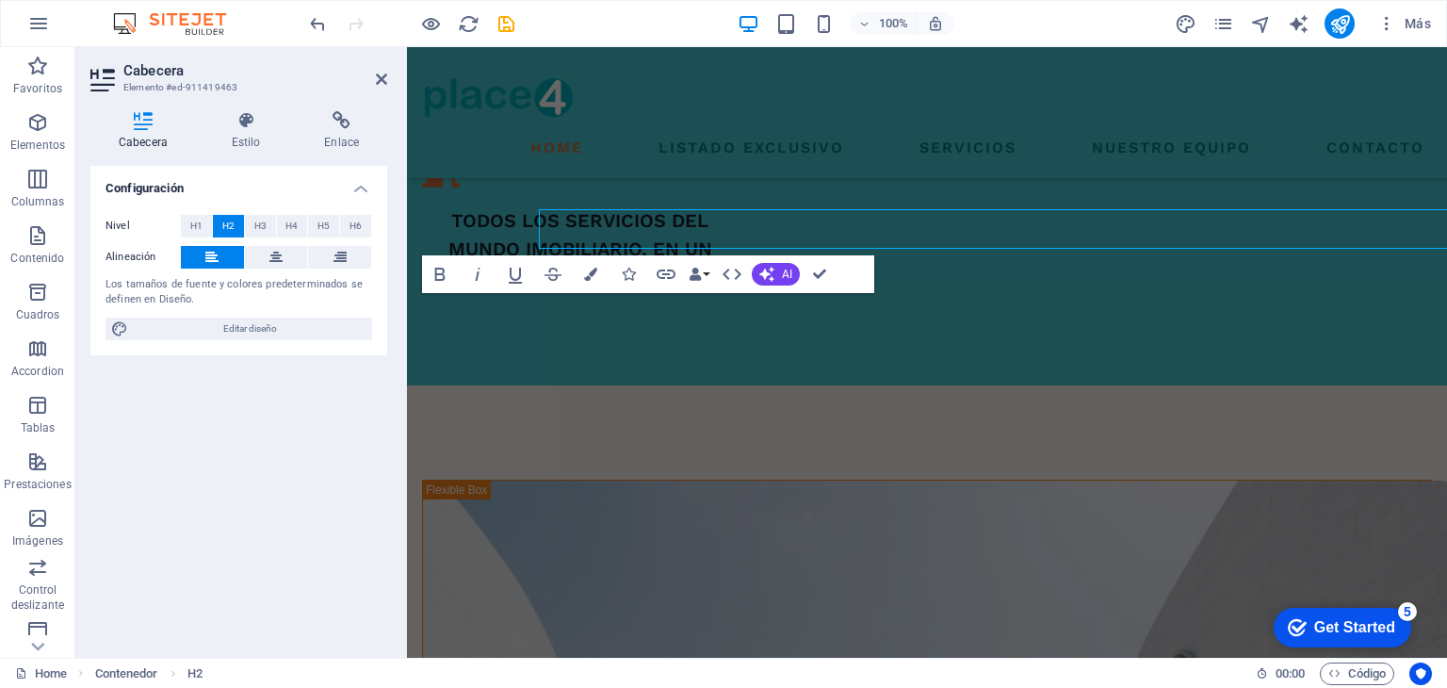
scroll to position [1734, 0]
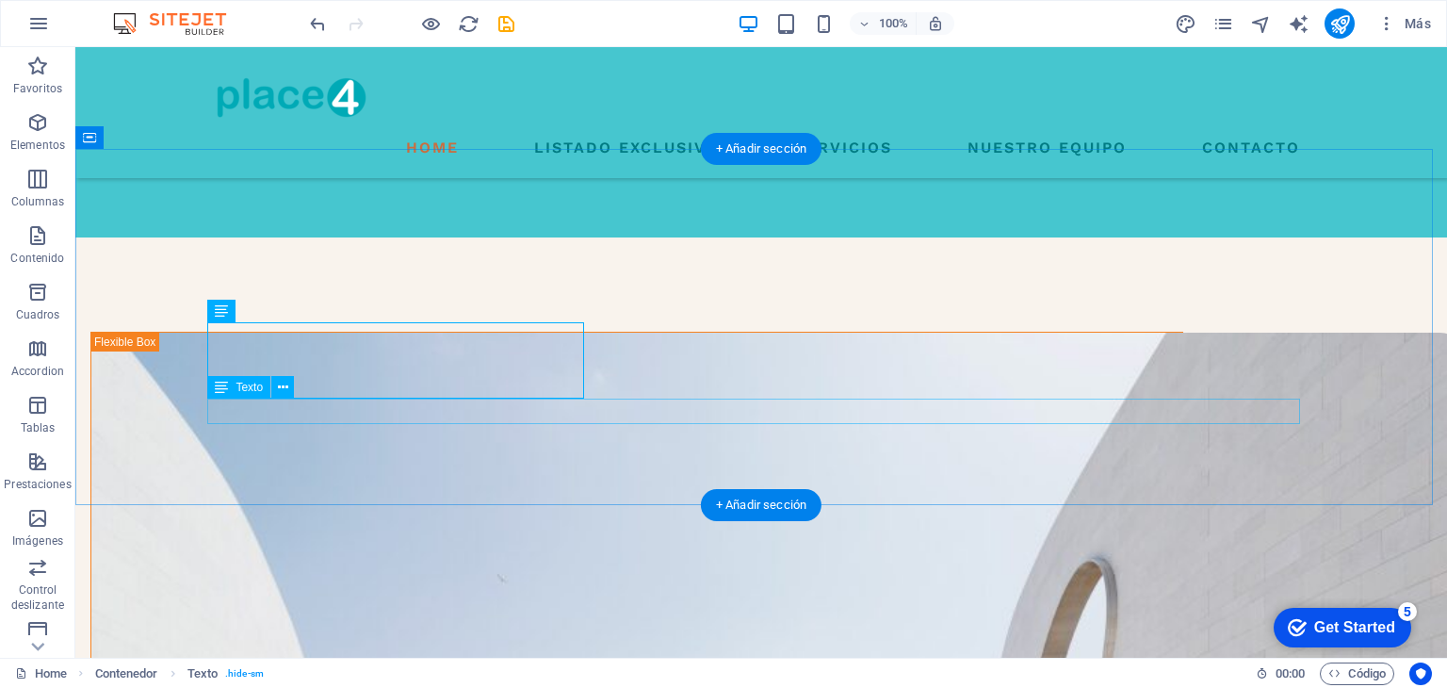
scroll to position [1674, 0]
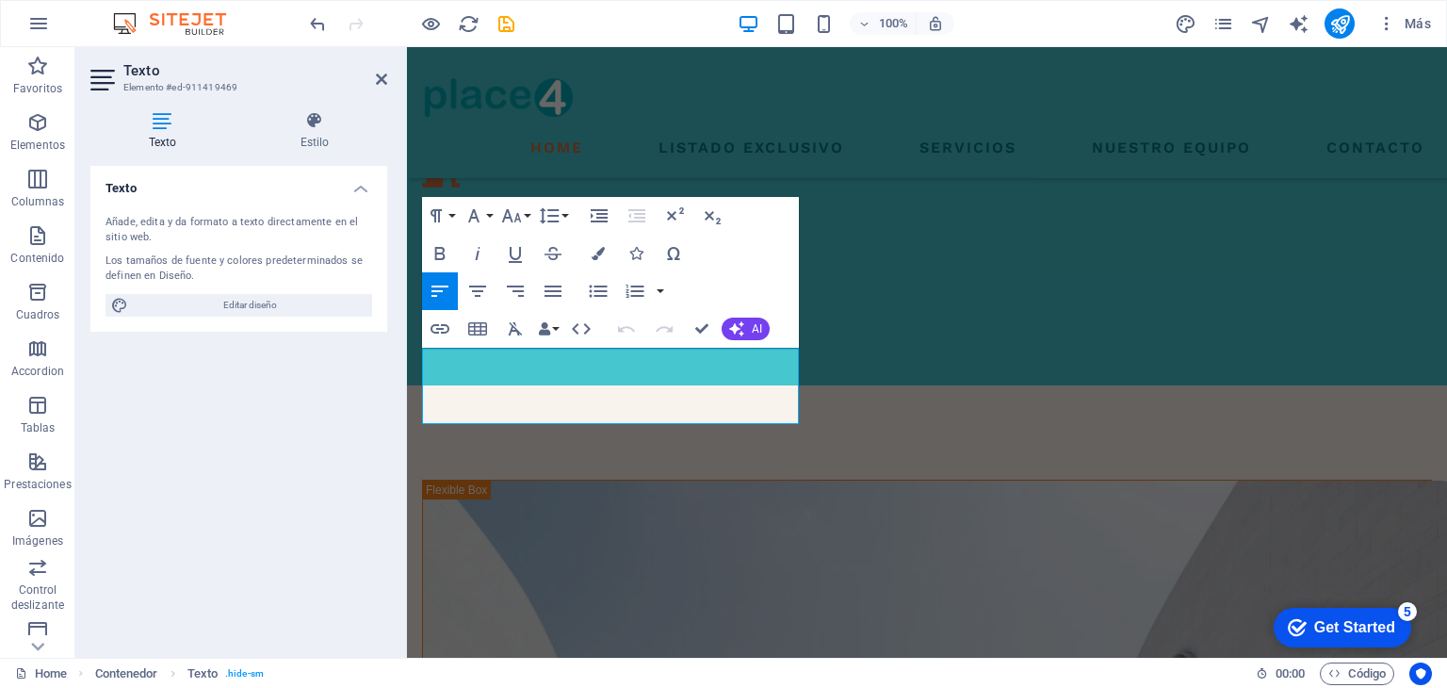
scroll to position [1734, 0]
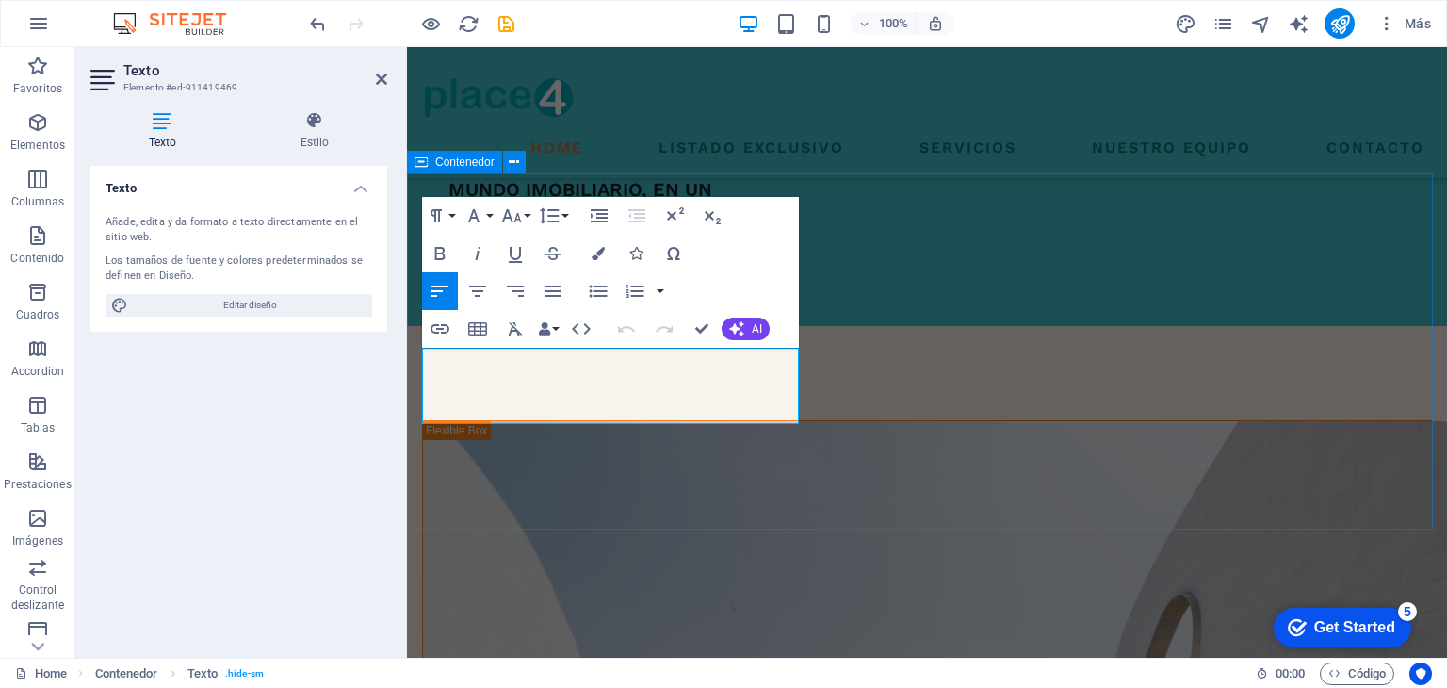
drag, startPoint x: 536, startPoint y: 408, endPoint x: 412, endPoint y: 364, distance: 132.0
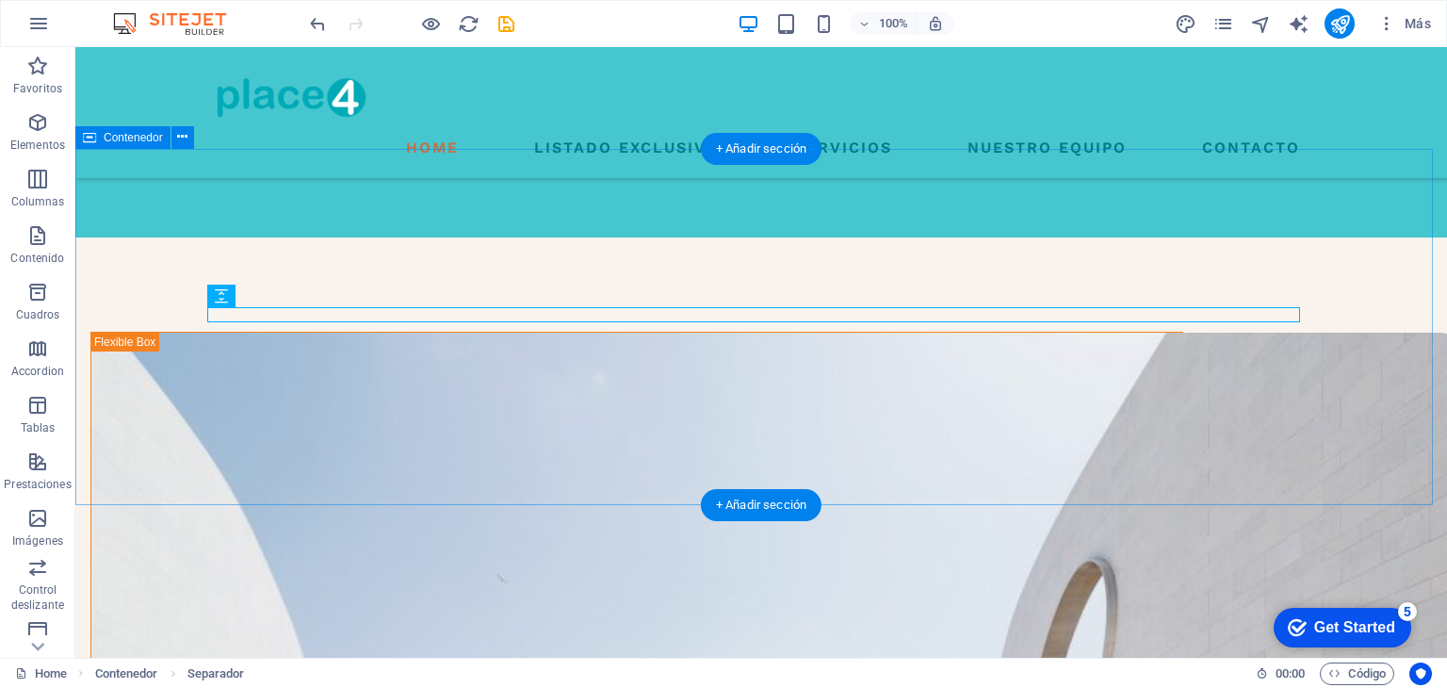
scroll to position [1674, 0]
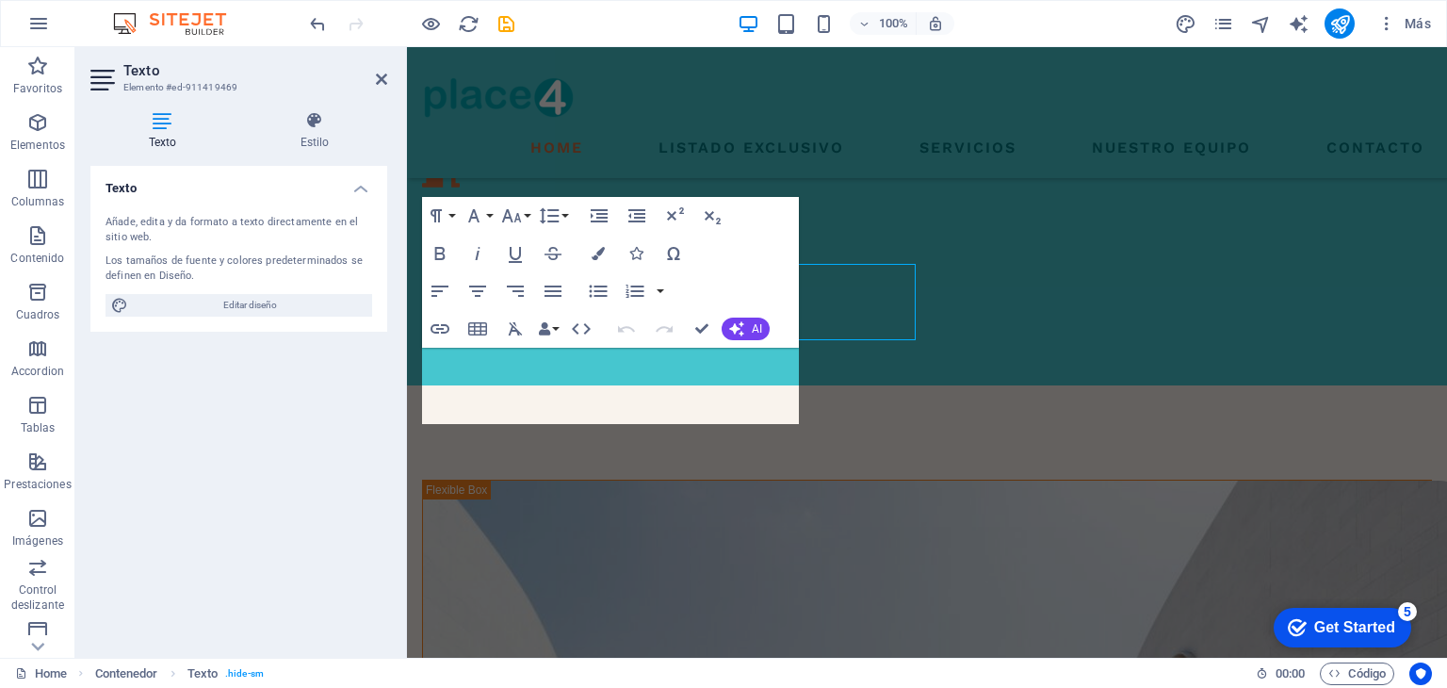
scroll to position [1734, 0]
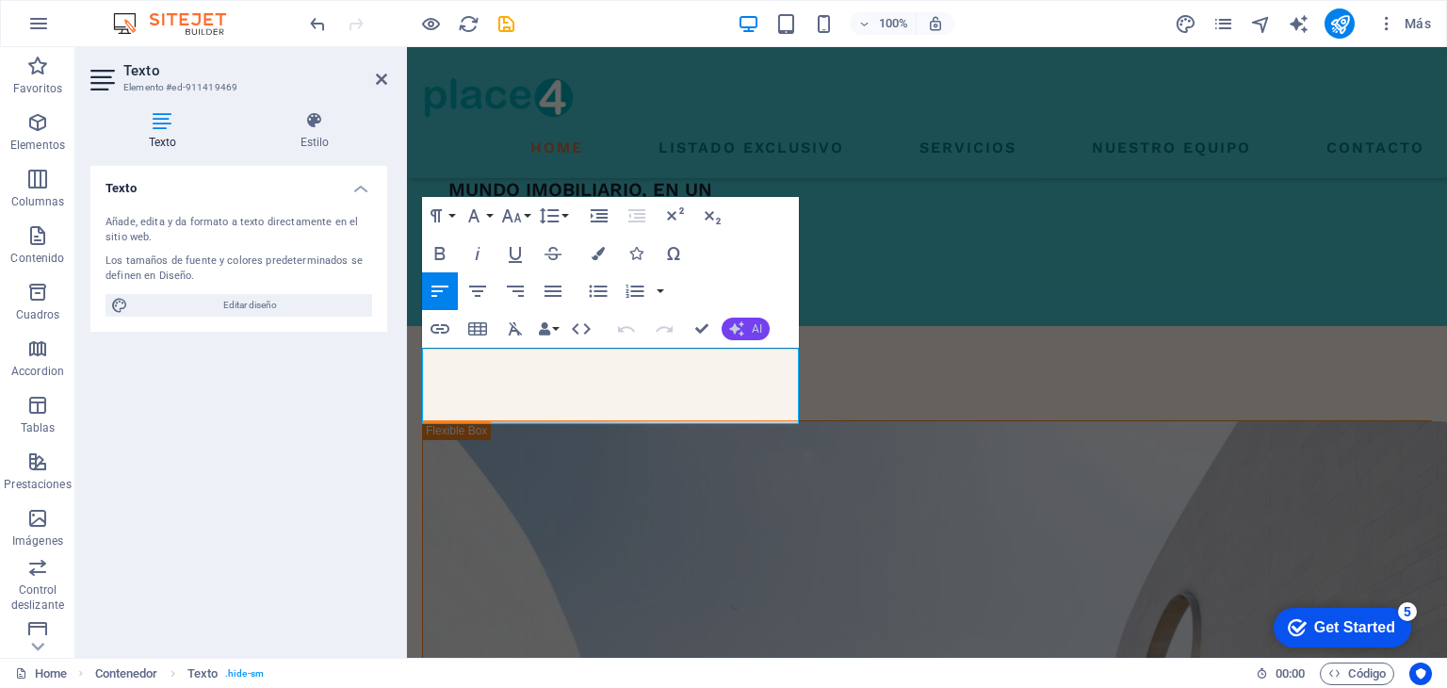
click at [746, 333] on button "AI" at bounding box center [746, 329] width 48 height 23
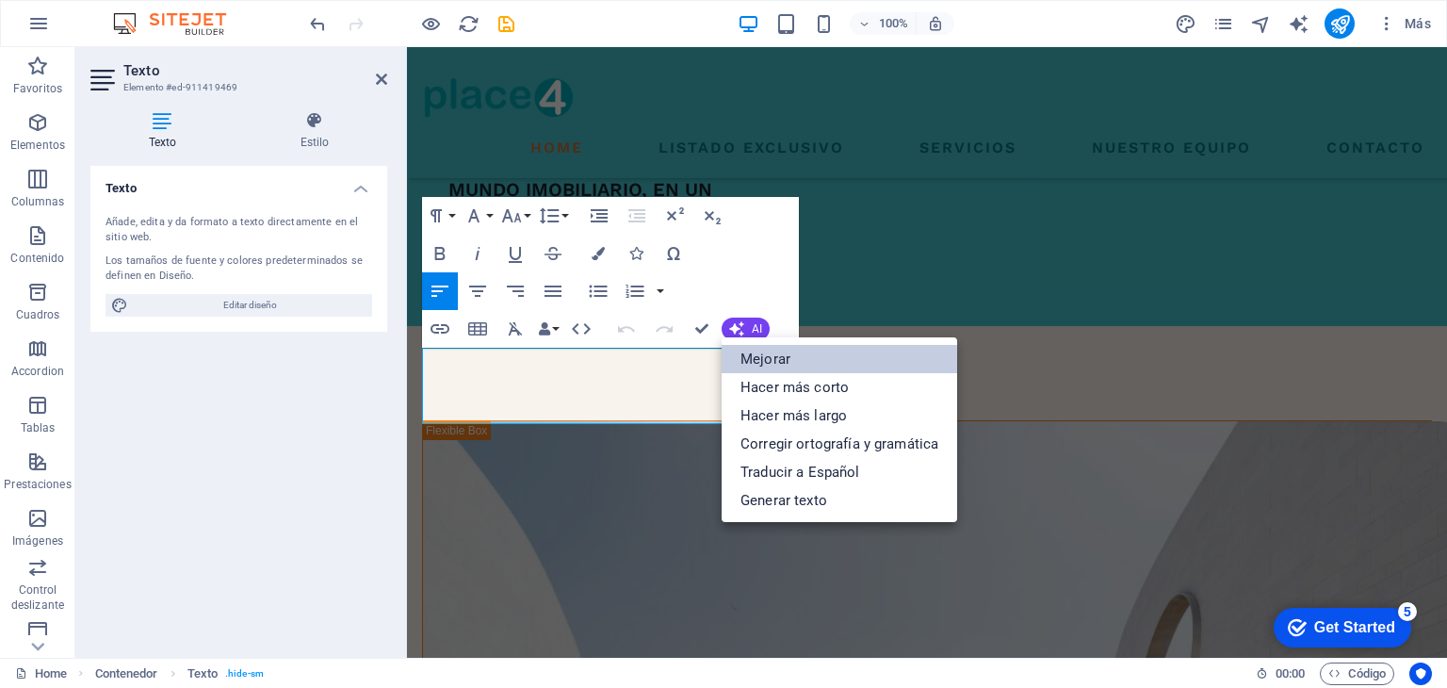
click at [756, 353] on link "Mejorar" at bounding box center [840, 359] width 236 height 28
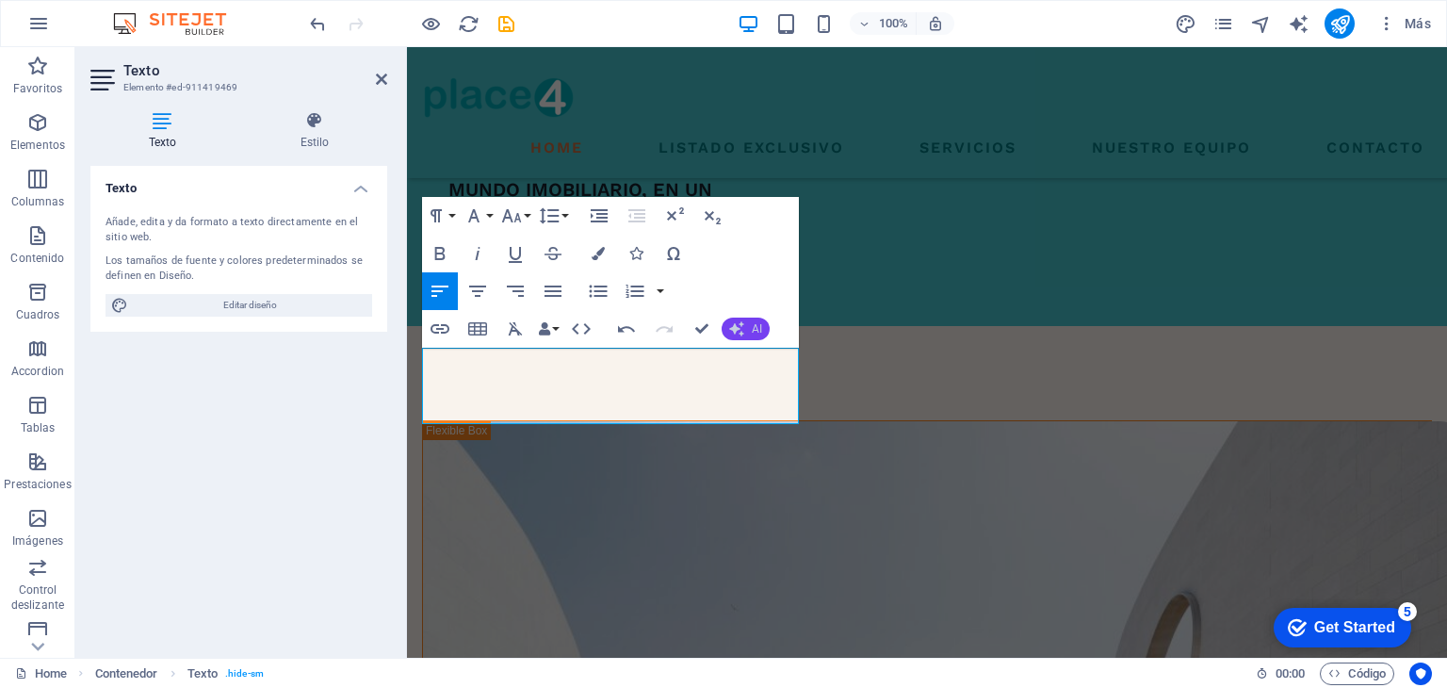
click at [737, 325] on icon "button" at bounding box center [737, 328] width 18 height 18
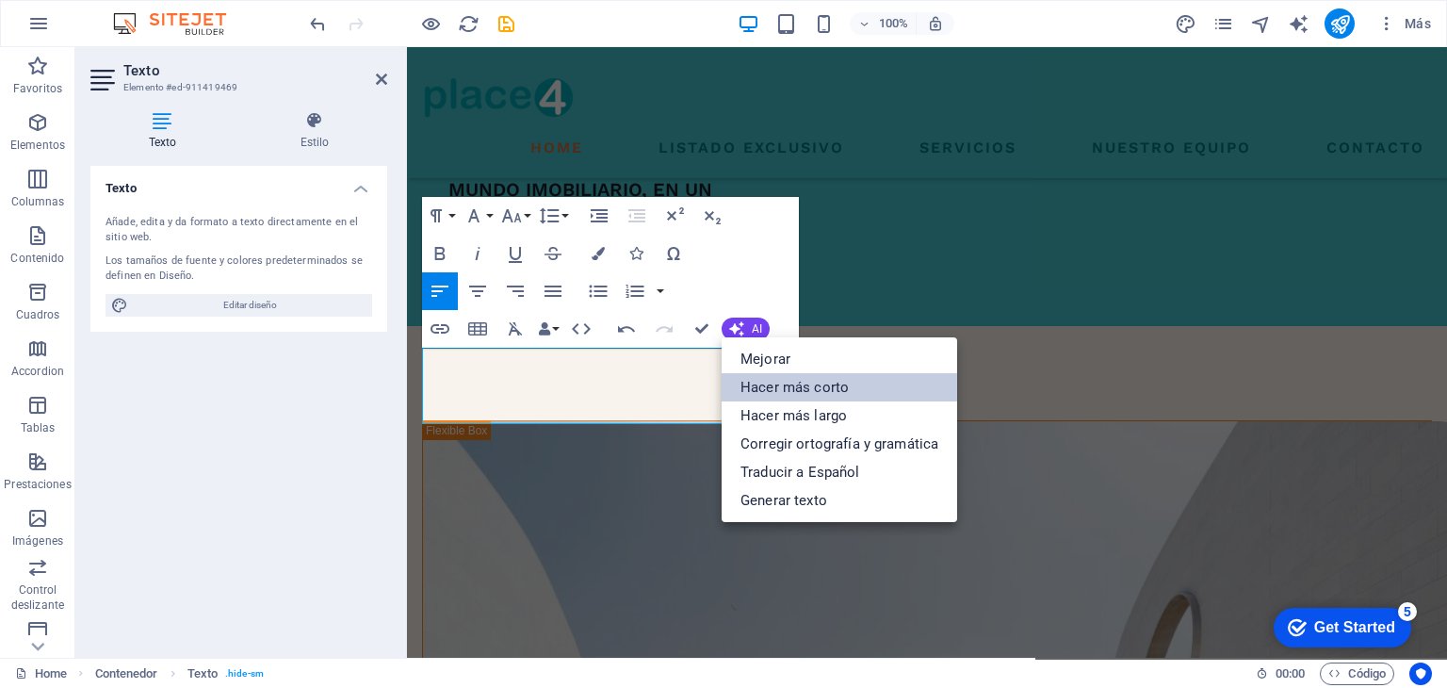
click at [764, 374] on link "Hacer más corto" at bounding box center [840, 387] width 236 height 28
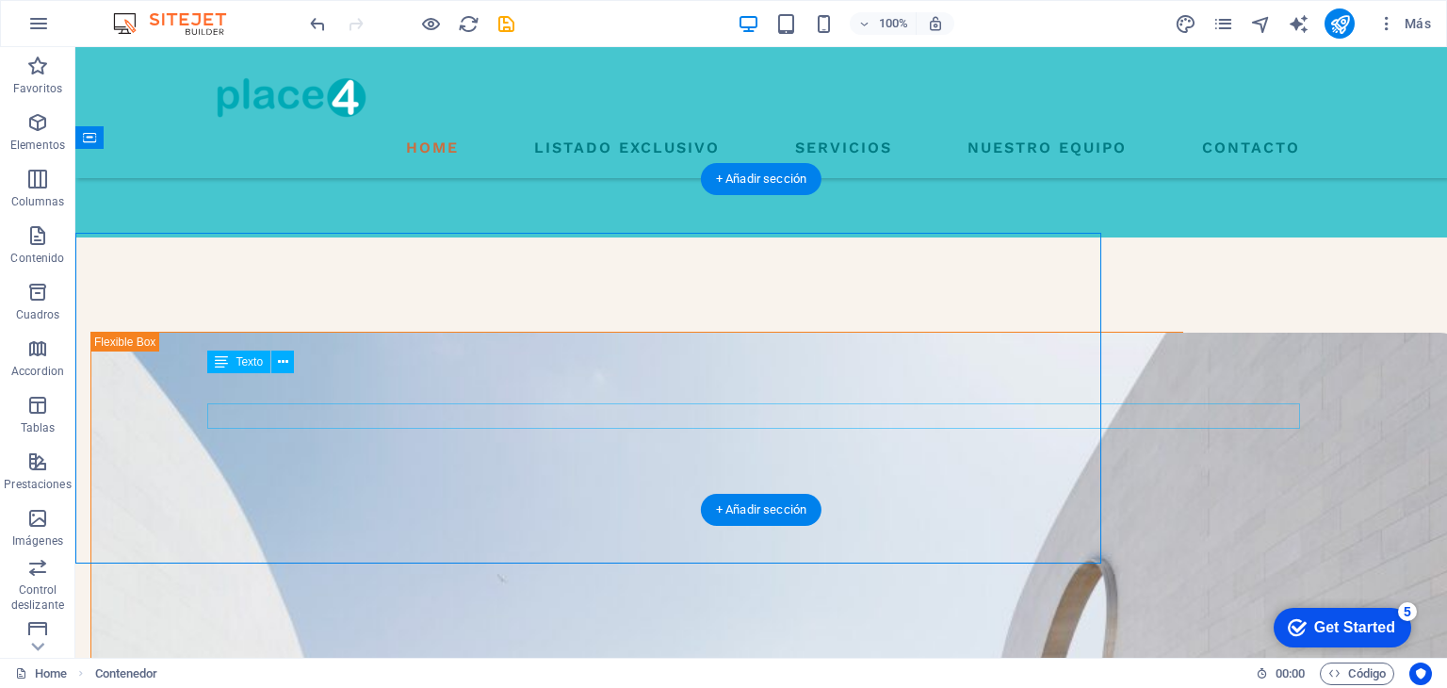
scroll to position [1674, 0]
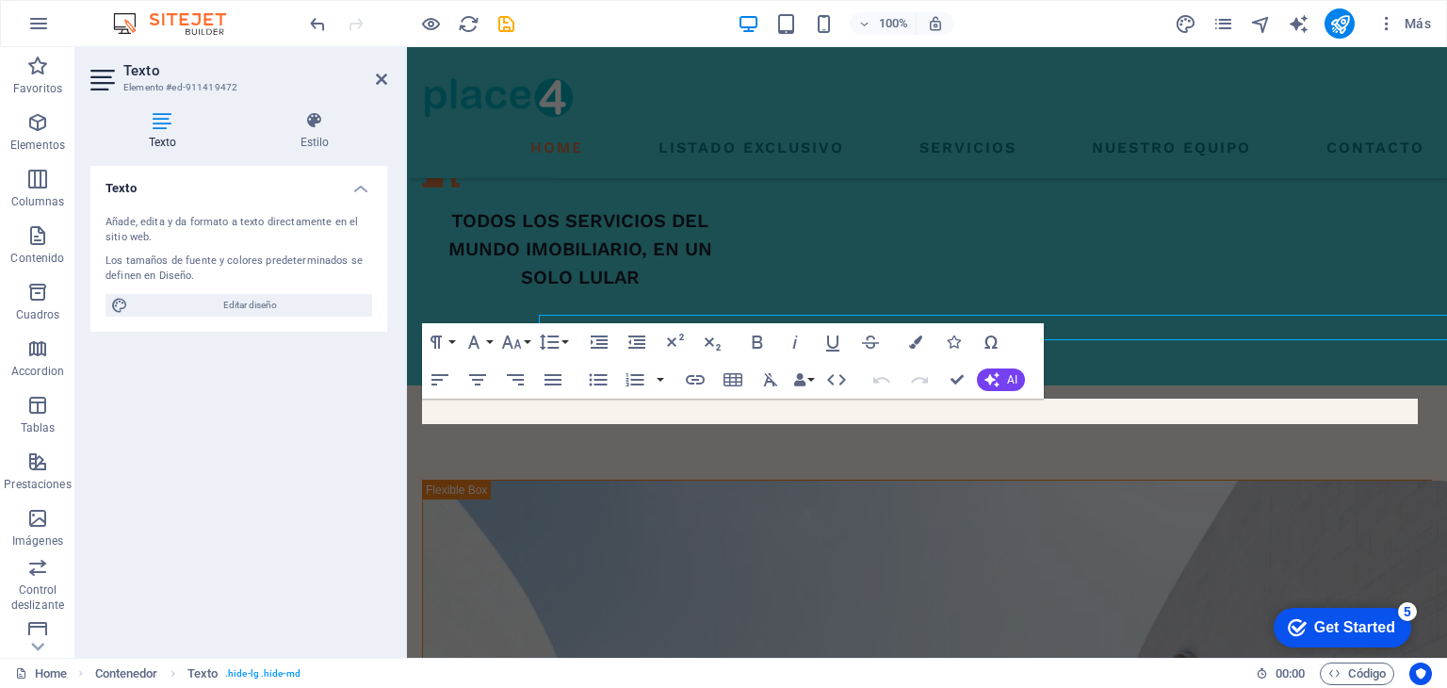
scroll to position [1734, 0]
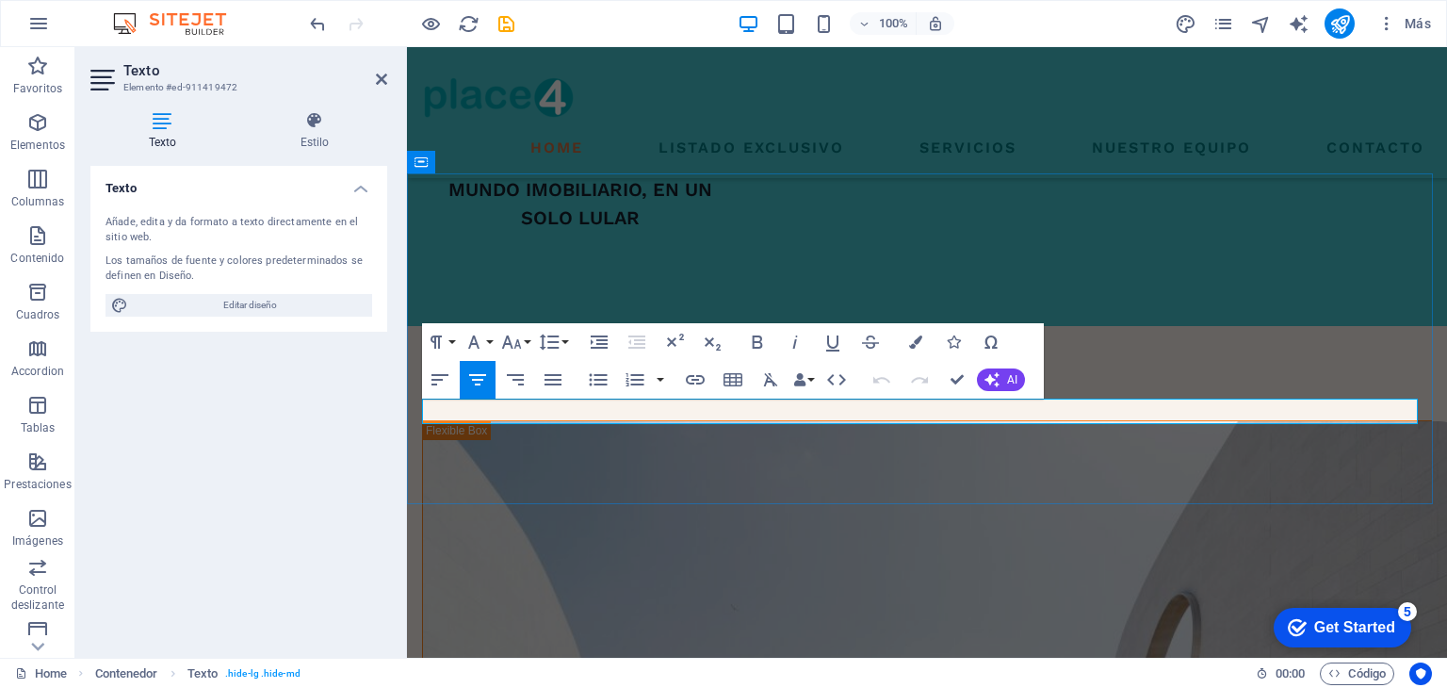
click at [998, 375] on icon "button" at bounding box center [992, 379] width 15 height 15
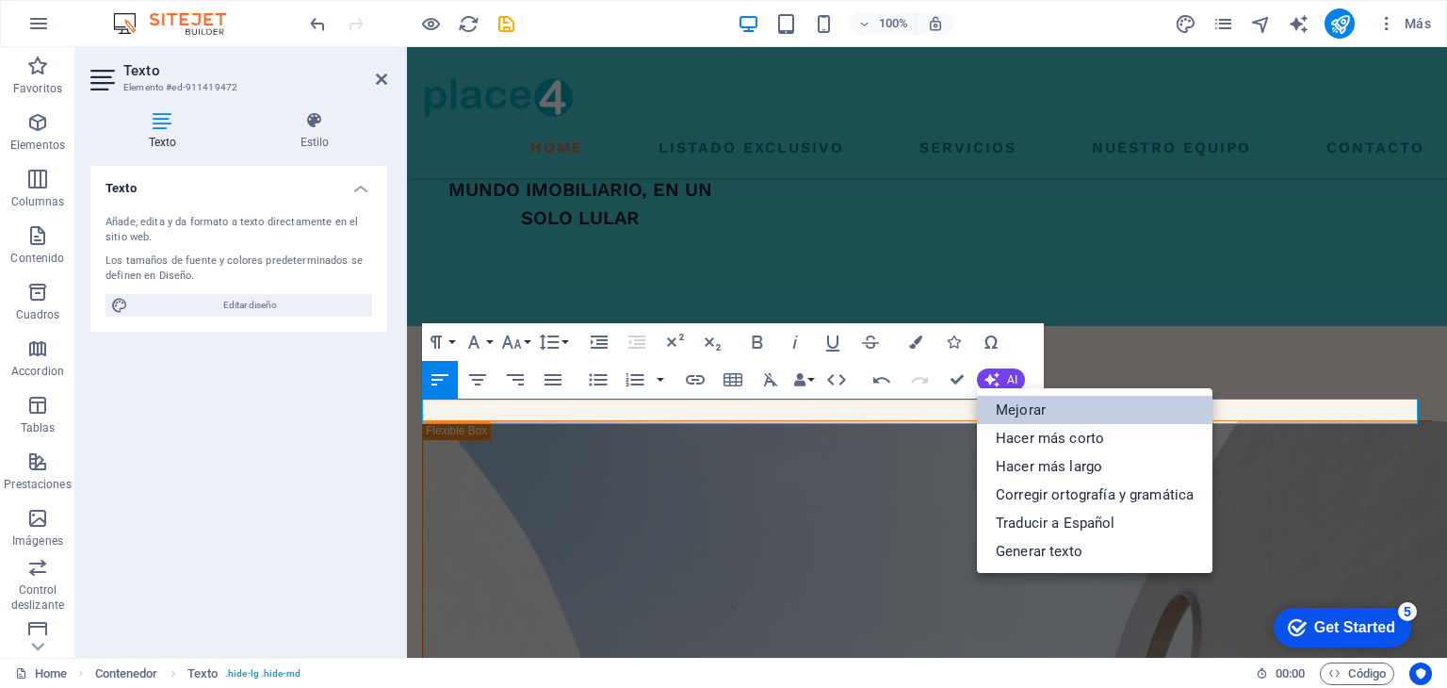
click at [1014, 405] on link "Mejorar" at bounding box center [1095, 410] width 236 height 28
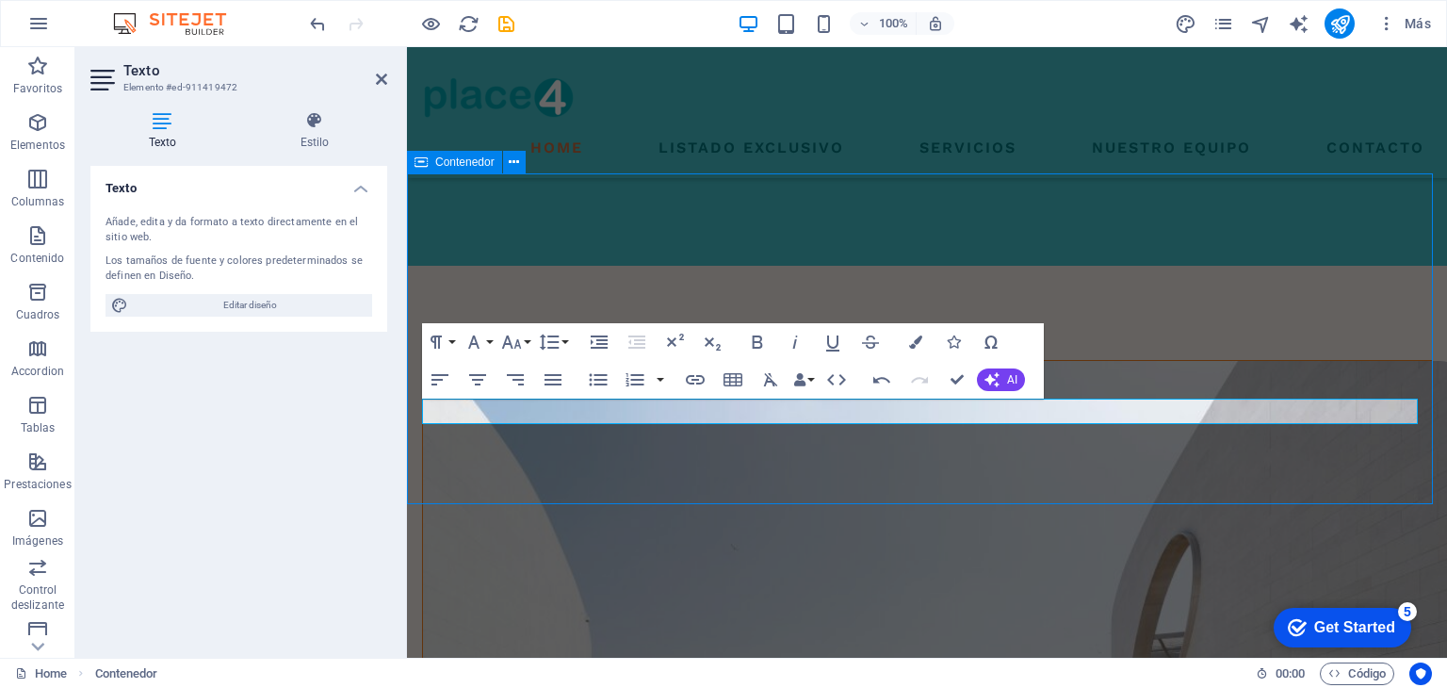
scroll to position [1674, 0]
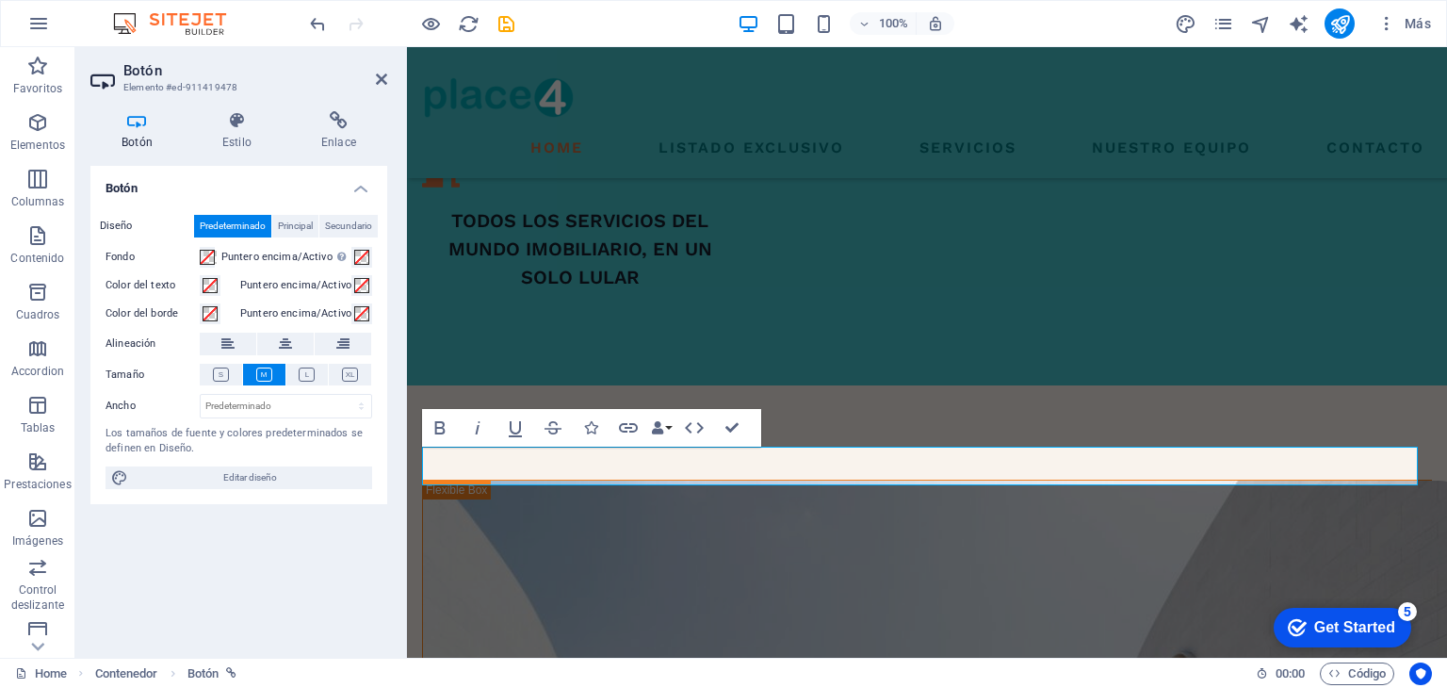
scroll to position [1734, 0]
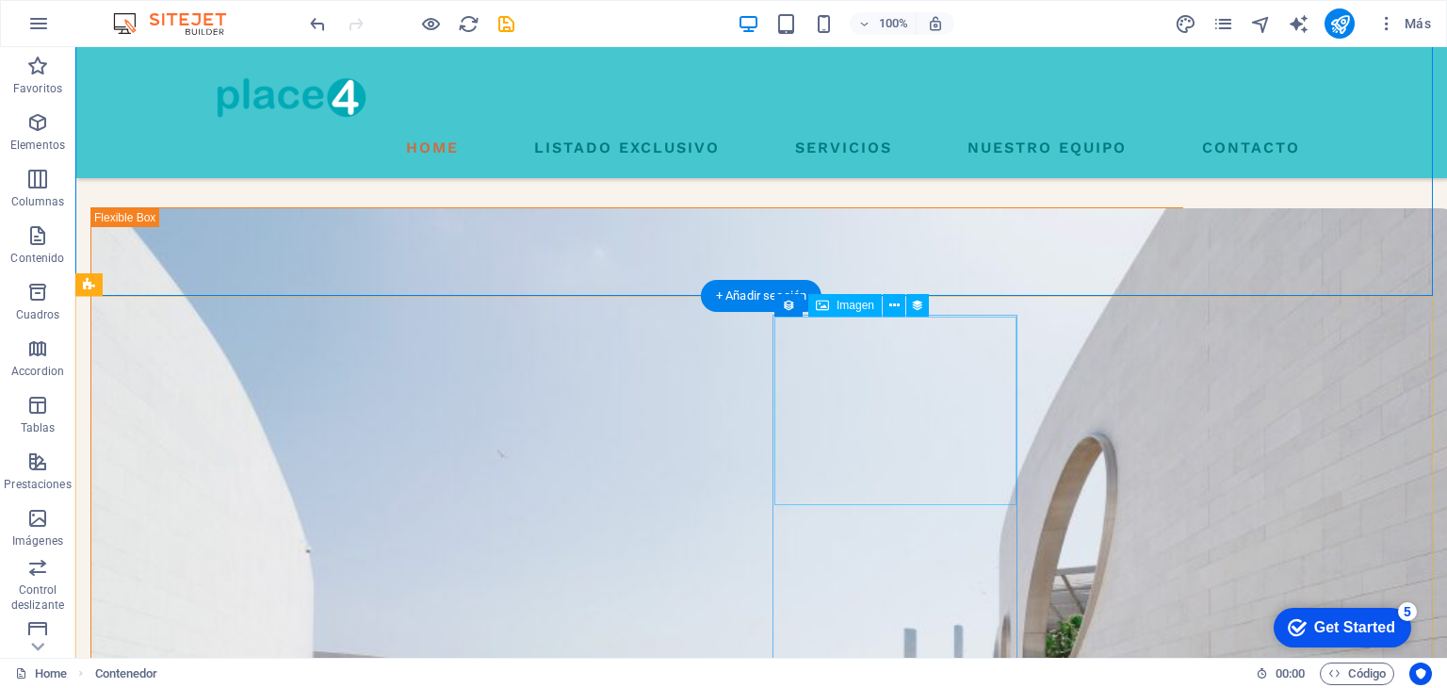
scroll to position [2019, 0]
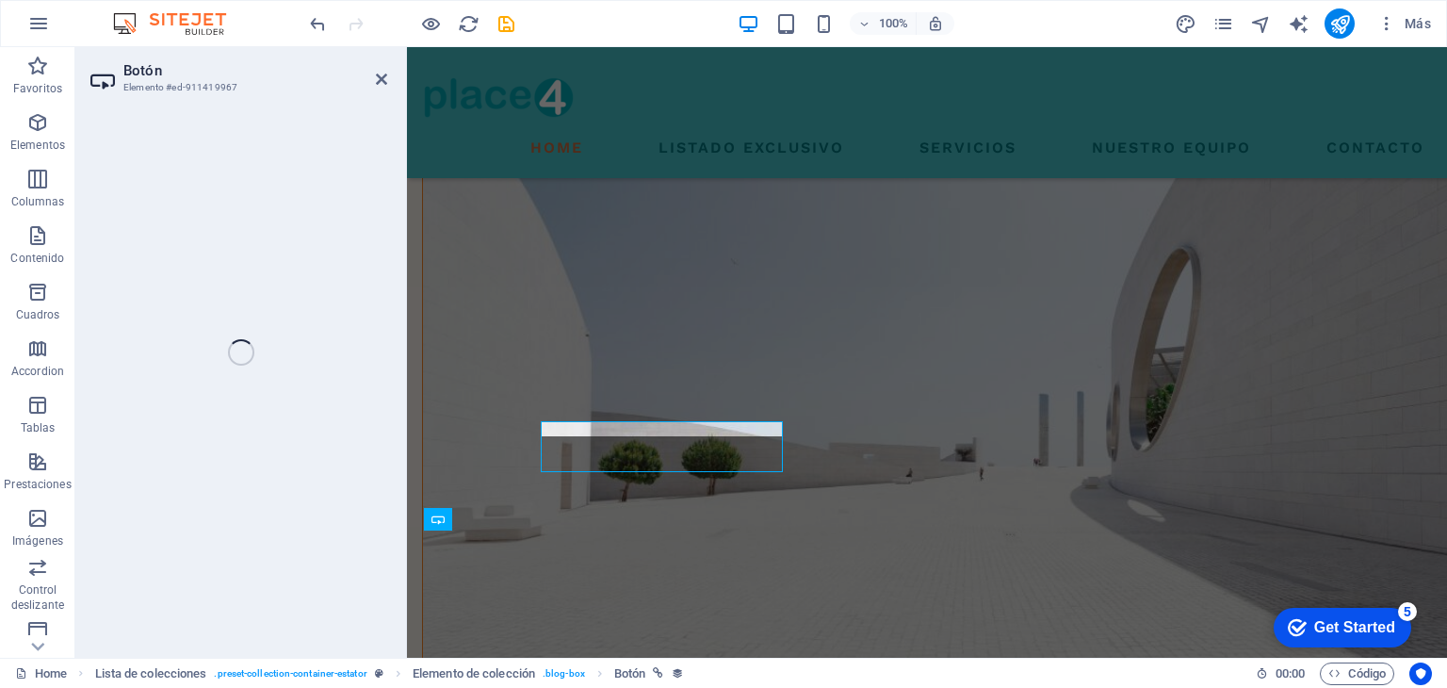
scroll to position [2103, 0]
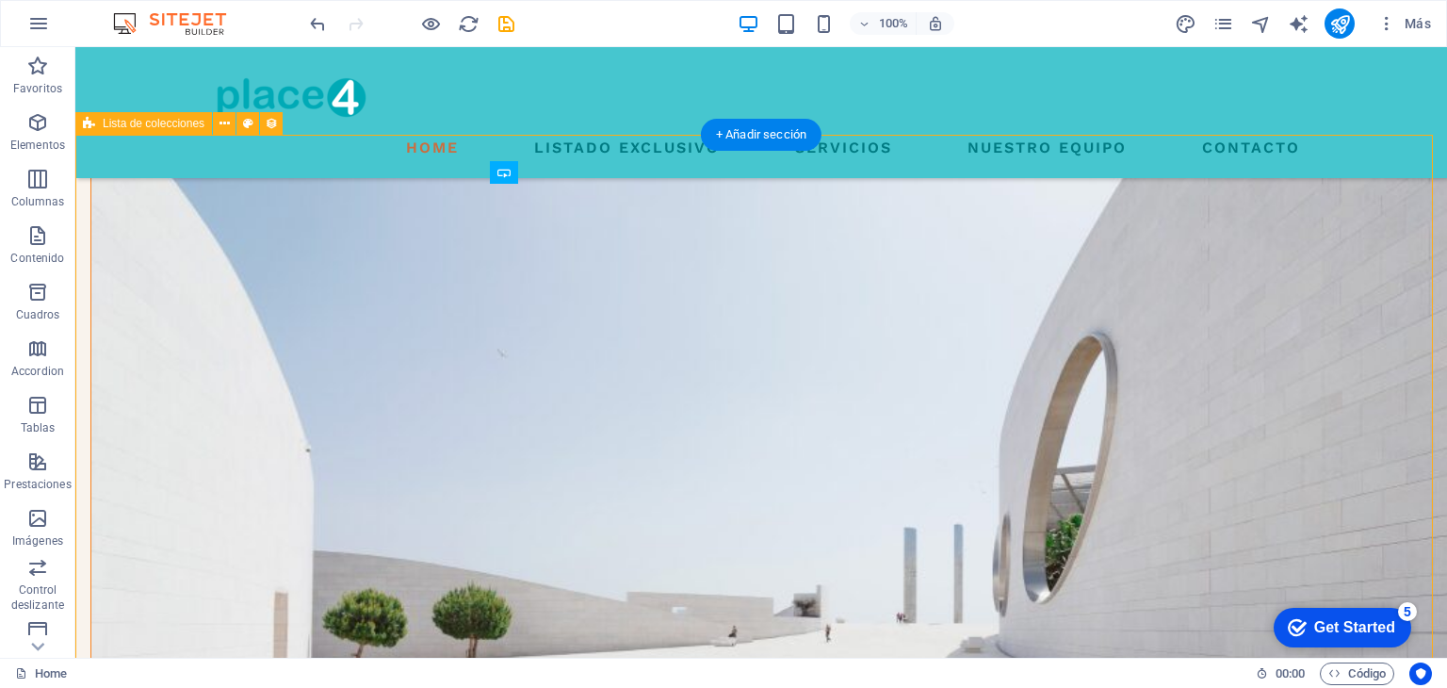
select select "createdAt_DESC"
select select "columns.status"
select select "columns.category"
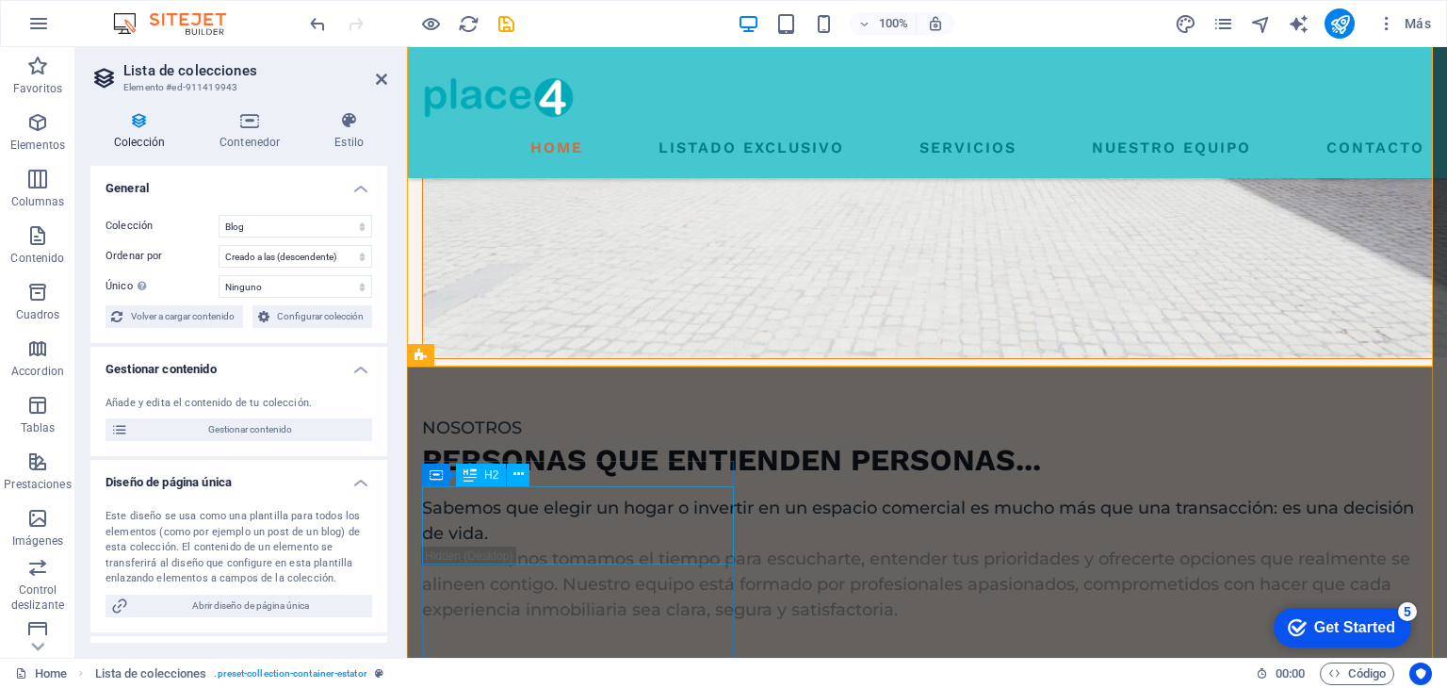
scroll to position [2359, 0]
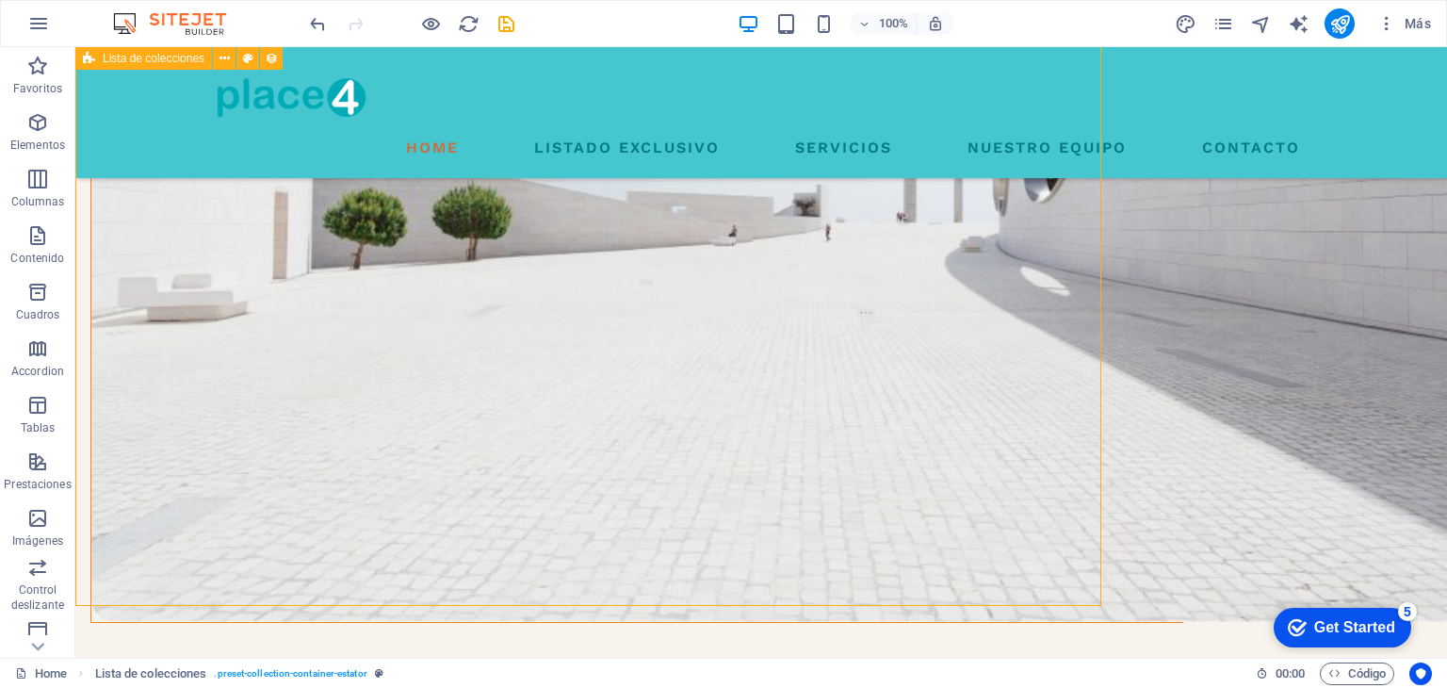
scroll to position [2250, 0]
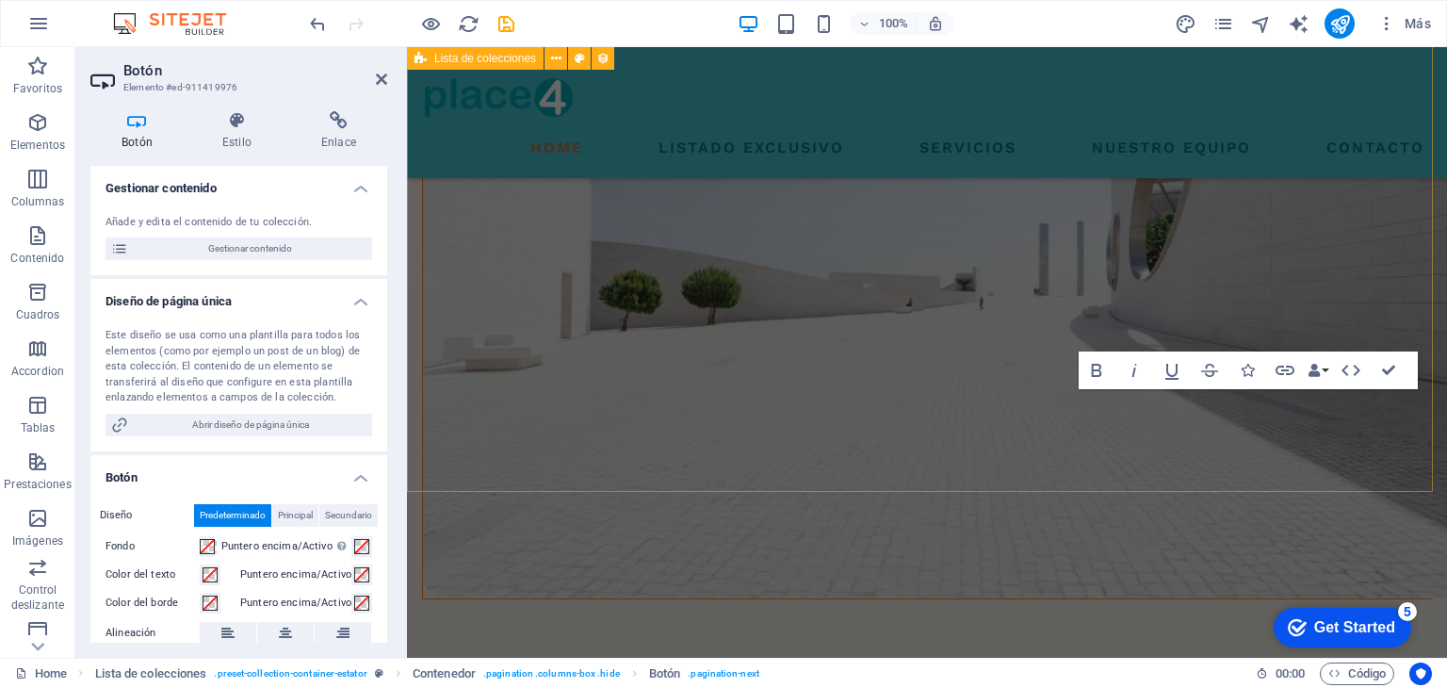
scroll to position [2334, 0]
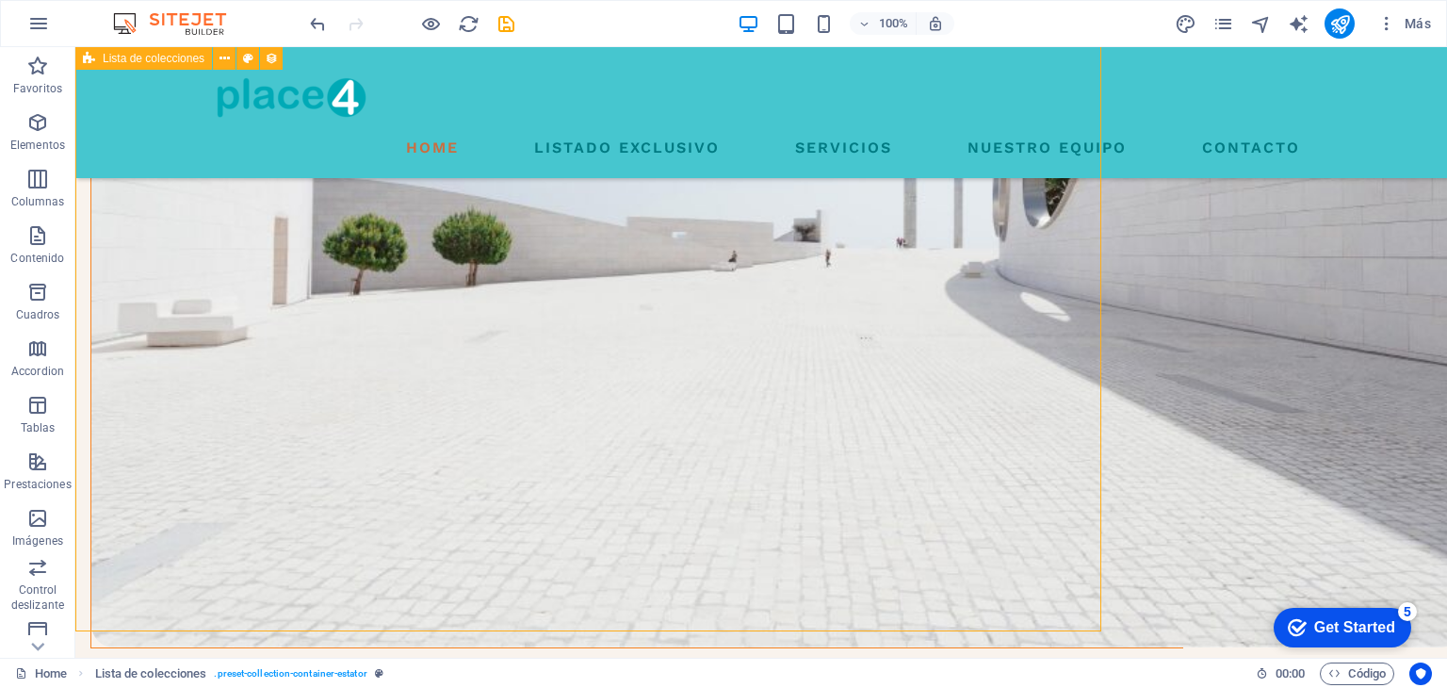
scroll to position [2224, 0]
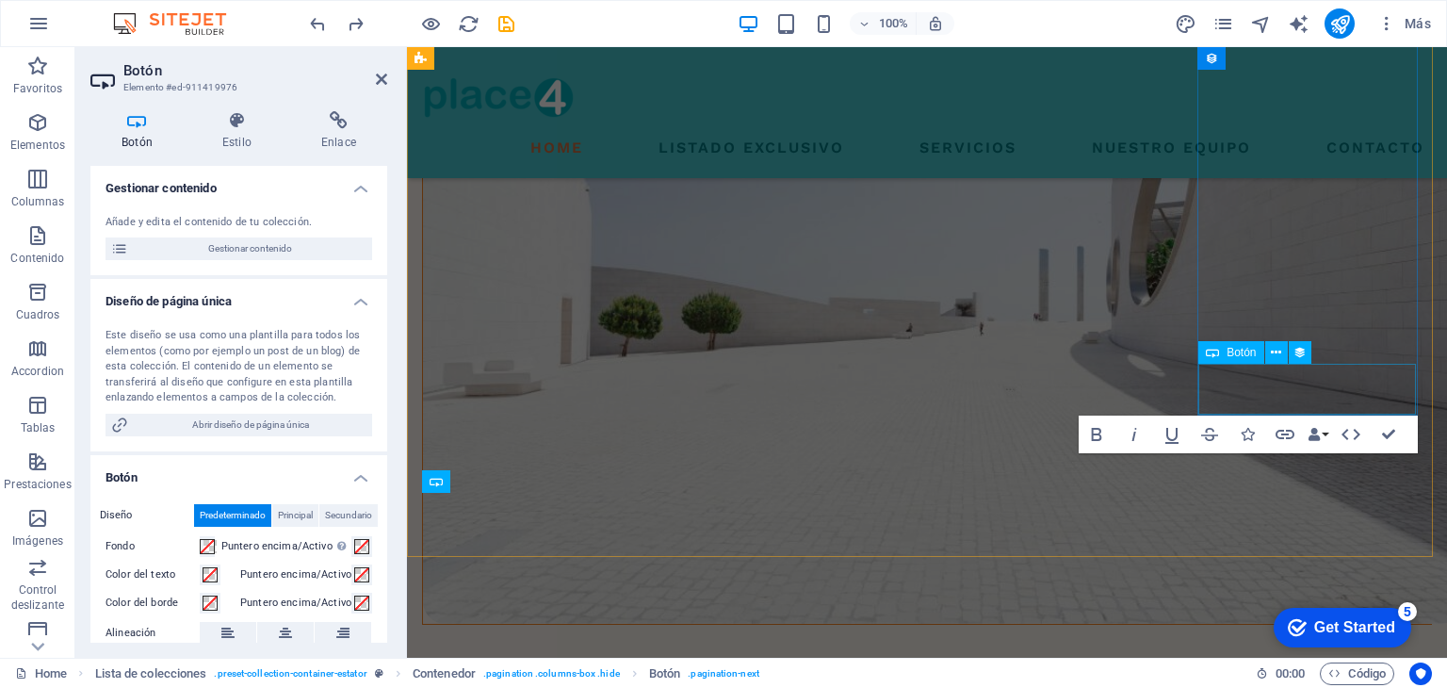
scroll to position [2269, 0]
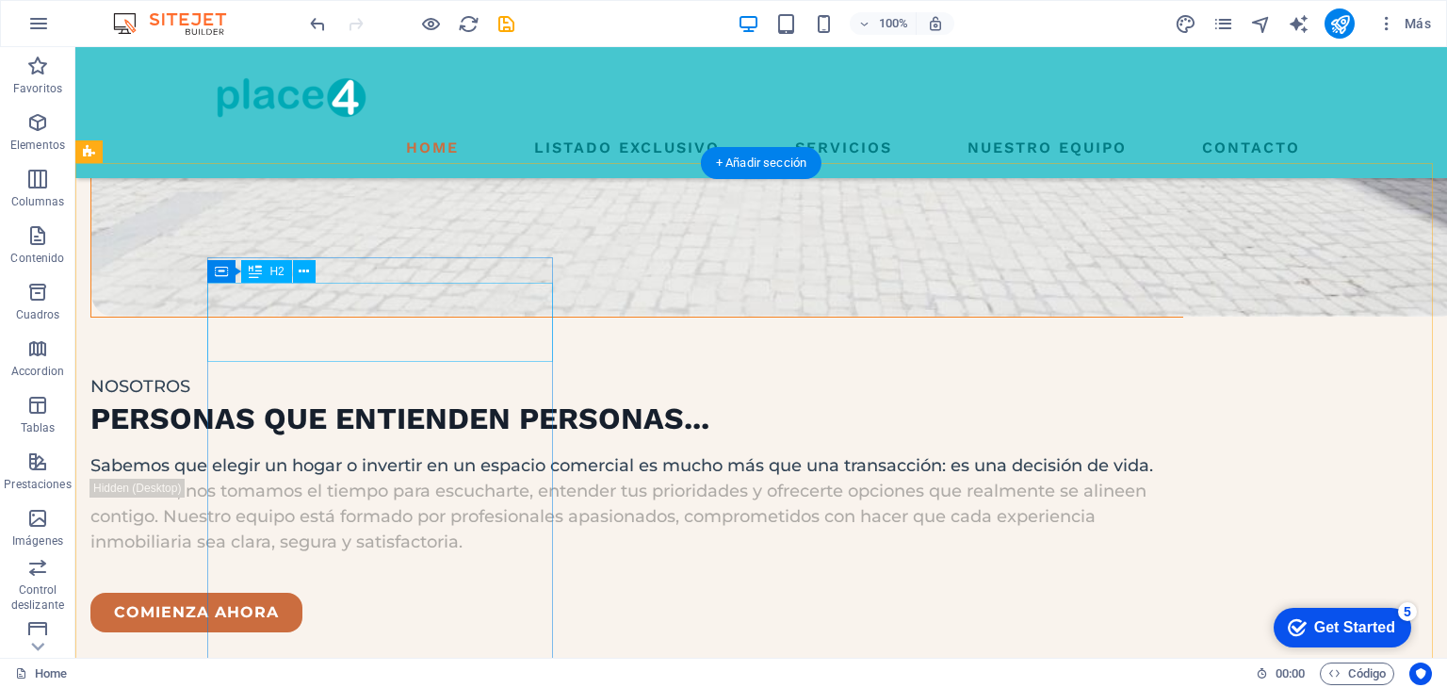
scroll to position [2582, 0]
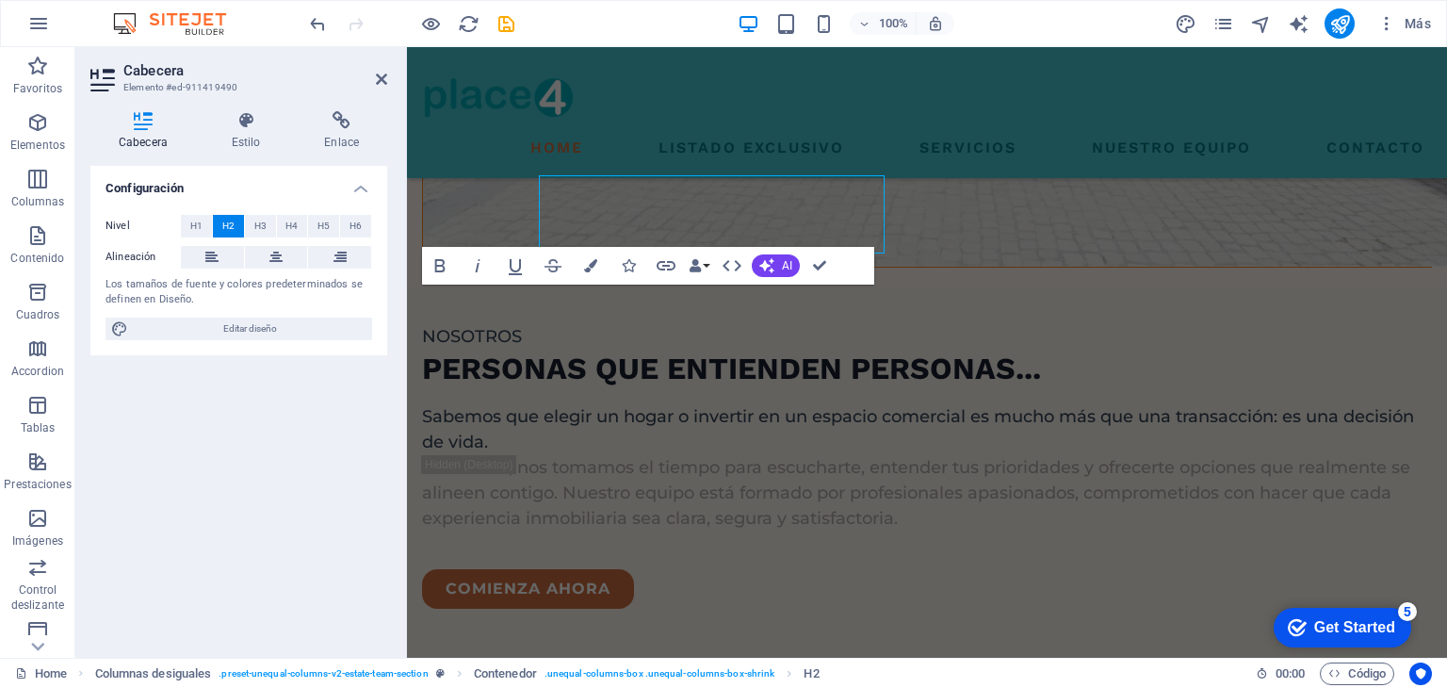
scroll to position [2691, 0]
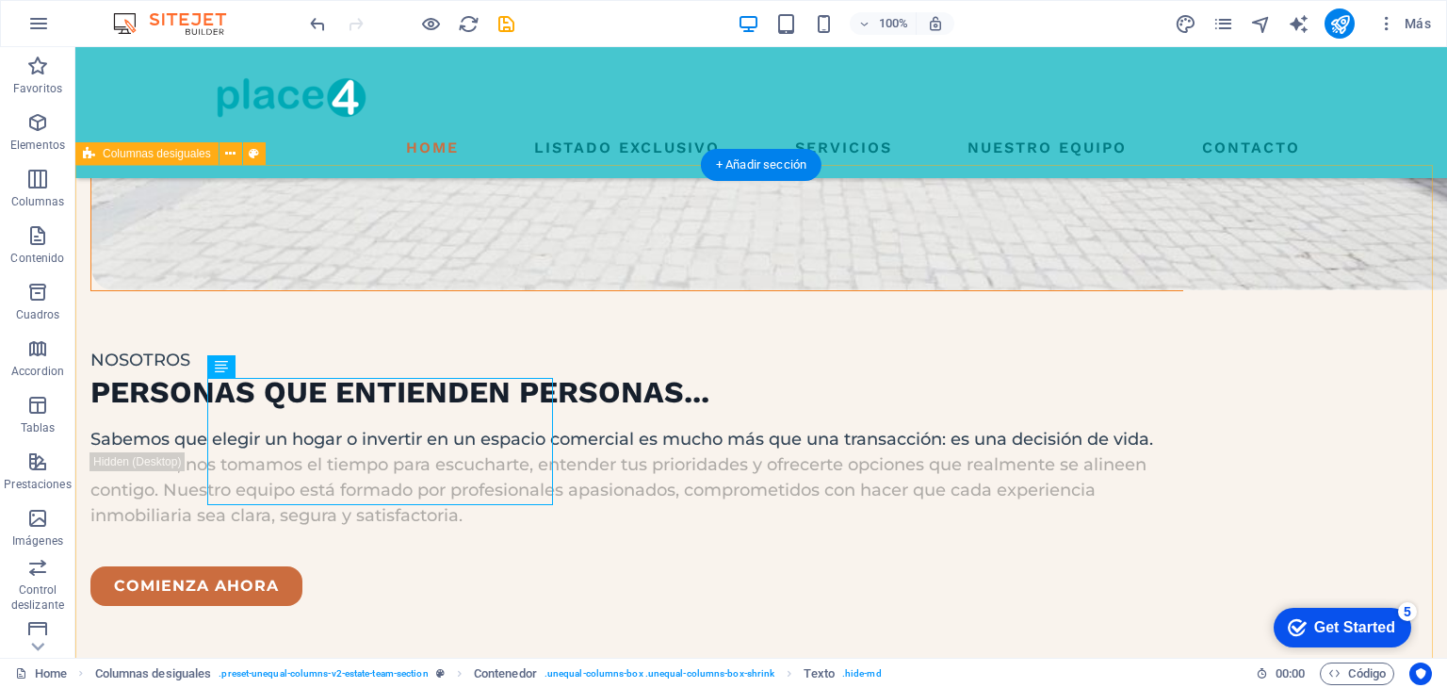
scroll to position [2582, 0]
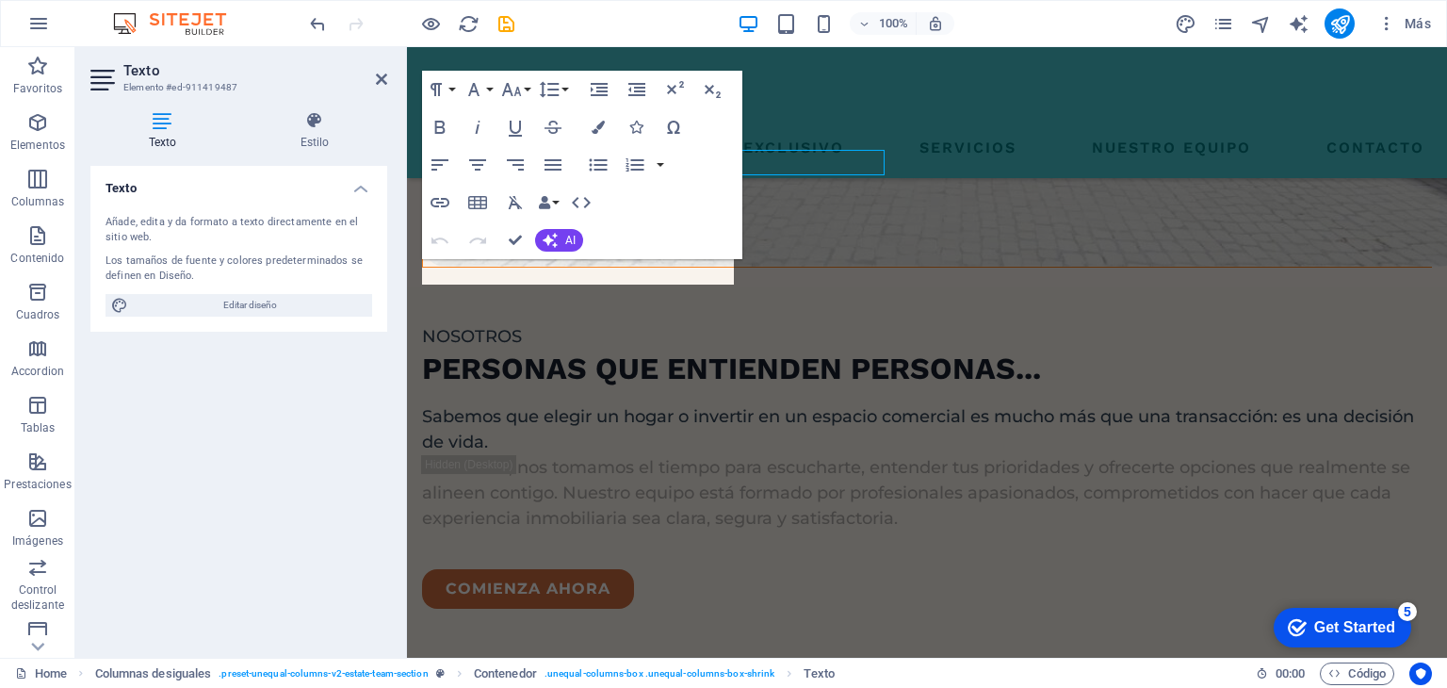
scroll to position [2691, 0]
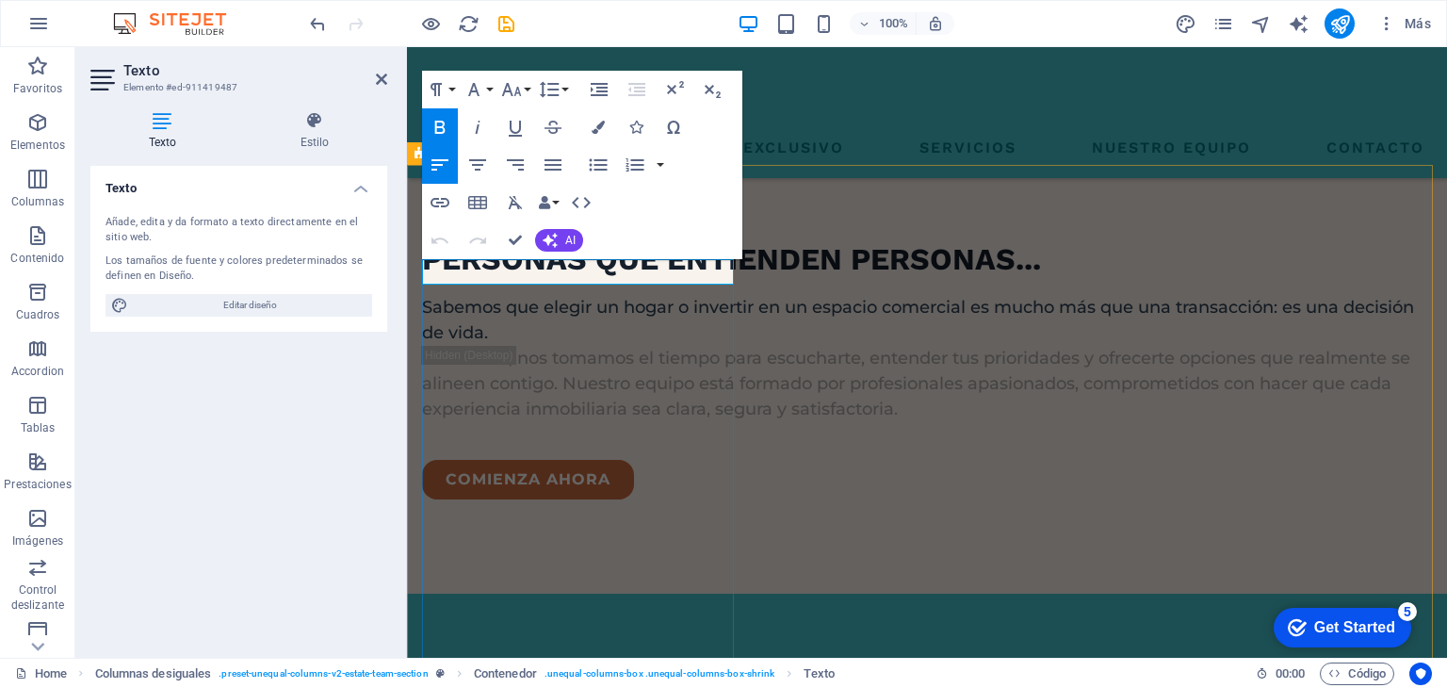
drag, startPoint x: 505, startPoint y: 278, endPoint x: 390, endPoint y: 282, distance: 115.0
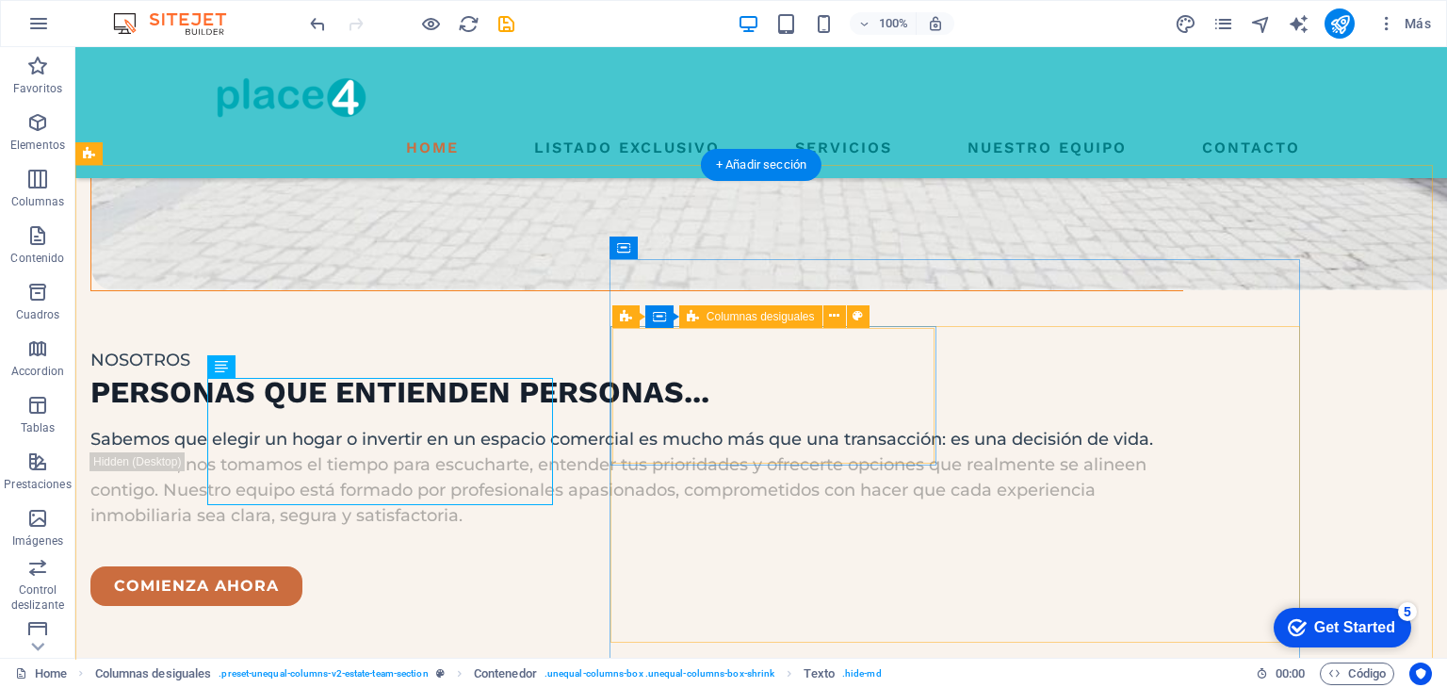
scroll to position [2582, 0]
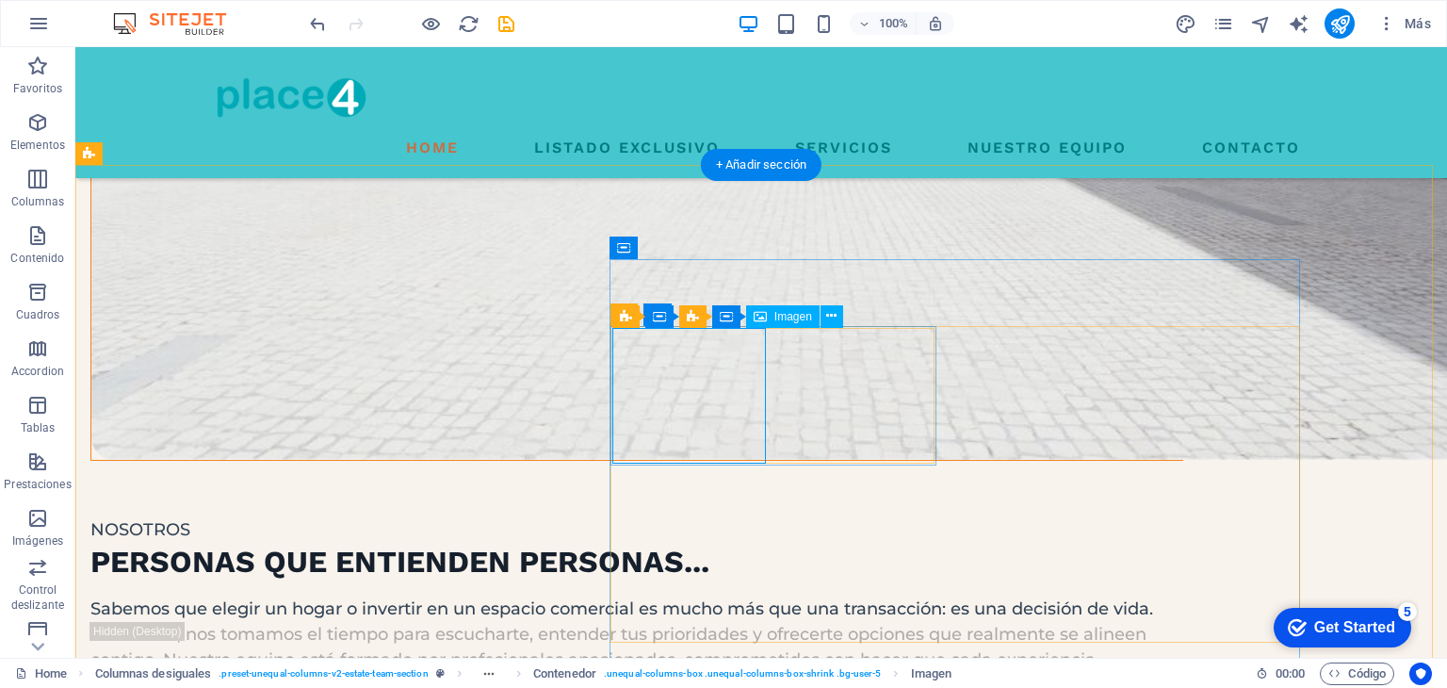
select select "%"
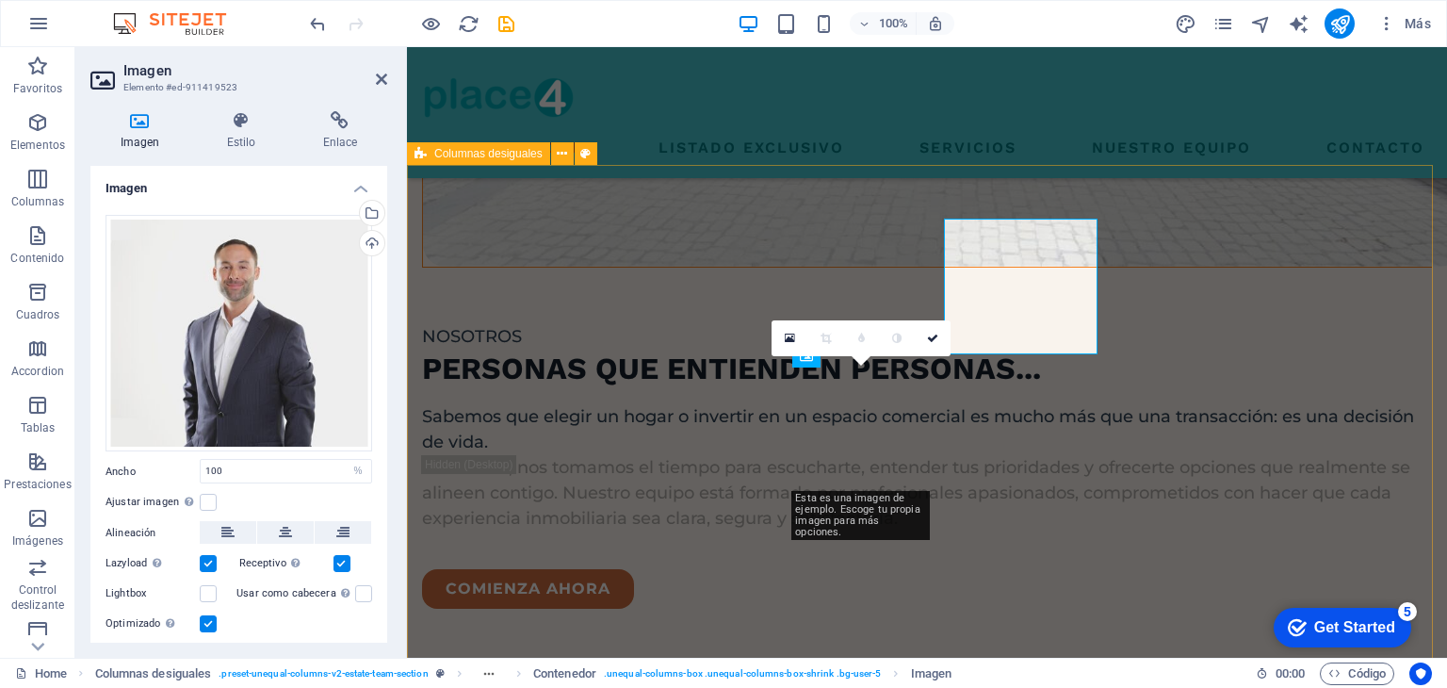
scroll to position [2691, 0]
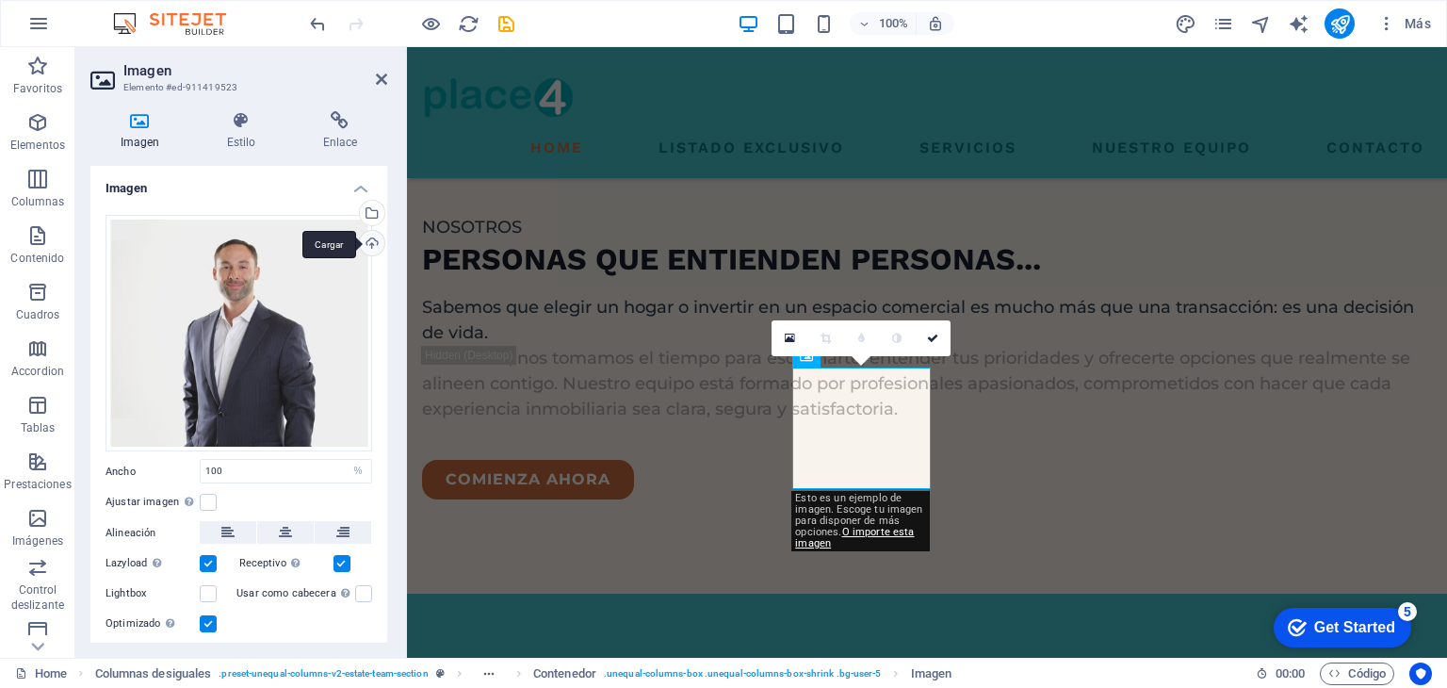
click at [372, 240] on div "Cargar" at bounding box center [370, 245] width 28 height 28
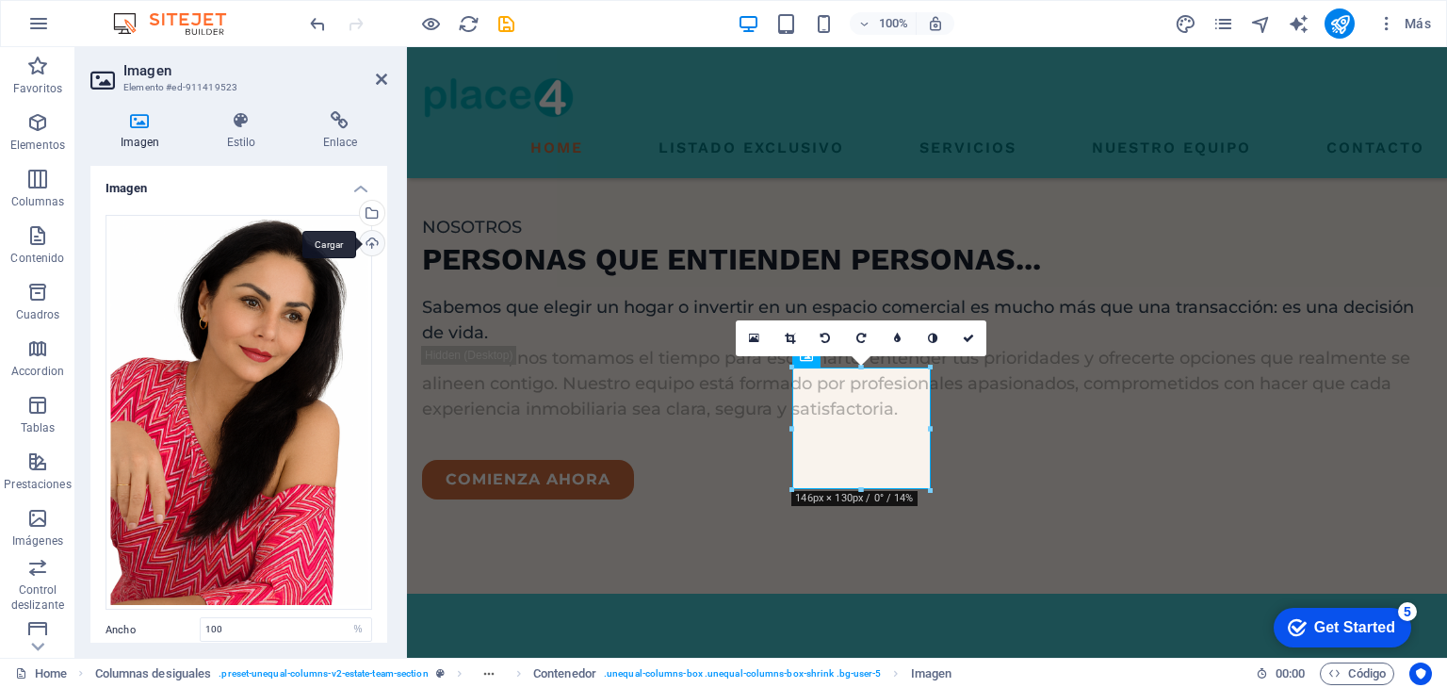
click at [369, 241] on div "Cargar" at bounding box center [370, 245] width 28 height 28
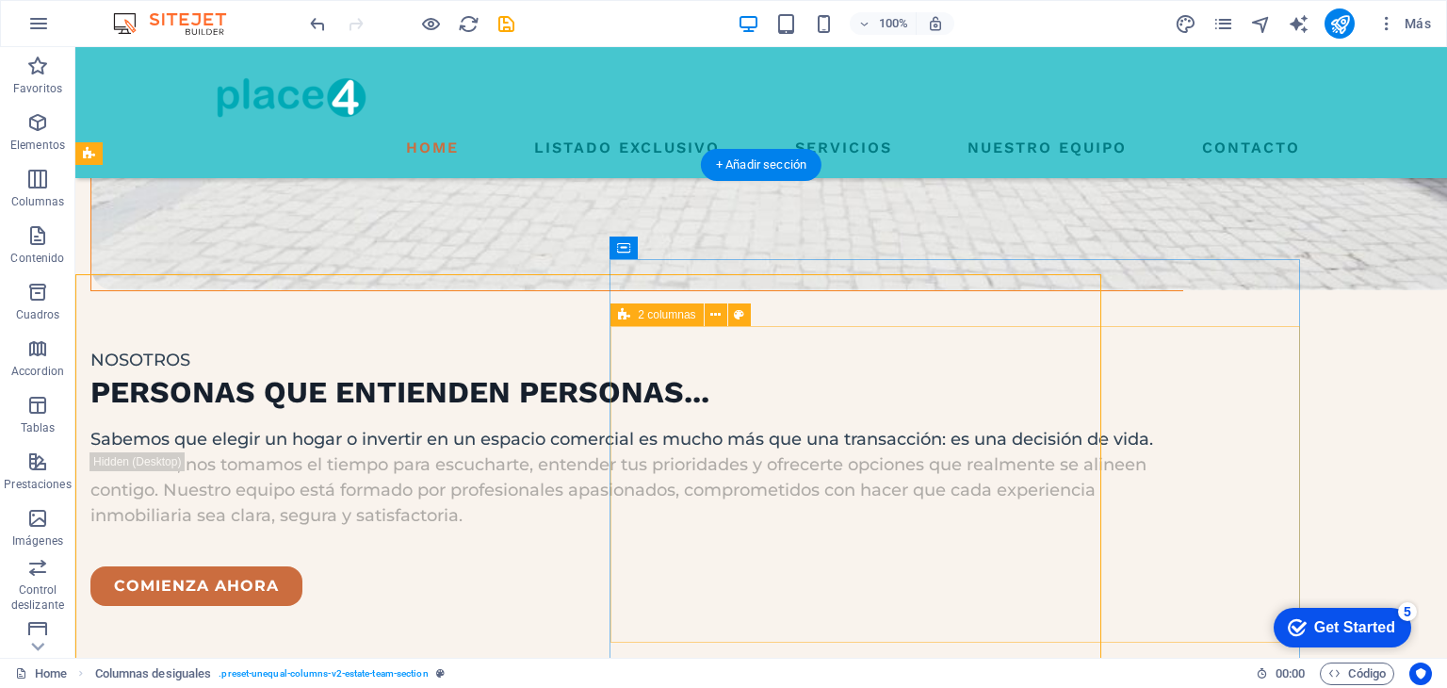
scroll to position [2582, 0]
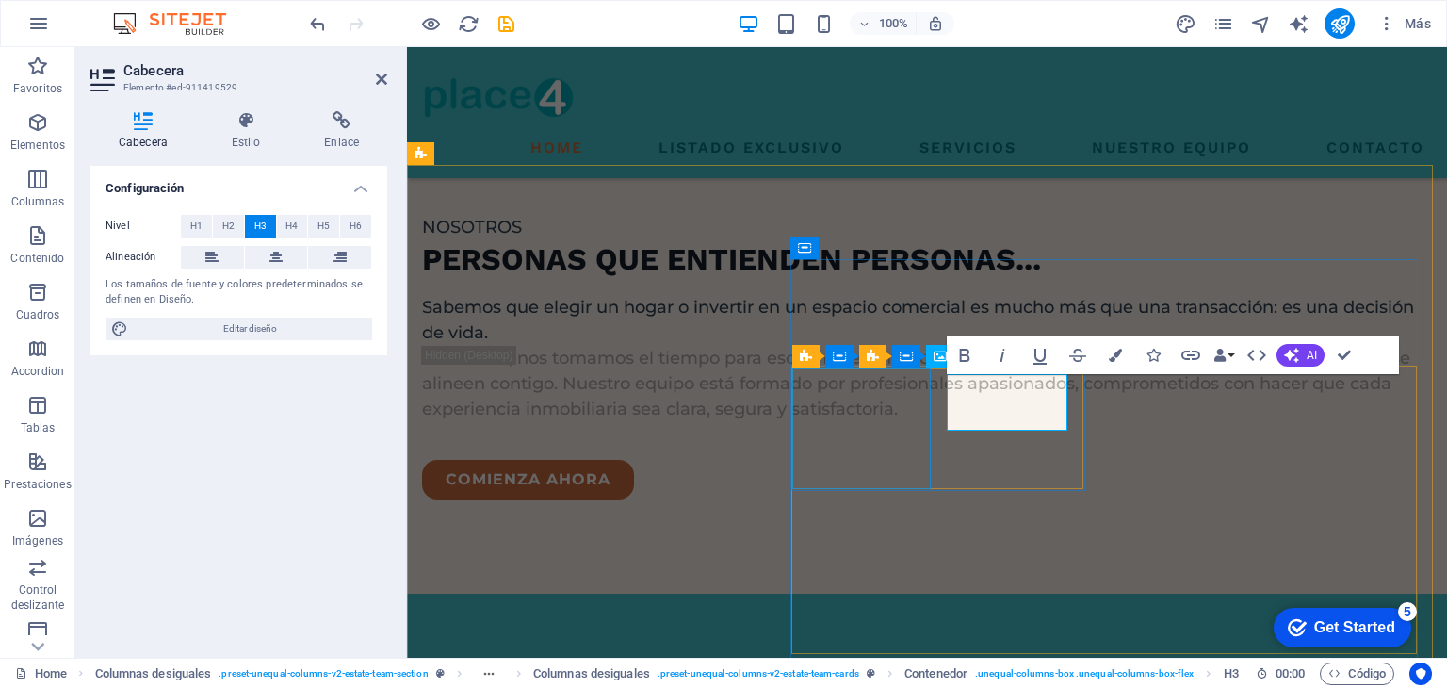
scroll to position [2706, 0]
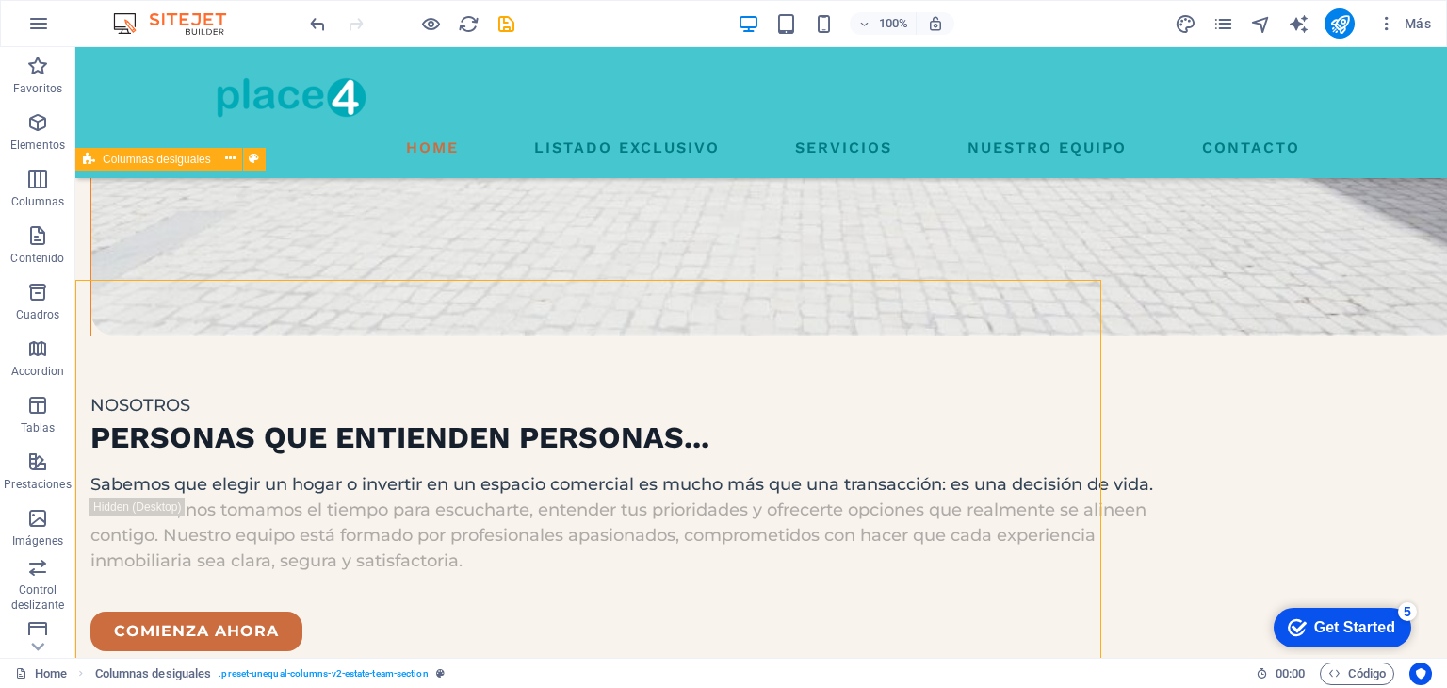
scroll to position [2577, 0]
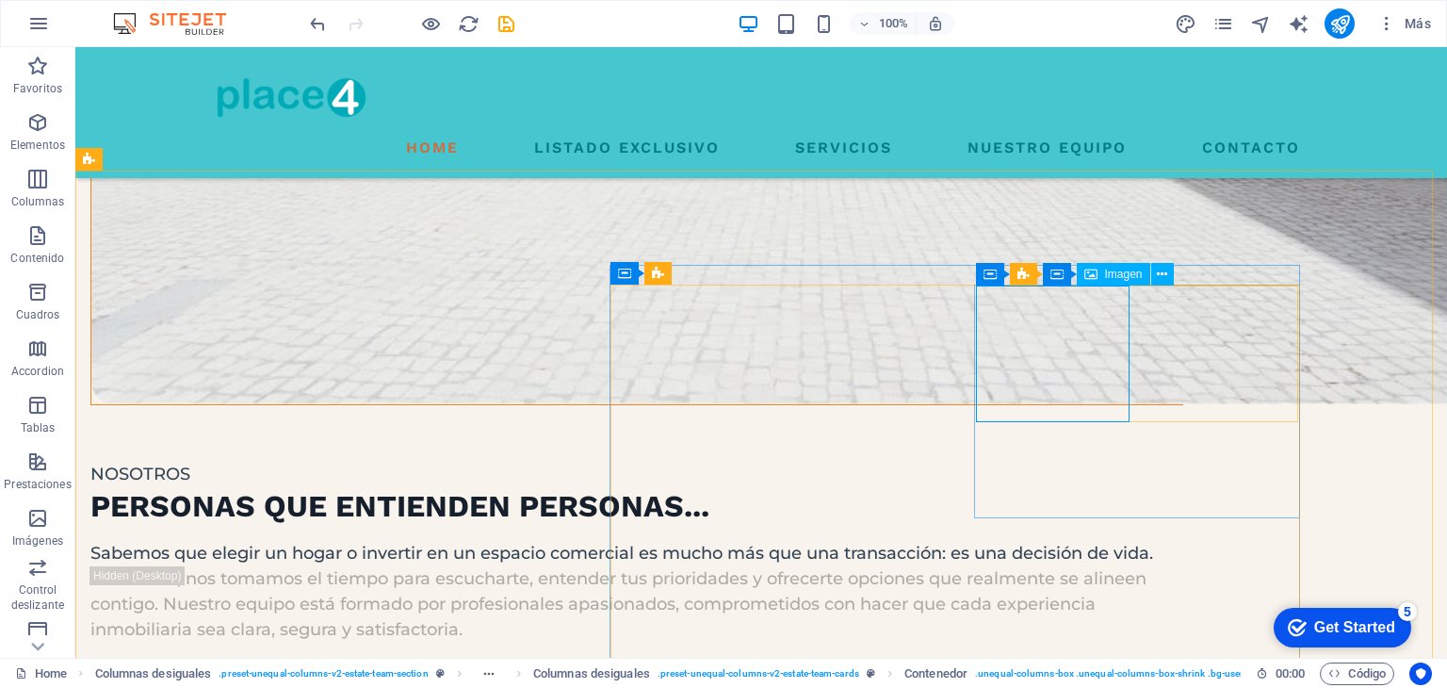
click at [1118, 280] on span "Imagen" at bounding box center [1124, 274] width 38 height 11
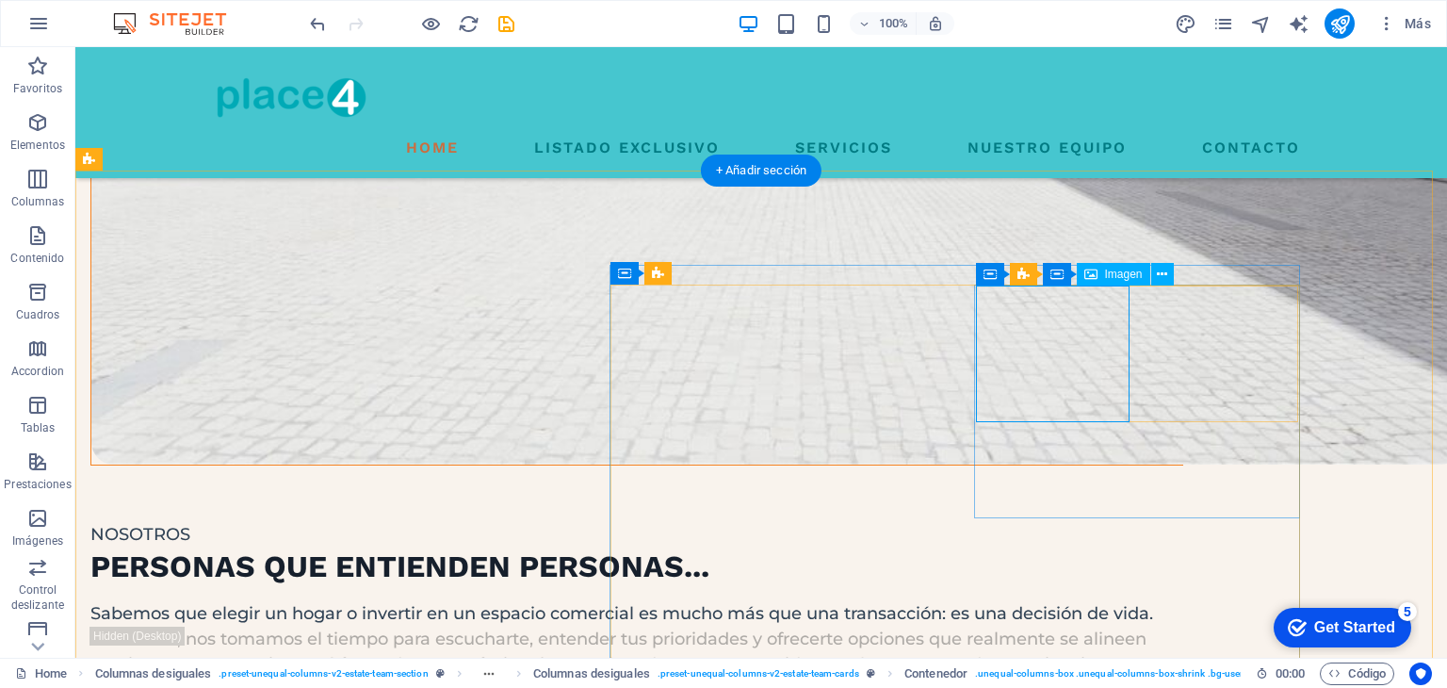
select select "%"
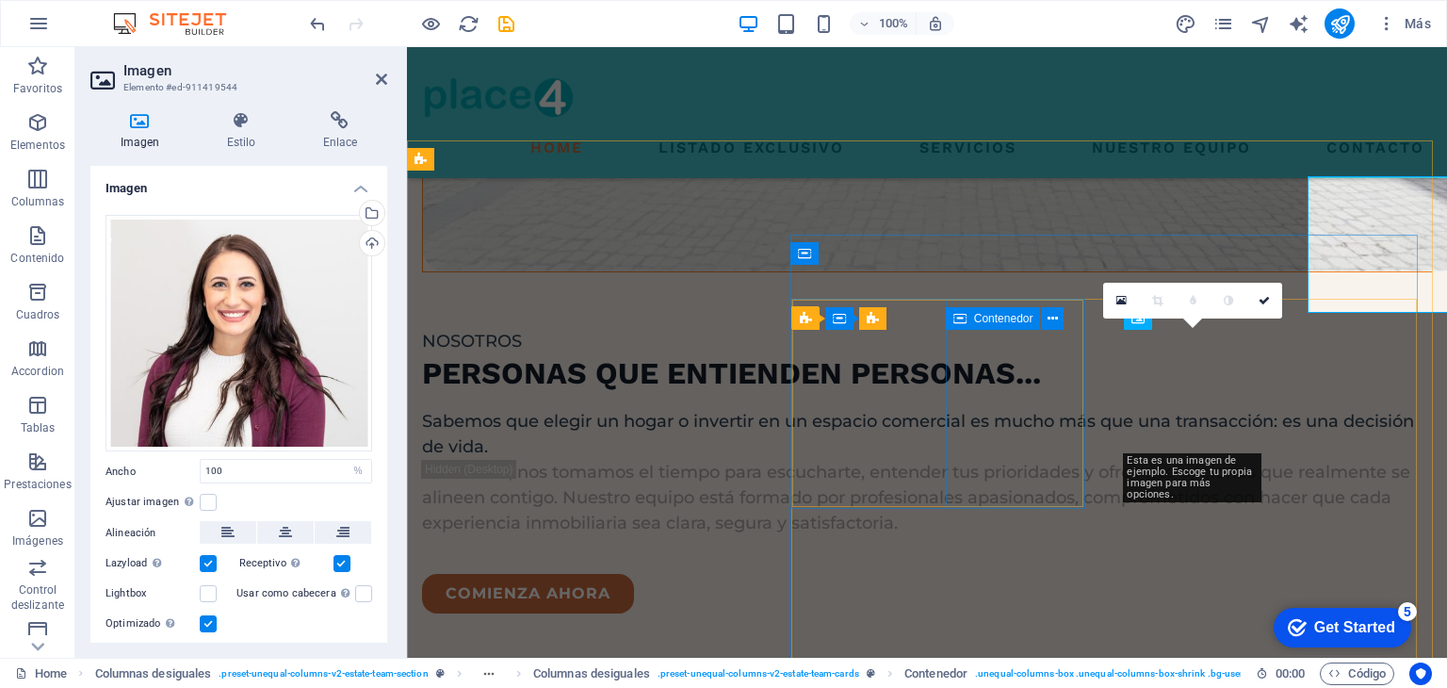
scroll to position [2686, 0]
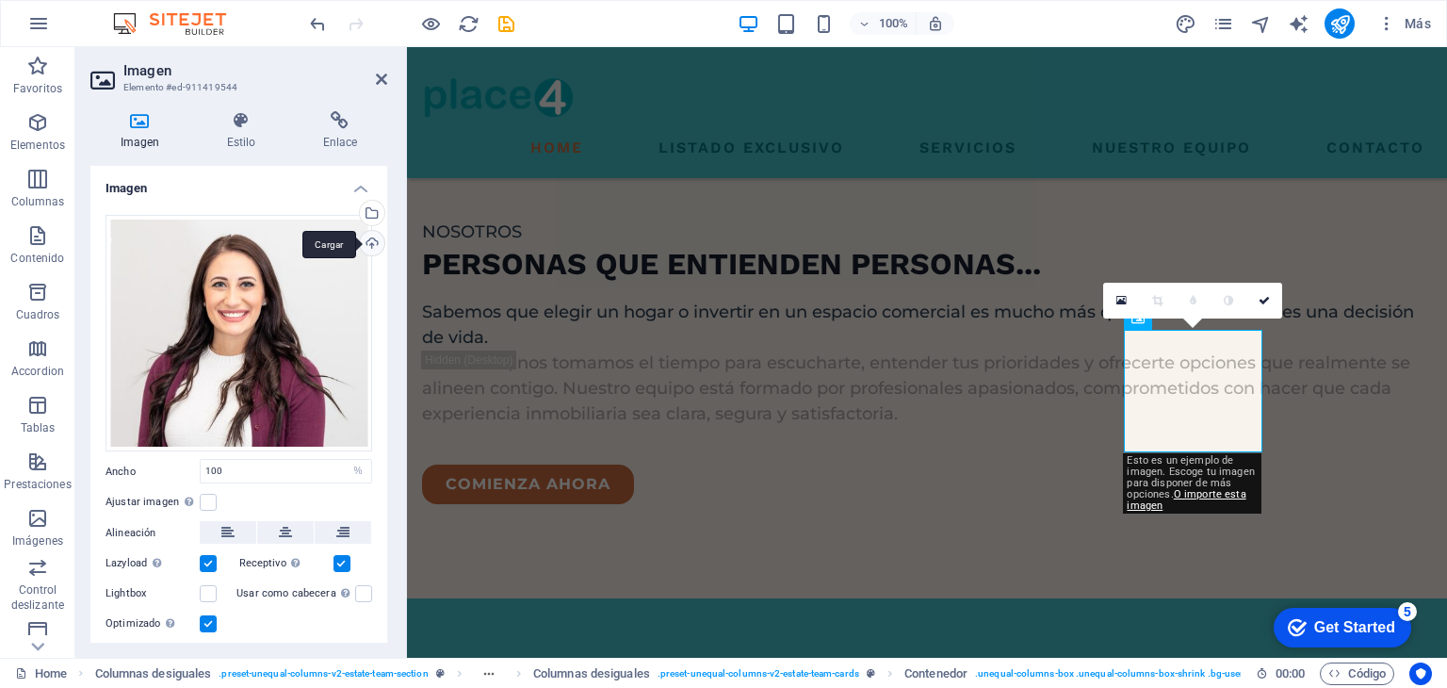
click at [378, 246] on div "Cargar" at bounding box center [370, 245] width 28 height 28
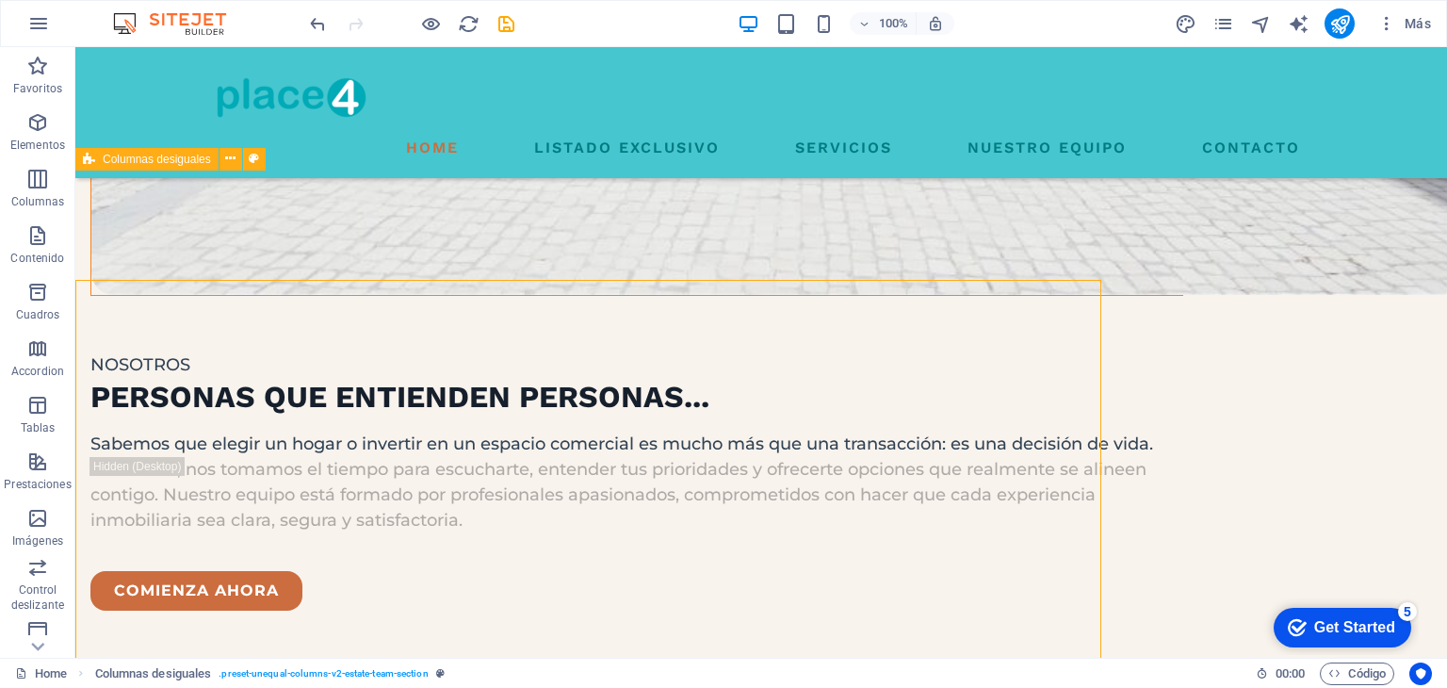
scroll to position [2577, 0]
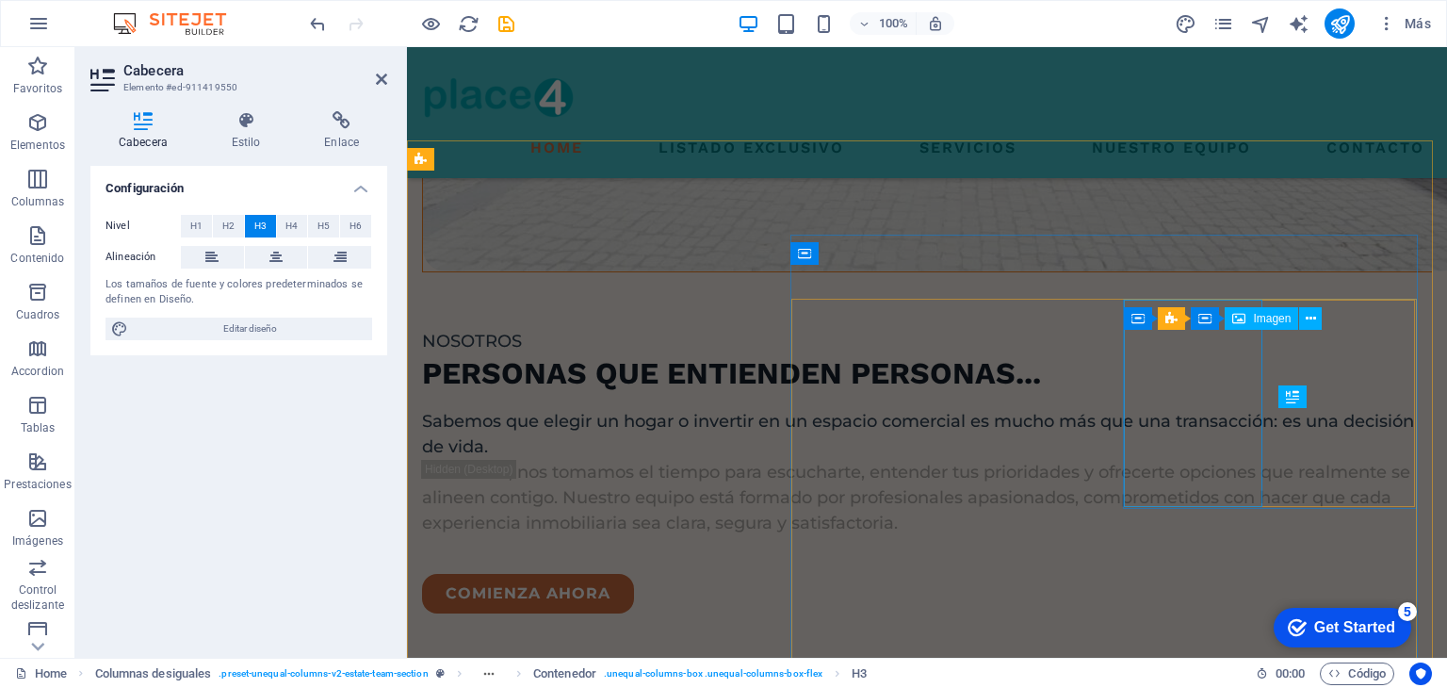
scroll to position [2686, 0]
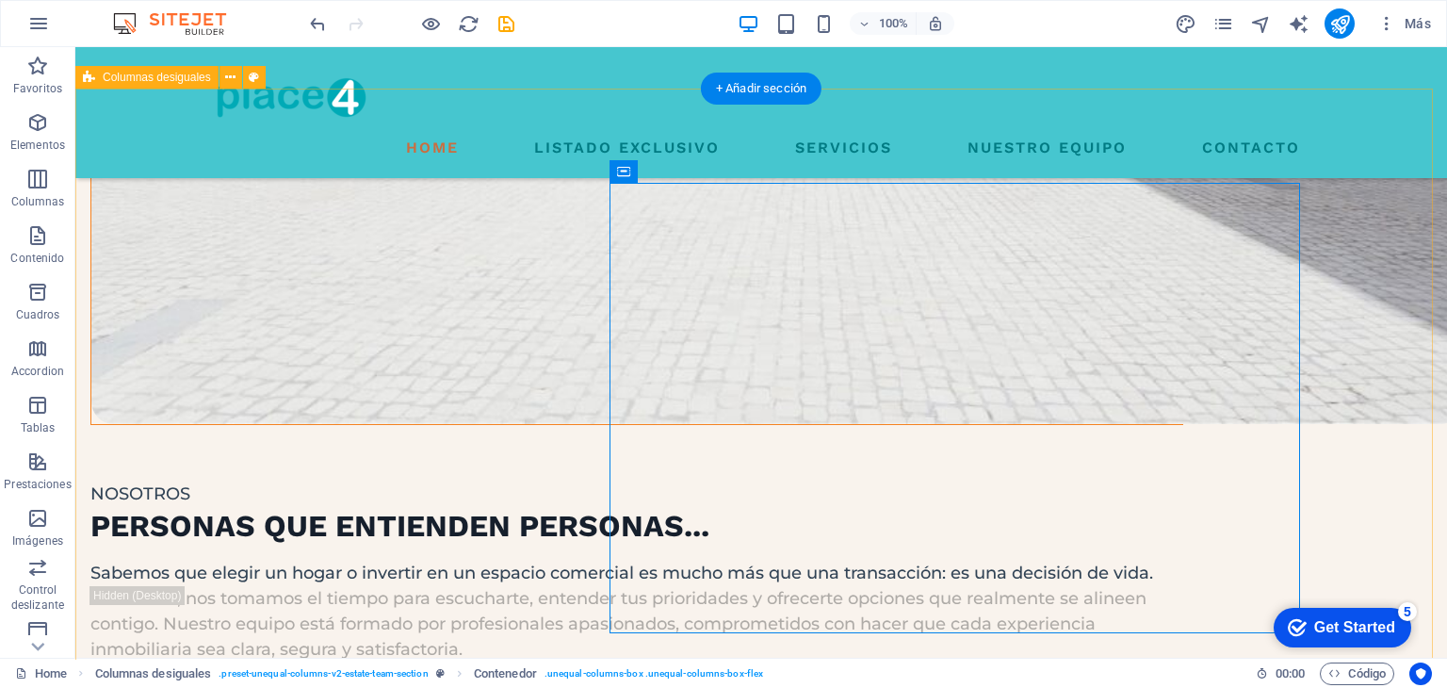
scroll to position [2703, 0]
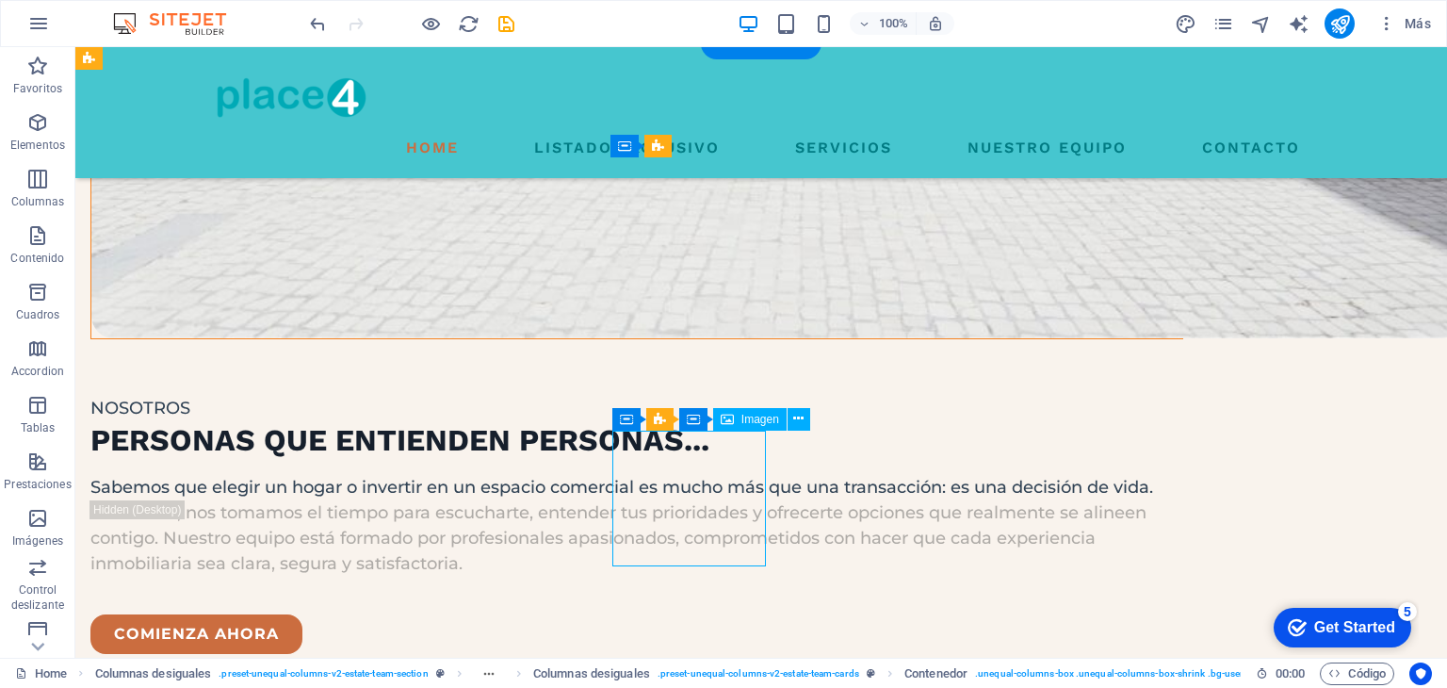
scroll to position [2812, 0]
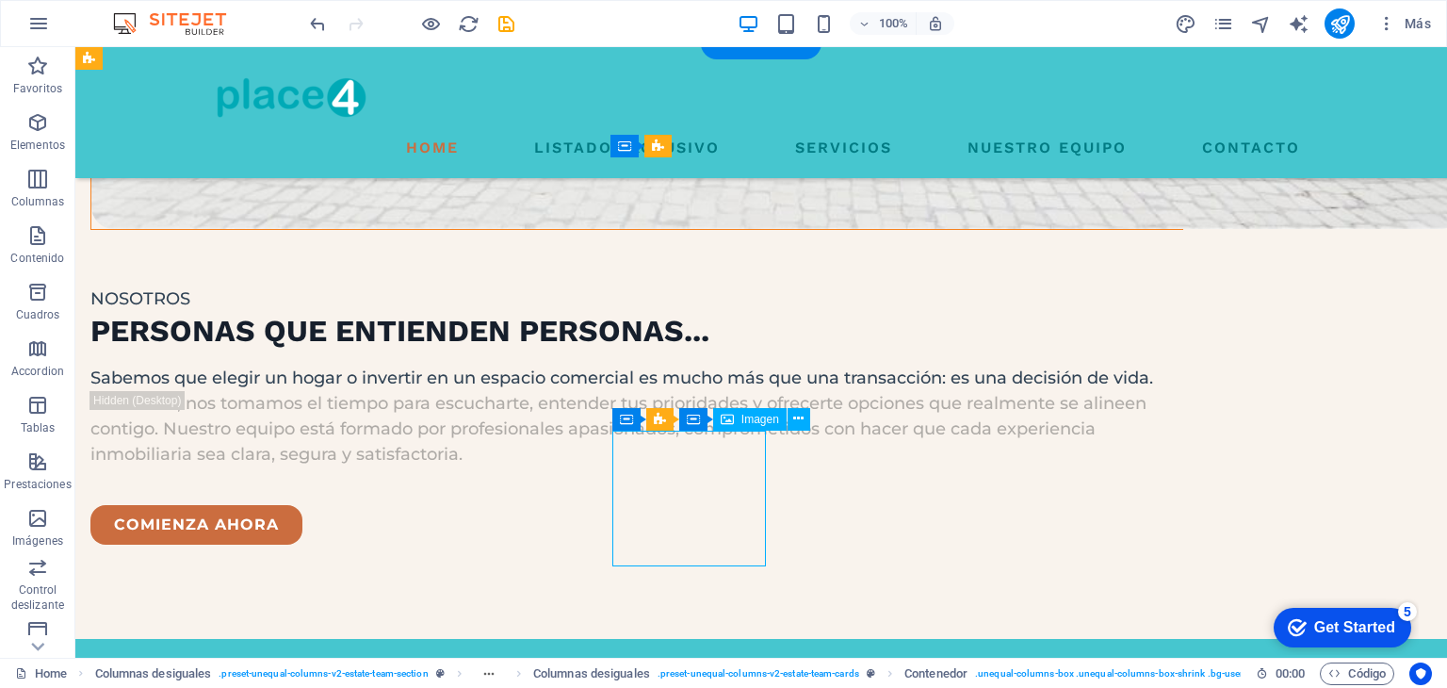
select select "%"
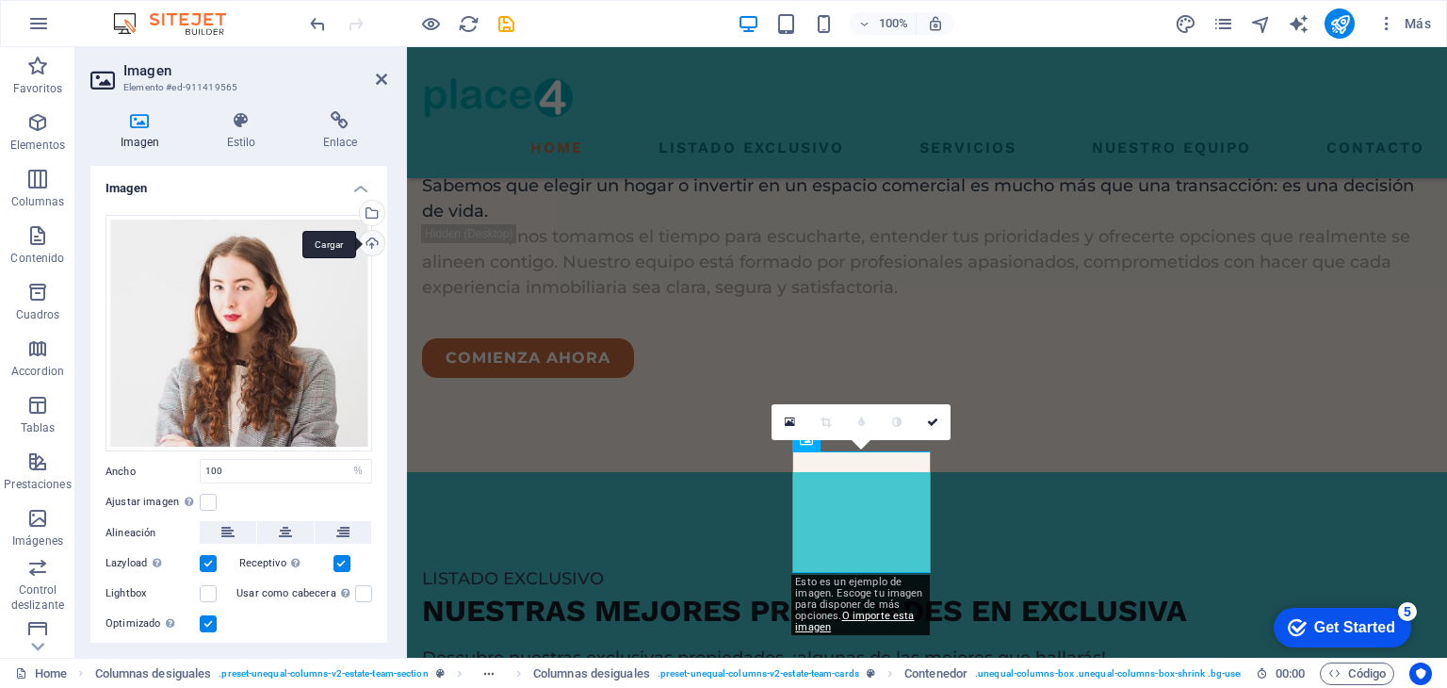
click at [362, 242] on div "Cargar" at bounding box center [370, 245] width 28 height 28
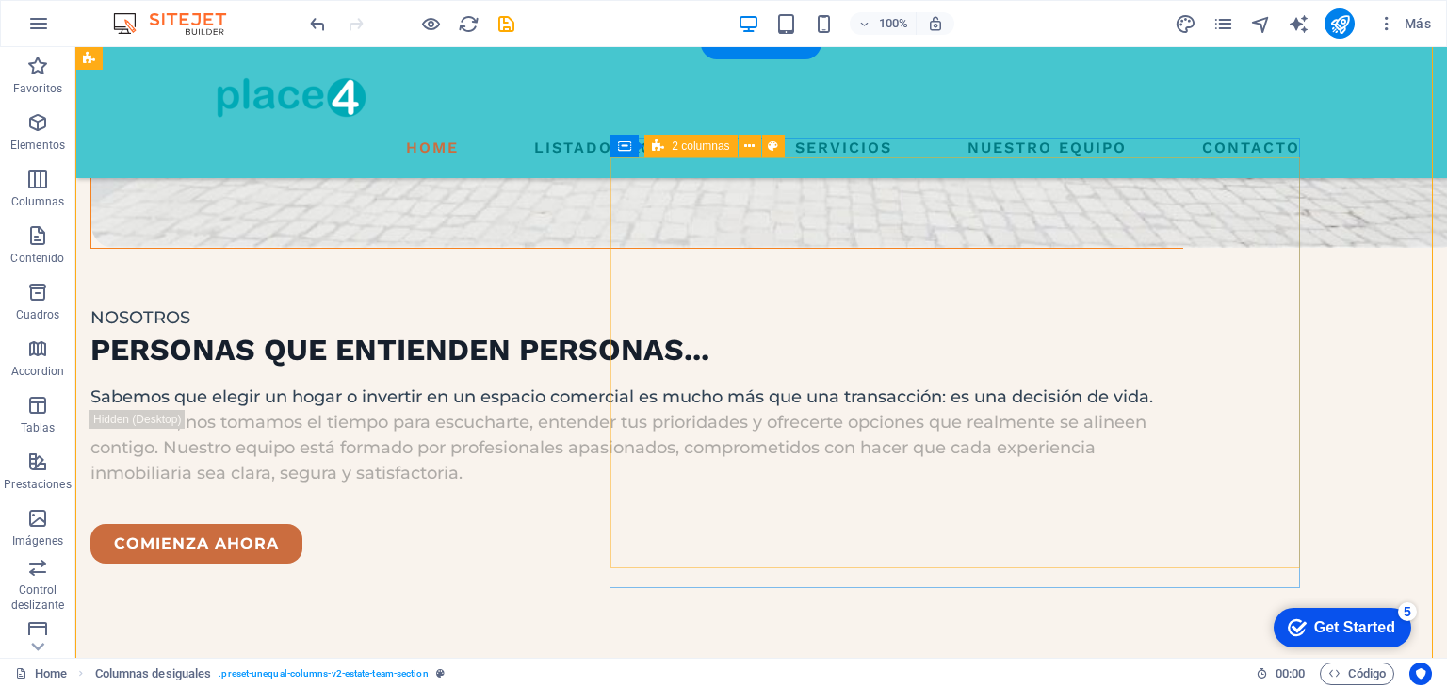
scroll to position [2703, 0]
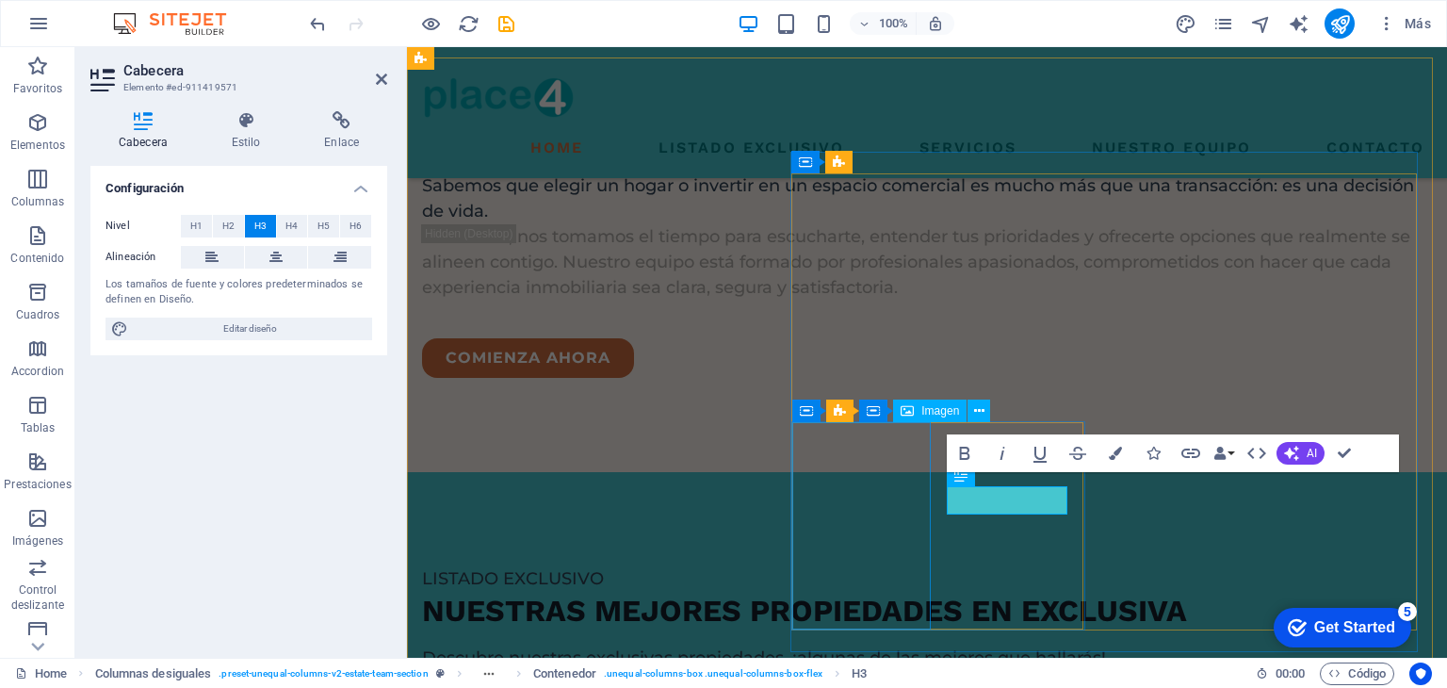
scroll to position [2799, 0]
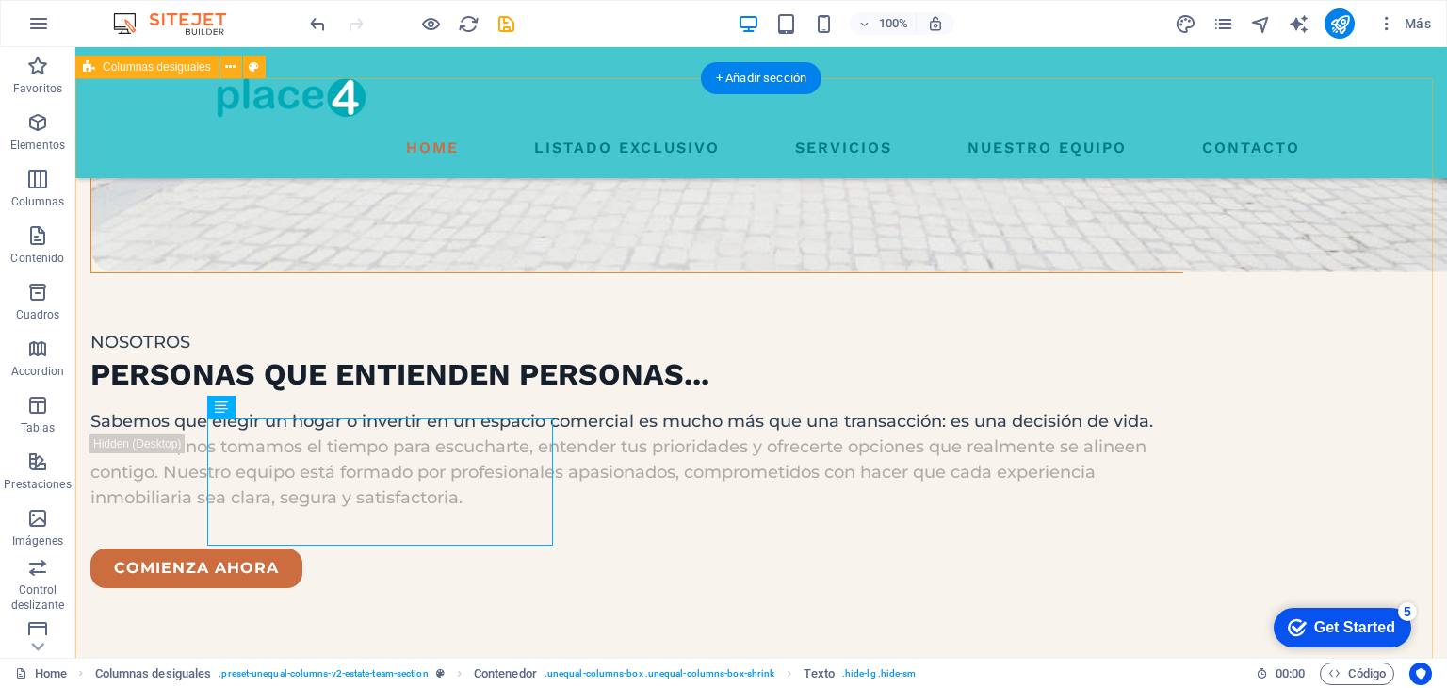
scroll to position [2710, 0]
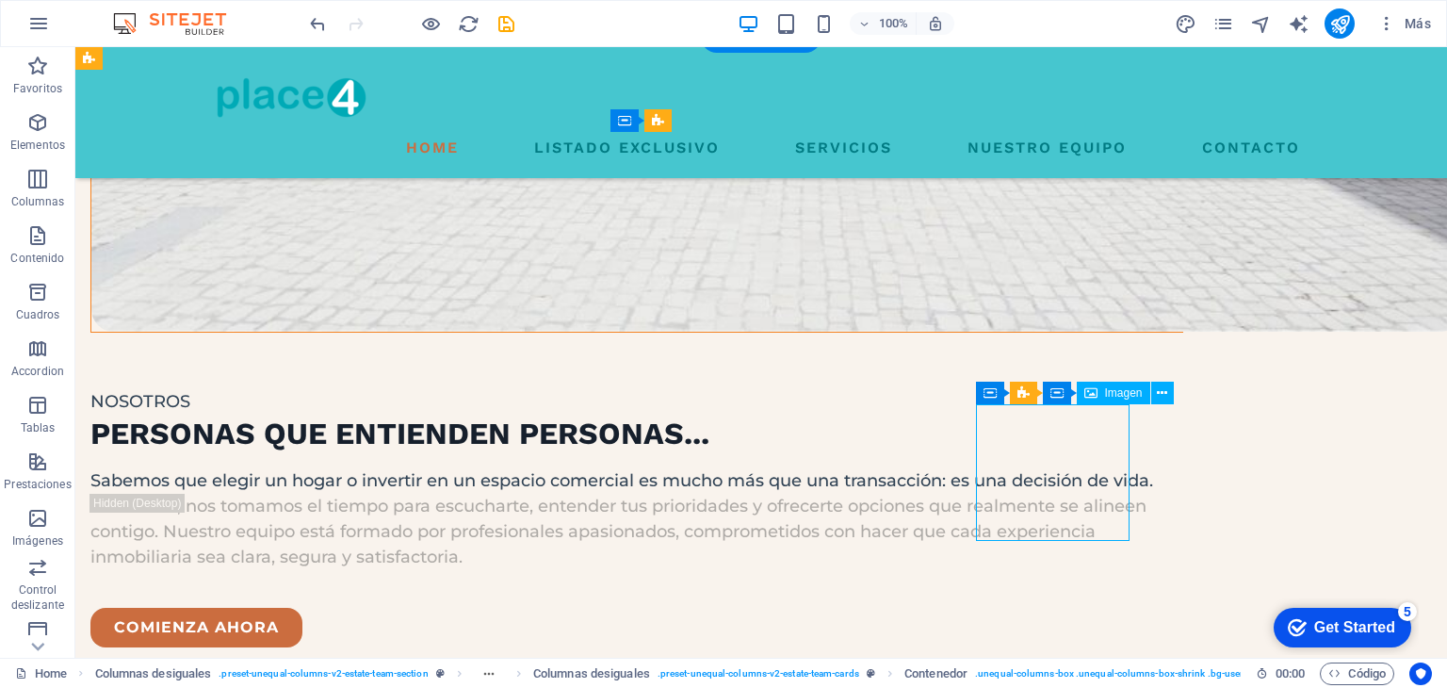
select select "%"
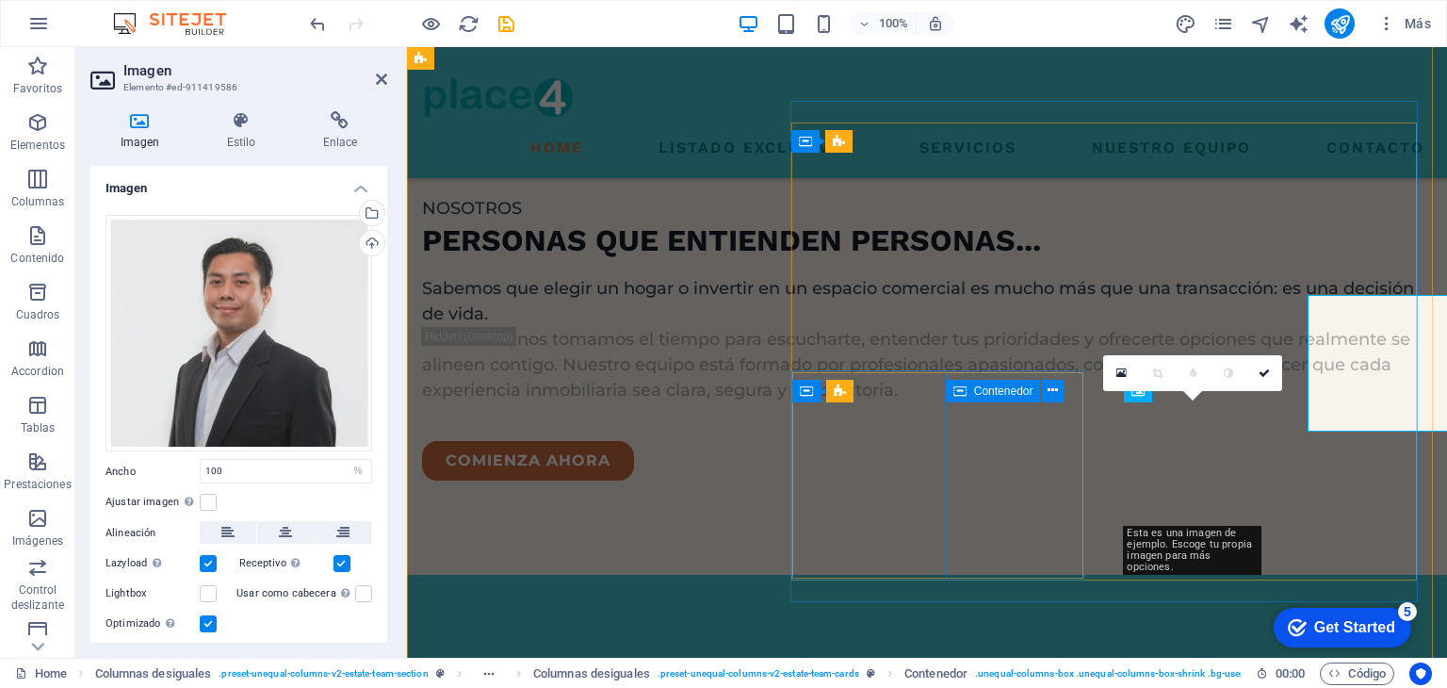
scroll to position [2819, 0]
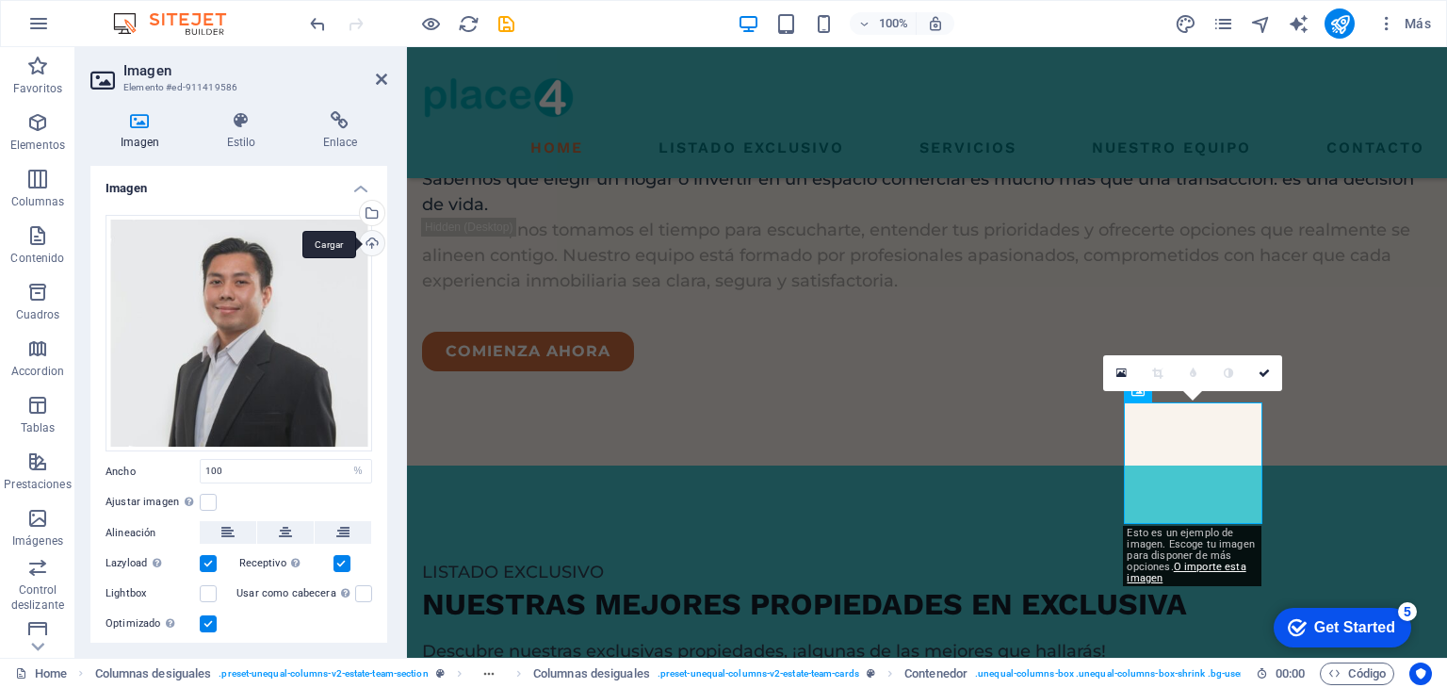
click at [369, 245] on div "Cargar" at bounding box center [370, 245] width 28 height 28
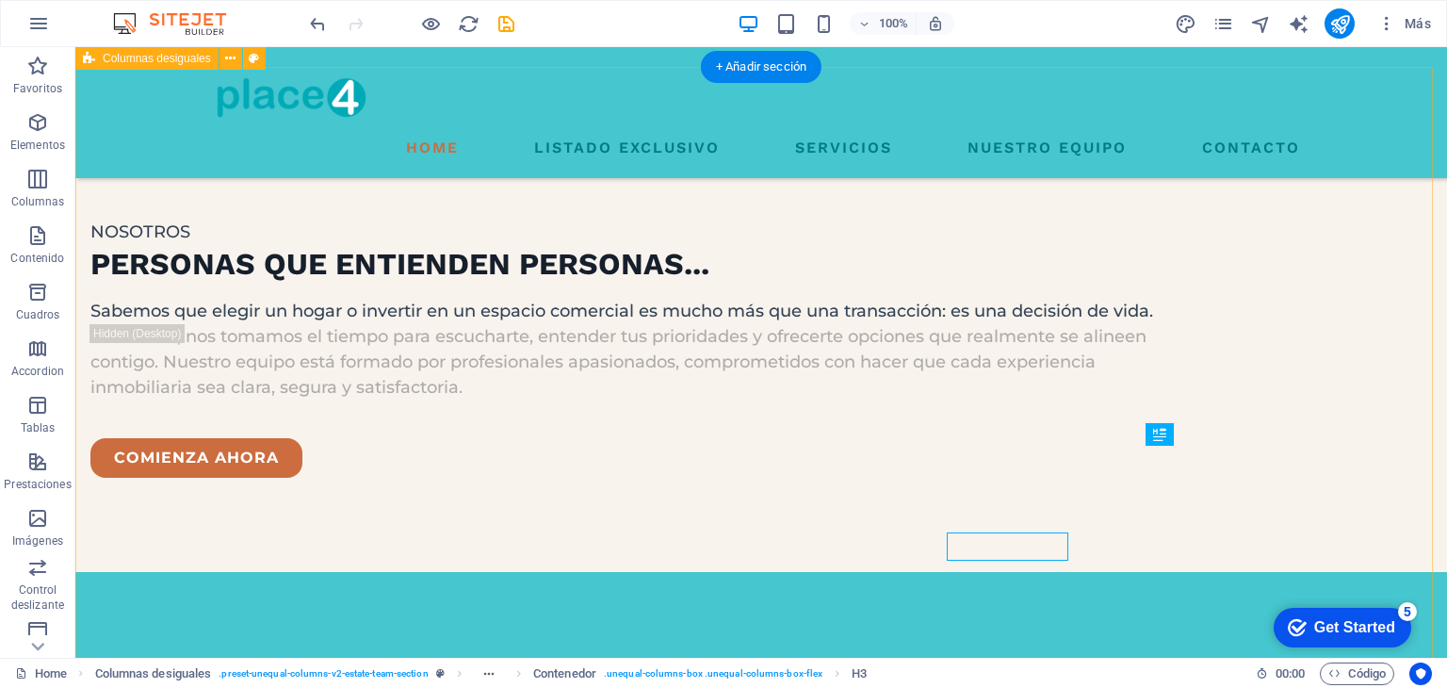
scroll to position [2710, 0]
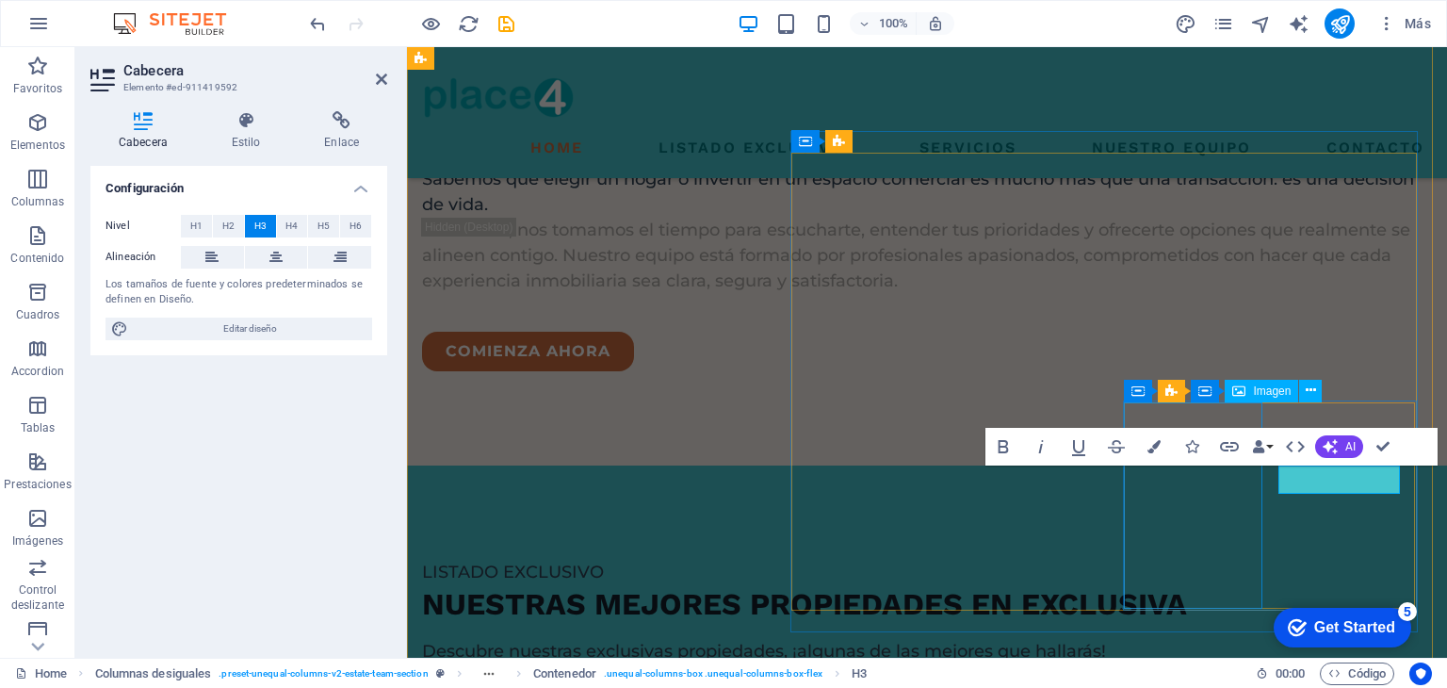
scroll to position [2806, 0]
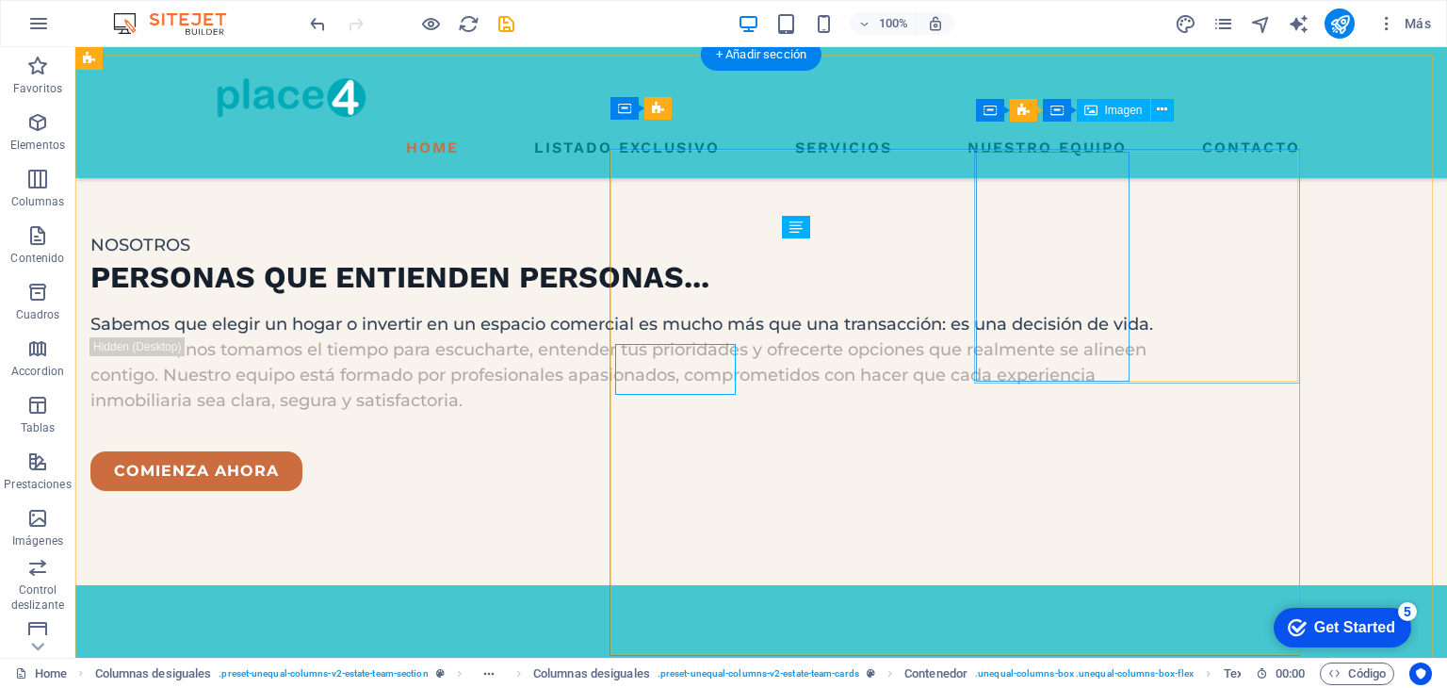
scroll to position [2722, 0]
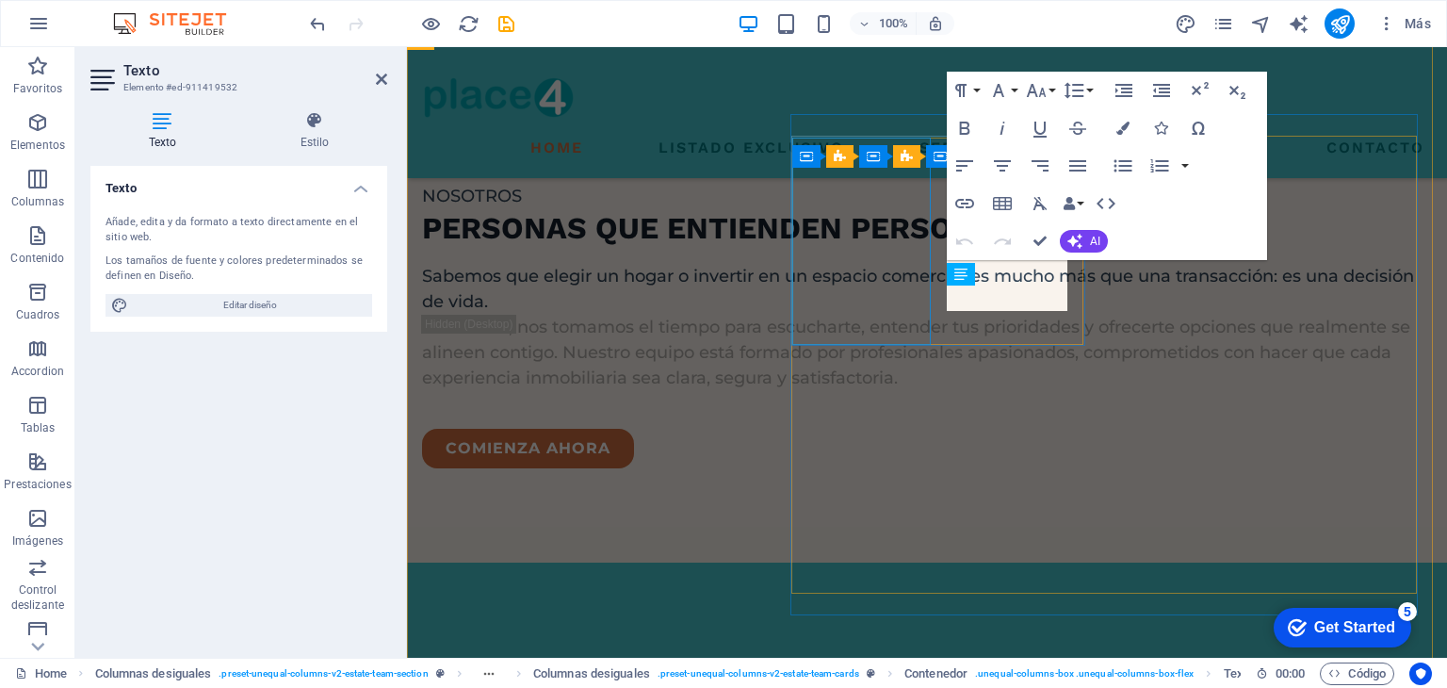
scroll to position [2806, 0]
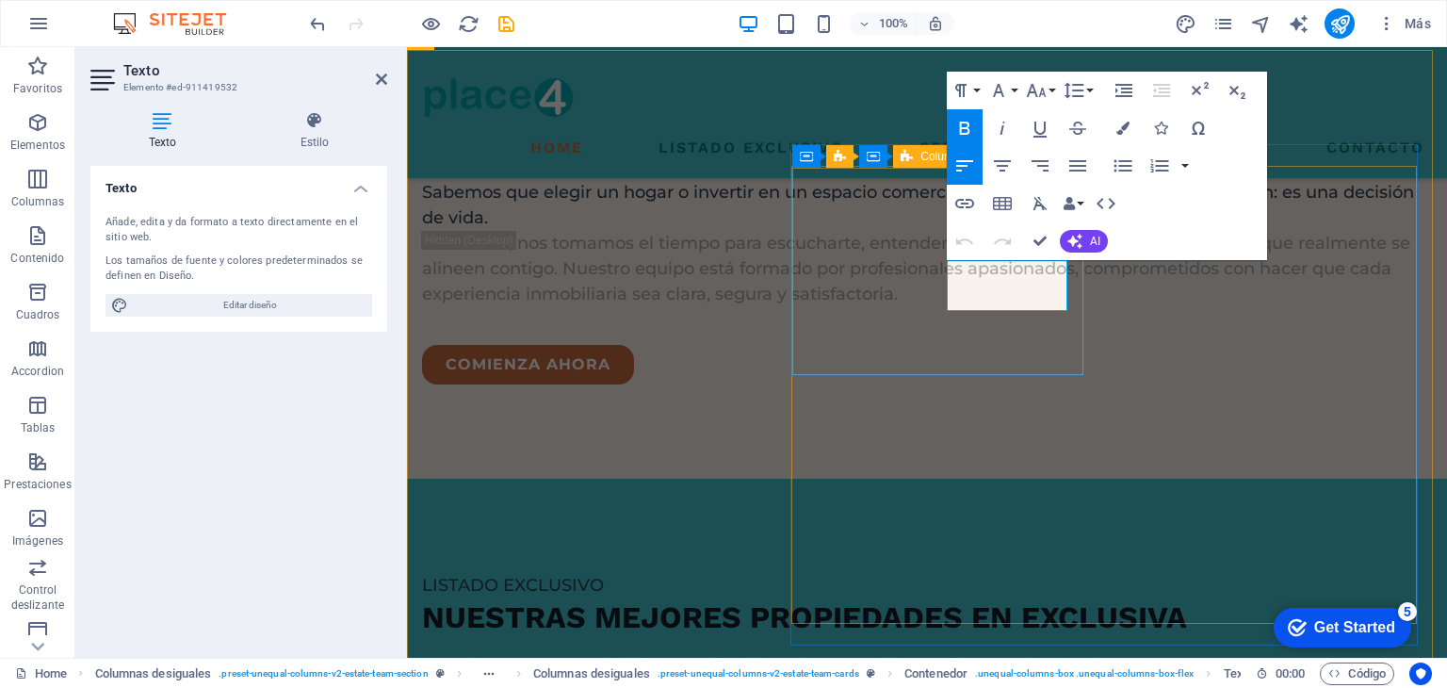
drag, startPoint x: 998, startPoint y: 309, endPoint x: 935, endPoint y: 275, distance: 71.7
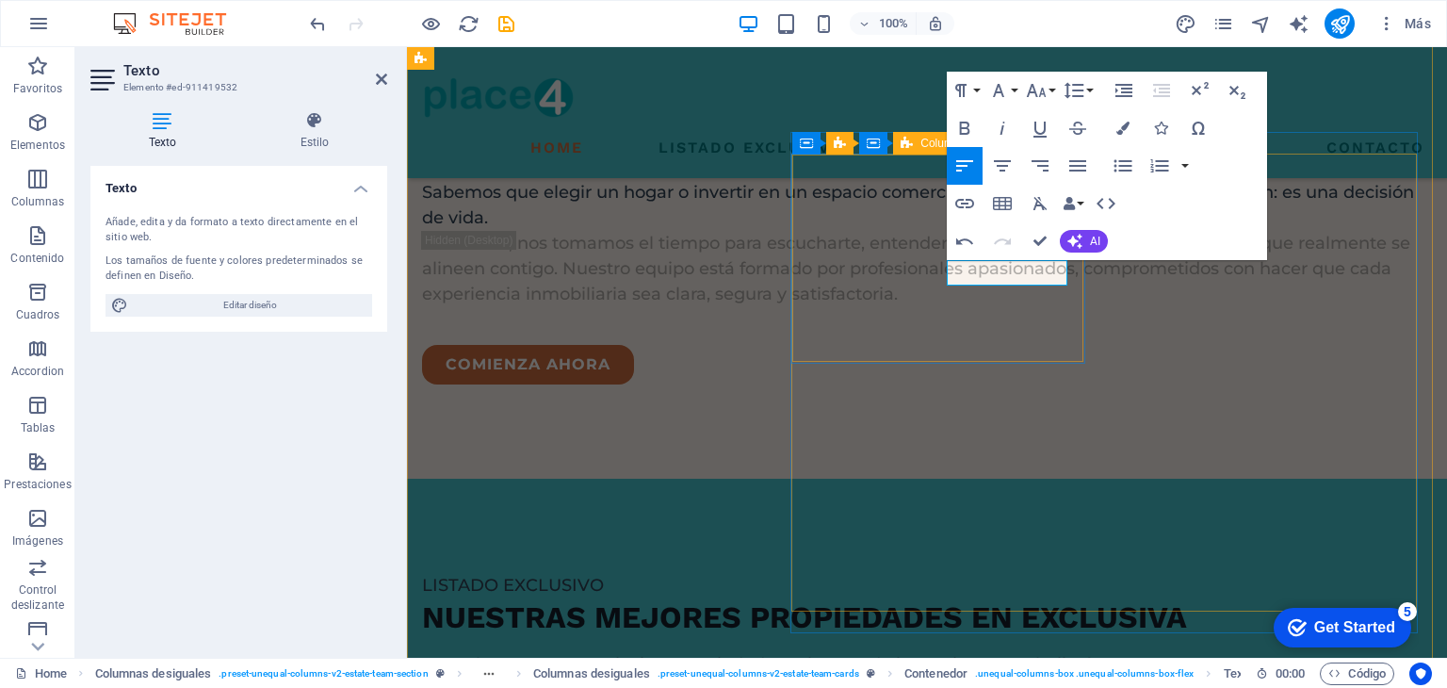
scroll to position [2819, 0]
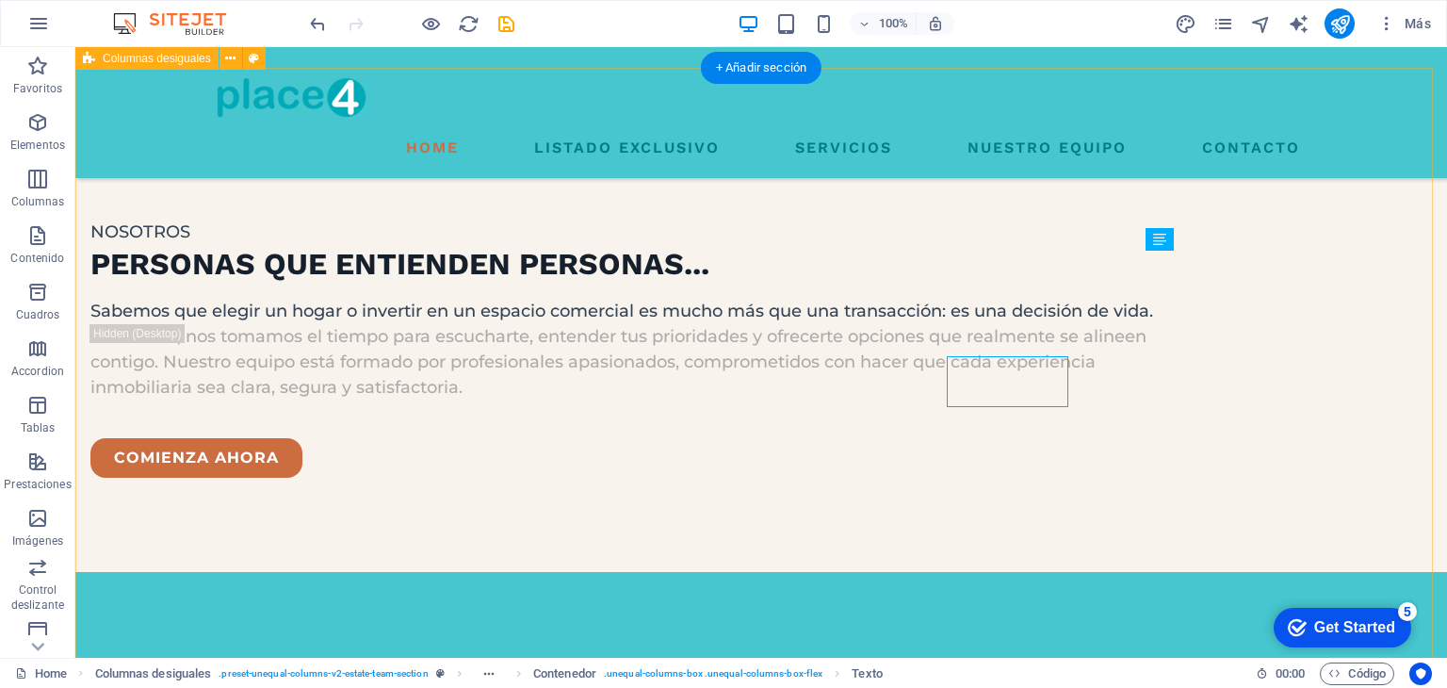
scroll to position [2710, 0]
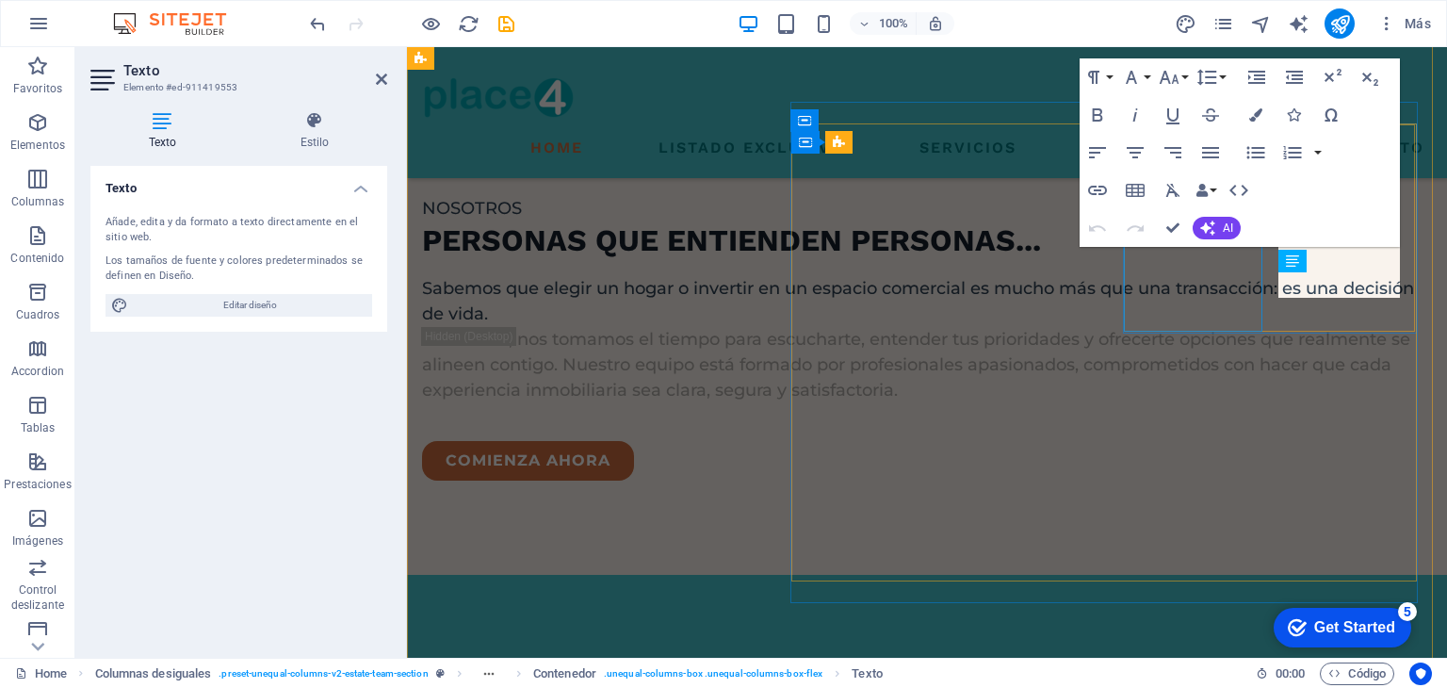
scroll to position [2819, 0]
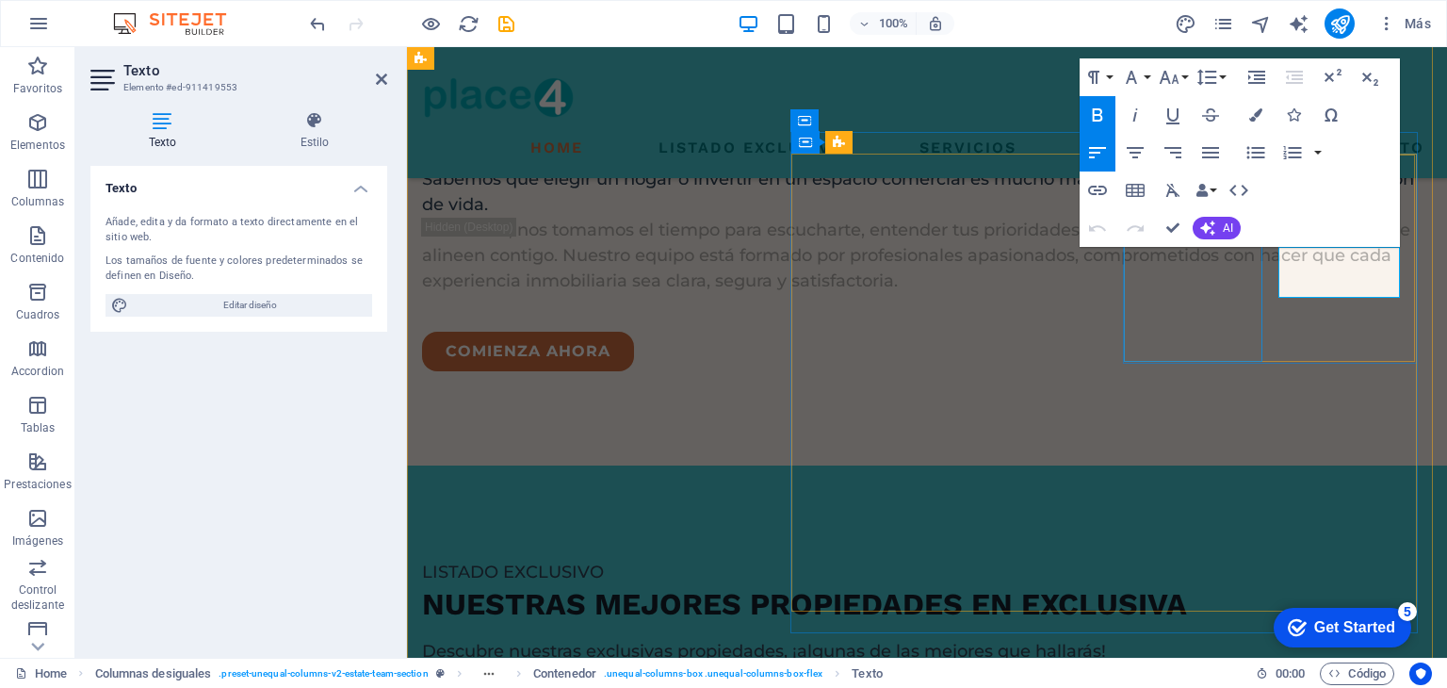
drag, startPoint x: 1334, startPoint y: 285, endPoint x: 1235, endPoint y: 263, distance: 101.5
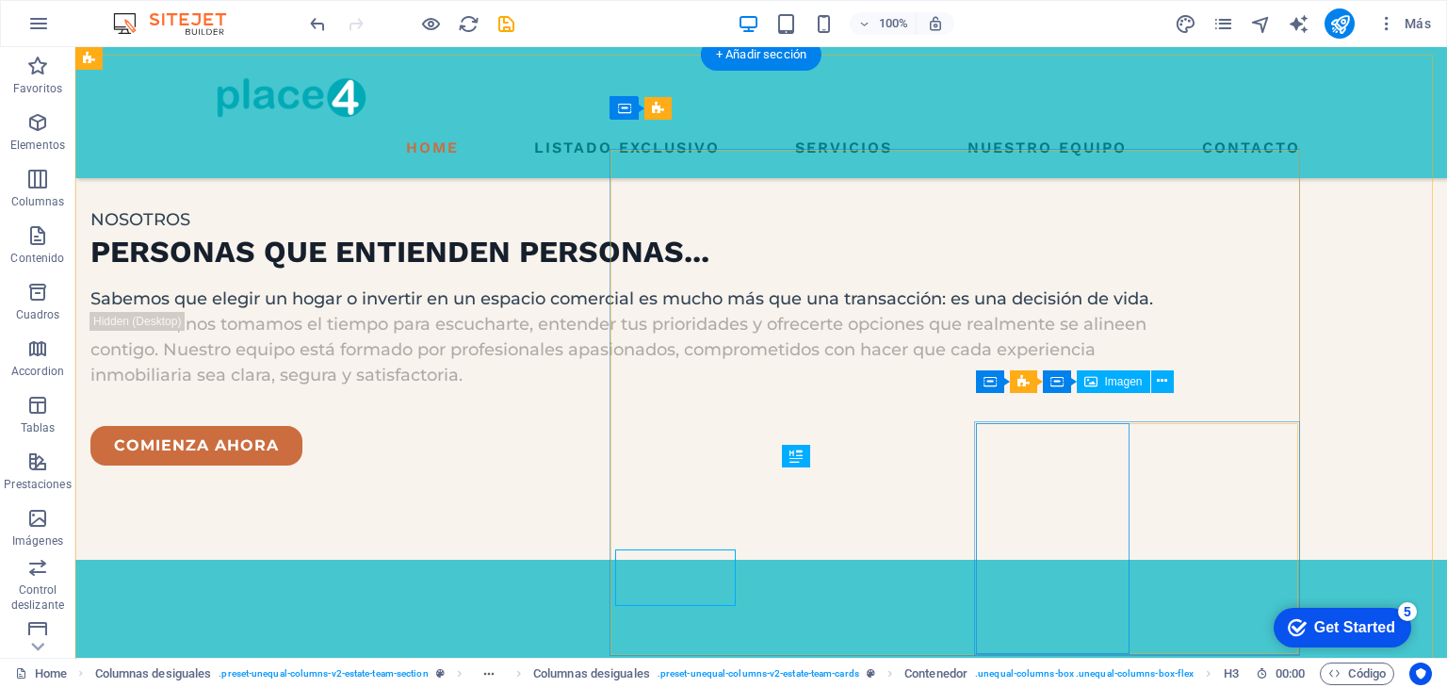
scroll to position [2722, 0]
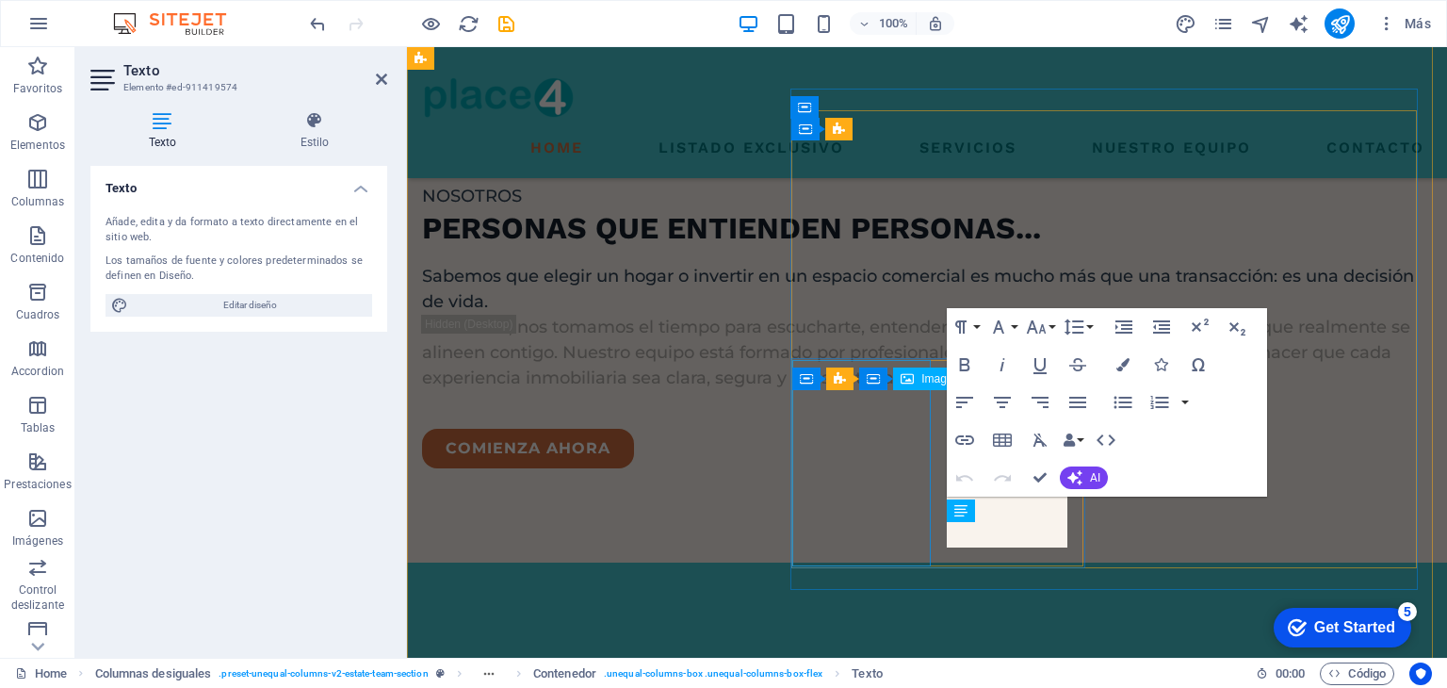
scroll to position [2831, 0]
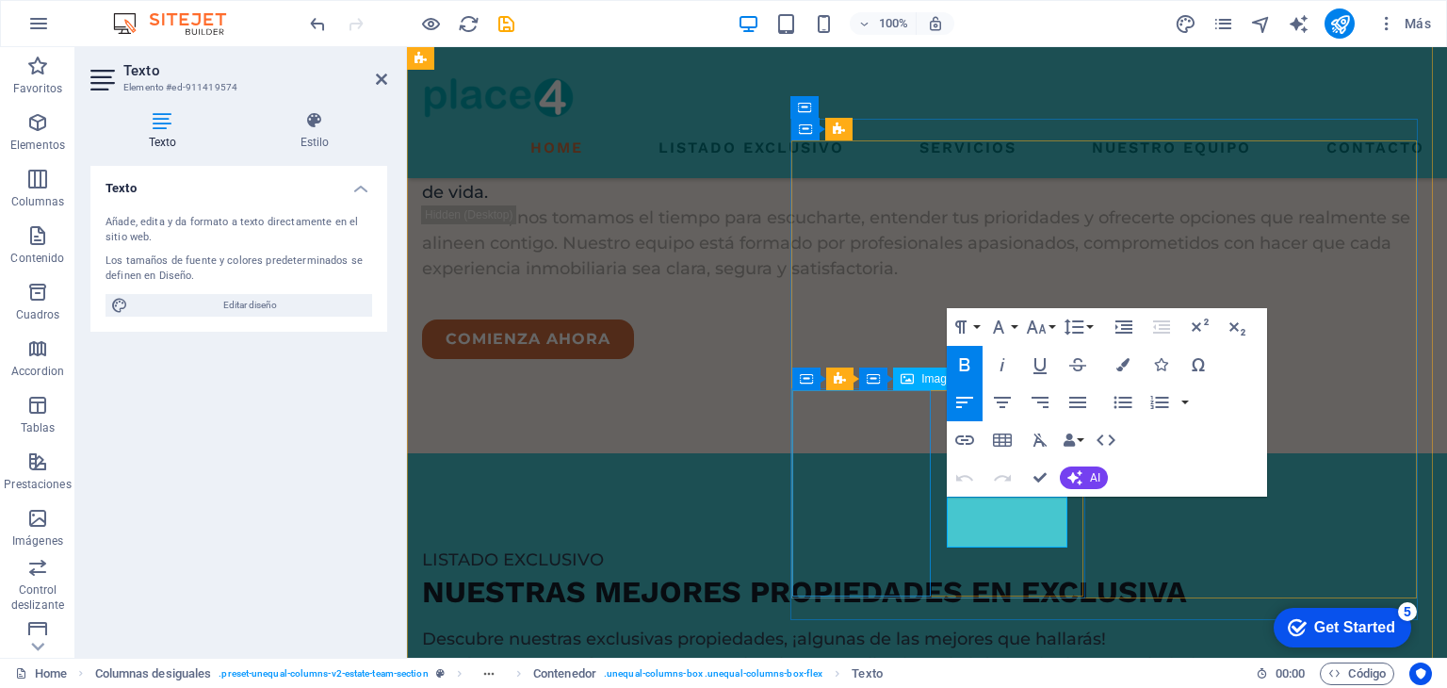
drag, startPoint x: 989, startPoint y: 533, endPoint x: 918, endPoint y: 513, distance: 74.5
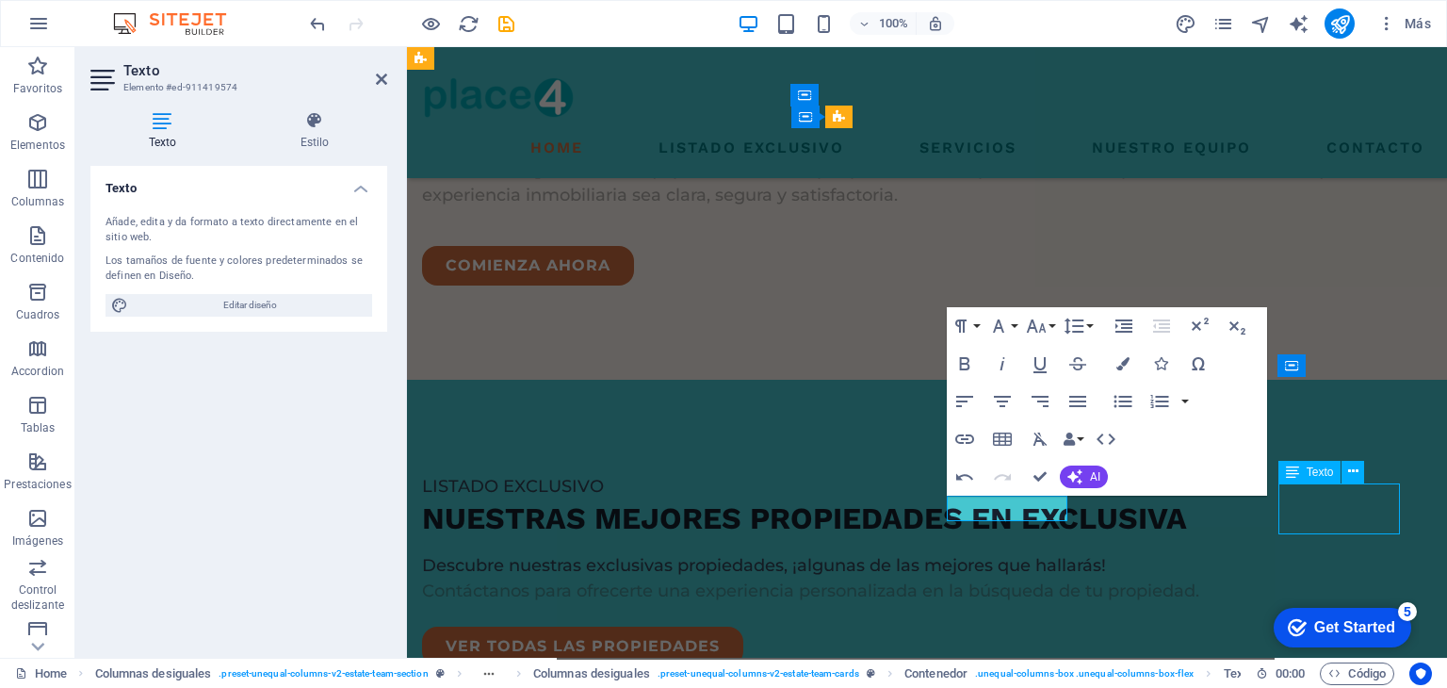
scroll to position [2735, 0]
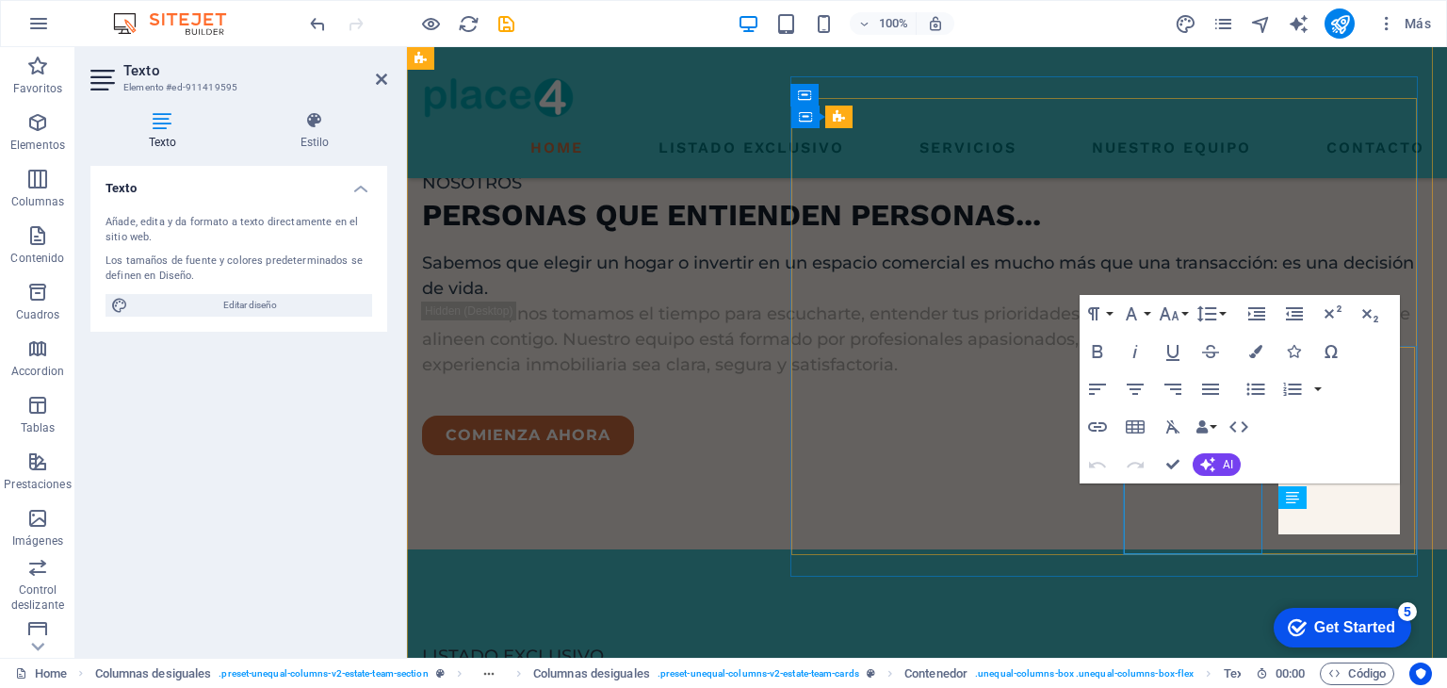
scroll to position [2844, 0]
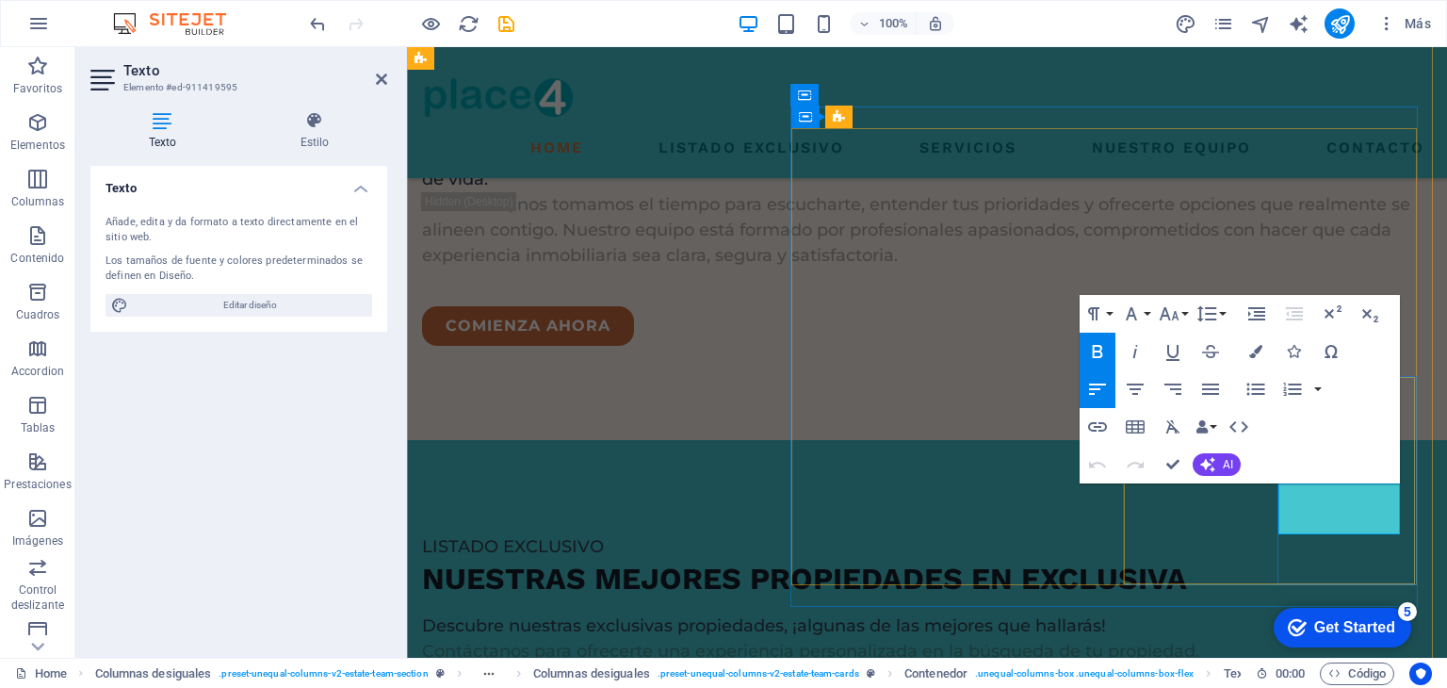
drag, startPoint x: 1342, startPoint y: 521, endPoint x: 1252, endPoint y: 504, distance: 91.1
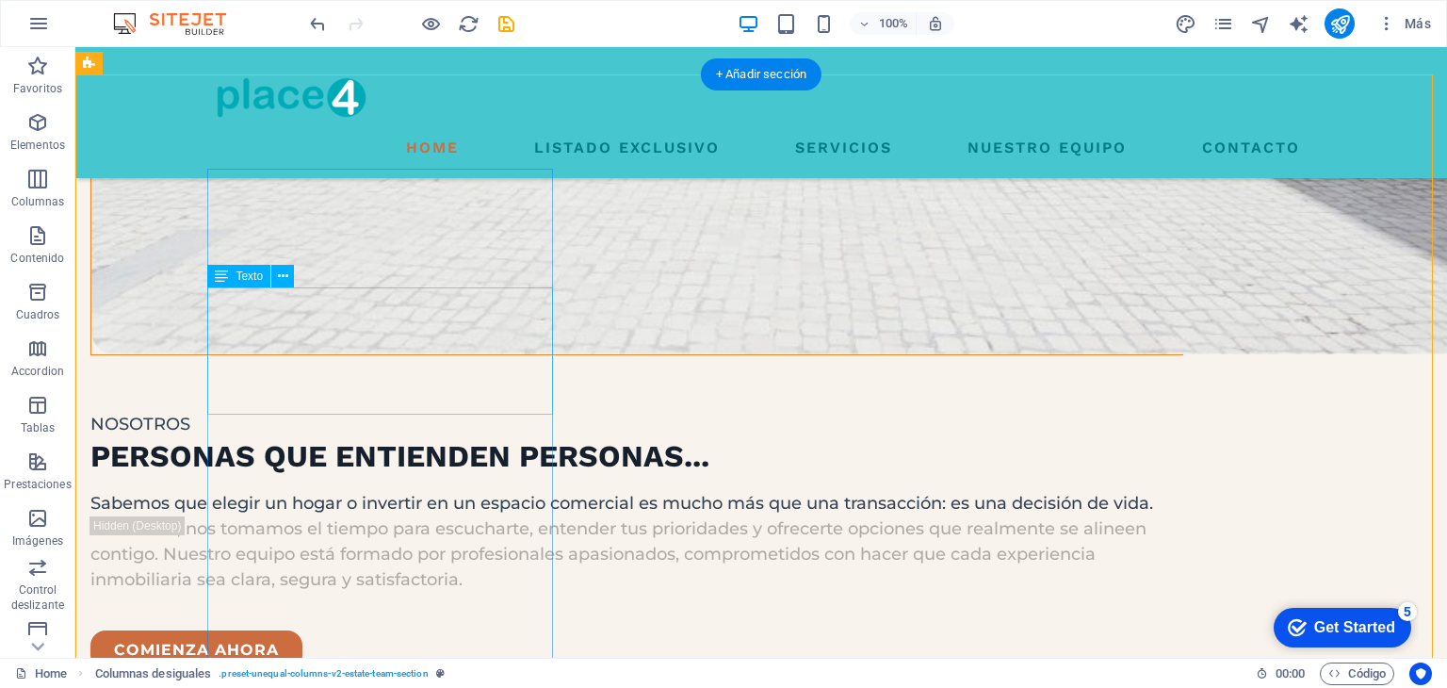
scroll to position [2683, 0]
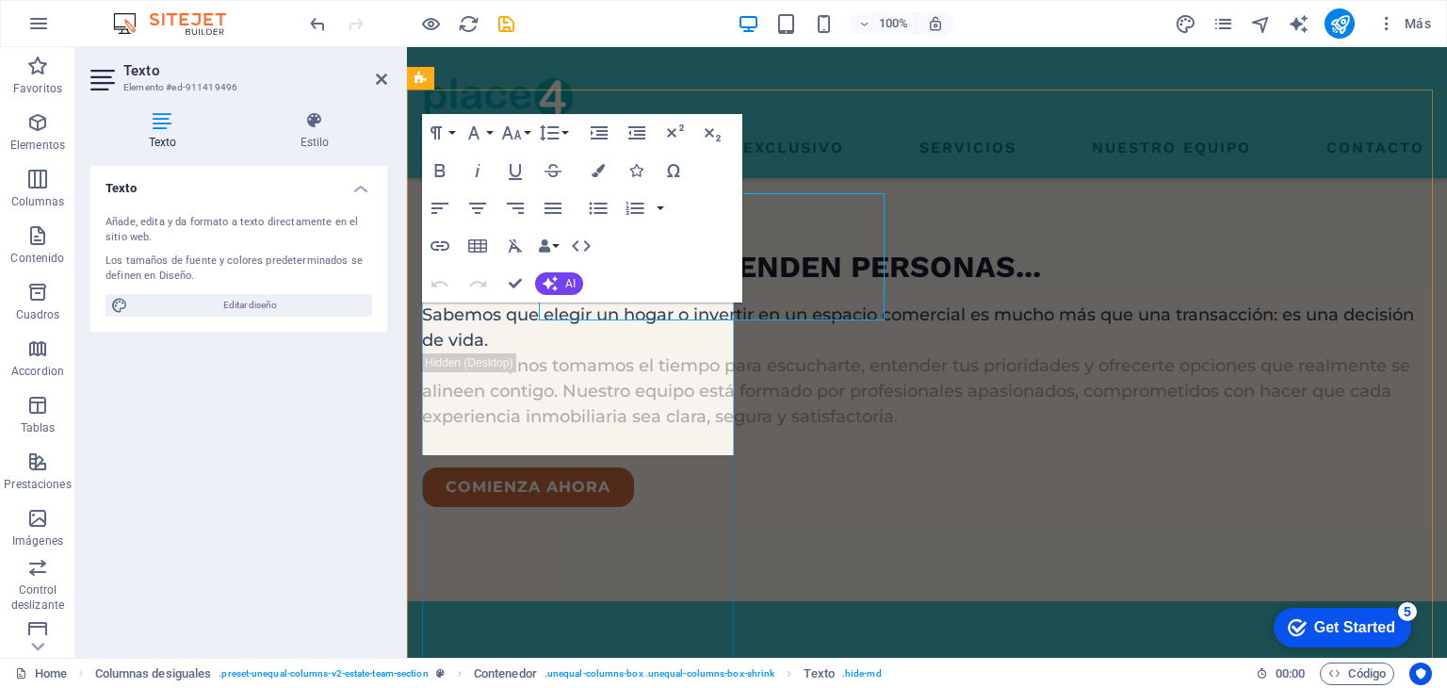
scroll to position [2766, 0]
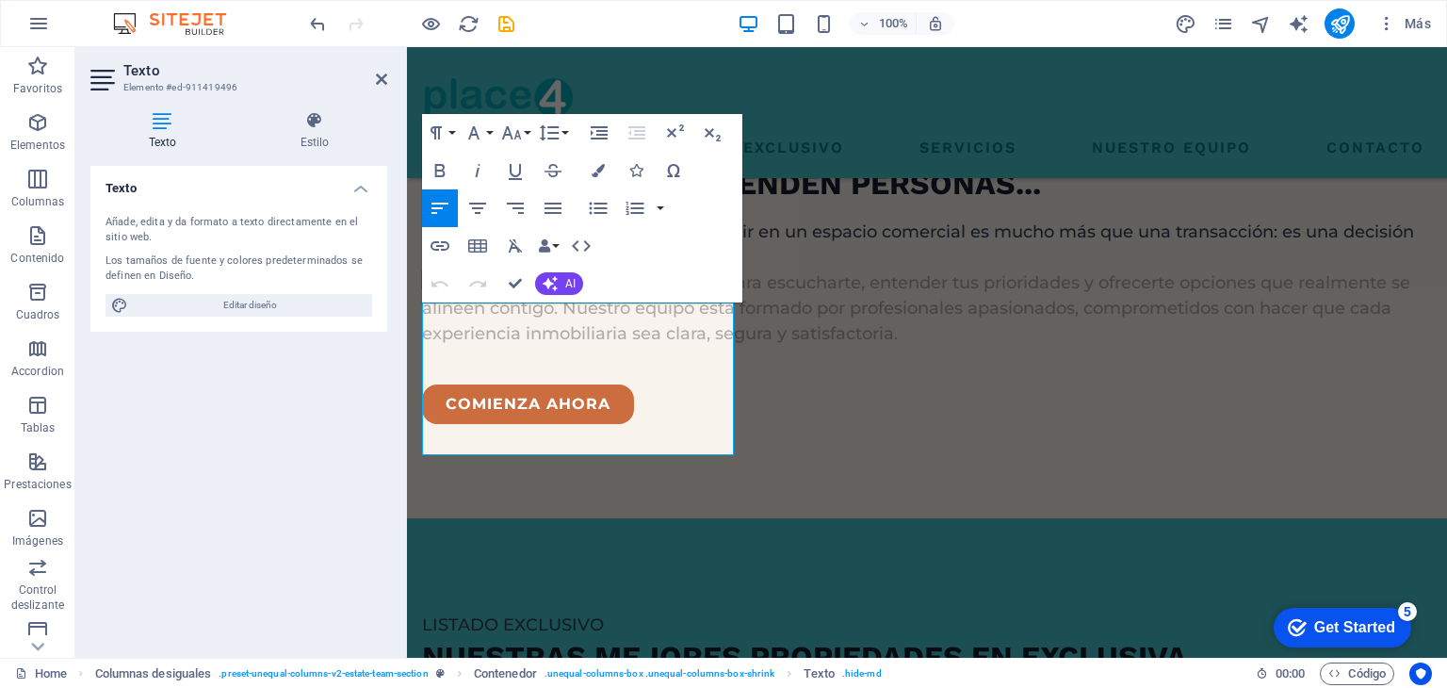
drag, startPoint x: 546, startPoint y: 448, endPoint x: 396, endPoint y: 307, distance: 205.9
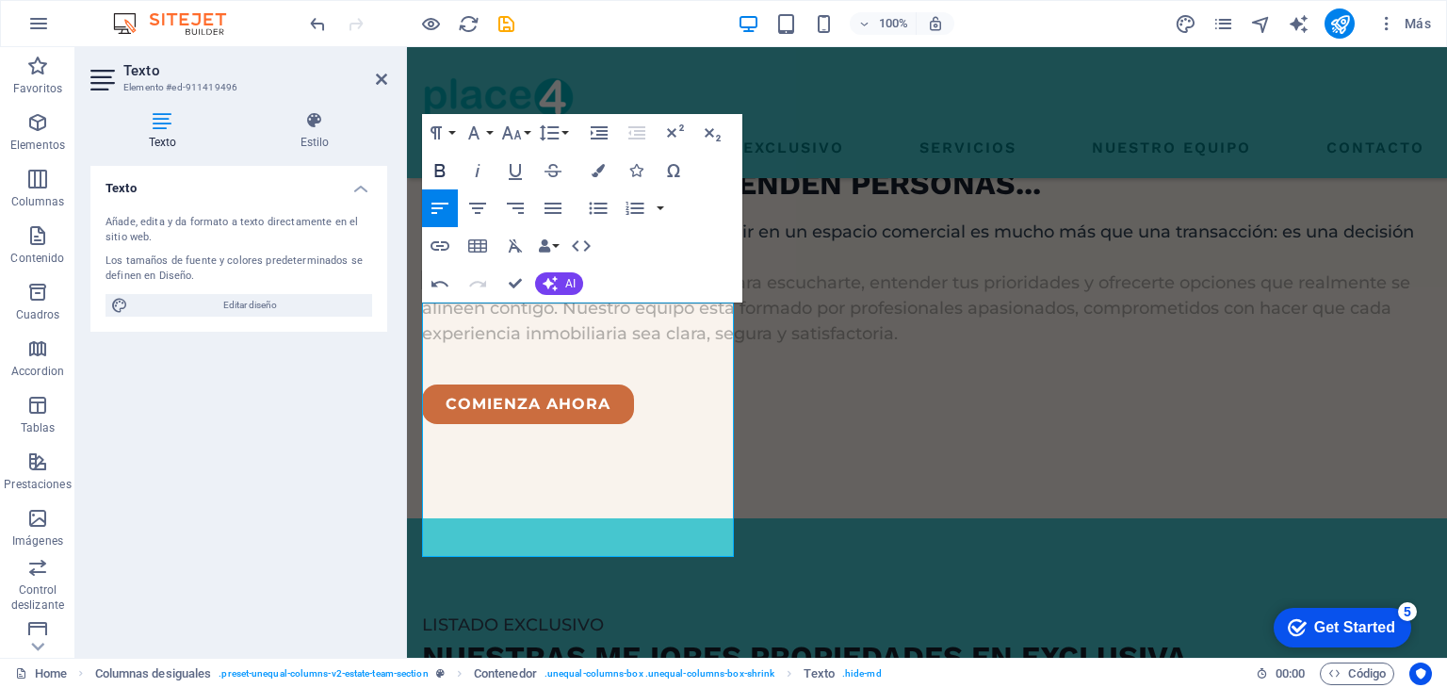
click at [437, 169] on icon "button" at bounding box center [440, 170] width 23 height 23
click at [941, 159] on nav "Home Listado Exclusivo Servicios Nuestro equipo Contacto" at bounding box center [927, 148] width 1010 height 30
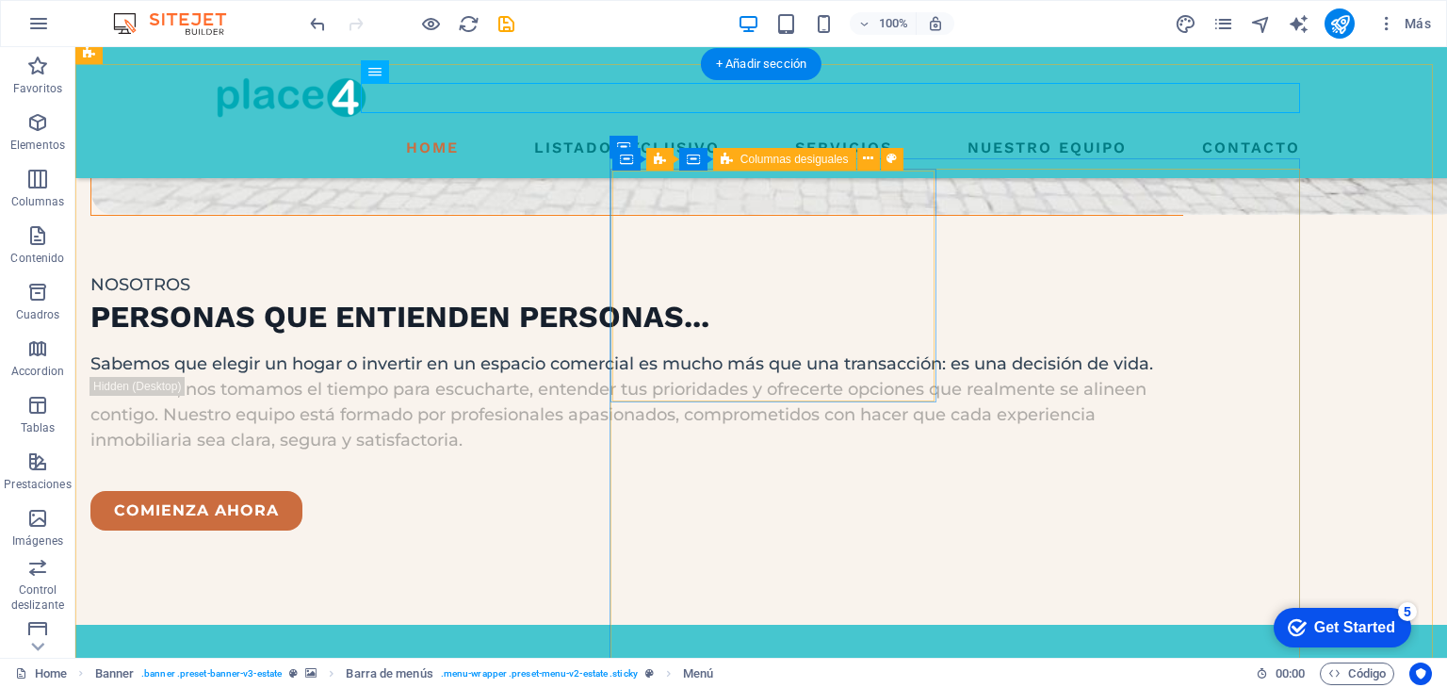
scroll to position [2683, 0]
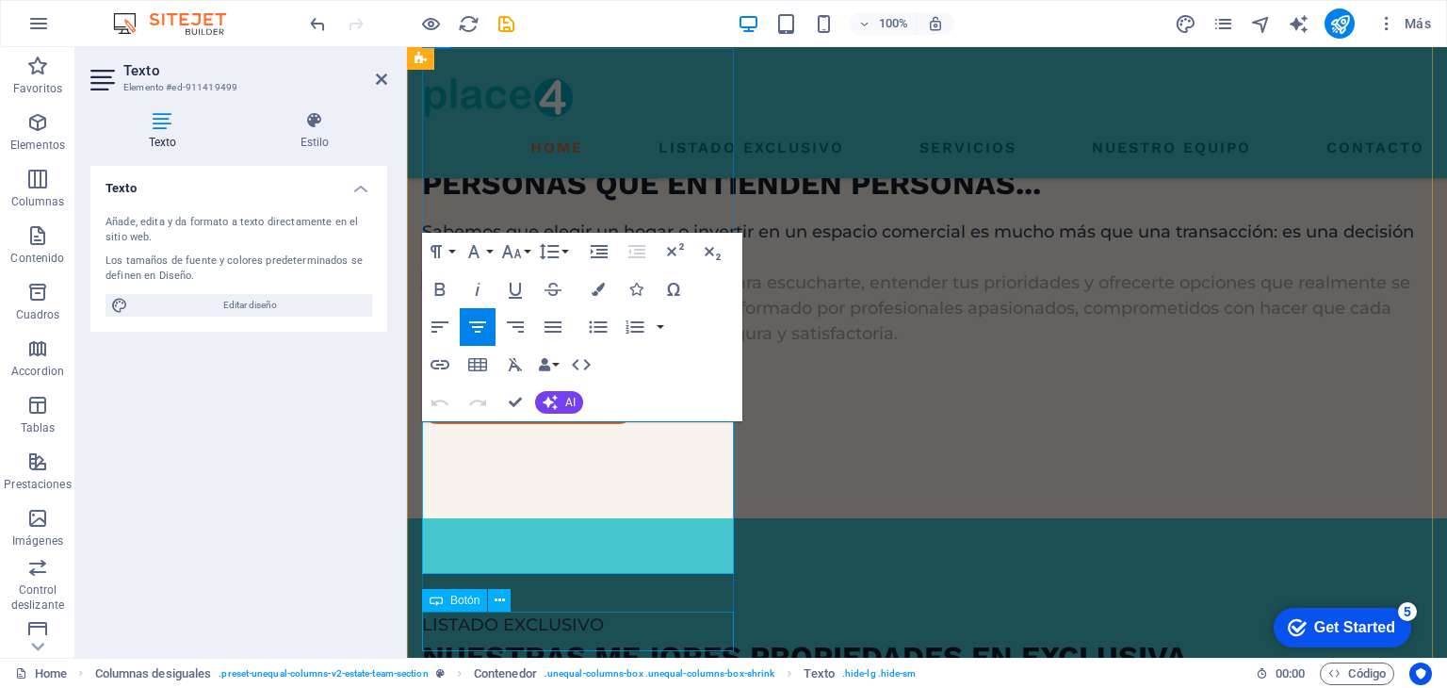
scroll to position [2944, 0]
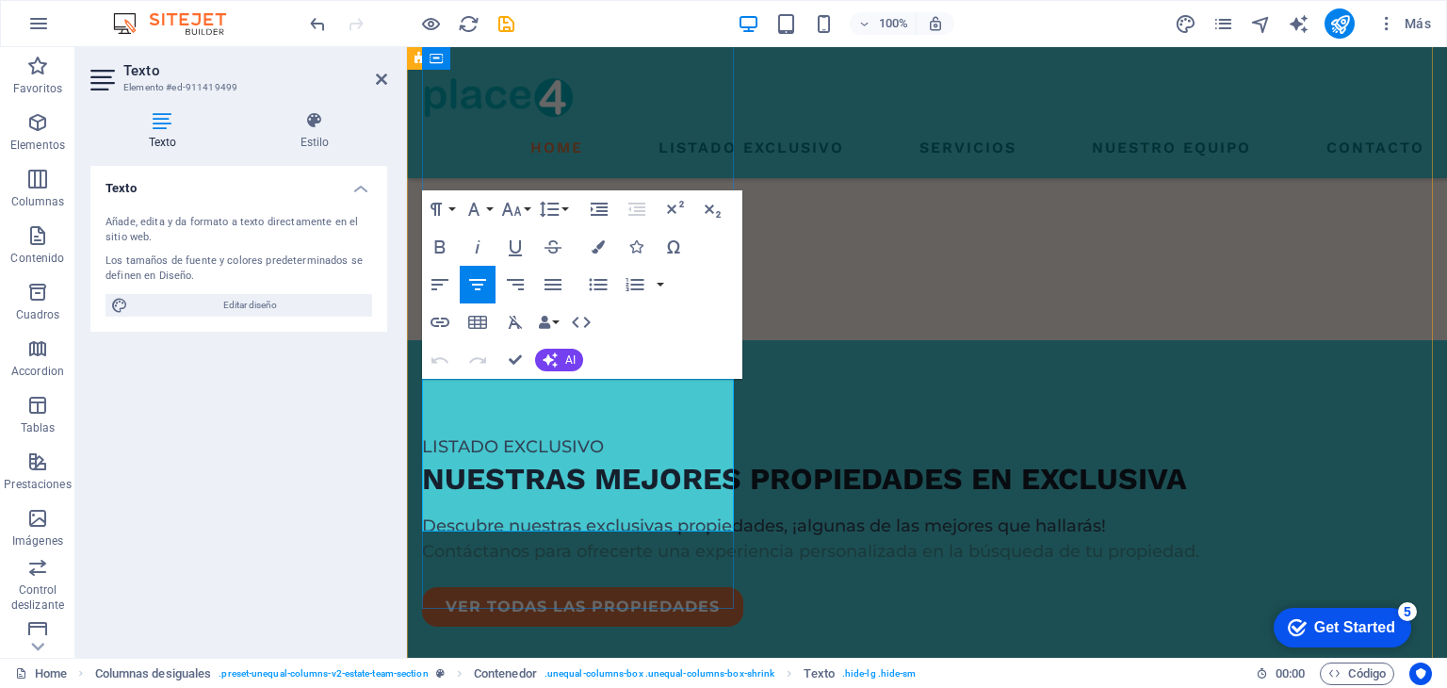
drag, startPoint x: 648, startPoint y: 524, endPoint x: 377, endPoint y: 387, distance: 303.8
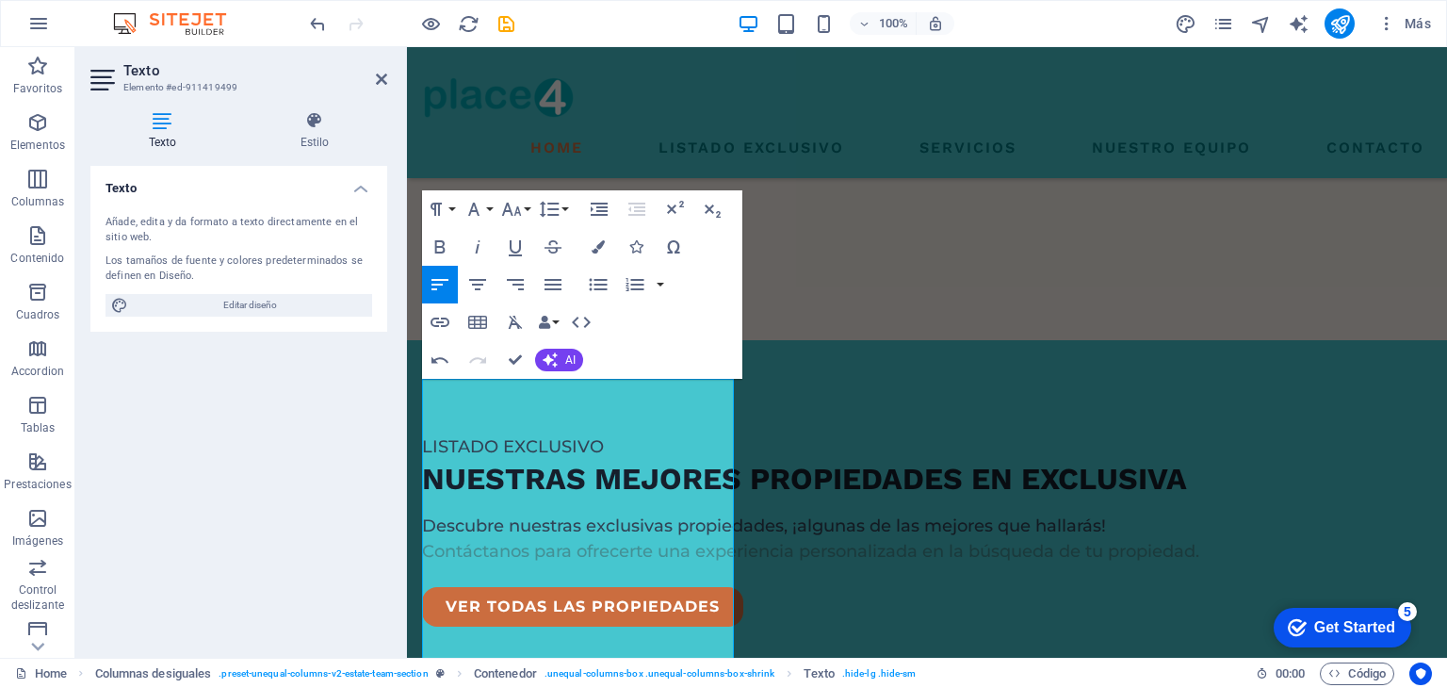
click at [302, 486] on div "Texto Añade, edita y da formato a texto directamente en el sitio web. Los tamañ…" at bounding box center [238, 404] width 297 height 477
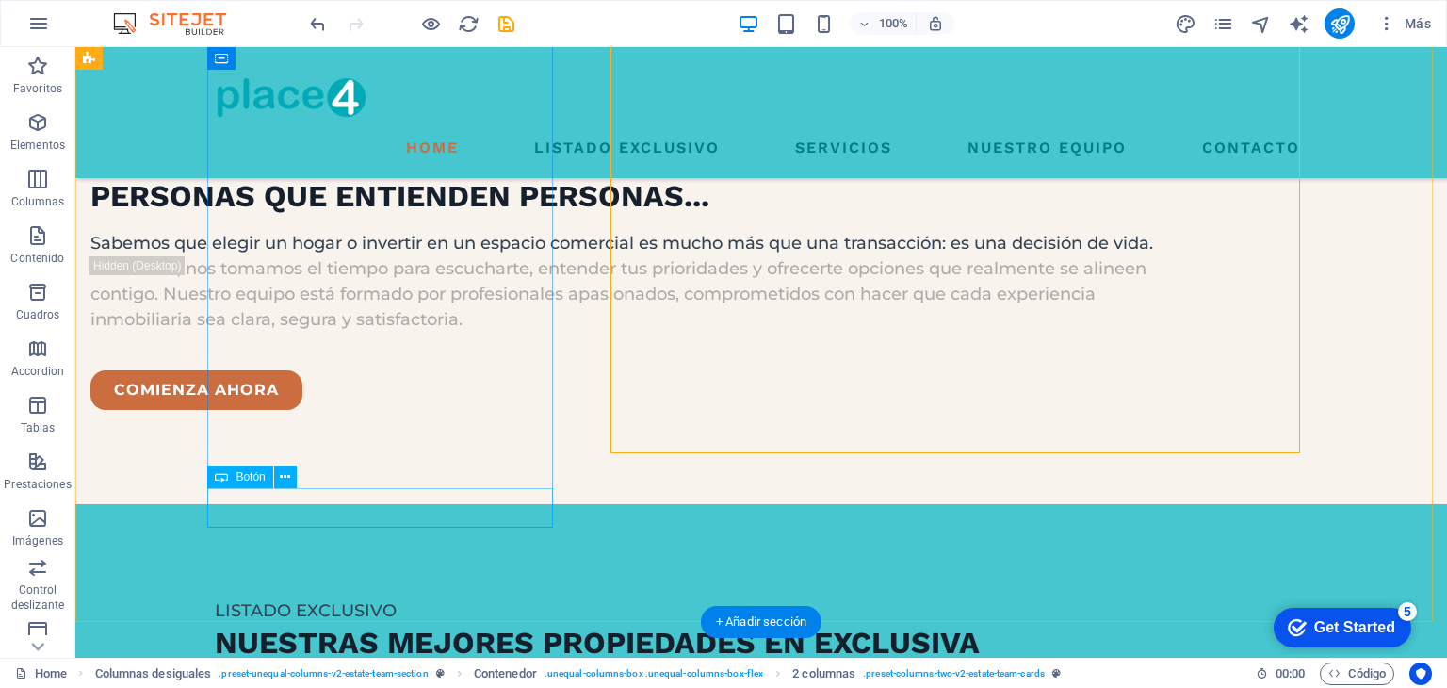
scroll to position [2967, 0]
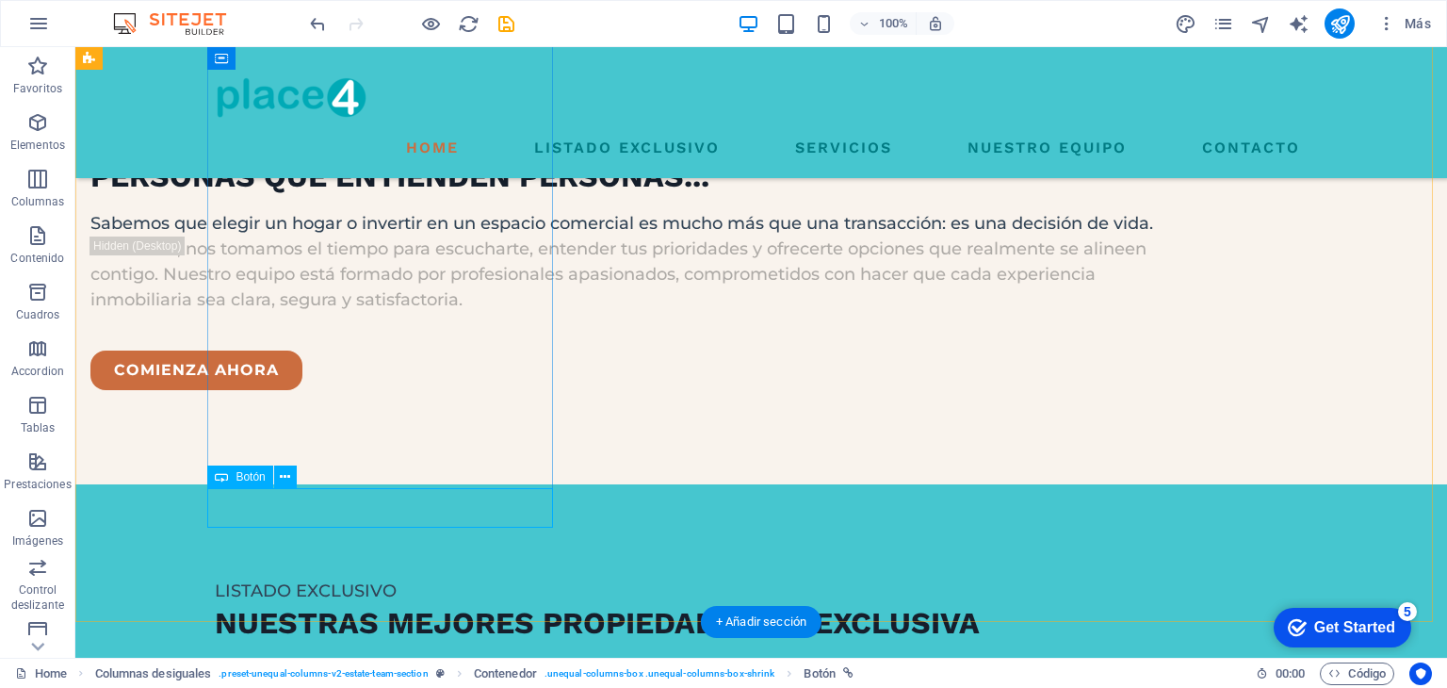
scroll to position [3076, 0]
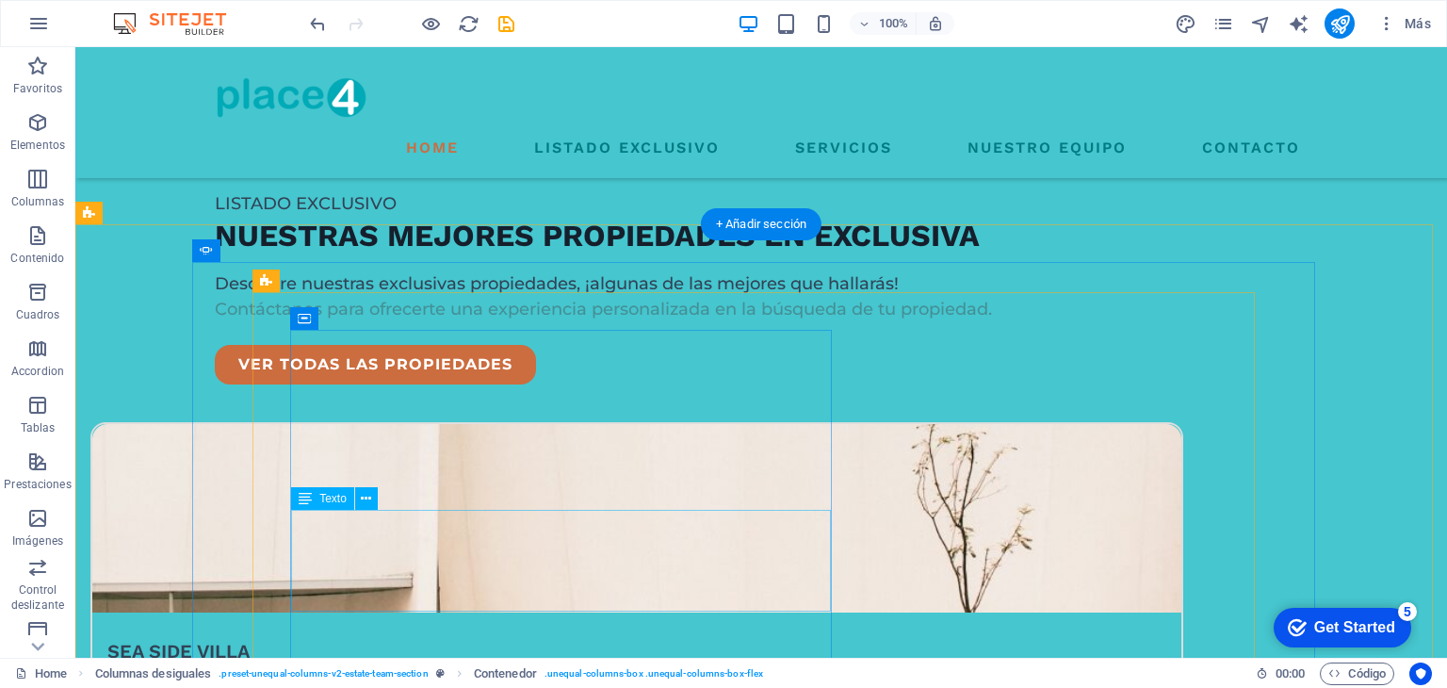
scroll to position [3533, 0]
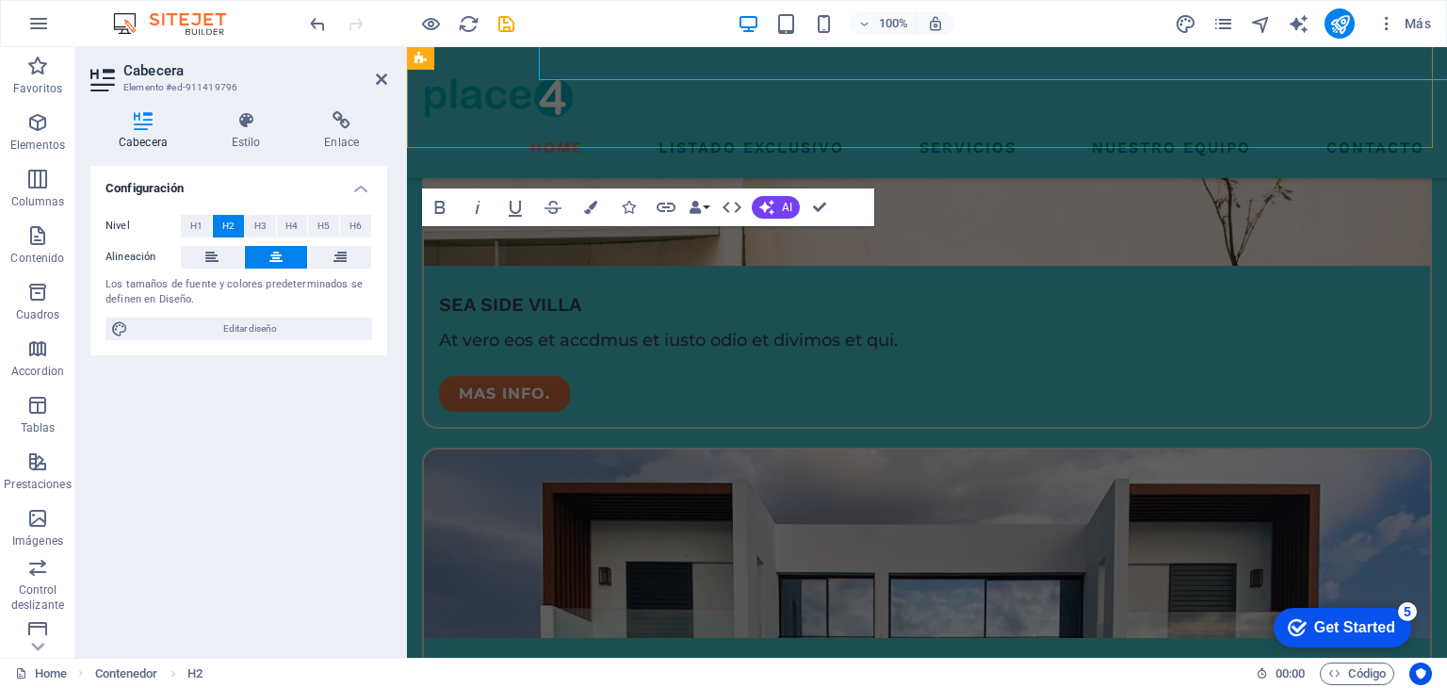
scroll to position [3642, 0]
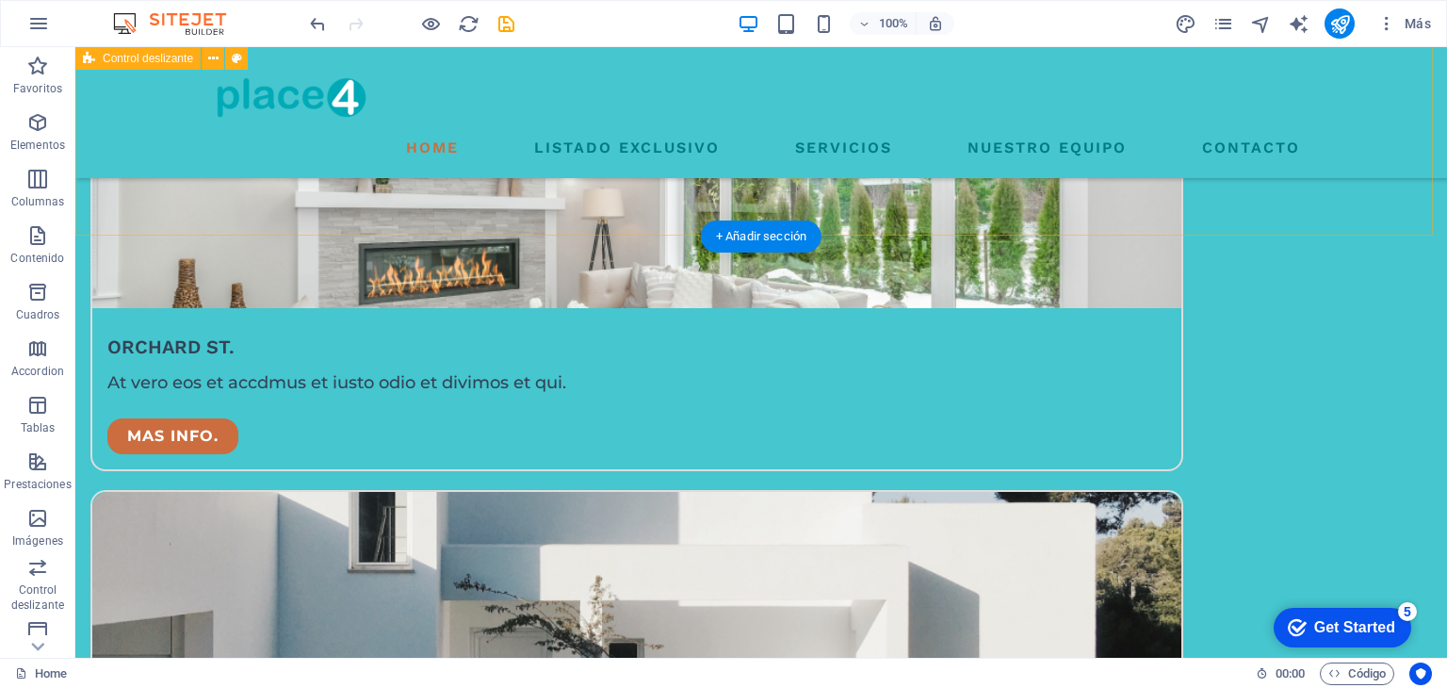
scroll to position [4225, 0]
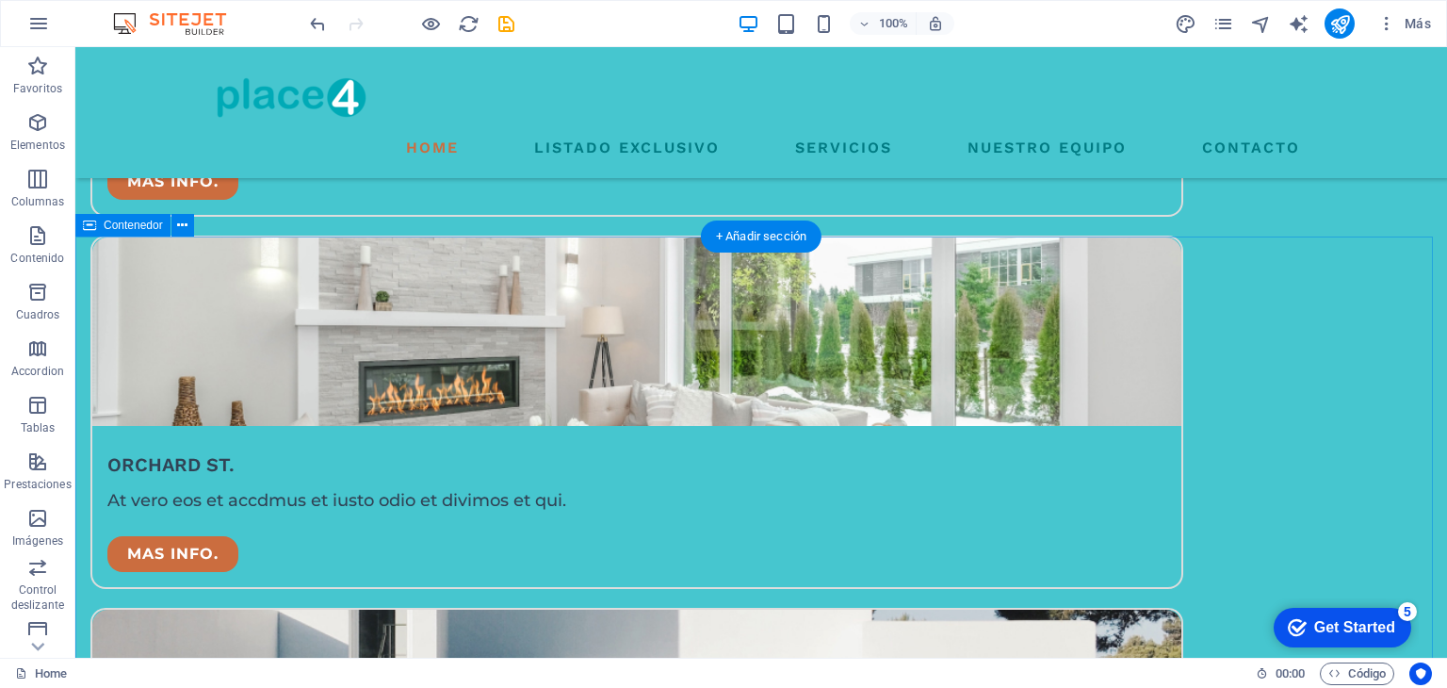
click at [117, 227] on span "Contenedor" at bounding box center [133, 225] width 59 height 11
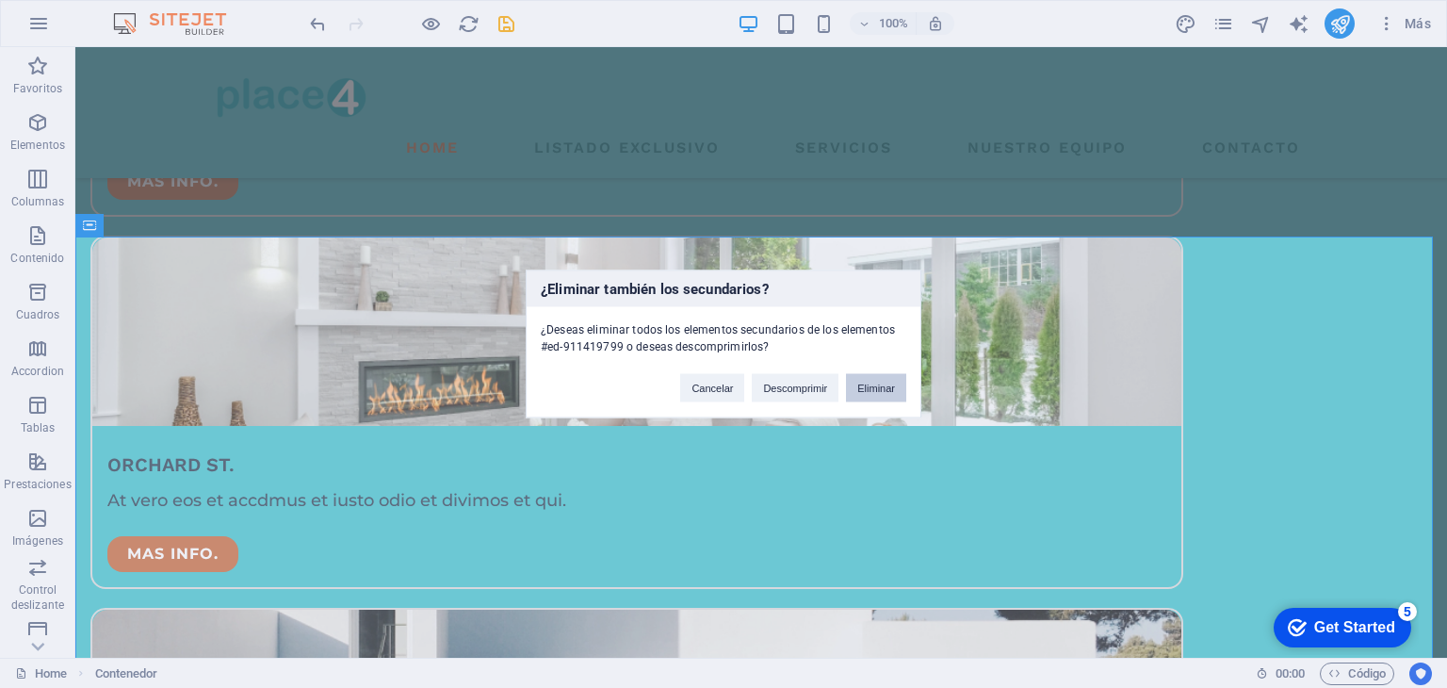
click at [890, 386] on button "Eliminar" at bounding box center [876, 388] width 60 height 28
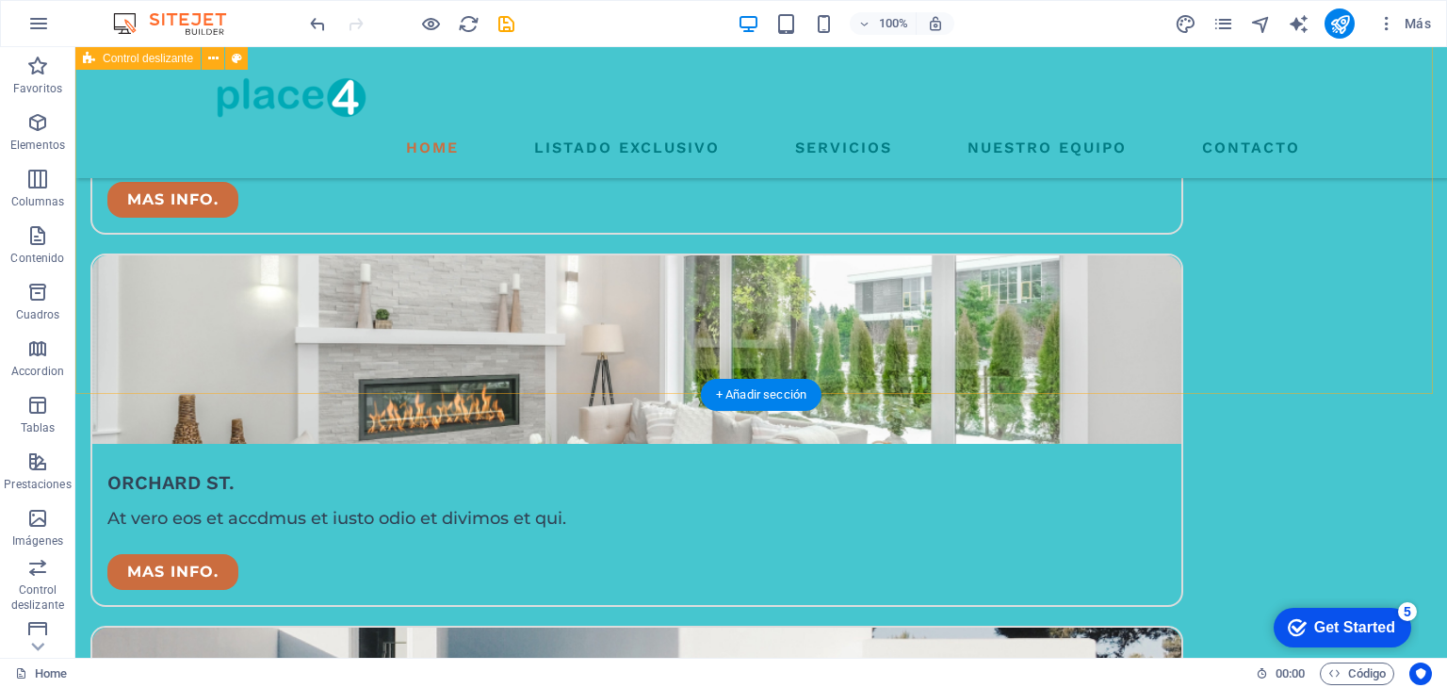
scroll to position [4263, 0]
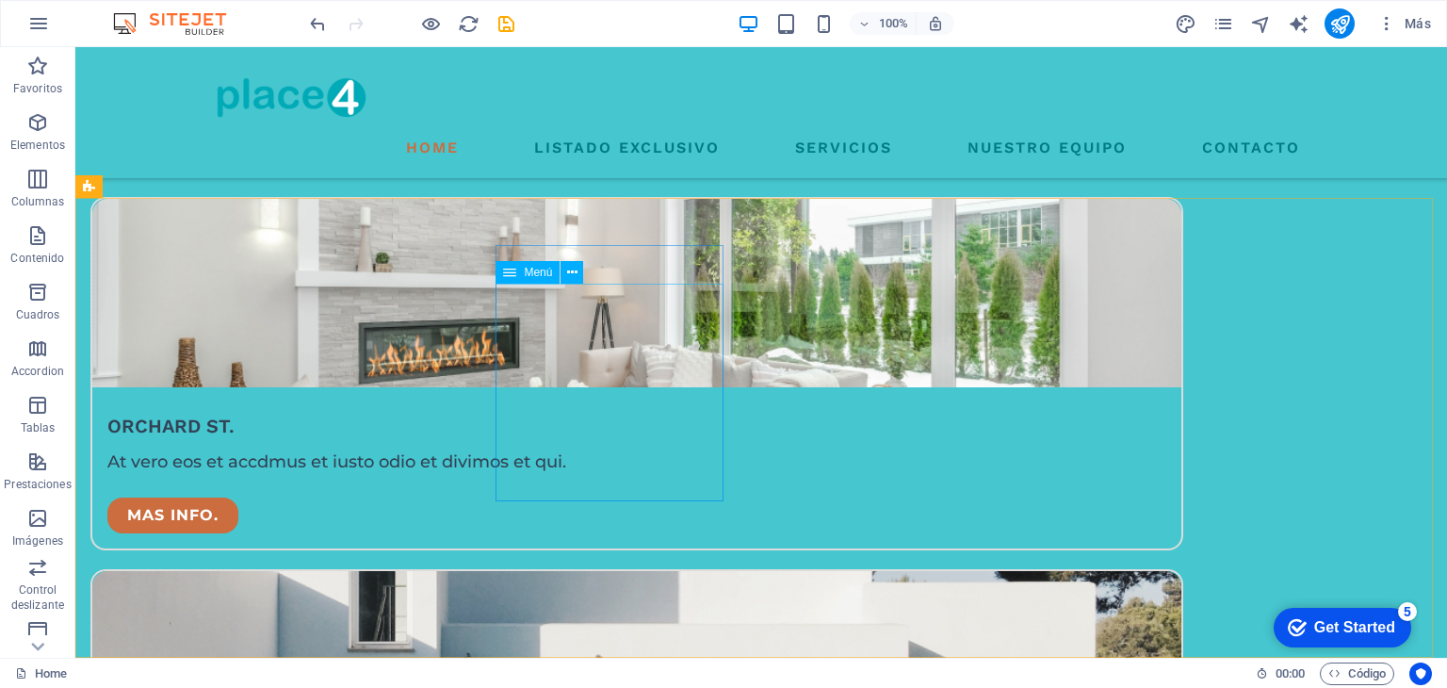
click at [531, 280] on div "Menú" at bounding box center [528, 272] width 64 height 23
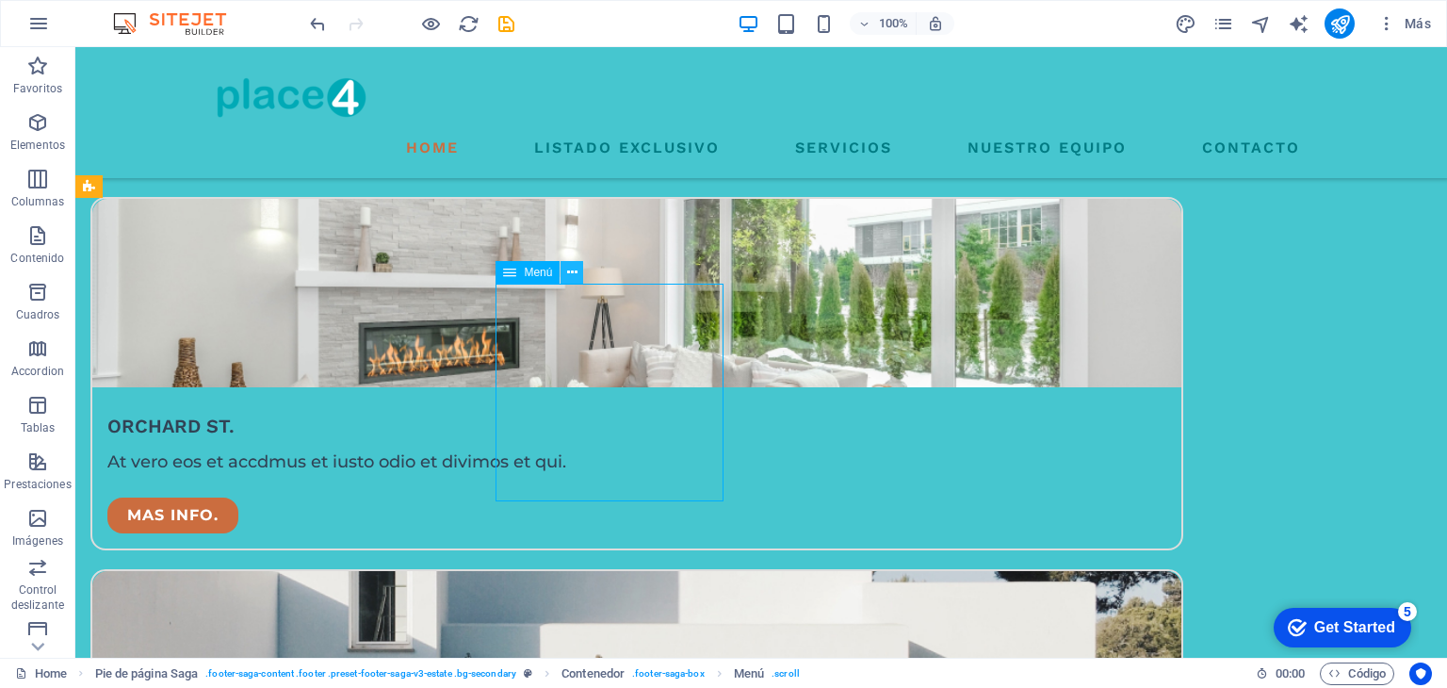
click at [577, 272] on icon at bounding box center [572, 273] width 10 height 20
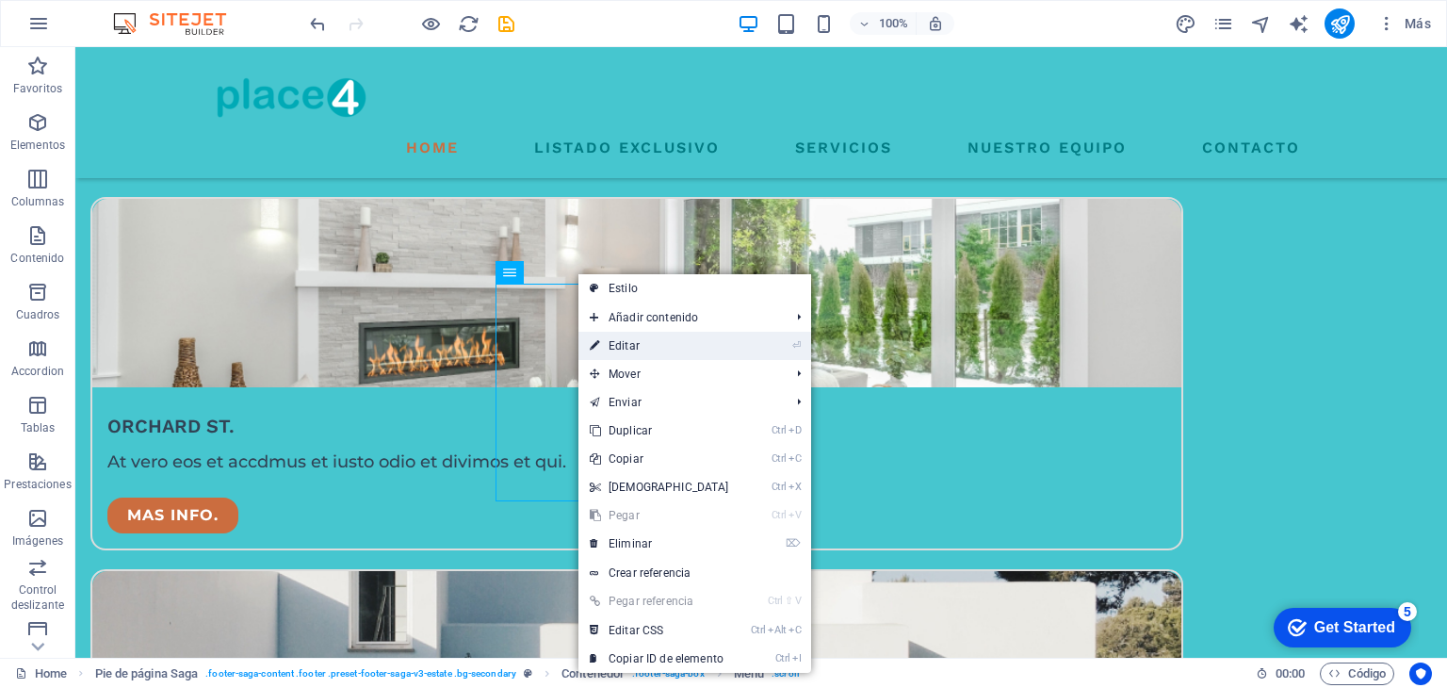
click at [691, 340] on link "⏎ Editar" at bounding box center [659, 346] width 162 height 28
select select
select select "1"
select select
select select "2"
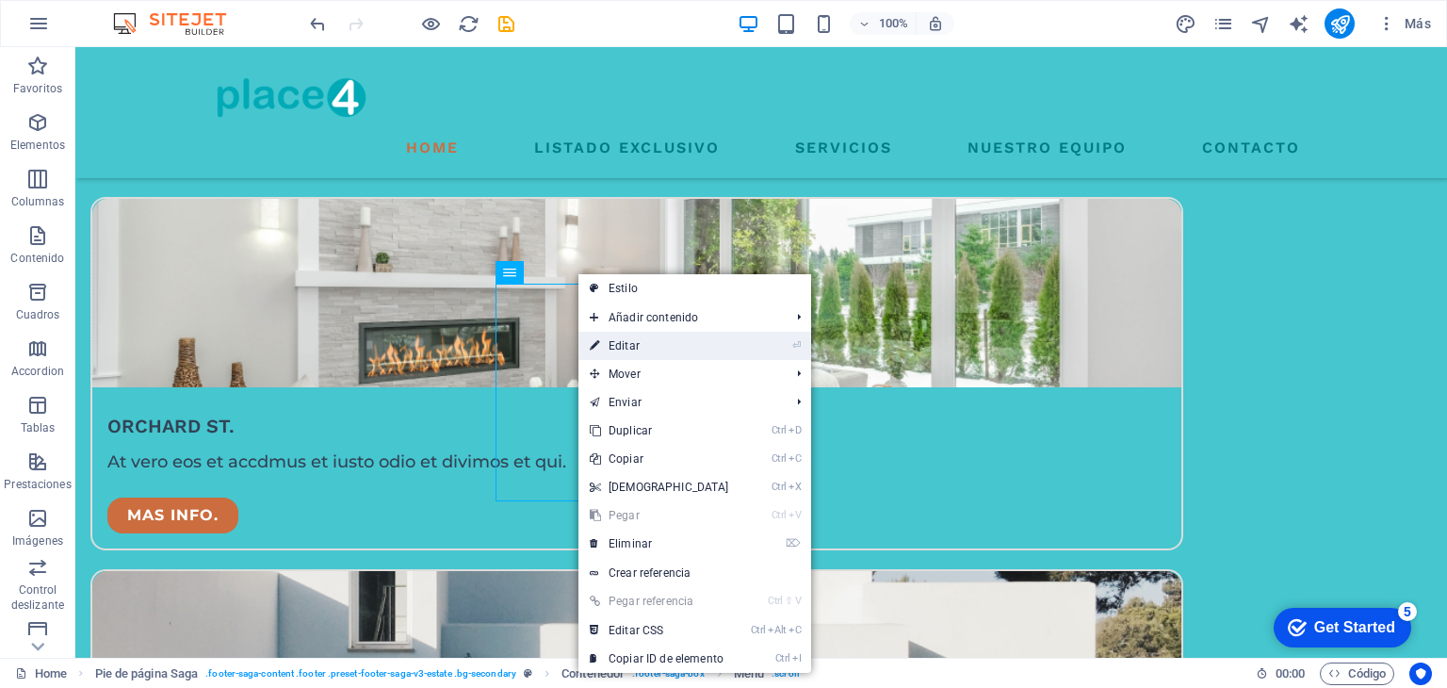
select select
select select "3"
select select
select select "4"
select select
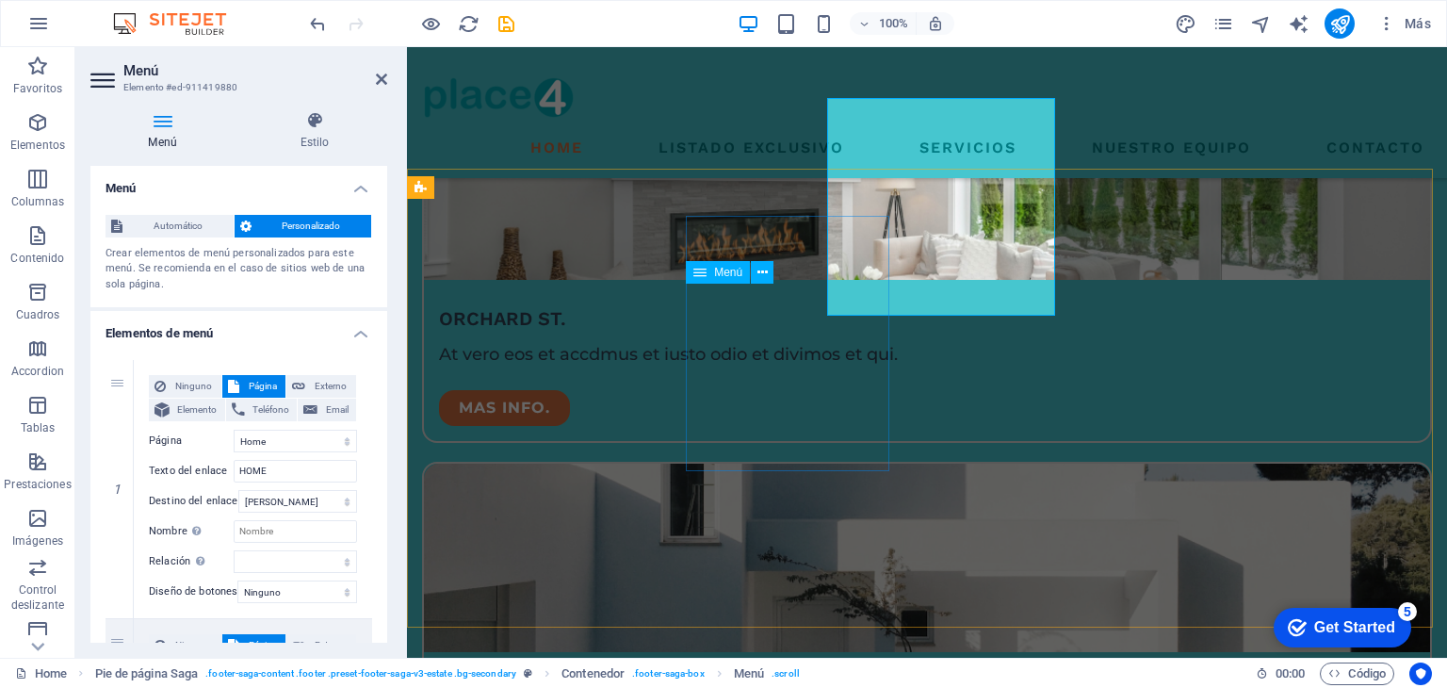
scroll to position [4404, 0]
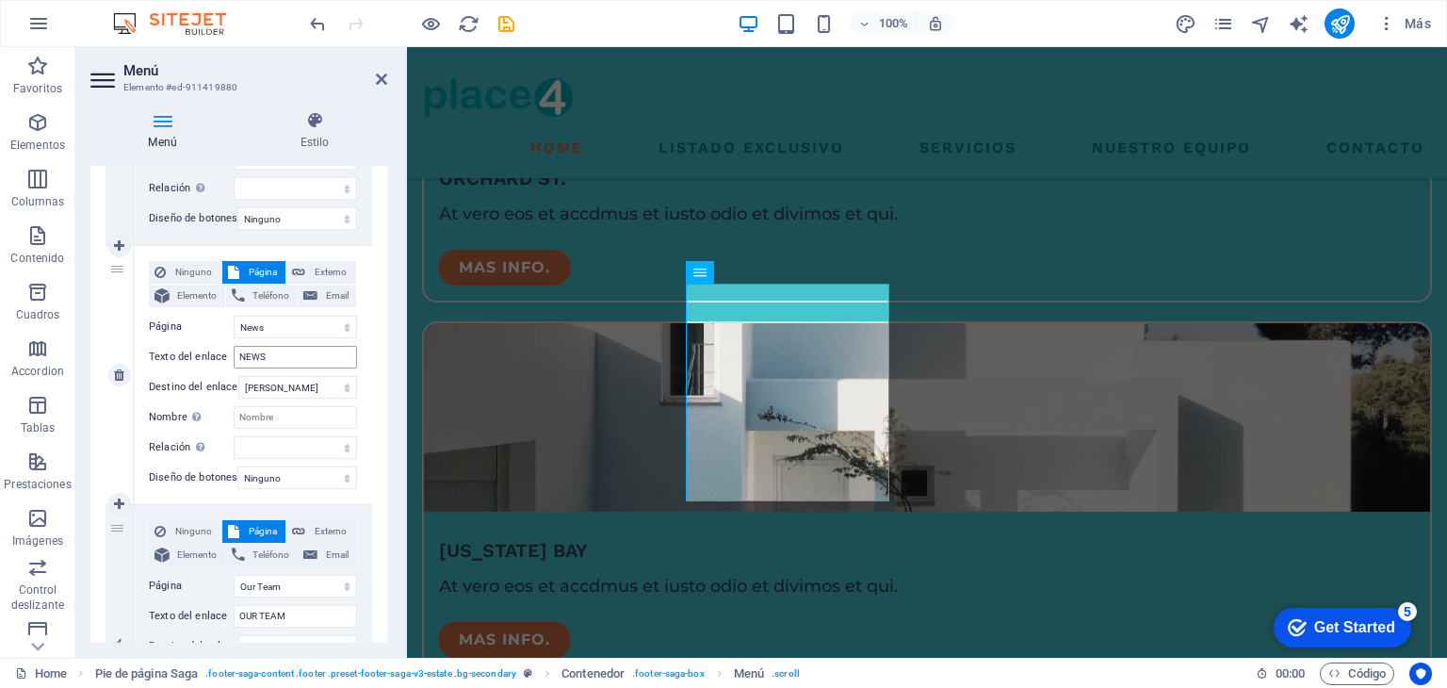
scroll to position [631, 0]
drag, startPoint x: 276, startPoint y: 353, endPoint x: 197, endPoint y: 355, distance: 79.2
click at [197, 355] on div "Texto del enlace NEWS" at bounding box center [253, 358] width 208 height 23
type input "li"
select select
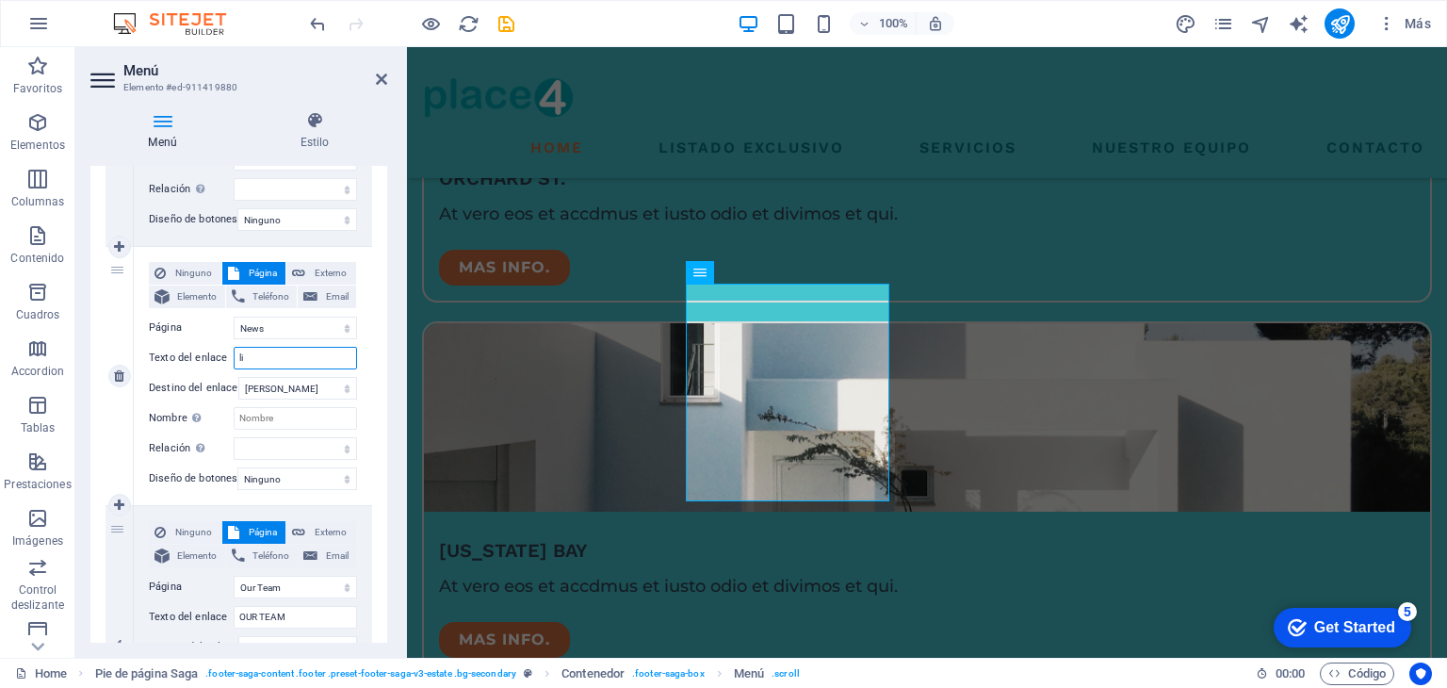
select select
type input "l"
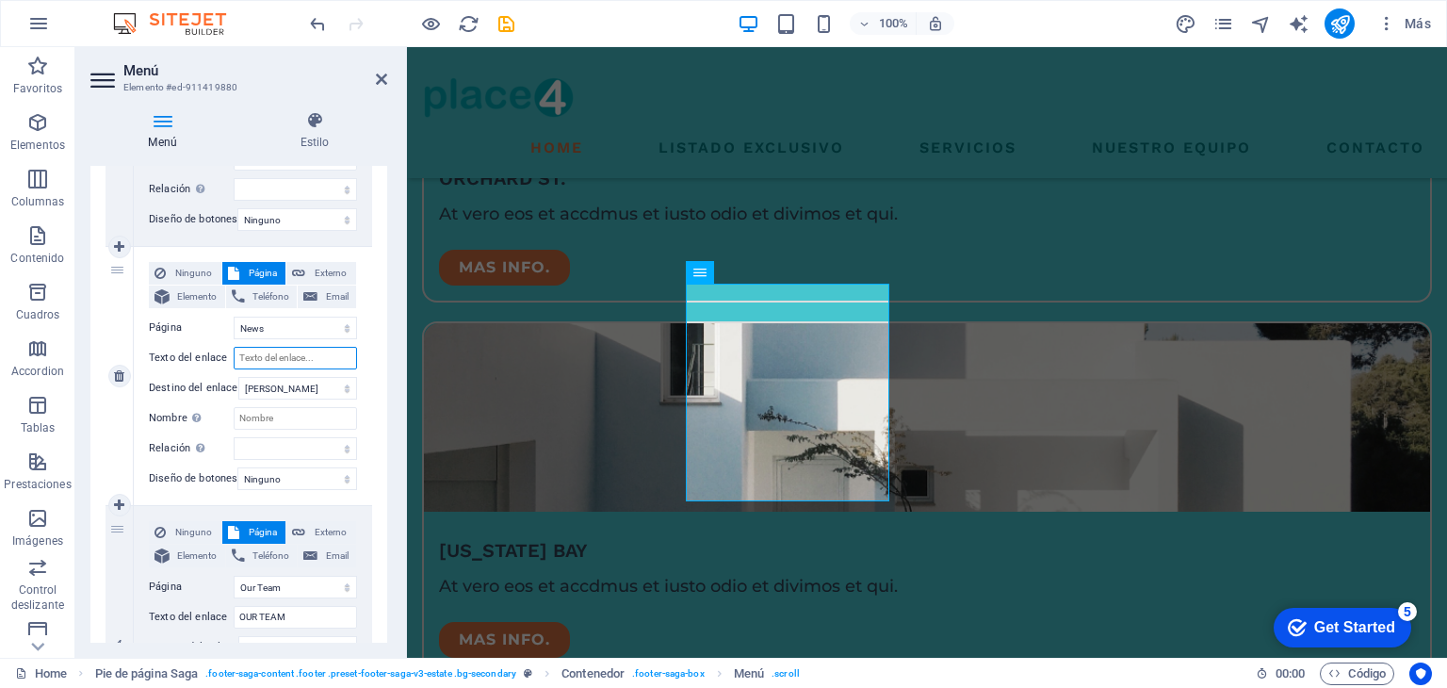
select select
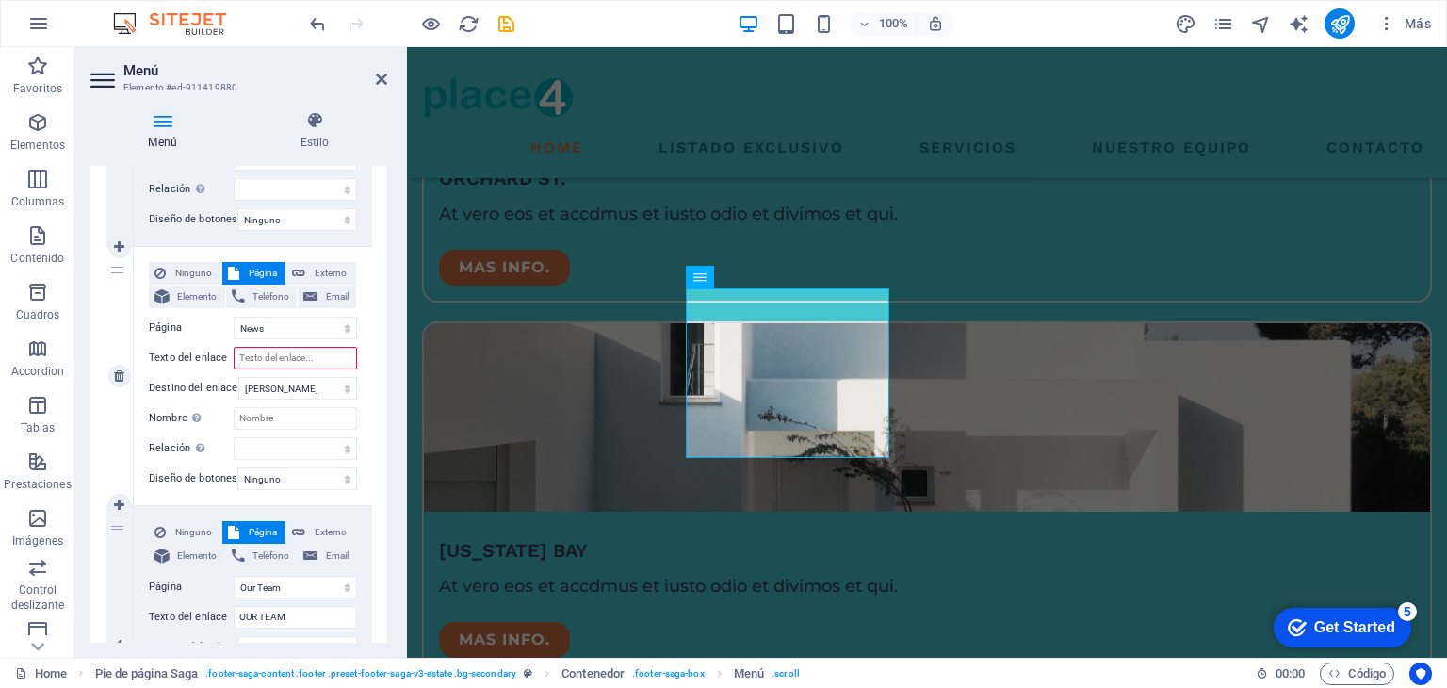
scroll to position [4399, 0]
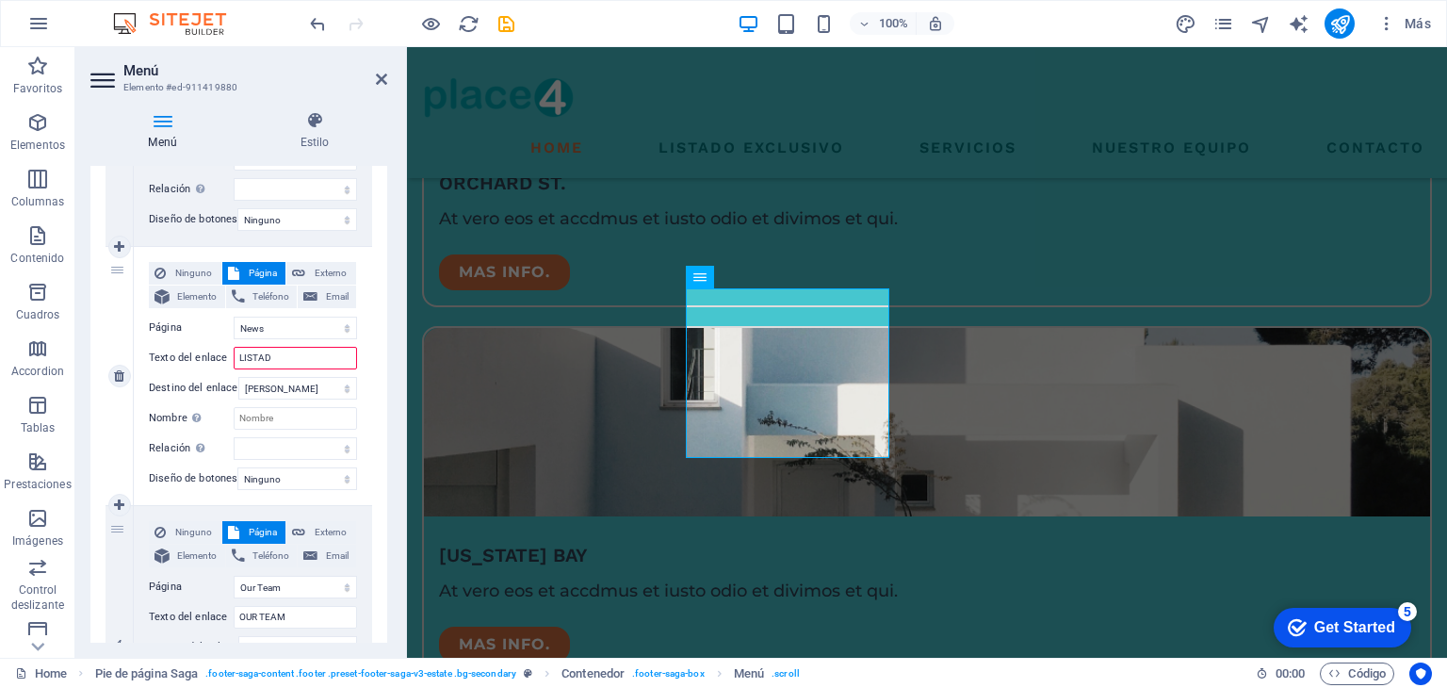
type input "LISTADO"
select select
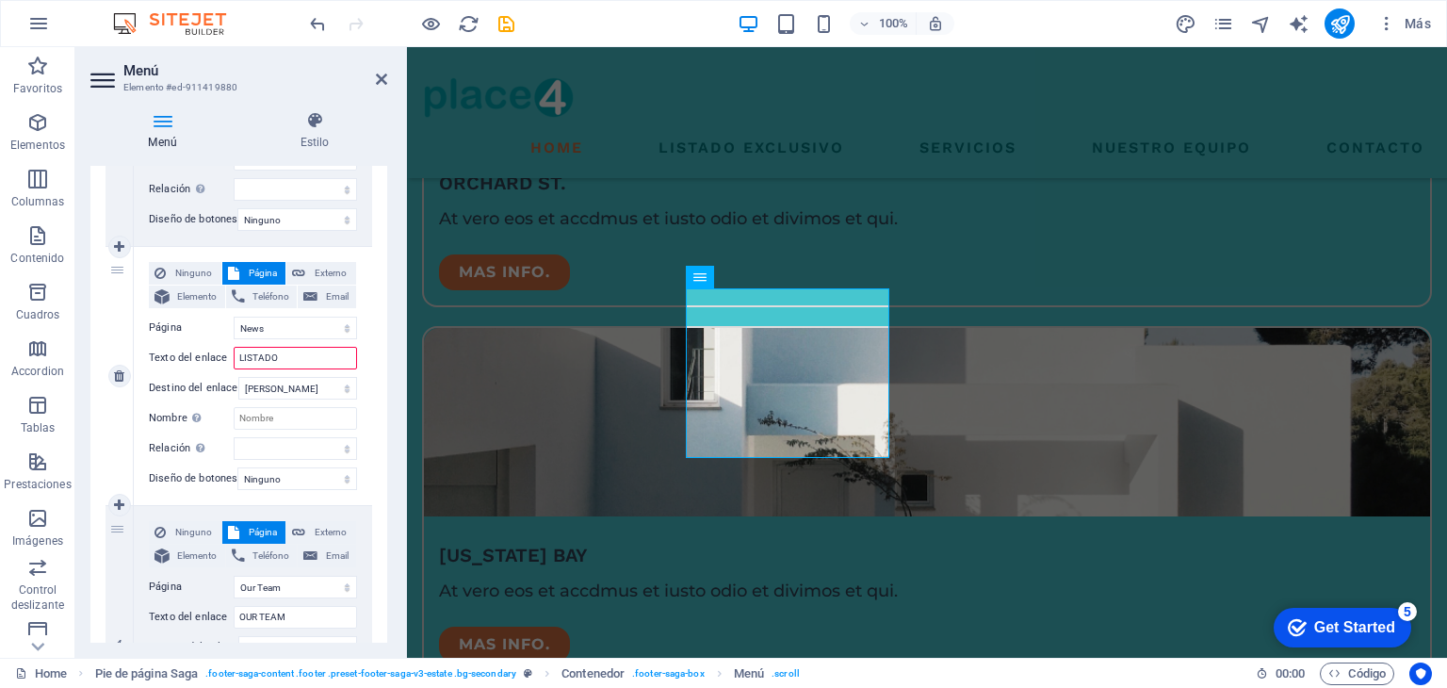
select select
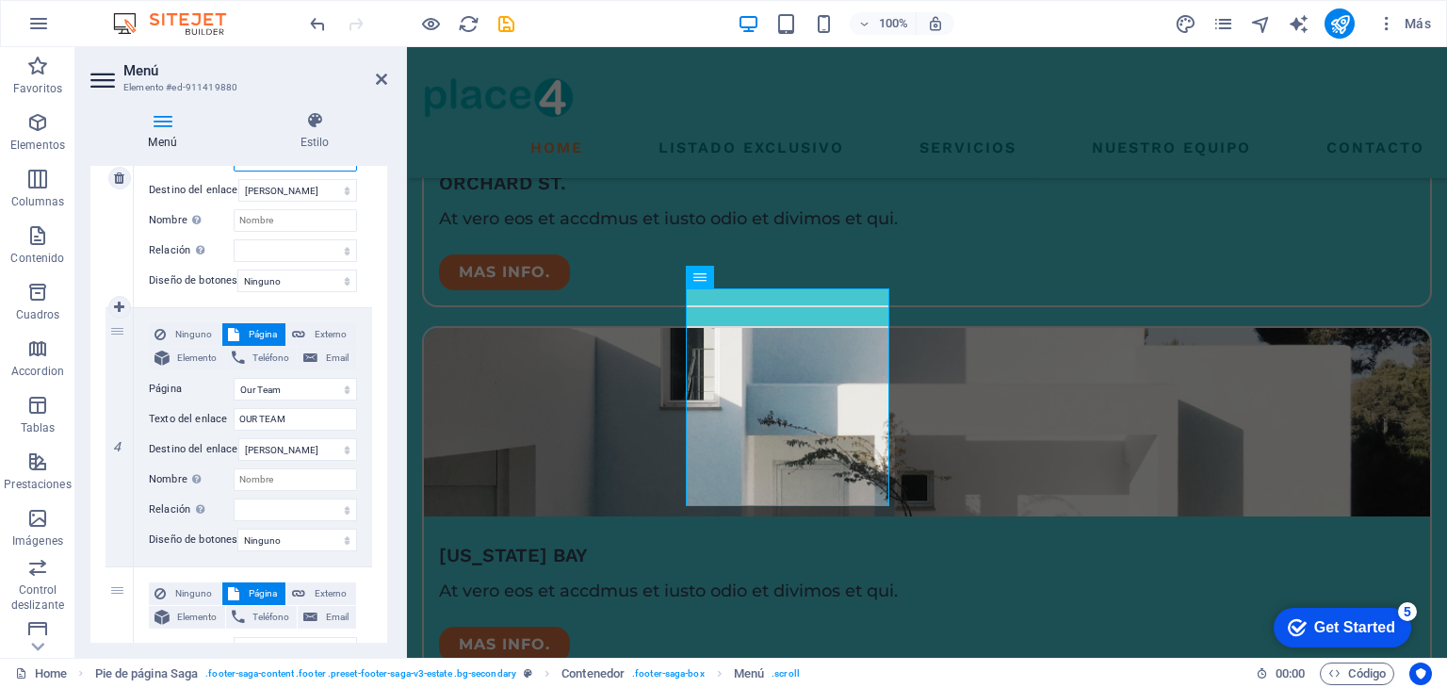
scroll to position [833, 0]
type input "LISTADO"
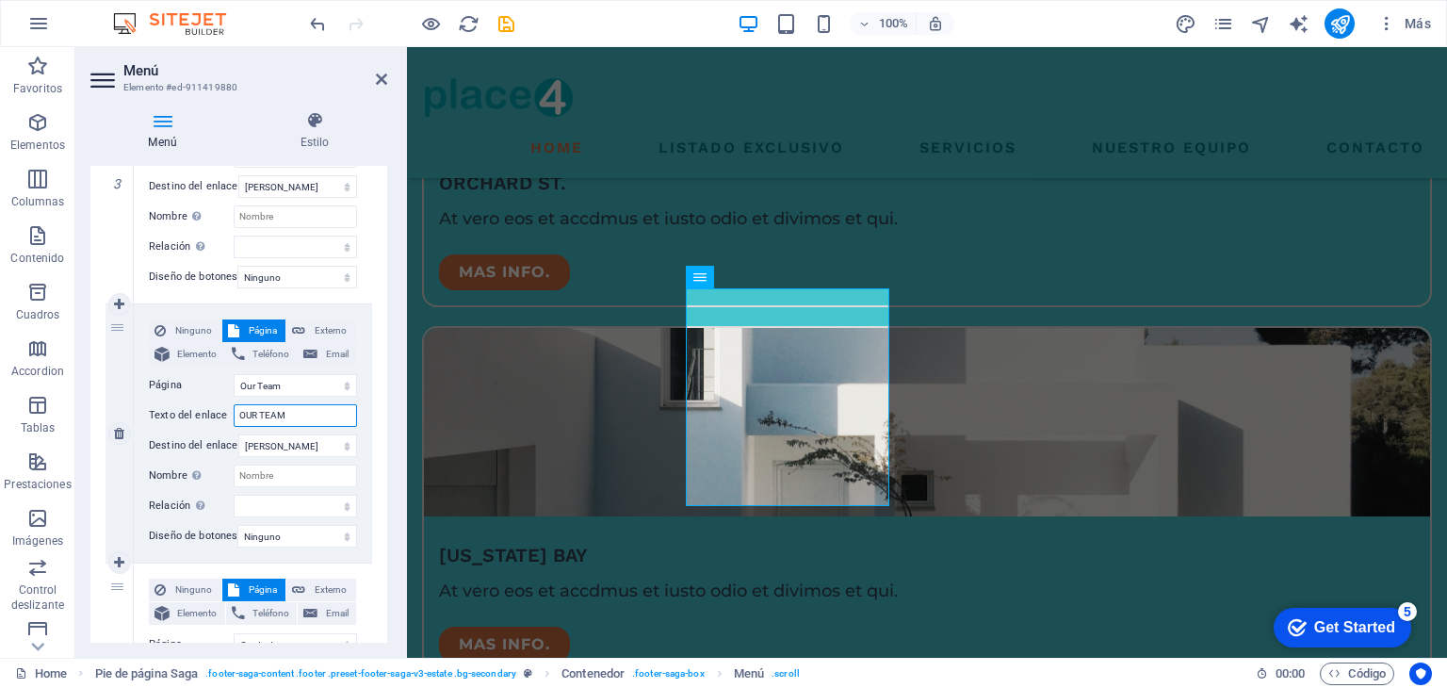
drag, startPoint x: 290, startPoint y: 410, endPoint x: 170, endPoint y: 417, distance: 120.8
click at [170, 417] on div "Texto del enlace OUR TEAM" at bounding box center [253, 415] width 208 height 23
type input "NOSOTROS"
select select
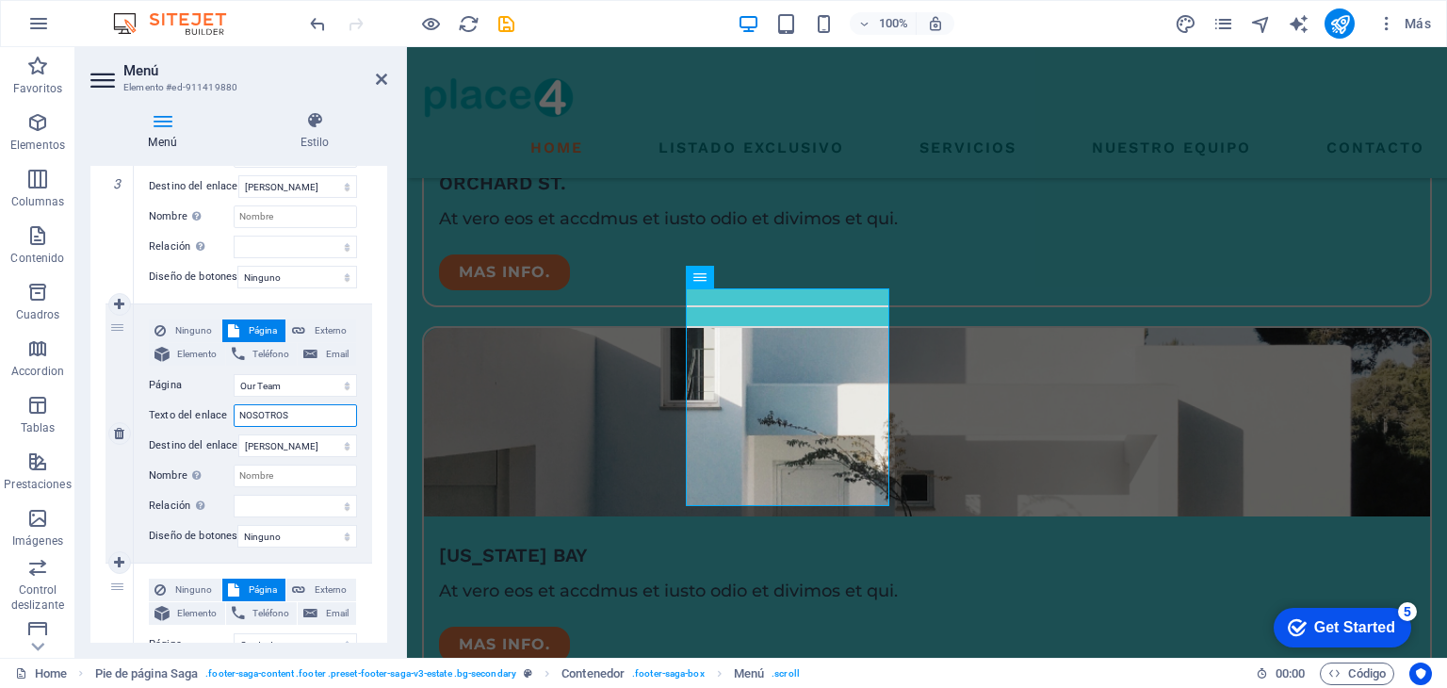
select select
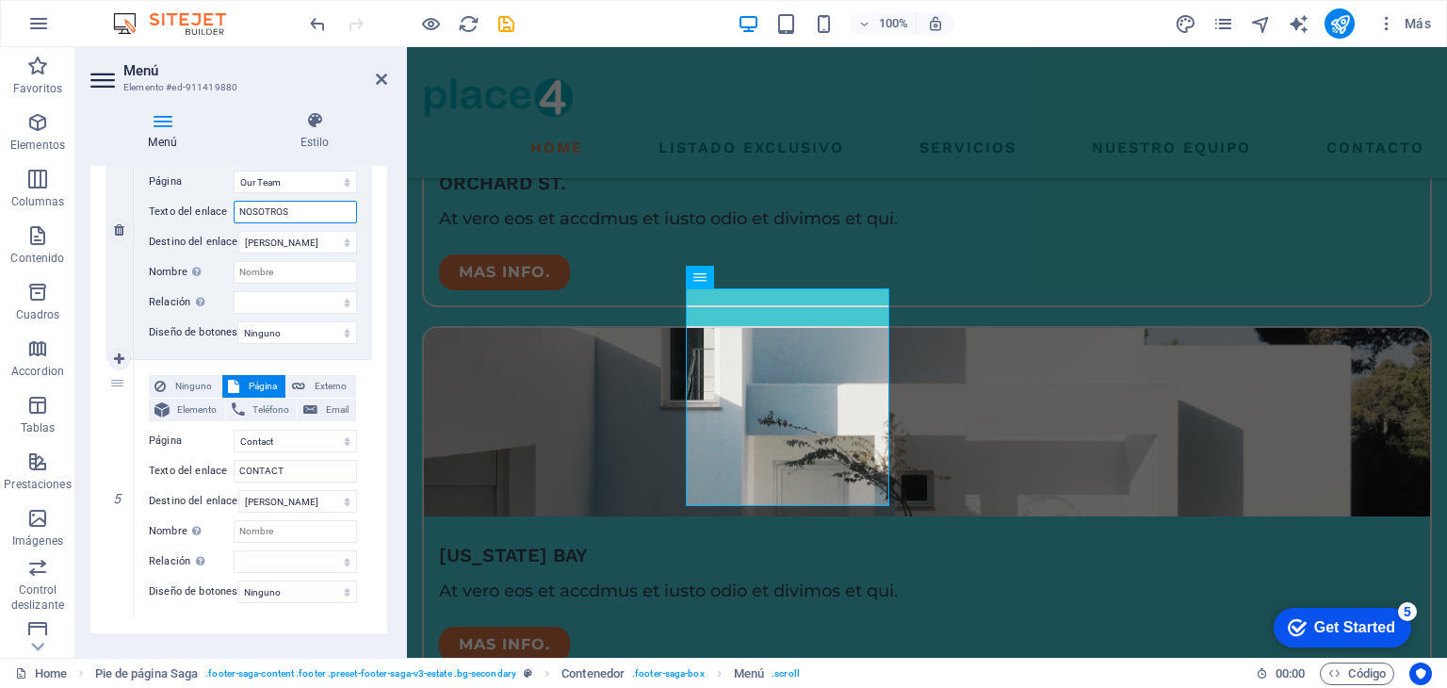
scroll to position [1076, 0]
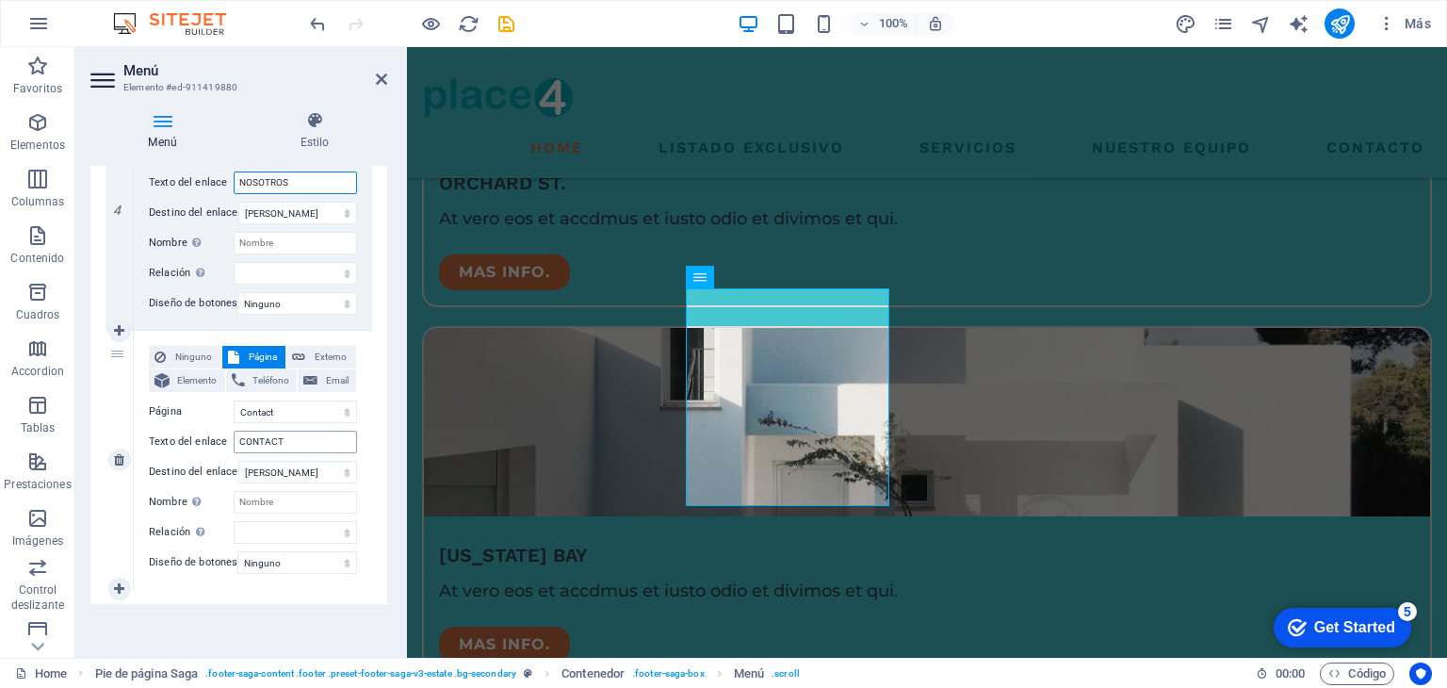
type input "NOSOTROS"
click at [296, 432] on input "CONTACT" at bounding box center [295, 442] width 123 height 23
type input "CONTACT0"
select select
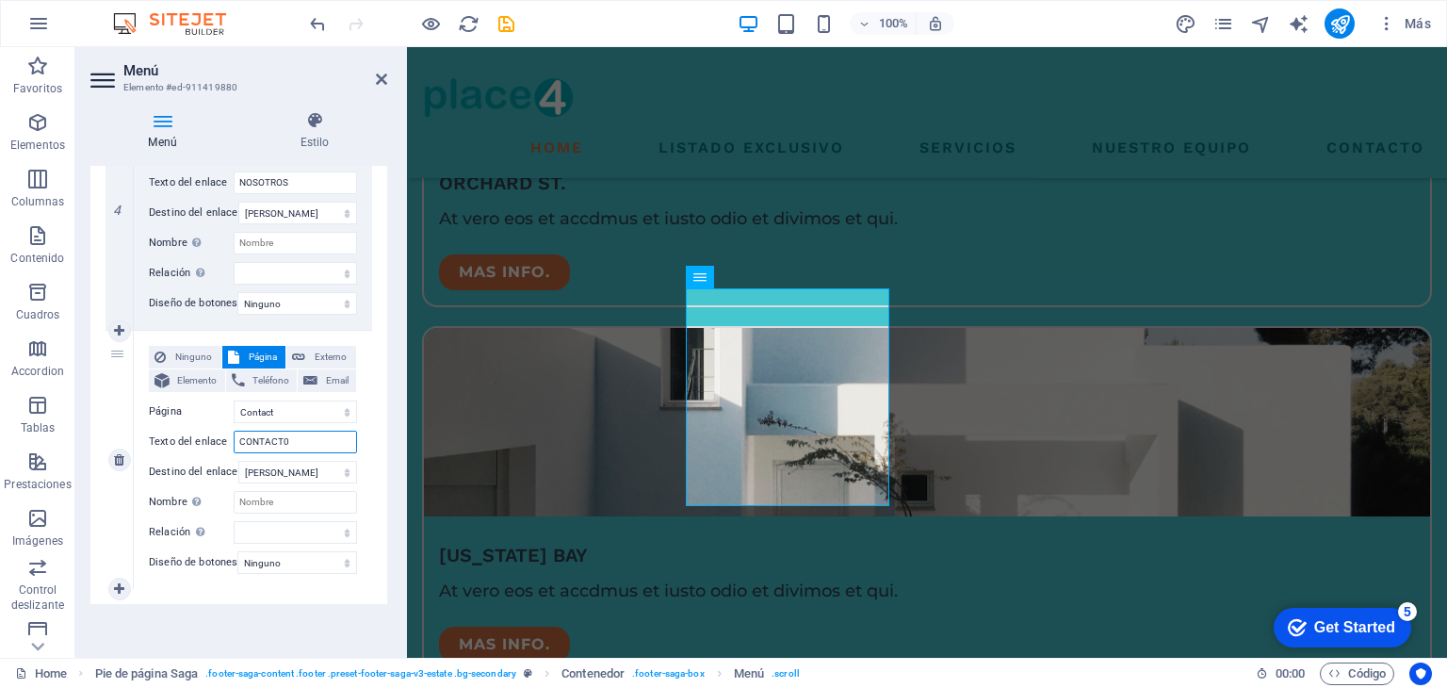
select select
type input "CONTACTO"
select select
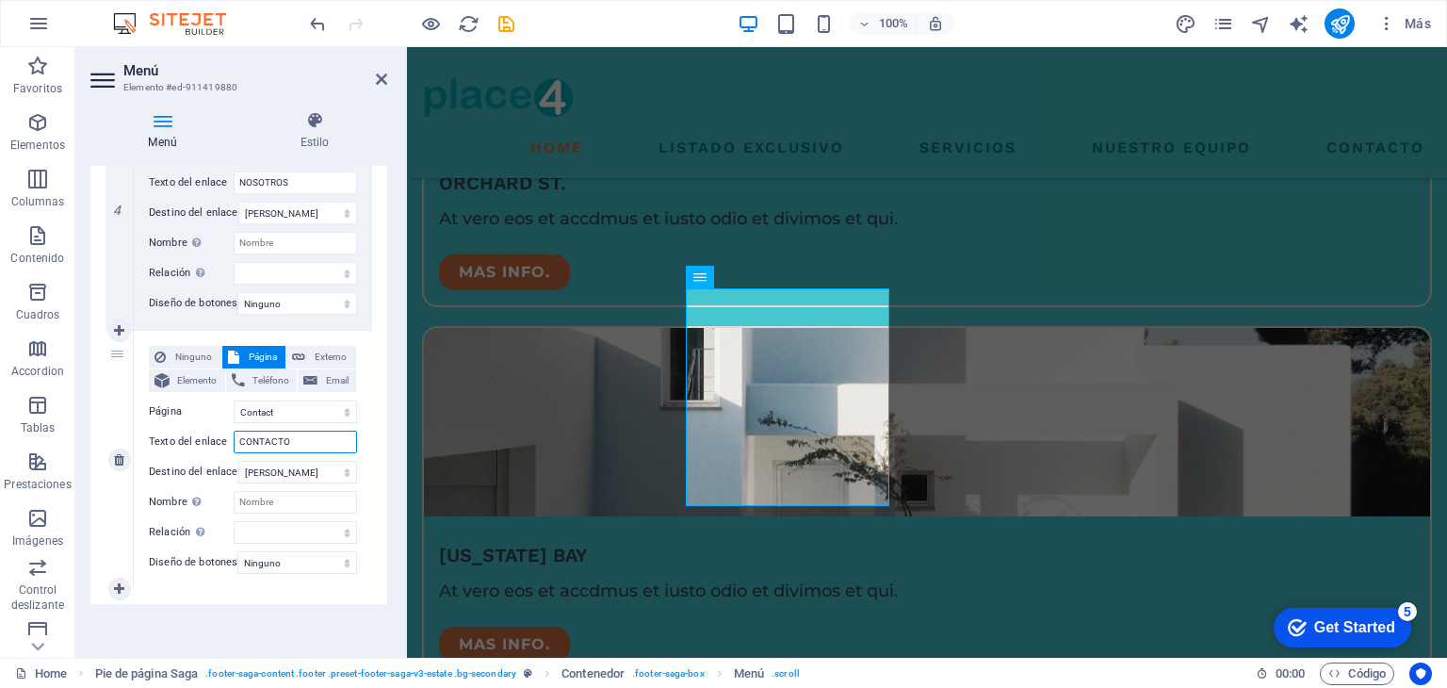
select select
type input "CONTACTO"
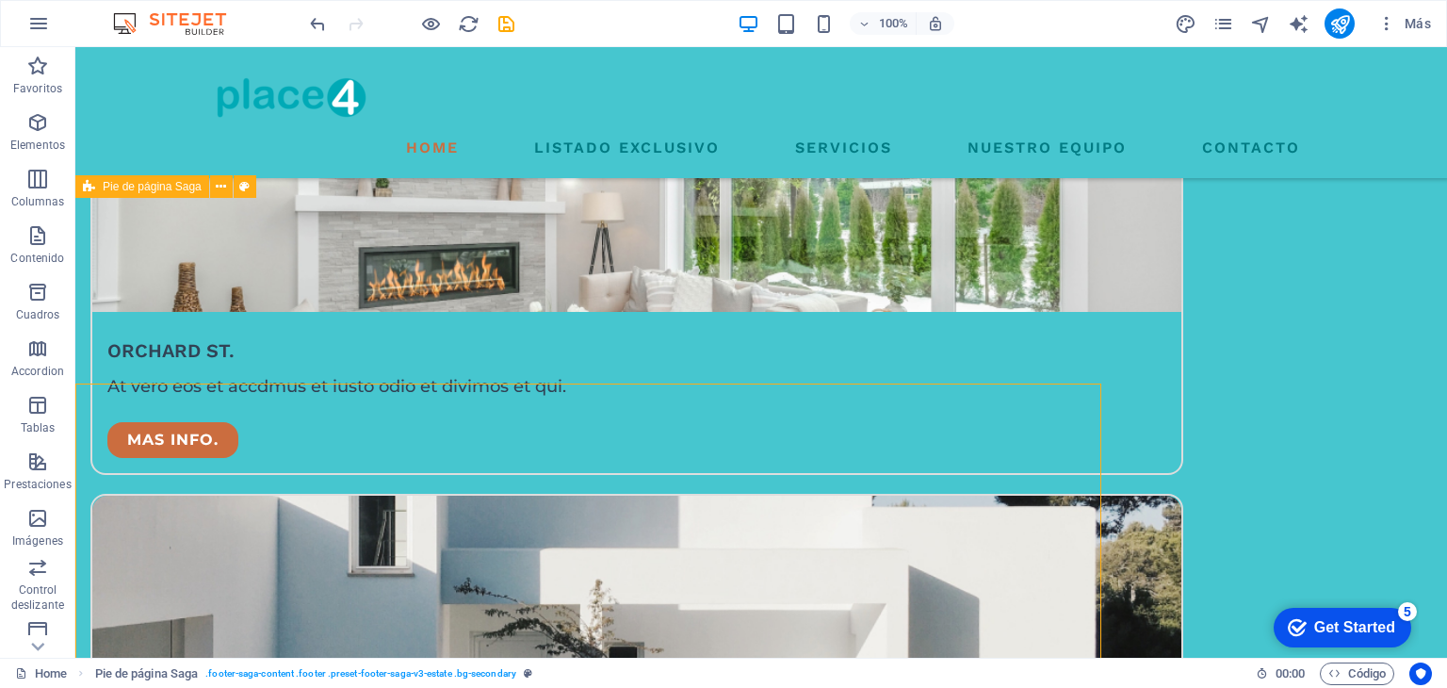
scroll to position [4218, 0]
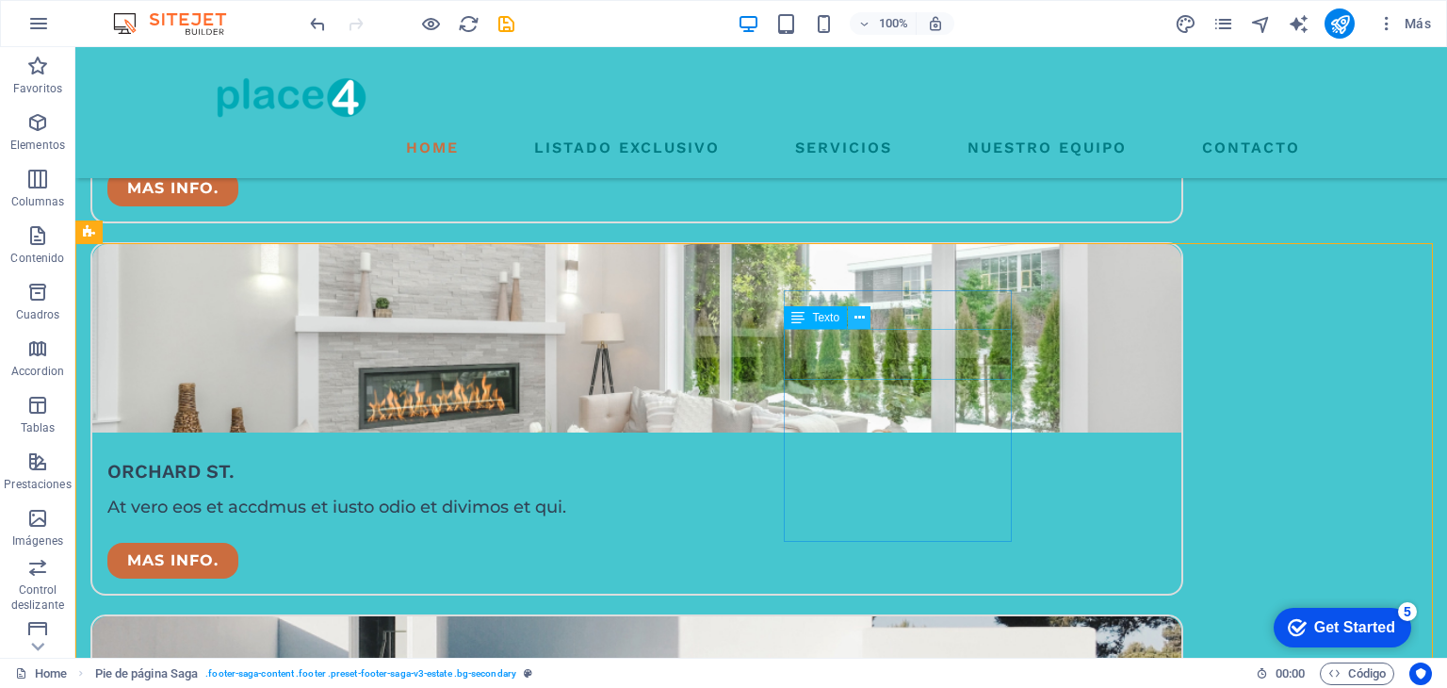
click at [861, 321] on icon at bounding box center [860, 318] width 10 height 20
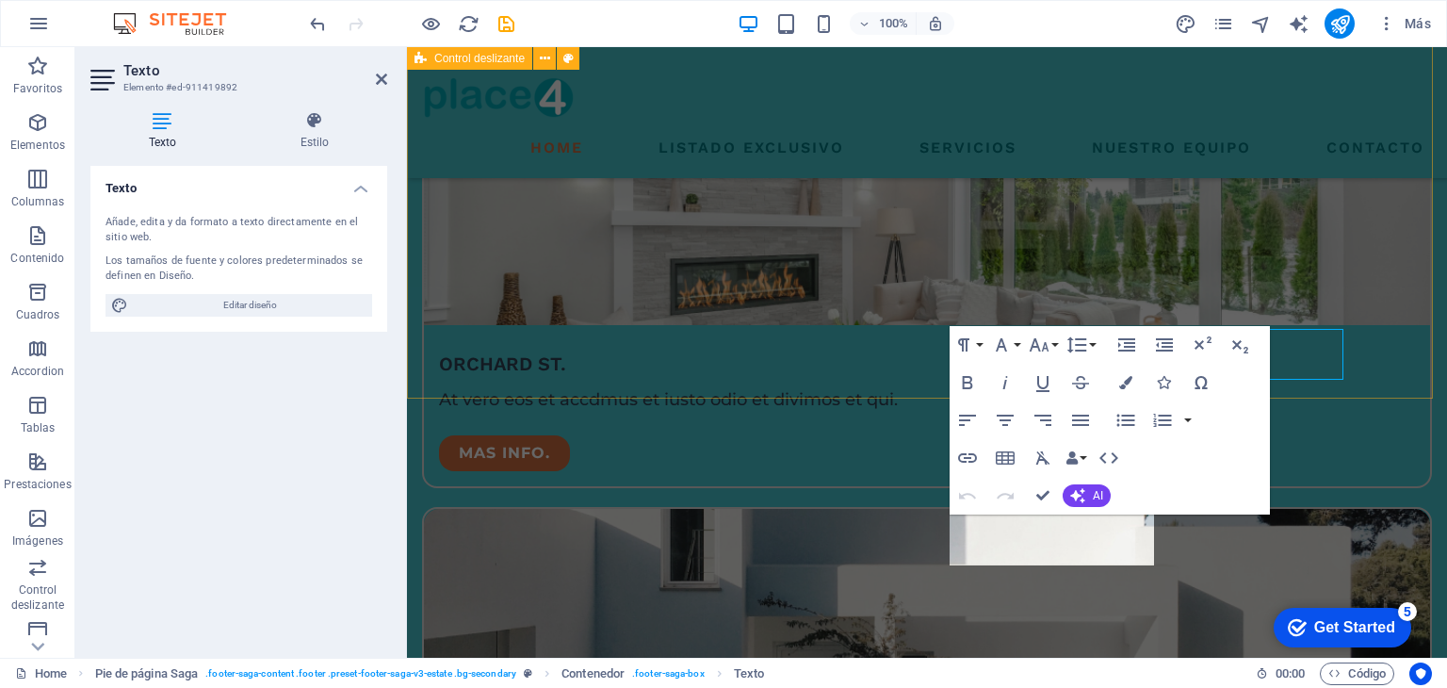
scroll to position [4173, 0]
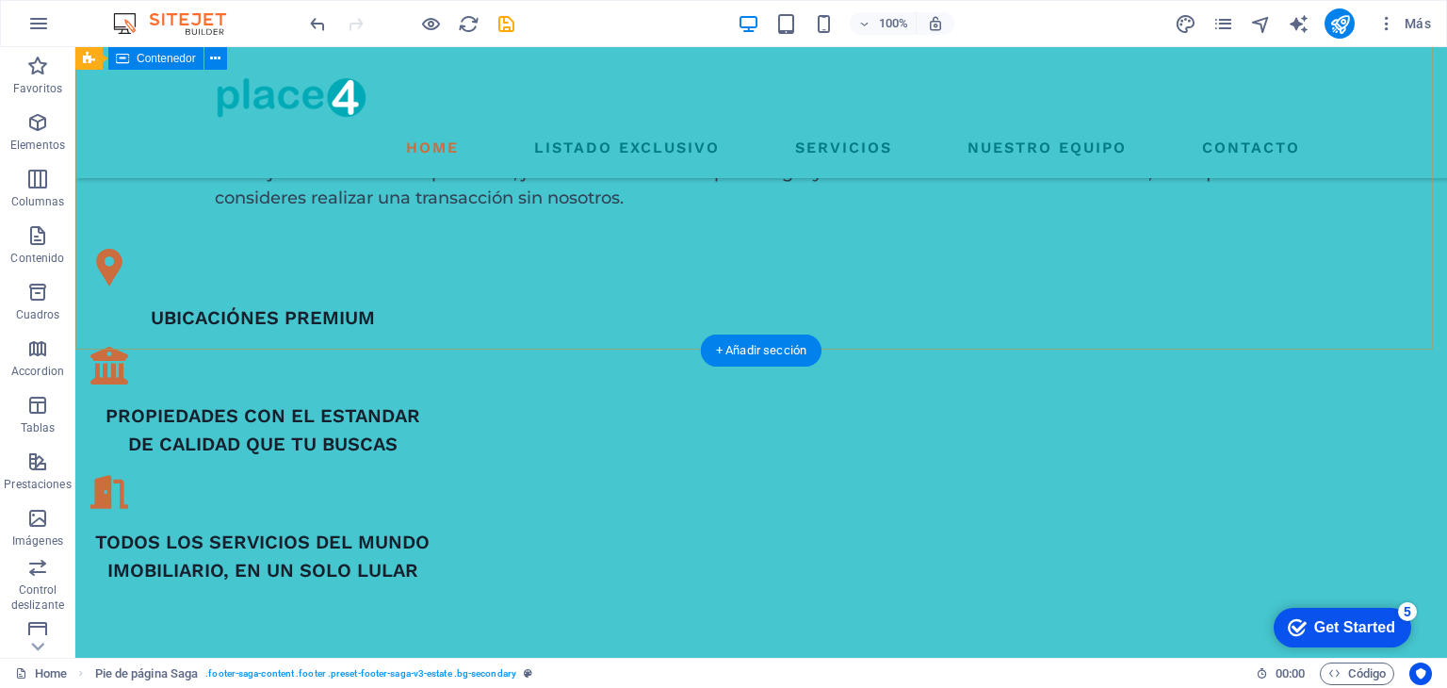
scroll to position [0, 0]
